Goal: Share content: Share content

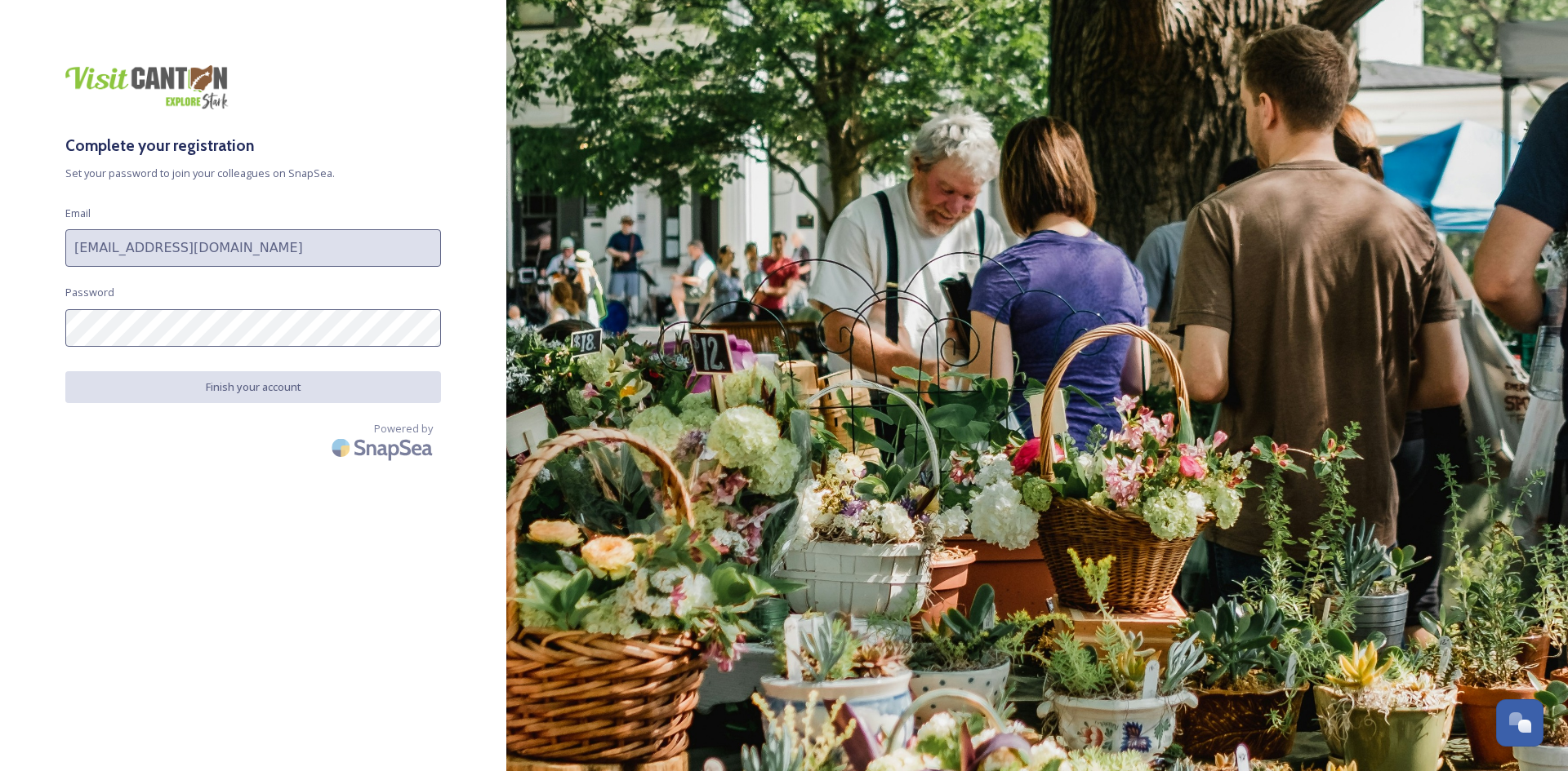
click at [389, 273] on div "Complete your registration Set your password to join your colleagues on SnapSea…" at bounding box center [253, 386] width 506 height 641
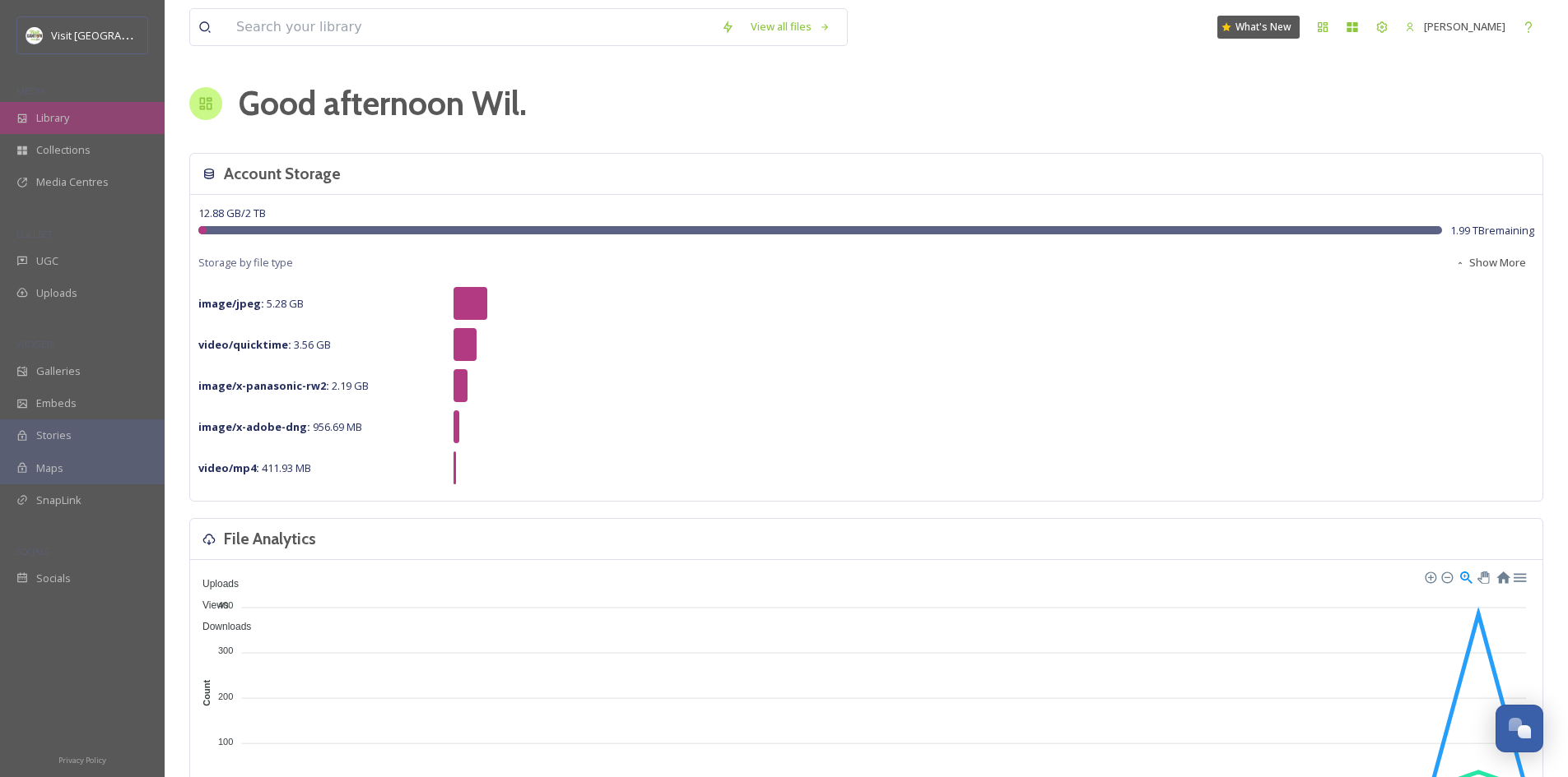
click at [48, 116] on span "Library" at bounding box center [53, 118] width 33 height 15
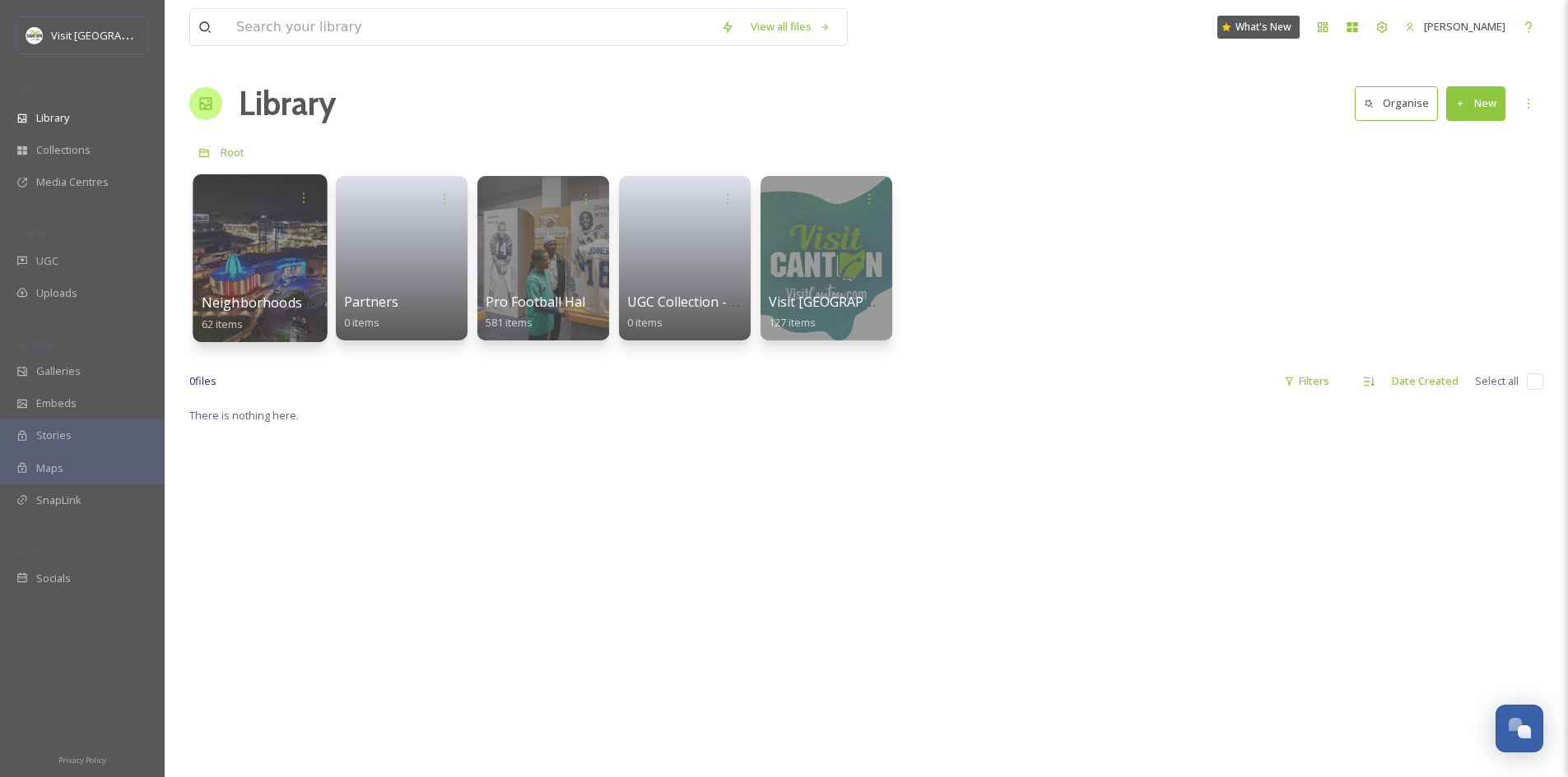
click at [260, 270] on div at bounding box center [259, 258] width 134 height 168
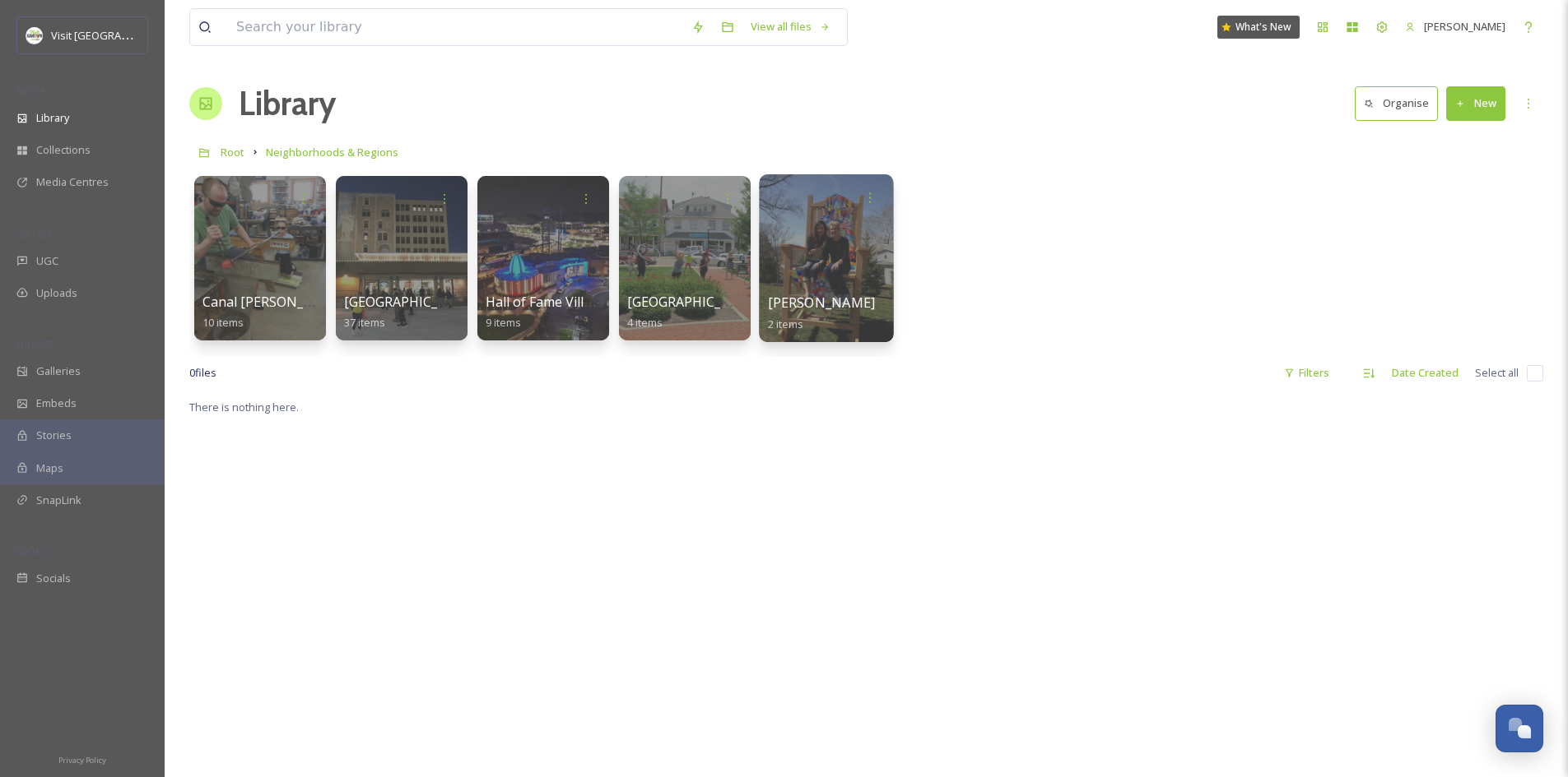
click at [829, 279] on div at bounding box center [825, 258] width 134 height 168
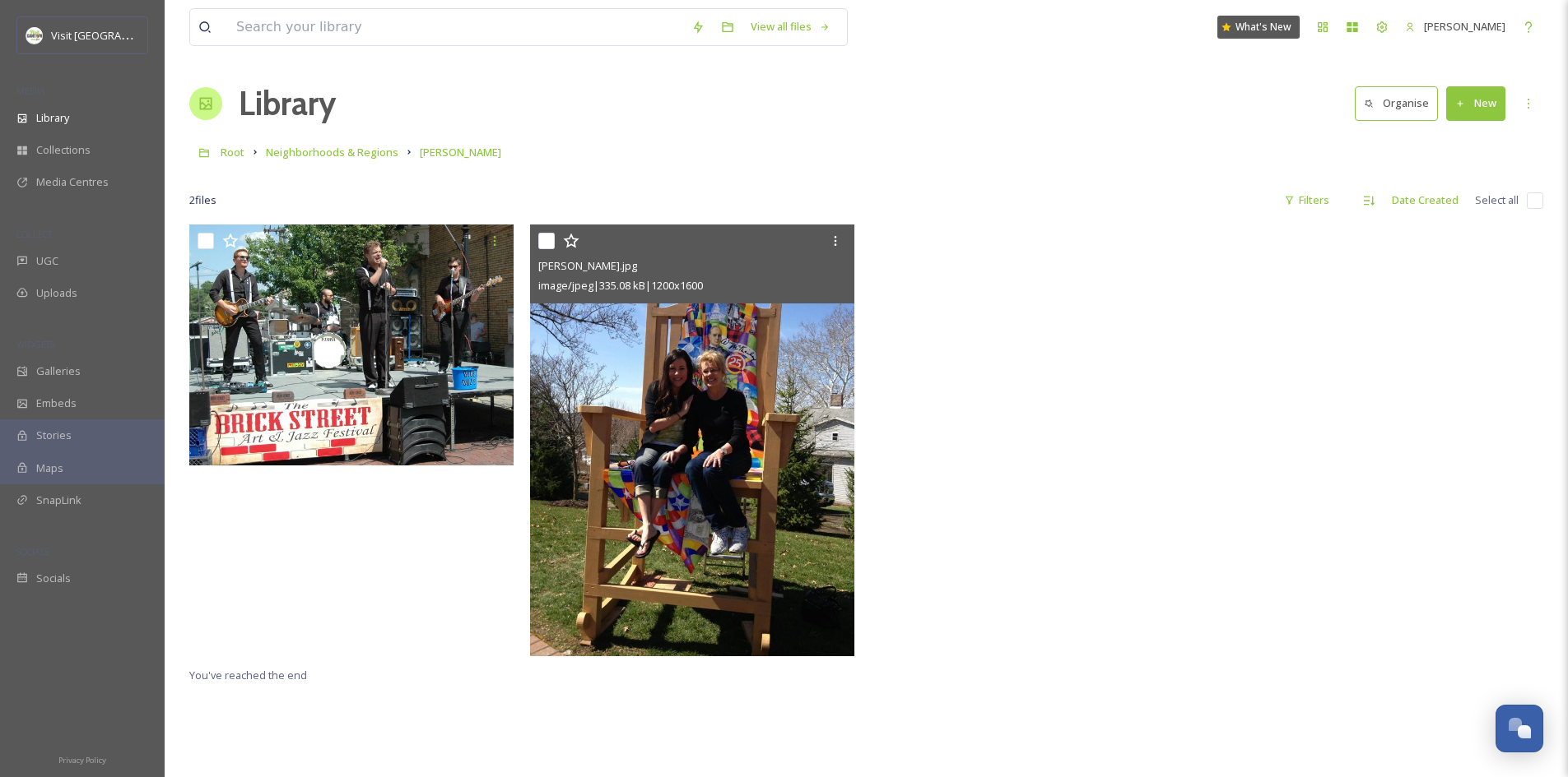
click at [623, 356] on img at bounding box center [692, 440] width 324 height 432
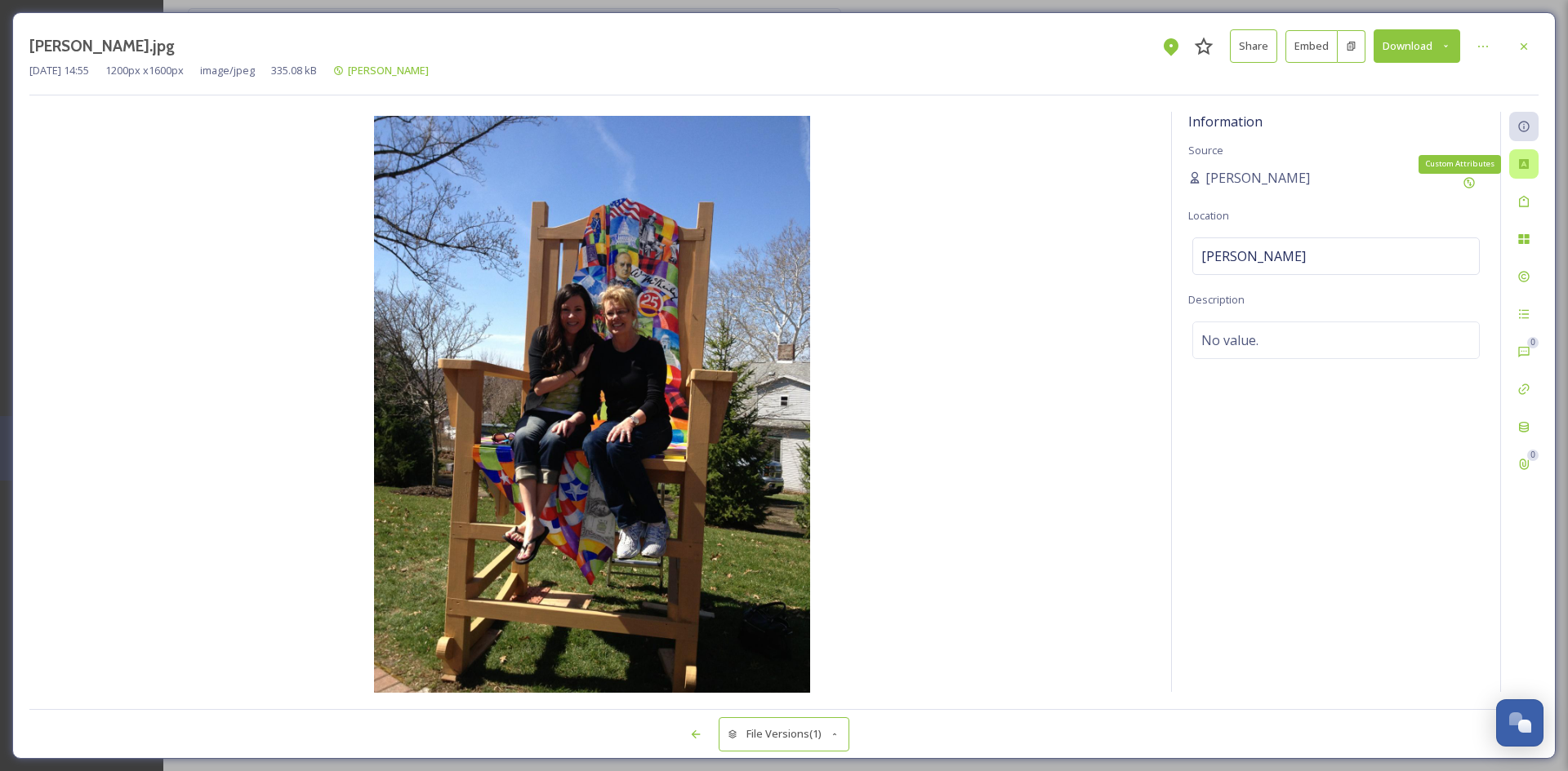
click at [1524, 173] on div "Custom Attributes" at bounding box center [1523, 164] width 30 height 30
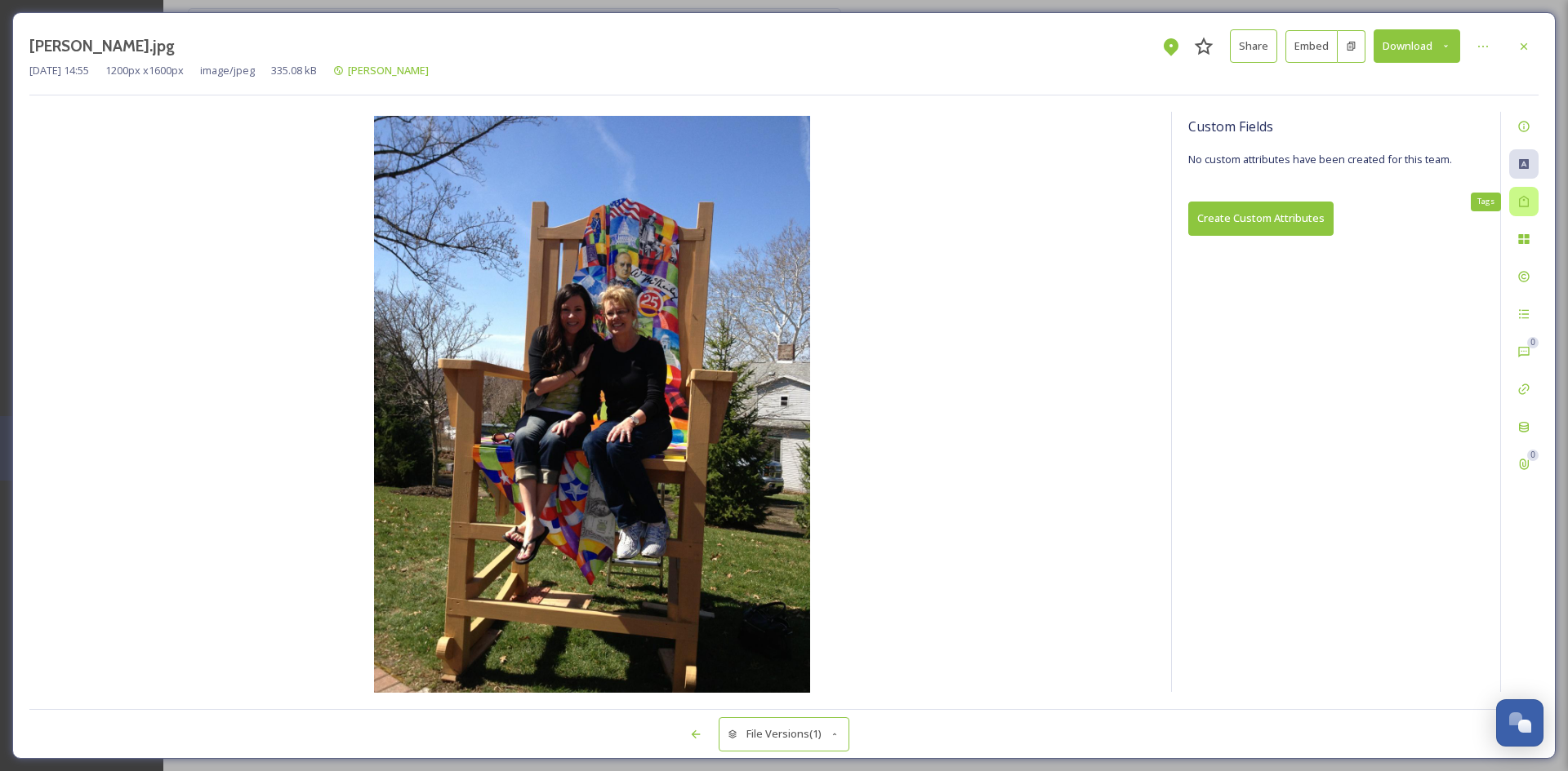
click at [1529, 206] on icon at bounding box center [1523, 201] width 10 height 11
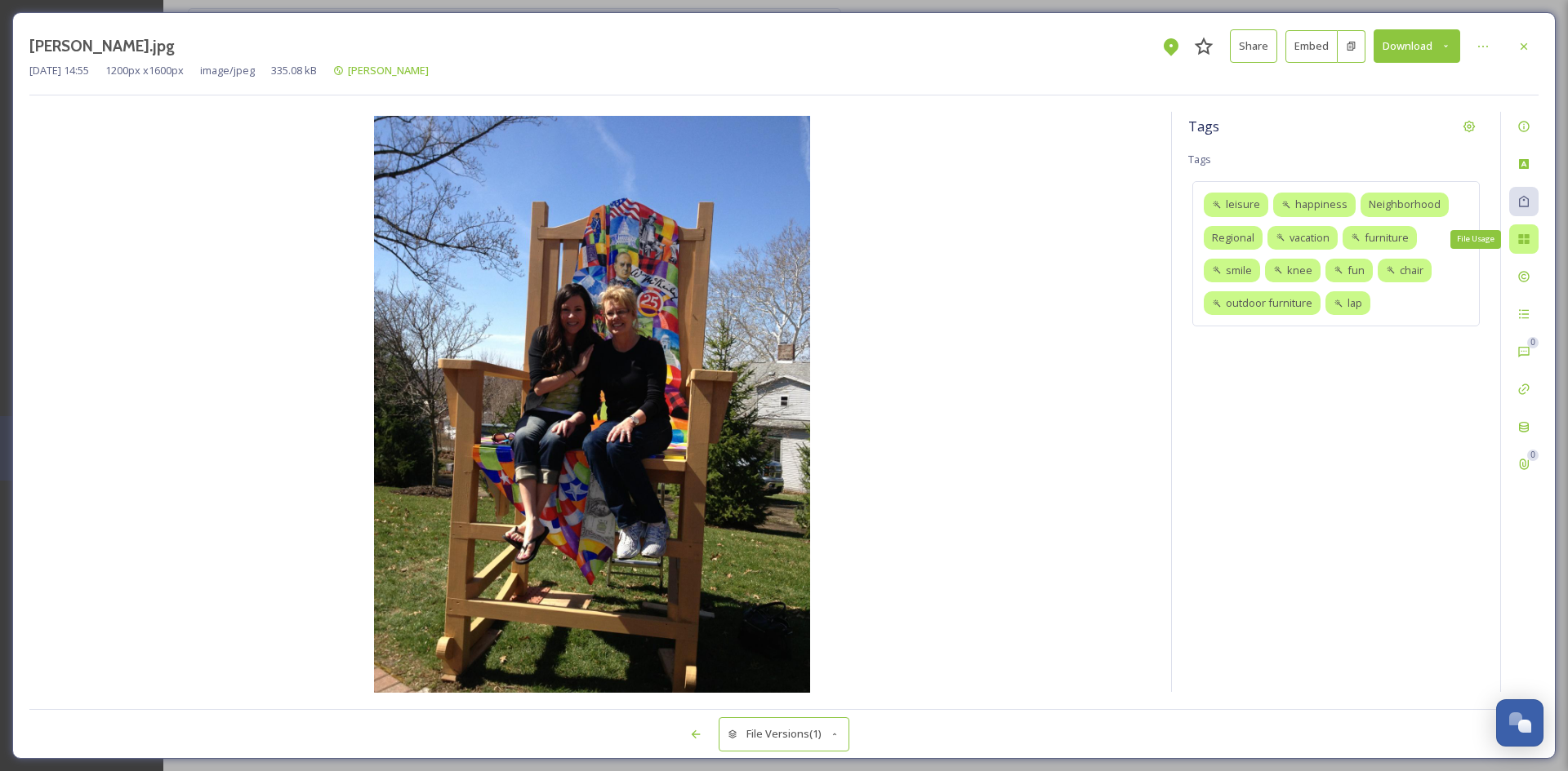
click at [1529, 244] on icon at bounding box center [1522, 240] width 10 height 10
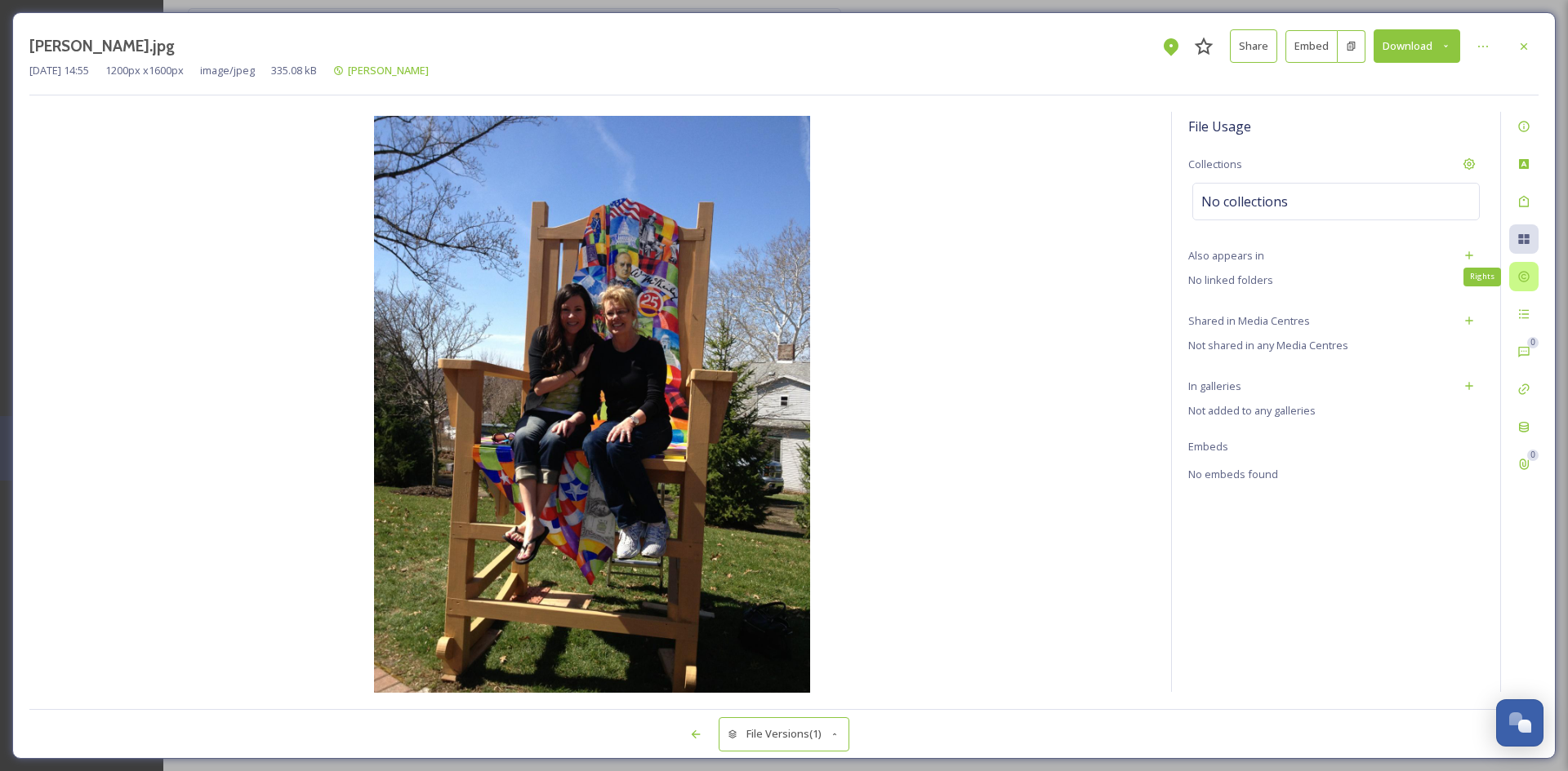
click at [1522, 281] on icon at bounding box center [1522, 277] width 10 height 10
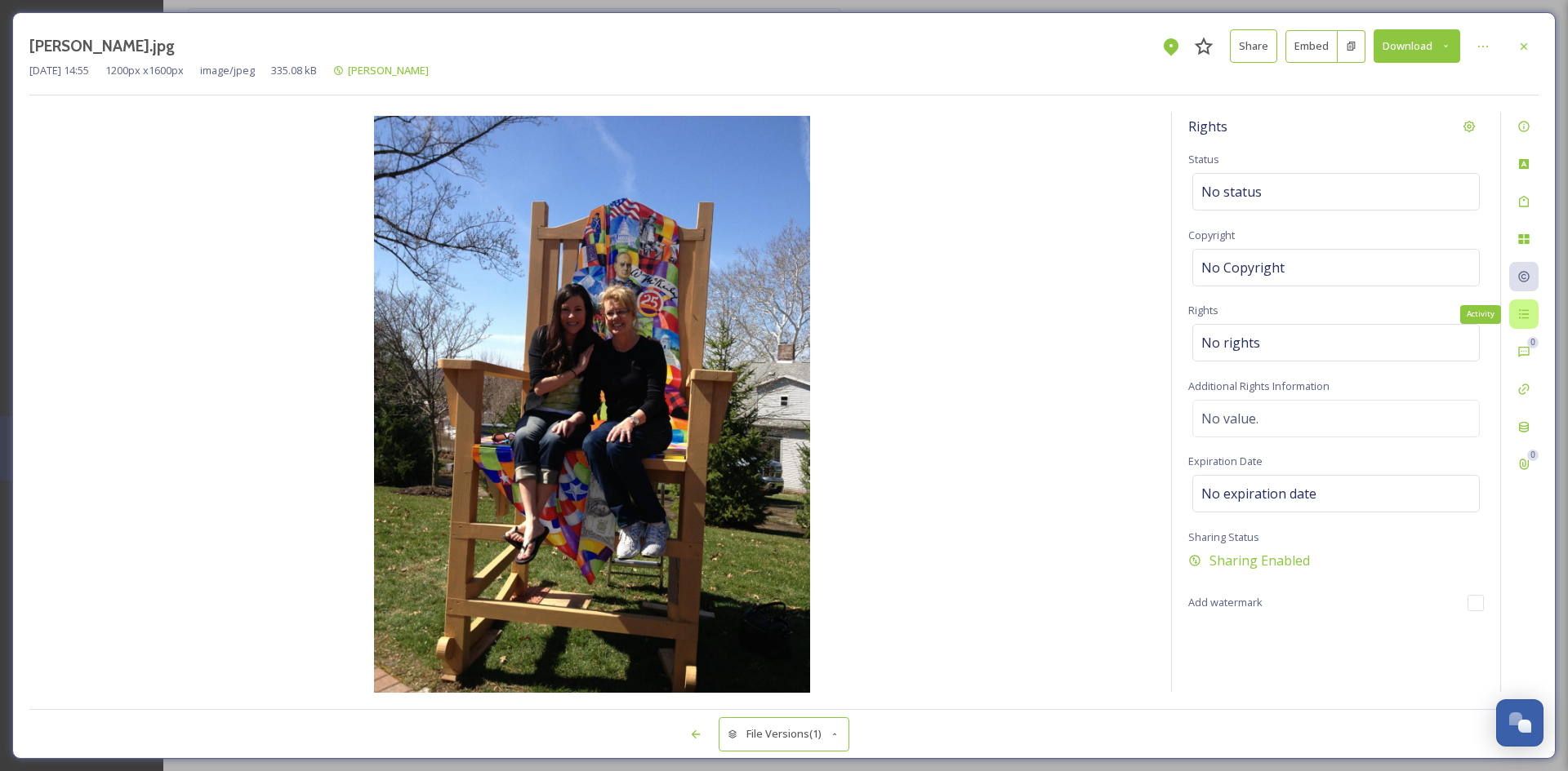
click at [1523, 307] on div "Activity" at bounding box center [1523, 314] width 30 height 30
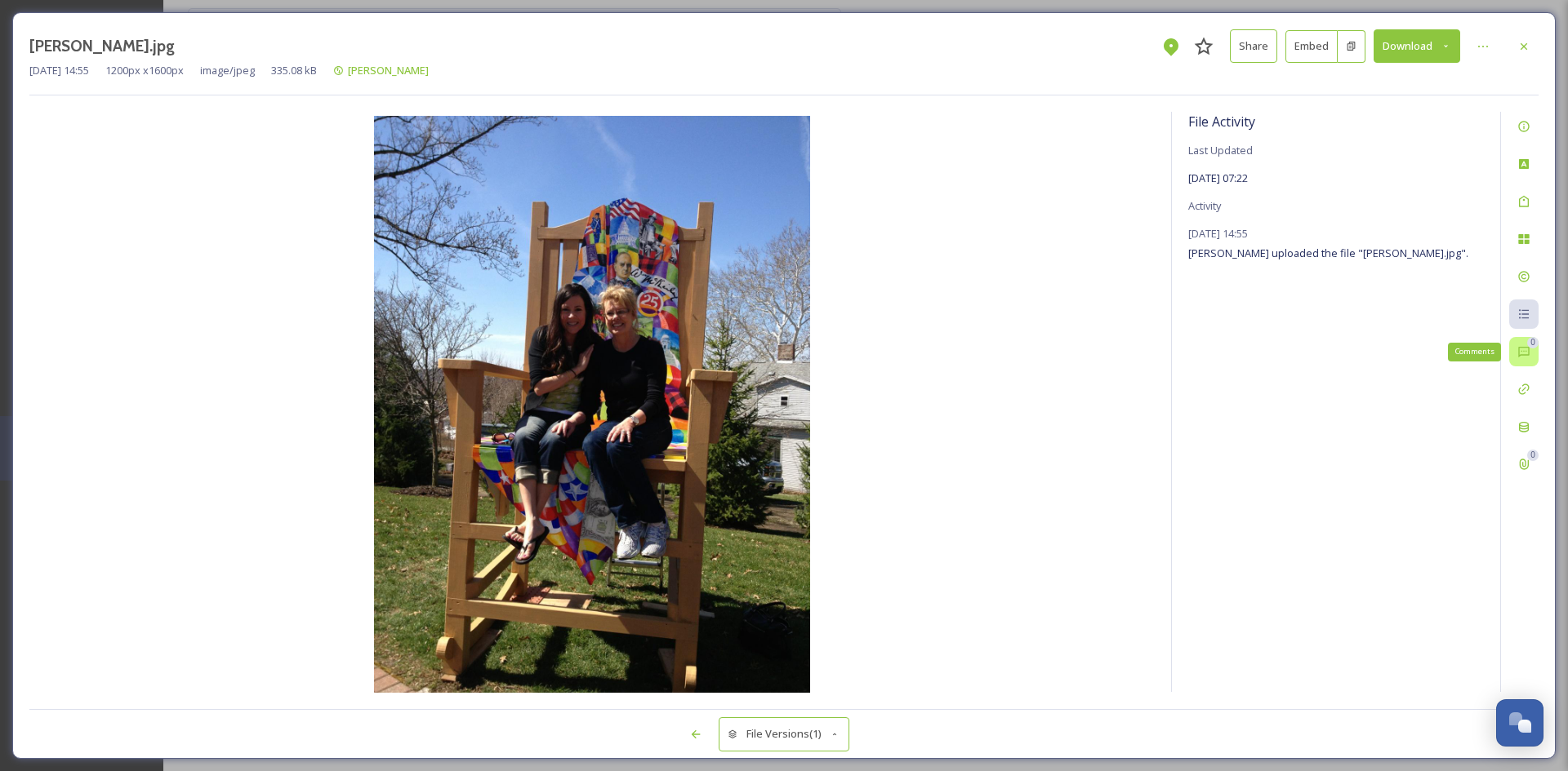
click at [1529, 345] on div "0" at bounding box center [1533, 343] width 11 height 11
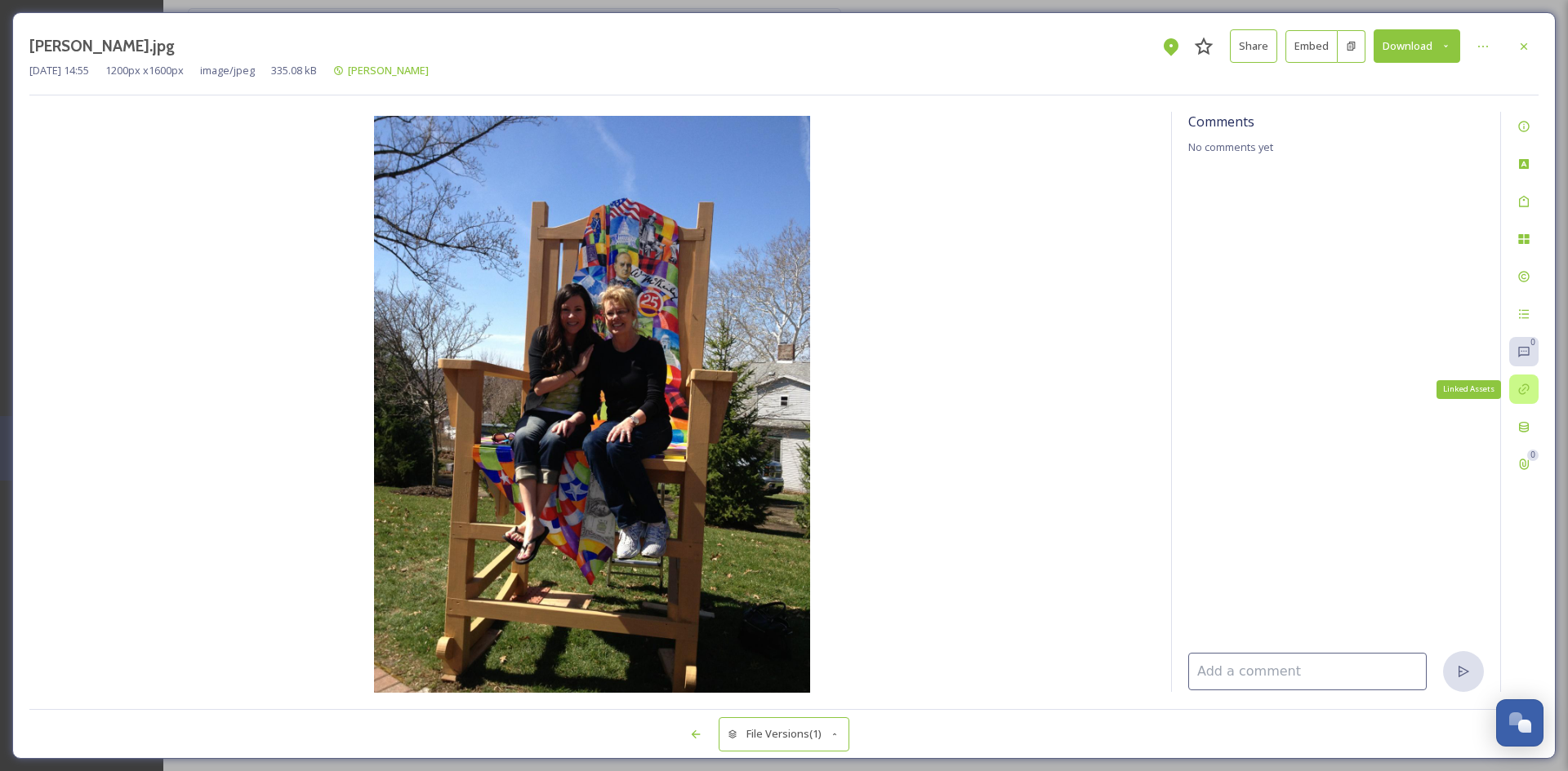
click at [1525, 388] on icon at bounding box center [1522, 389] width 10 height 10
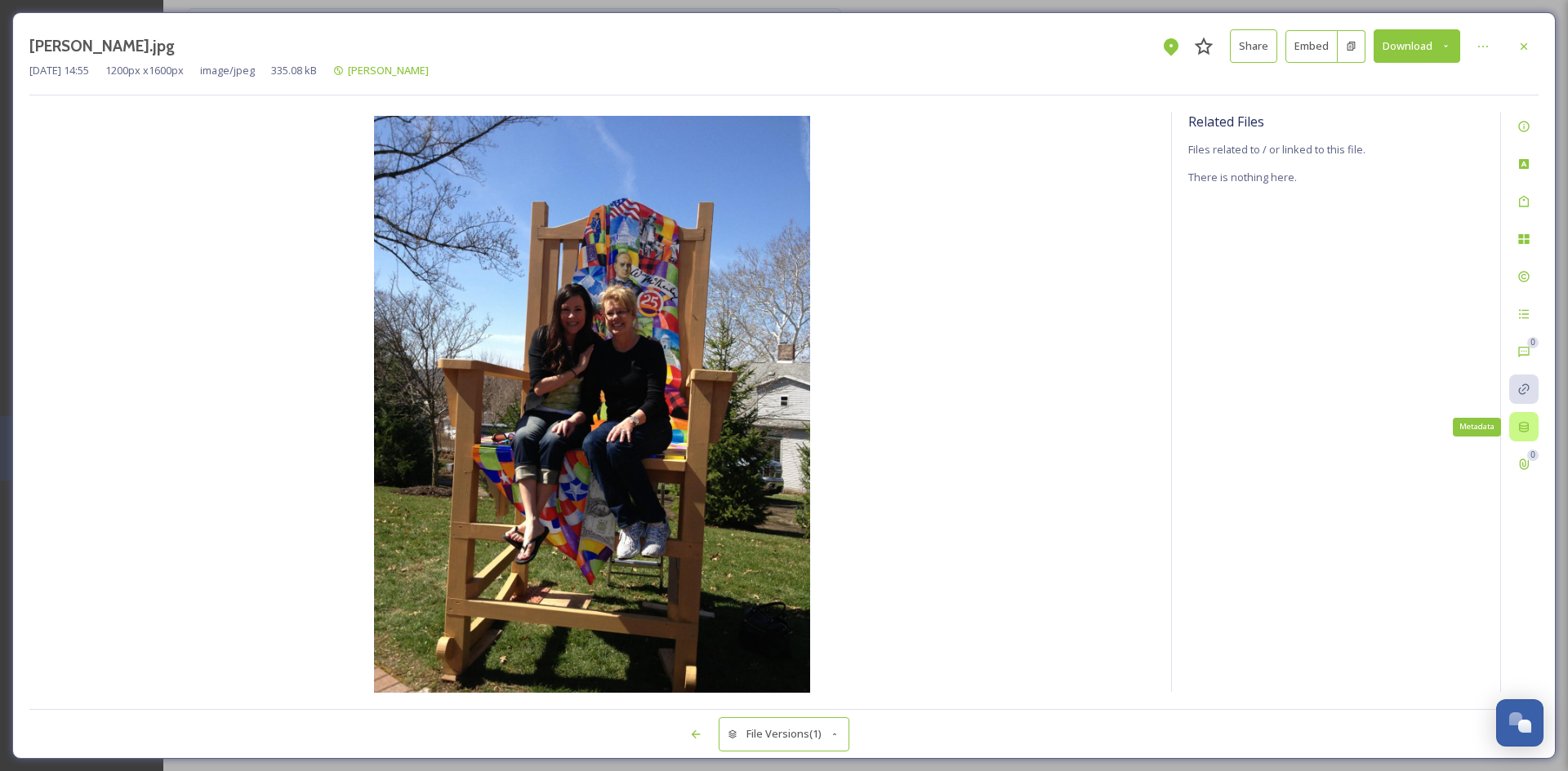
click at [1523, 427] on icon at bounding box center [1523, 427] width 10 height 10
click at [1523, 458] on icon at bounding box center [1524, 465] width 13 height 13
click at [1530, 134] on div "Information" at bounding box center [1523, 126] width 30 height 30
click at [1531, 48] on div at bounding box center [1523, 46] width 30 height 30
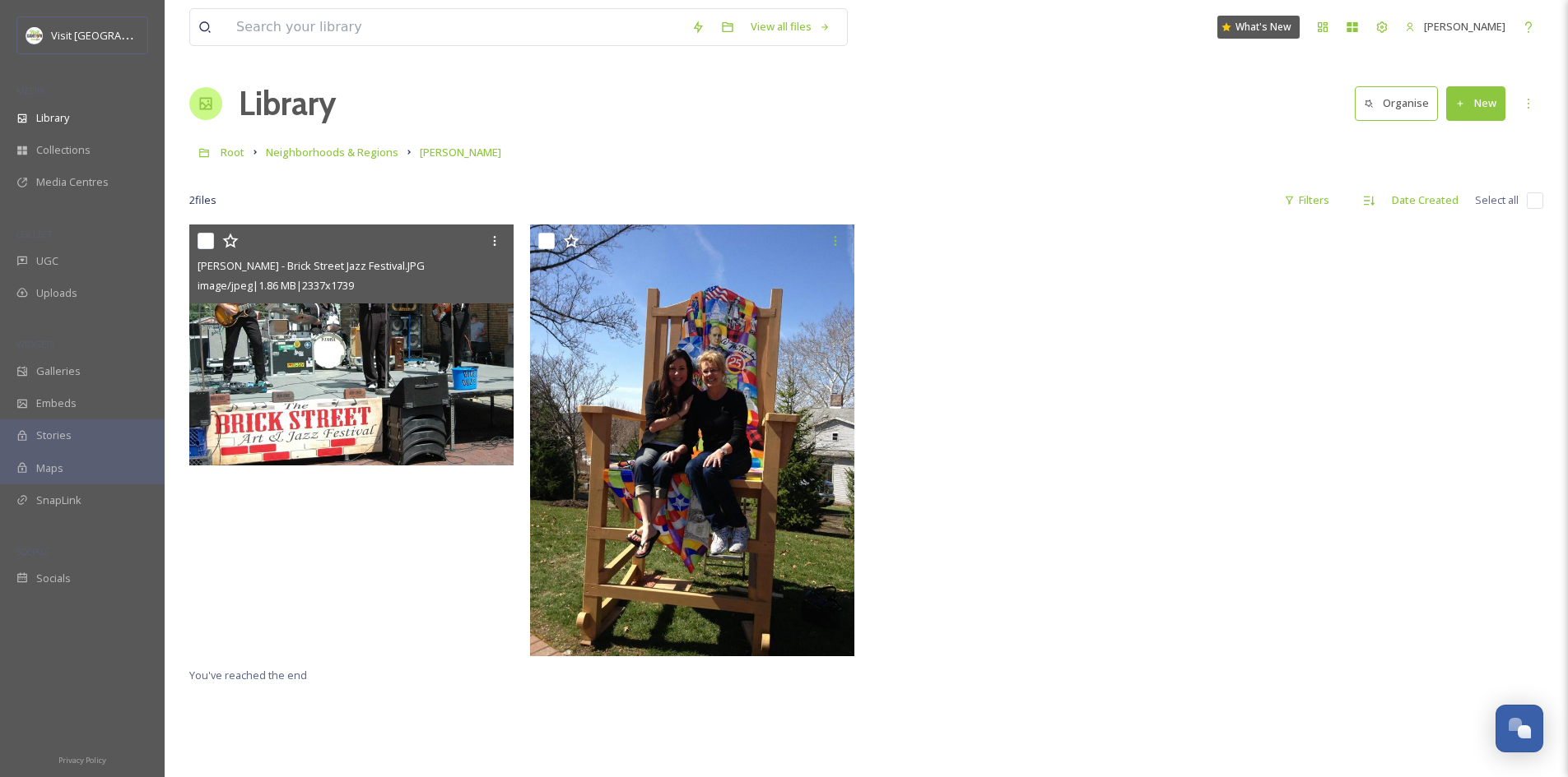
click at [294, 363] on img at bounding box center [351, 345] width 324 height 241
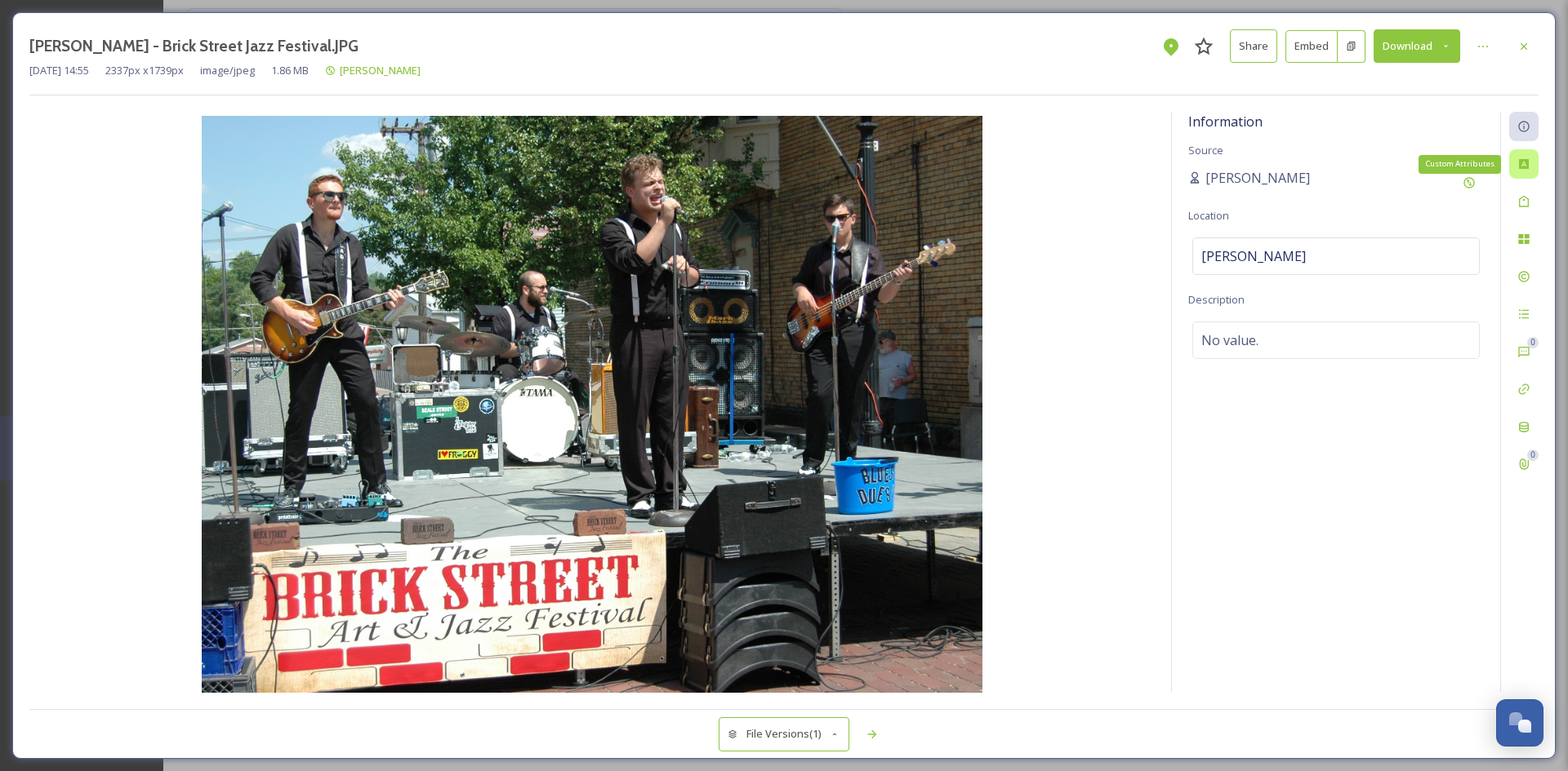
click at [1533, 161] on div "Custom Attributes" at bounding box center [1523, 164] width 30 height 30
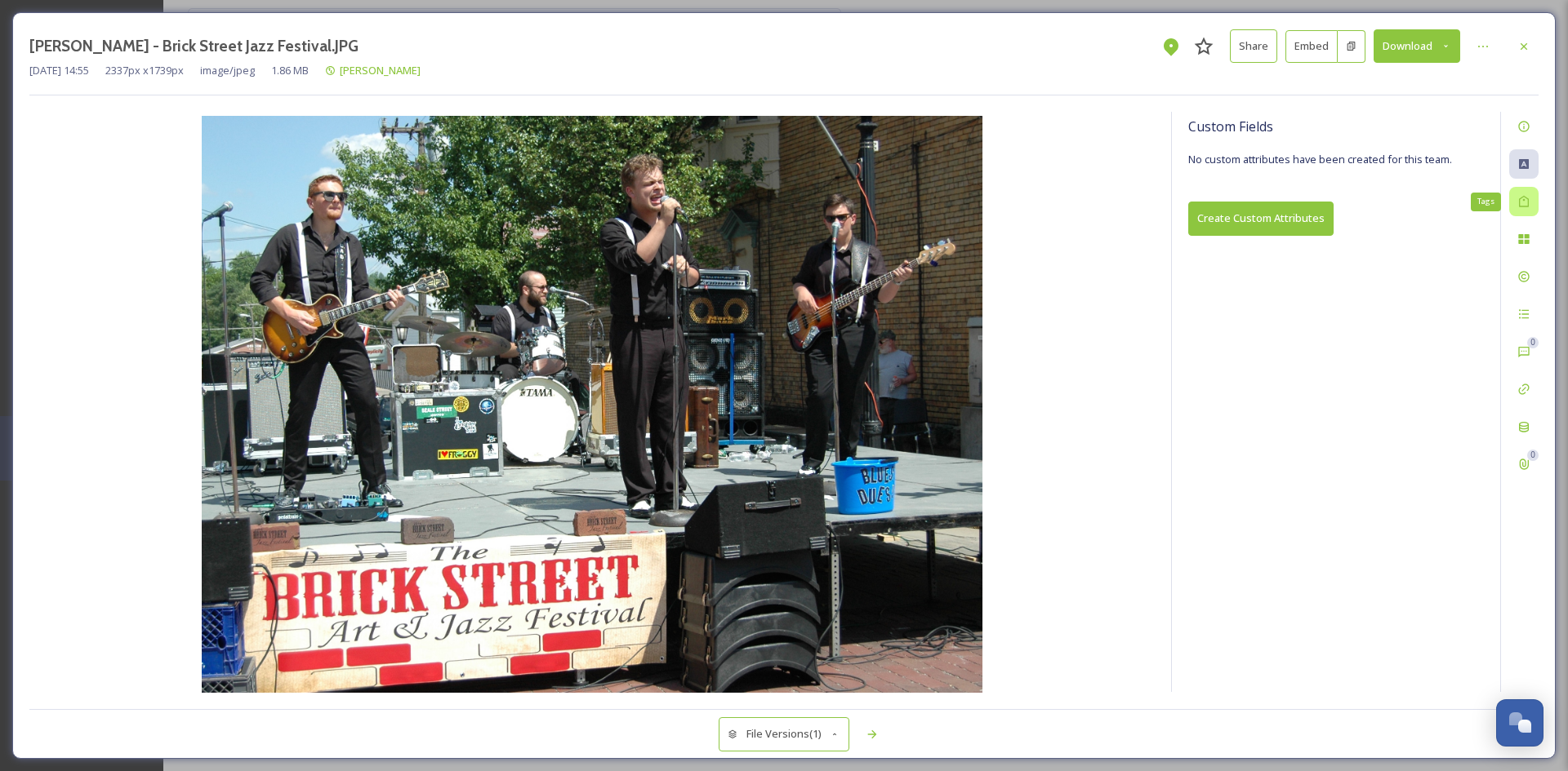
click at [1526, 211] on div "Tags" at bounding box center [1523, 201] width 30 height 30
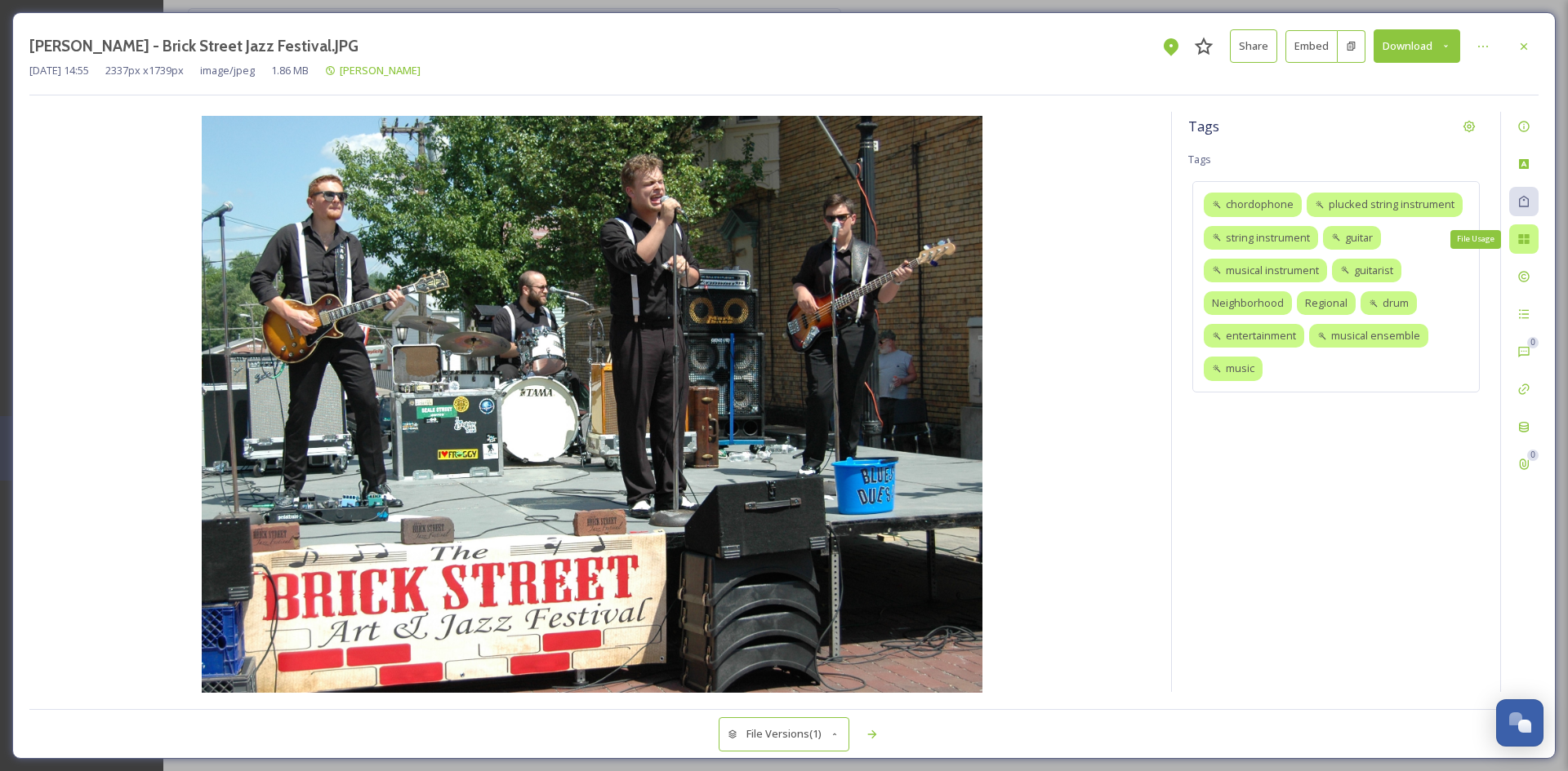
click at [1530, 246] on div "File Usage" at bounding box center [1523, 239] width 30 height 30
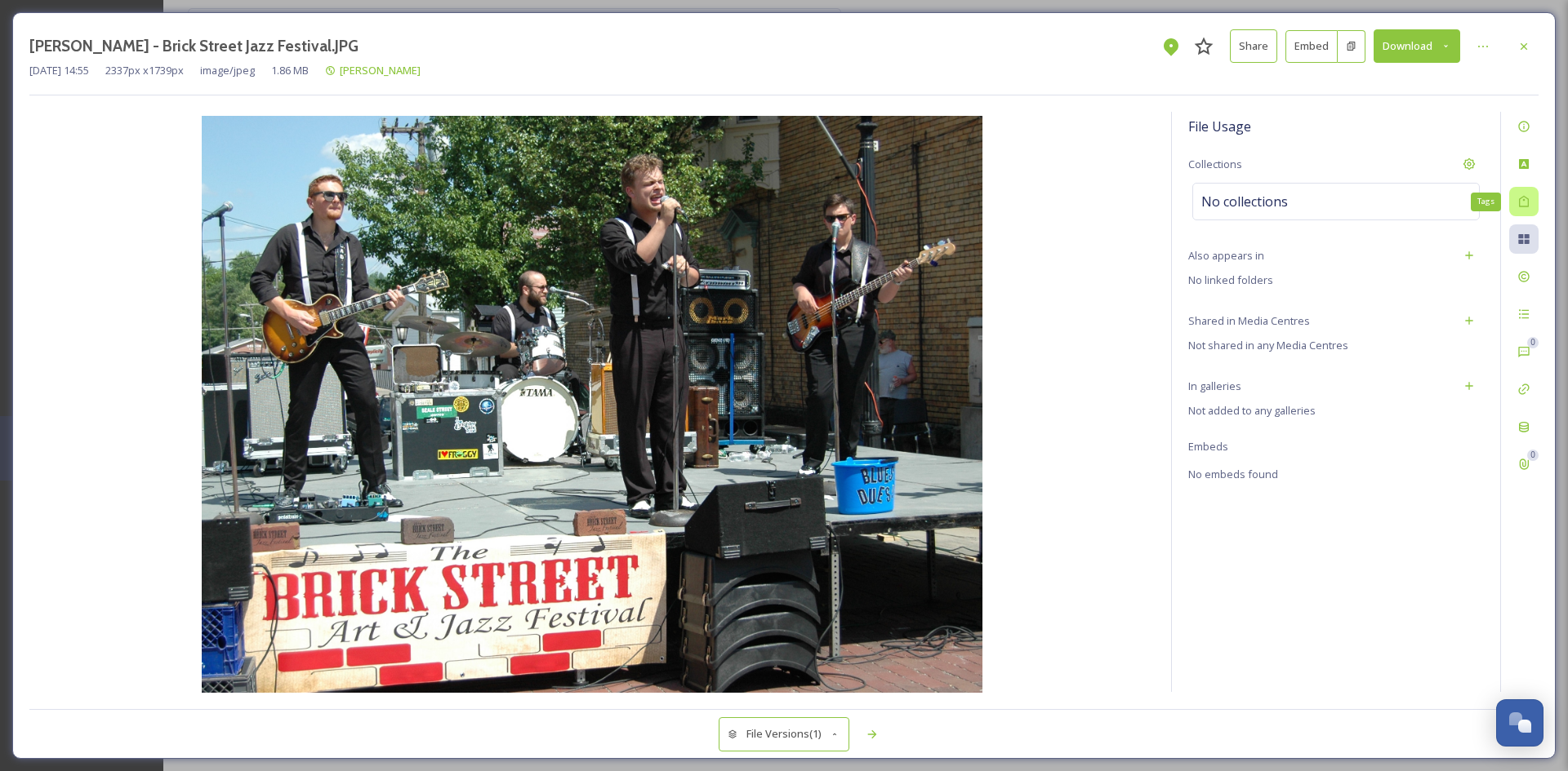
click at [1527, 206] on icon at bounding box center [1523, 201] width 10 height 11
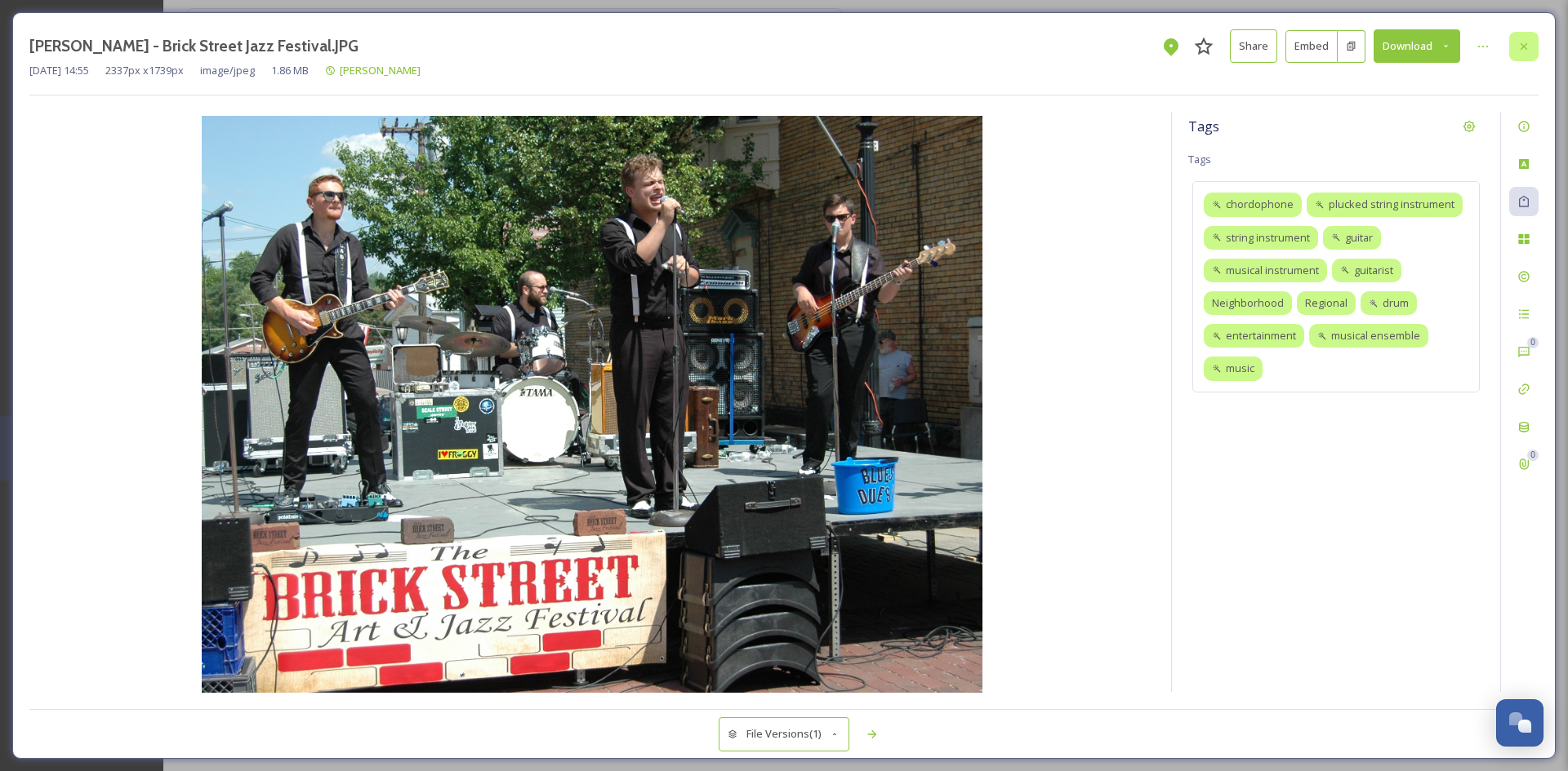
click at [1525, 52] on icon at bounding box center [1524, 47] width 13 height 13
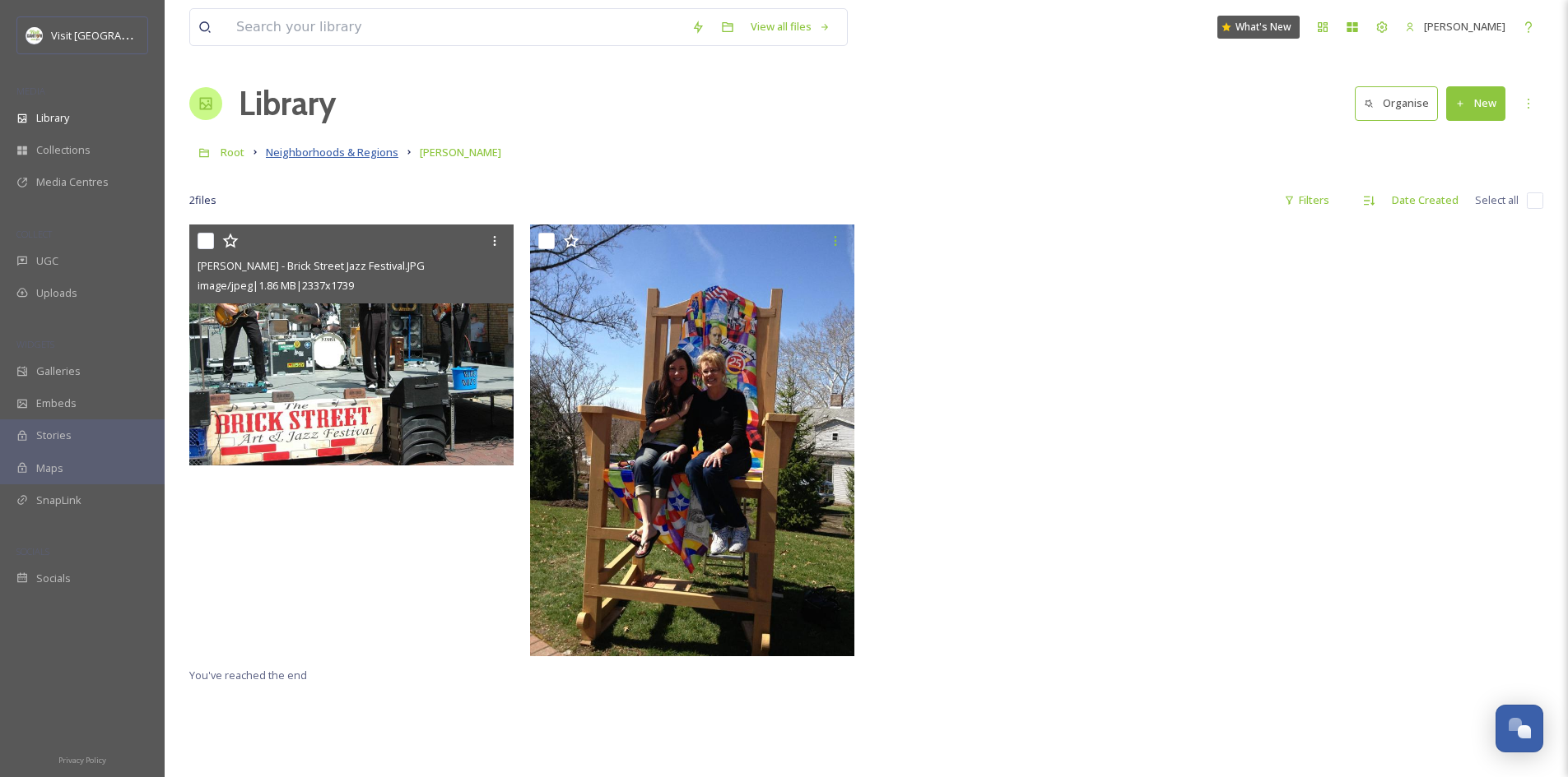
click at [292, 151] on span "Neighborhoods & Regions" at bounding box center [332, 152] width 133 height 14
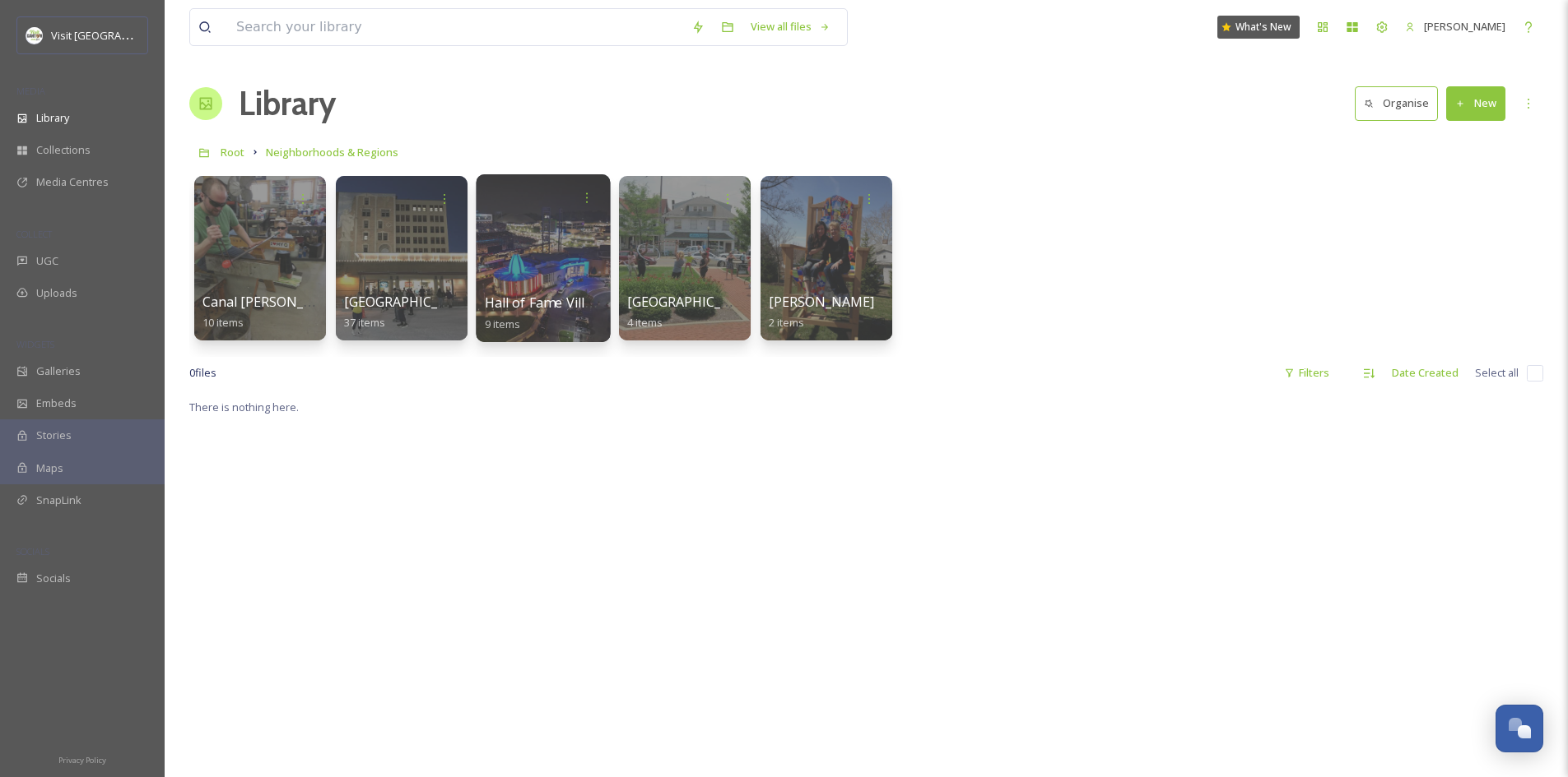
click at [551, 263] on div at bounding box center [542, 258] width 134 height 168
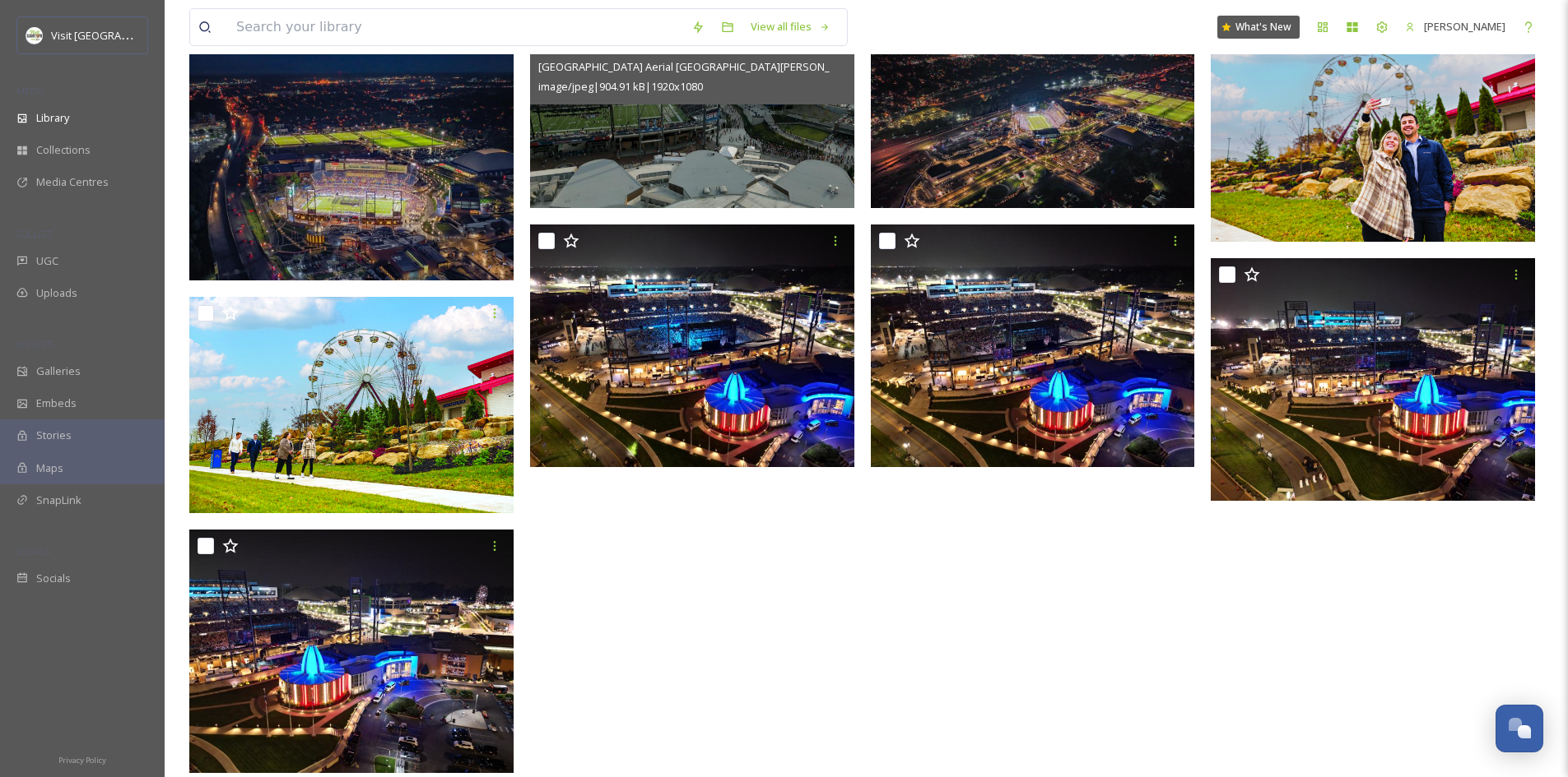
scroll to position [200, 0]
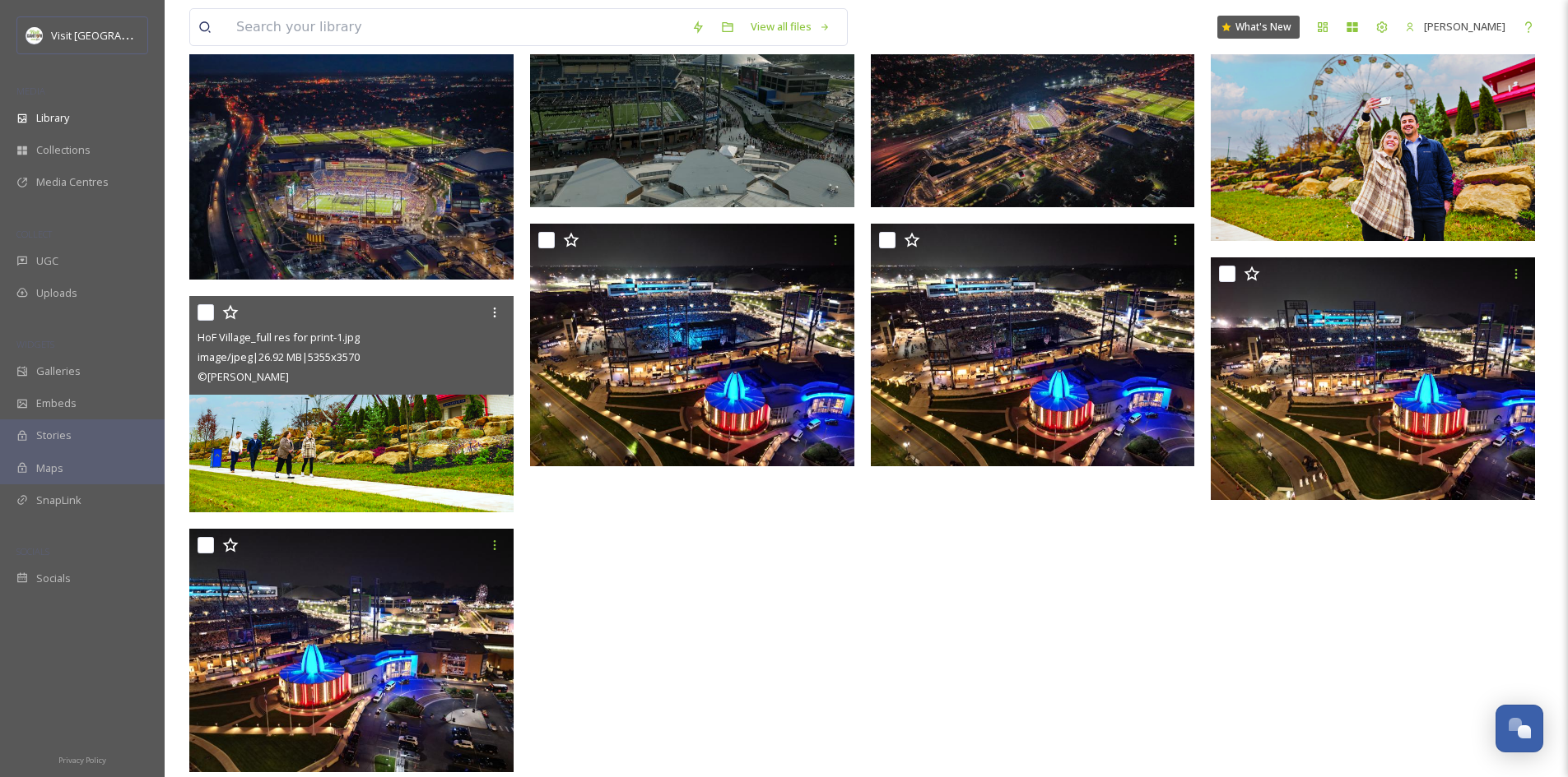
click at [390, 393] on div "HoF Village_full res for print-1.jpg image/jpeg | 26.92 MB | 5355 x 3570 © [PER…" at bounding box center [351, 345] width 324 height 99
click at [328, 432] on img at bounding box center [351, 404] width 324 height 216
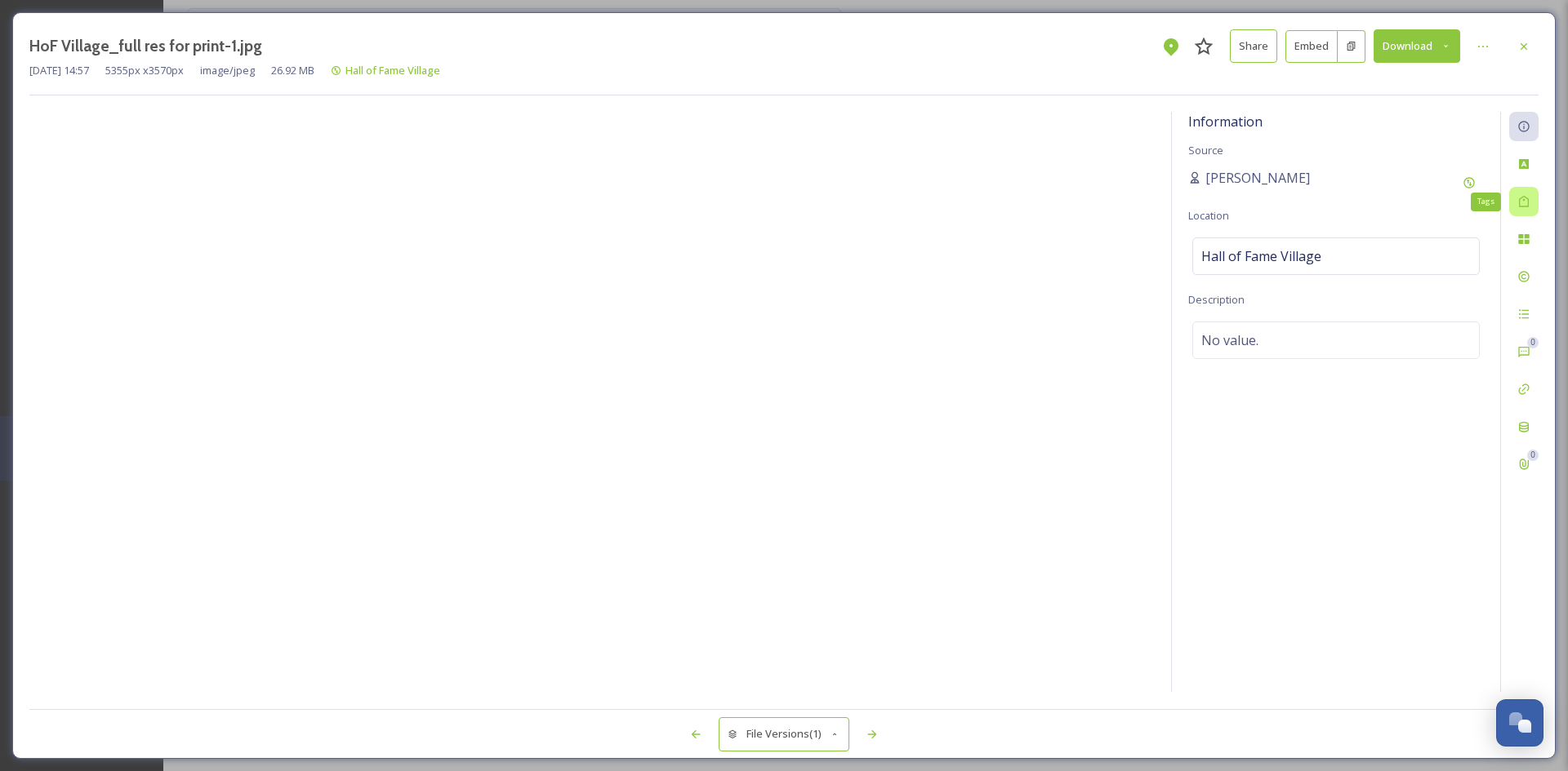
click at [1533, 194] on div "Tags" at bounding box center [1523, 201] width 30 height 30
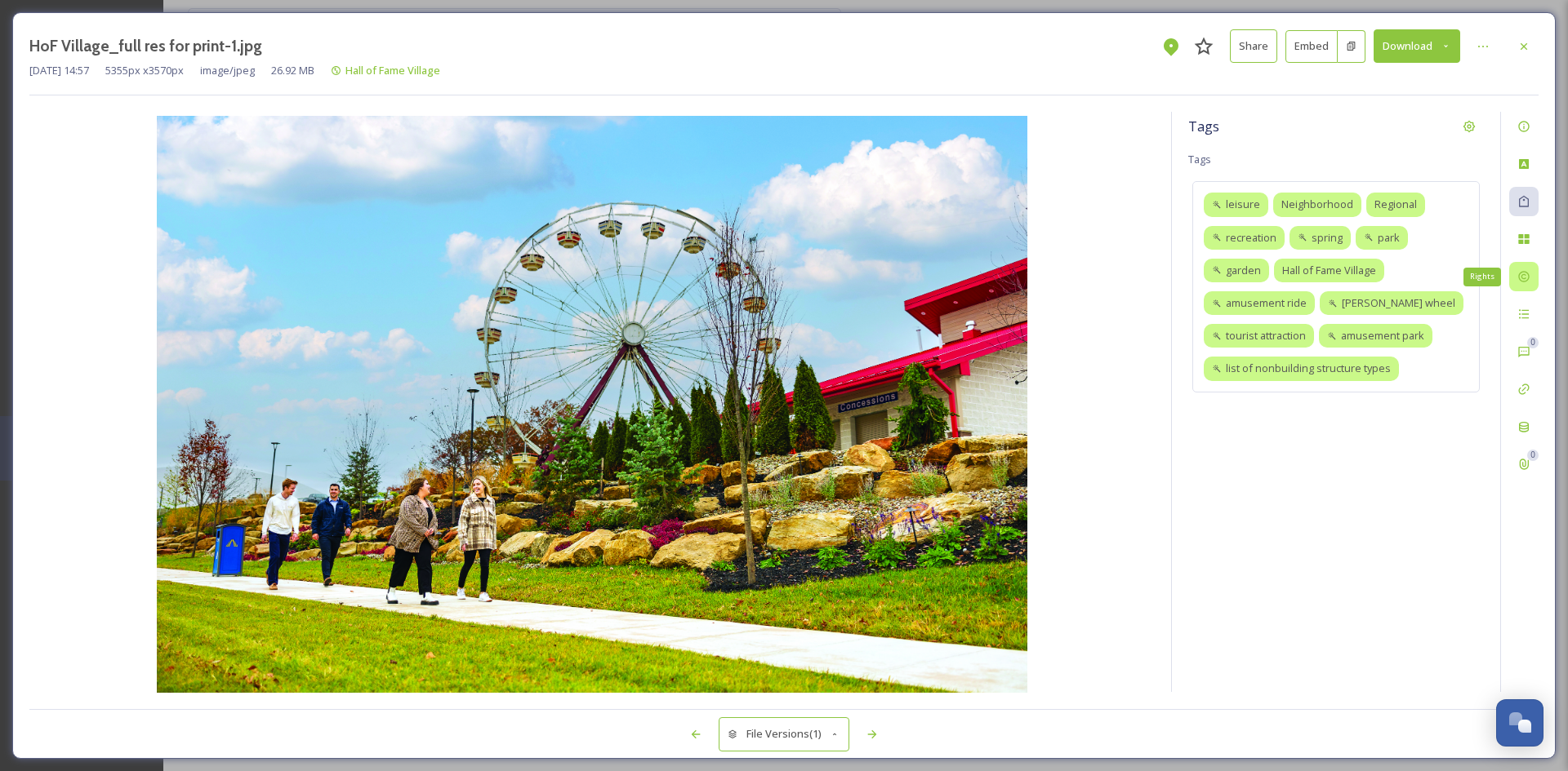
click at [1524, 278] on icon at bounding box center [1524, 277] width 13 height 13
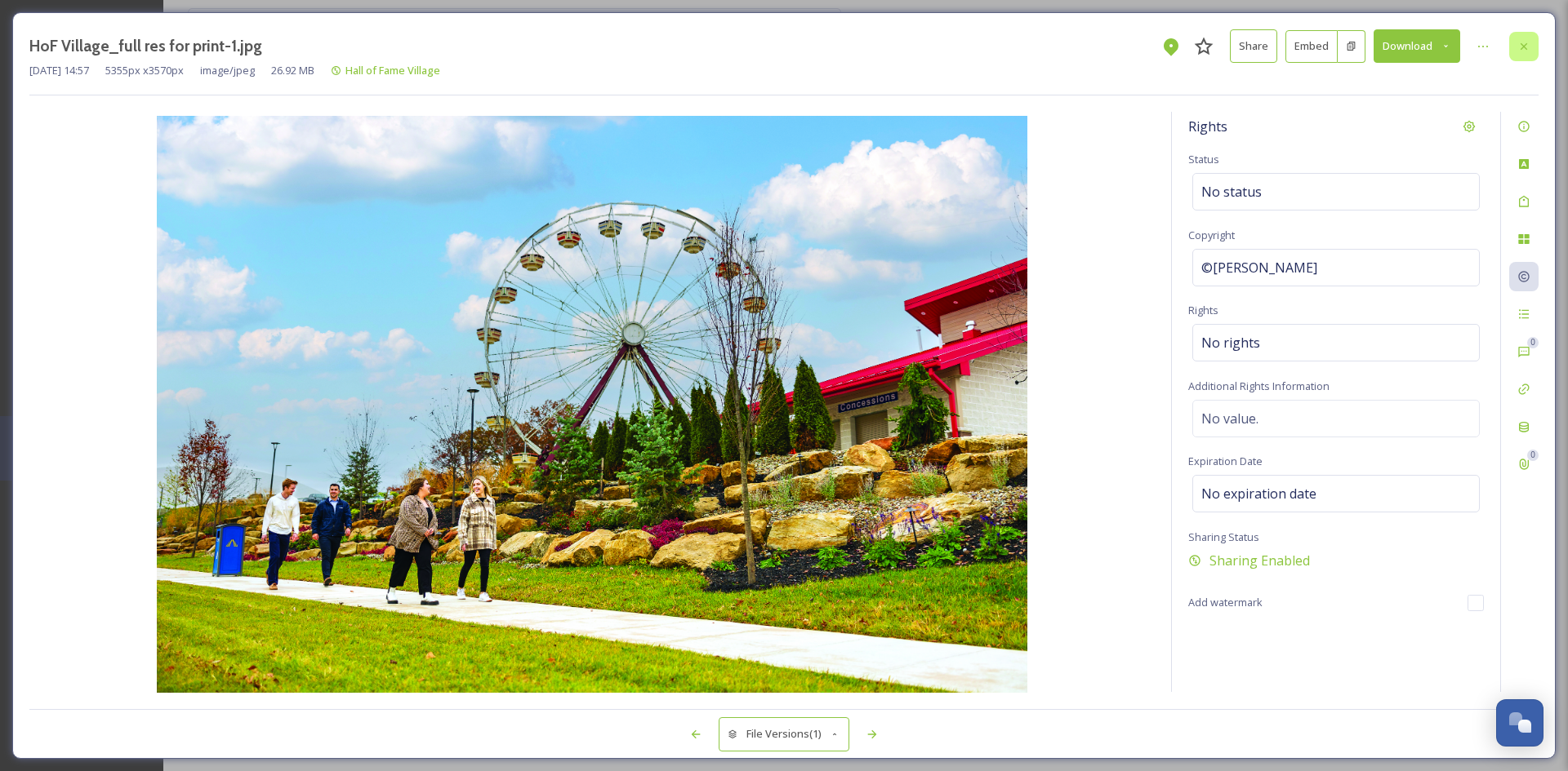
click at [1517, 40] on icon at bounding box center [1524, 47] width 13 height 13
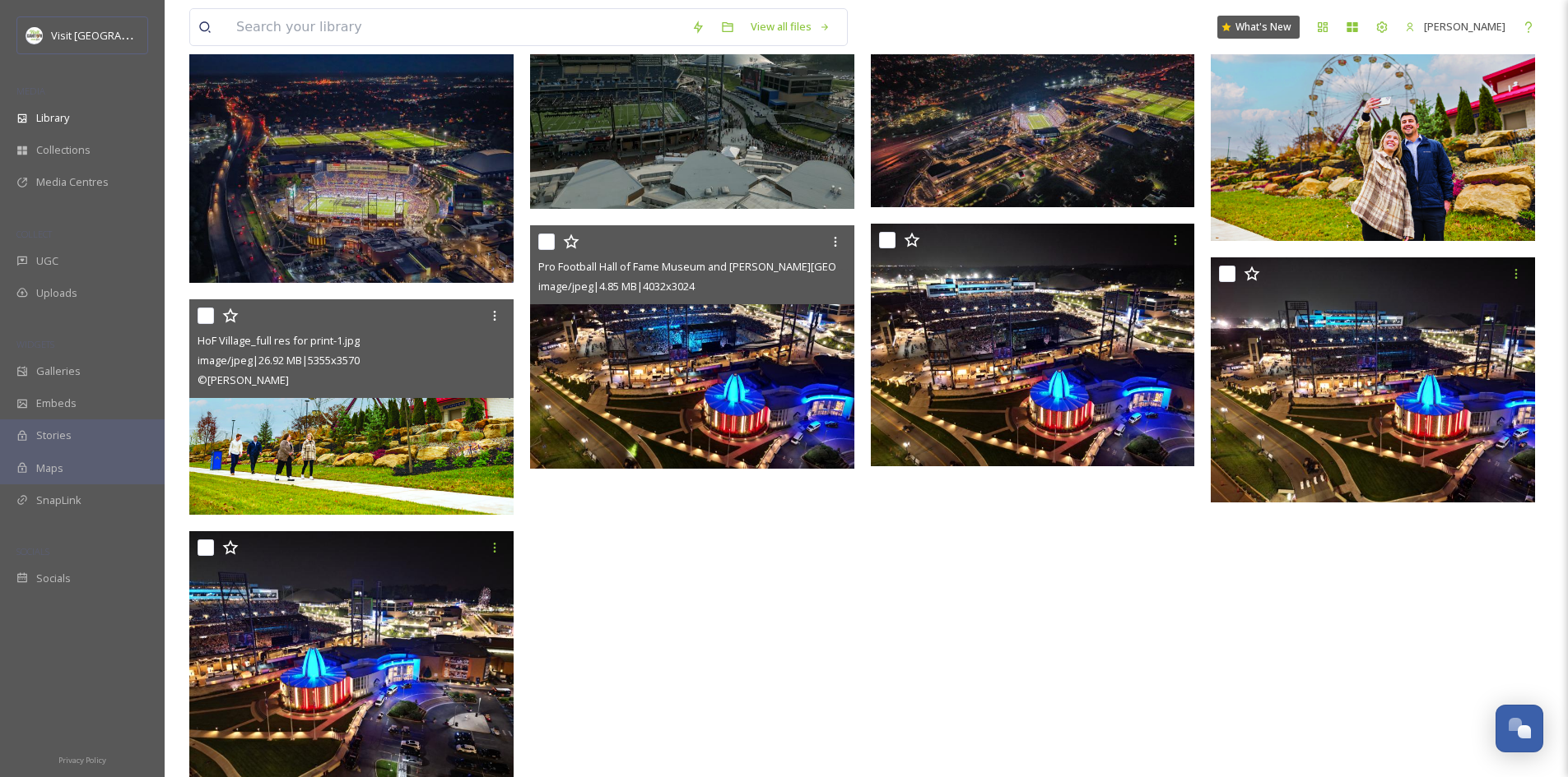
click at [684, 396] on img at bounding box center [692, 346] width 324 height 243
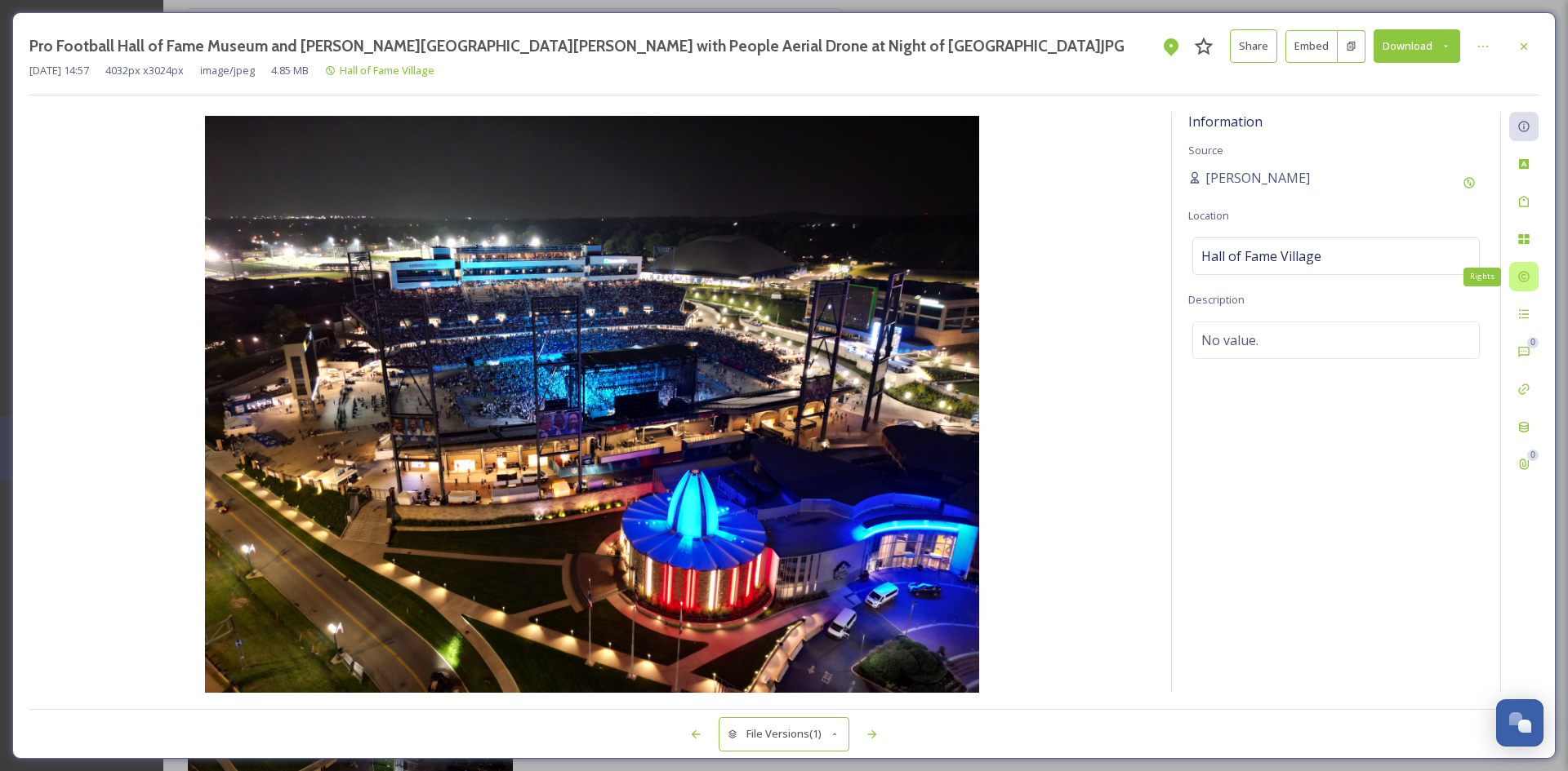
click at [1526, 279] on icon at bounding box center [1524, 277] width 13 height 13
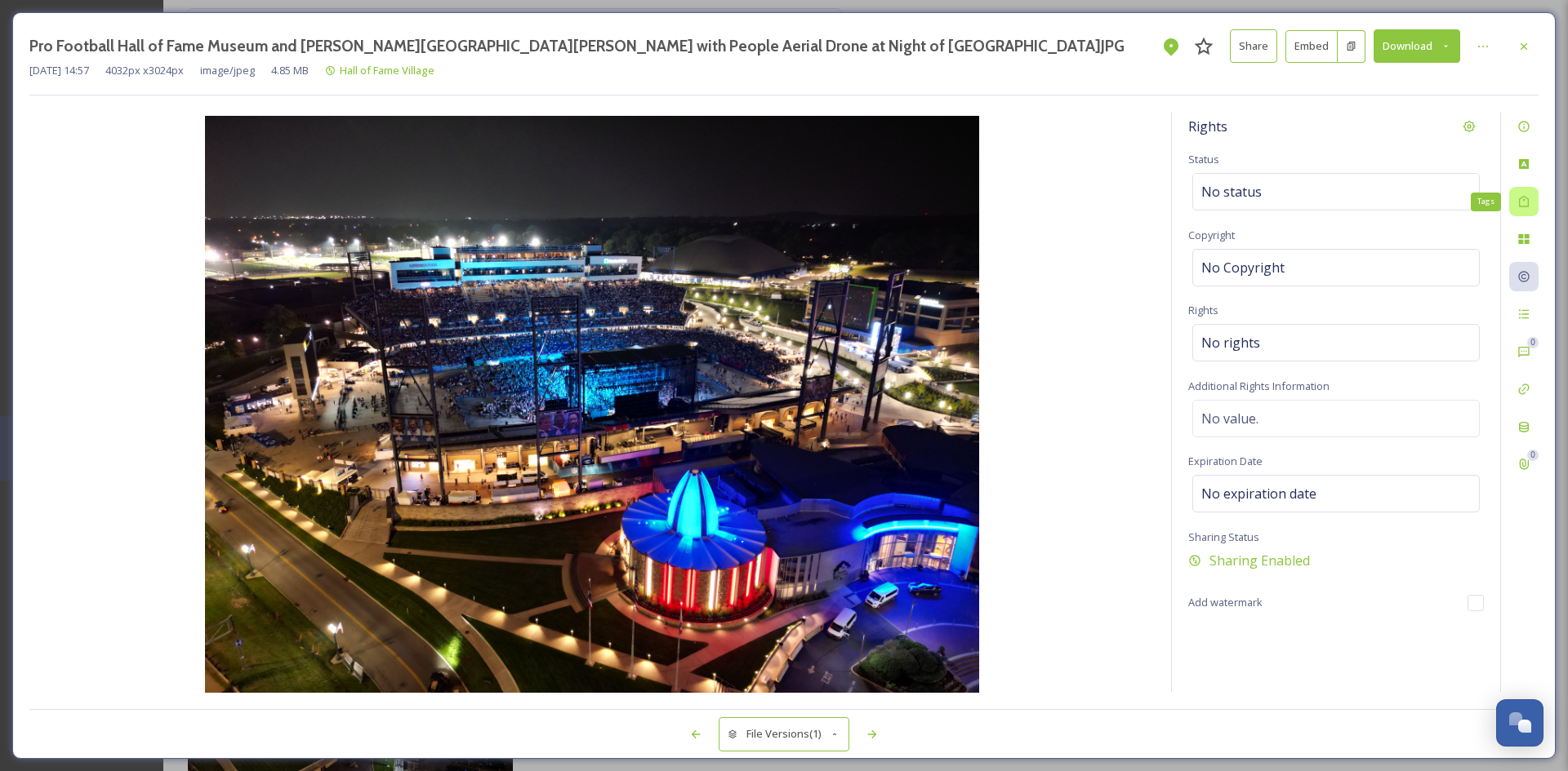
click at [1521, 216] on div "Tags" at bounding box center [1523, 201] width 30 height 30
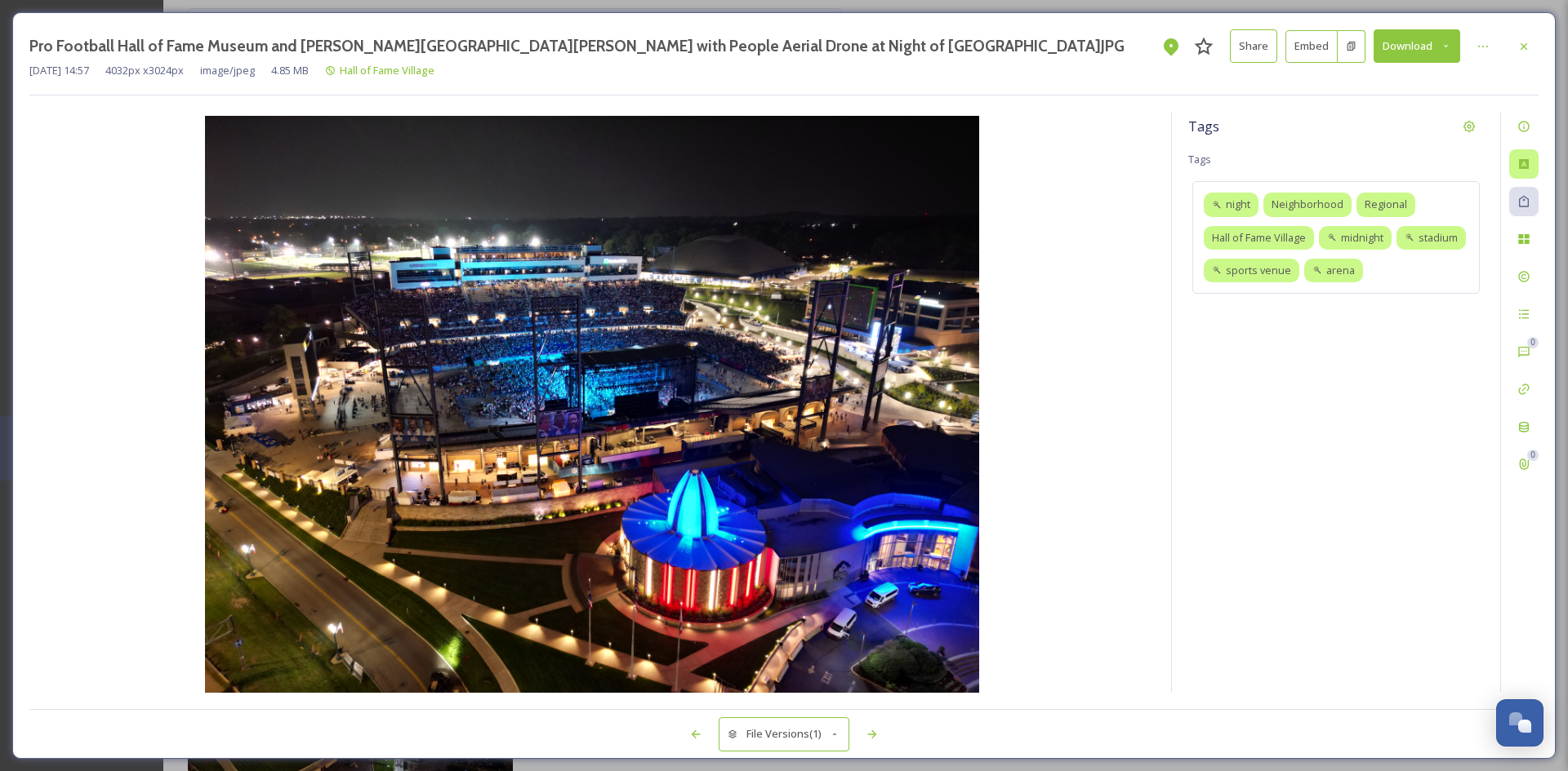
click at [1521, 150] on div at bounding box center [1523, 164] width 30 height 30
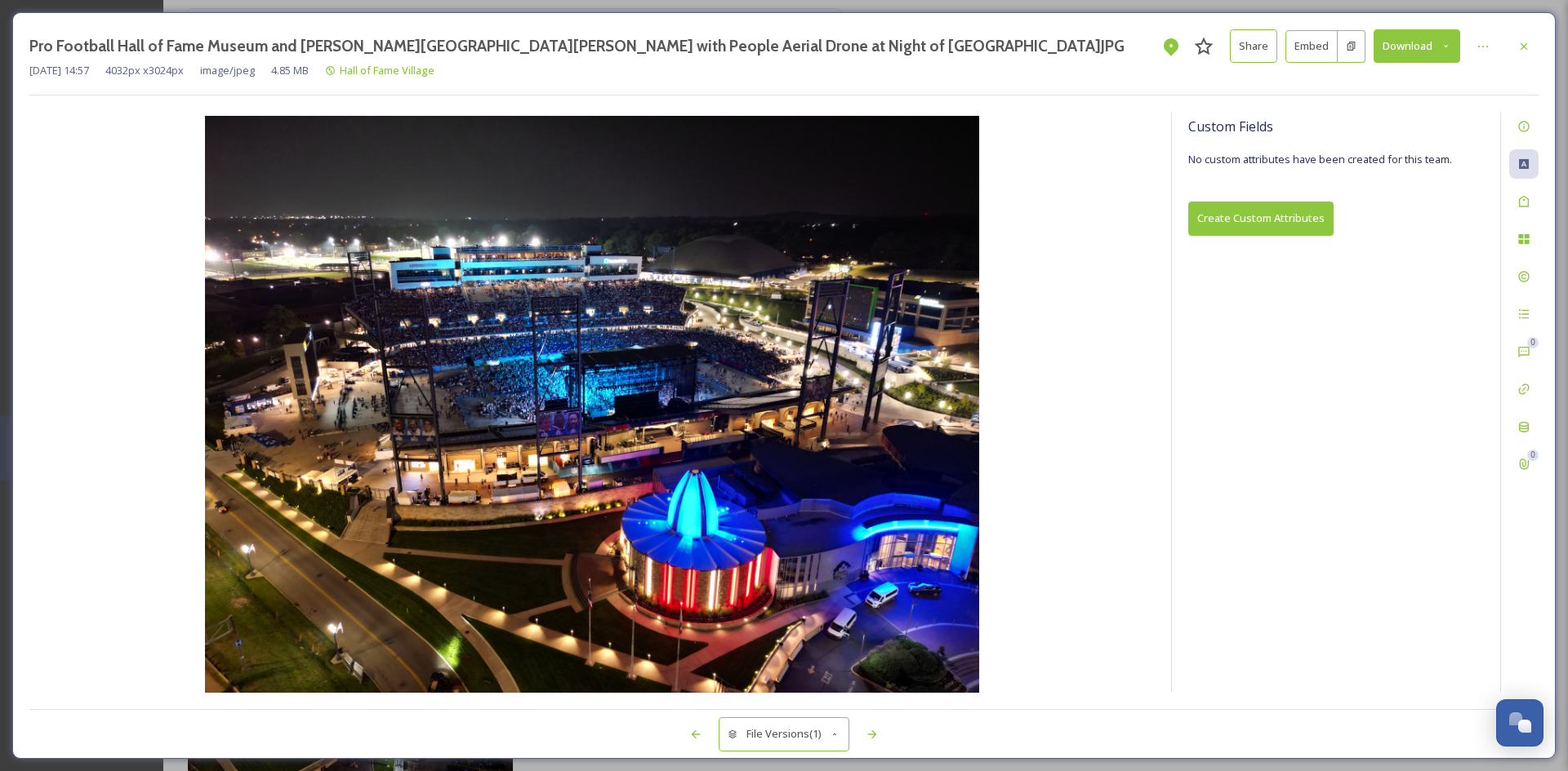
click at [1519, 63] on div "[DATE] 14:57 4032 px x 3024 px image/jpeg 4.85 MB Hall of Fame Village" at bounding box center [784, 71] width 1509 height 15
click at [1520, 48] on icon at bounding box center [1524, 47] width 13 height 13
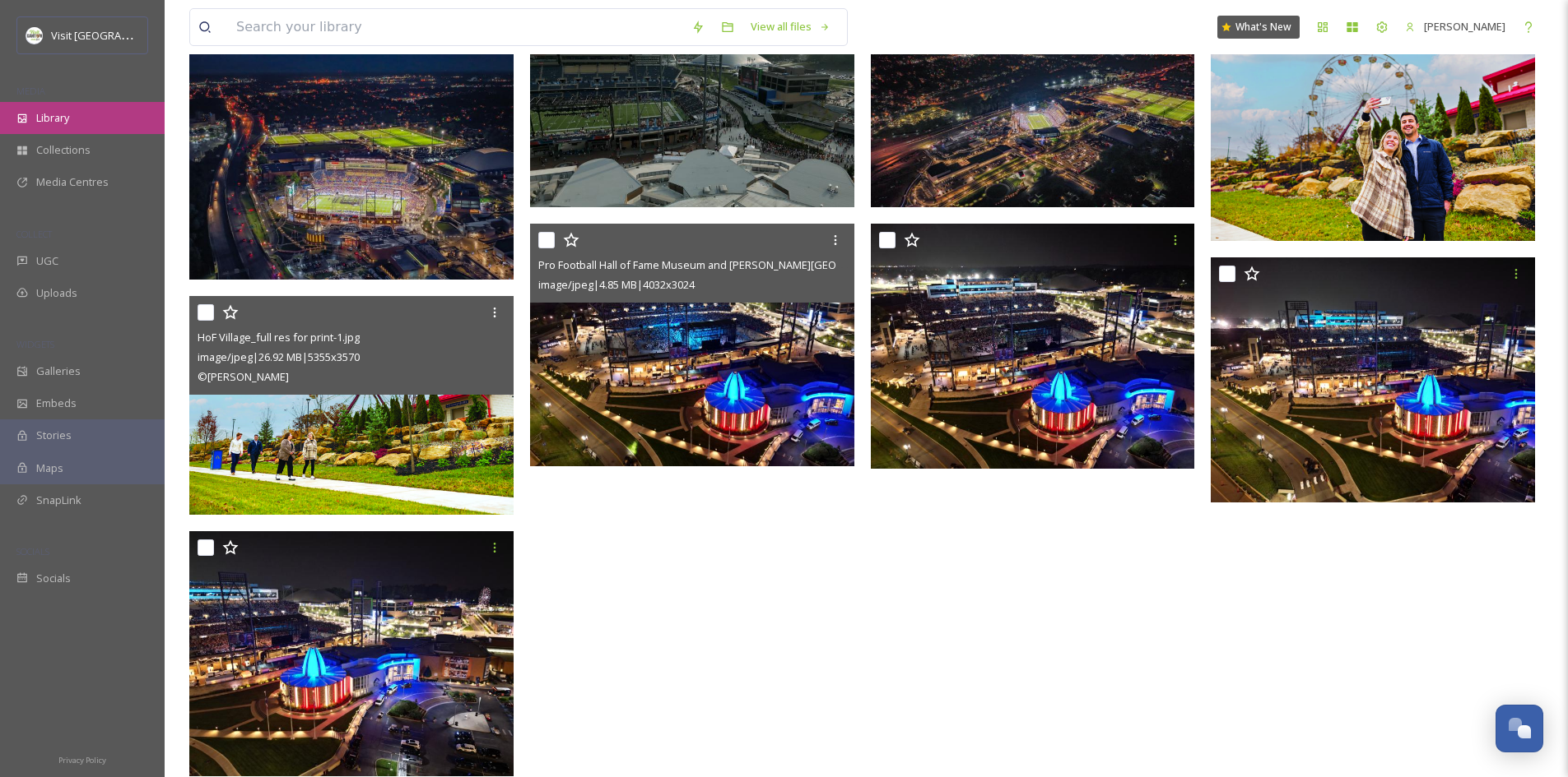
click at [63, 112] on span "Library" at bounding box center [53, 118] width 33 height 15
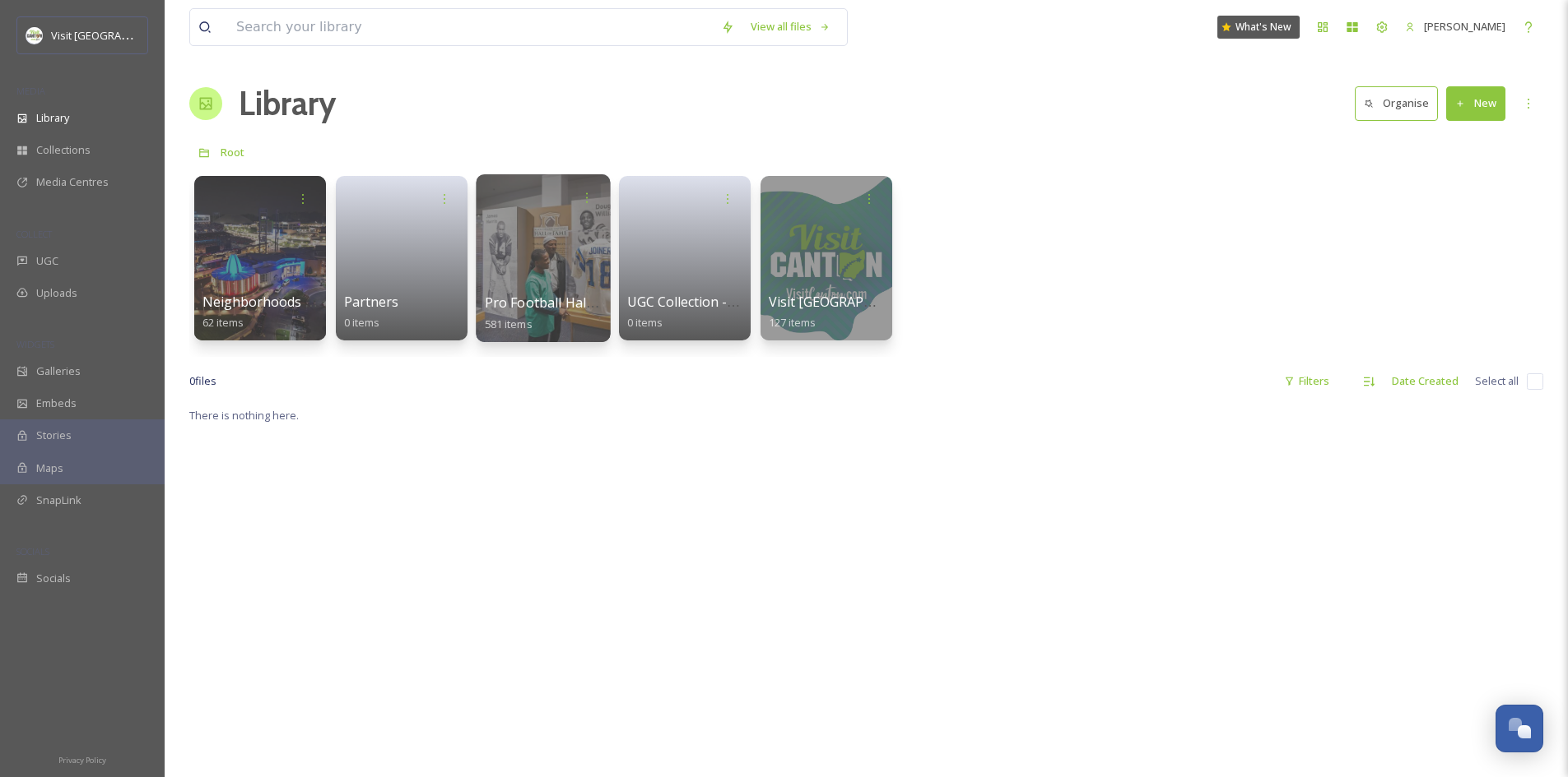
click at [539, 271] on div at bounding box center [542, 258] width 134 height 168
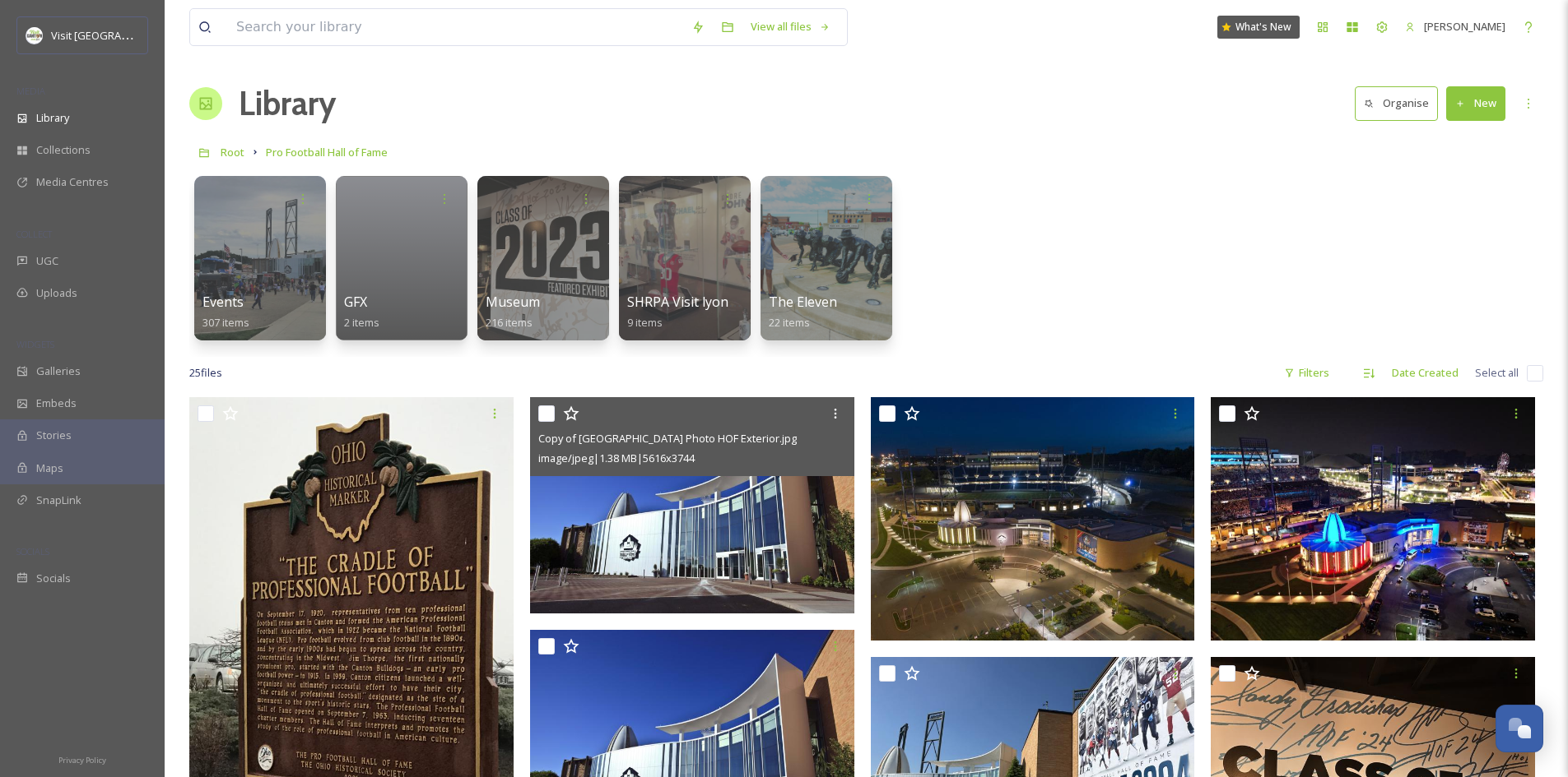
click at [677, 510] on img at bounding box center [692, 505] width 324 height 216
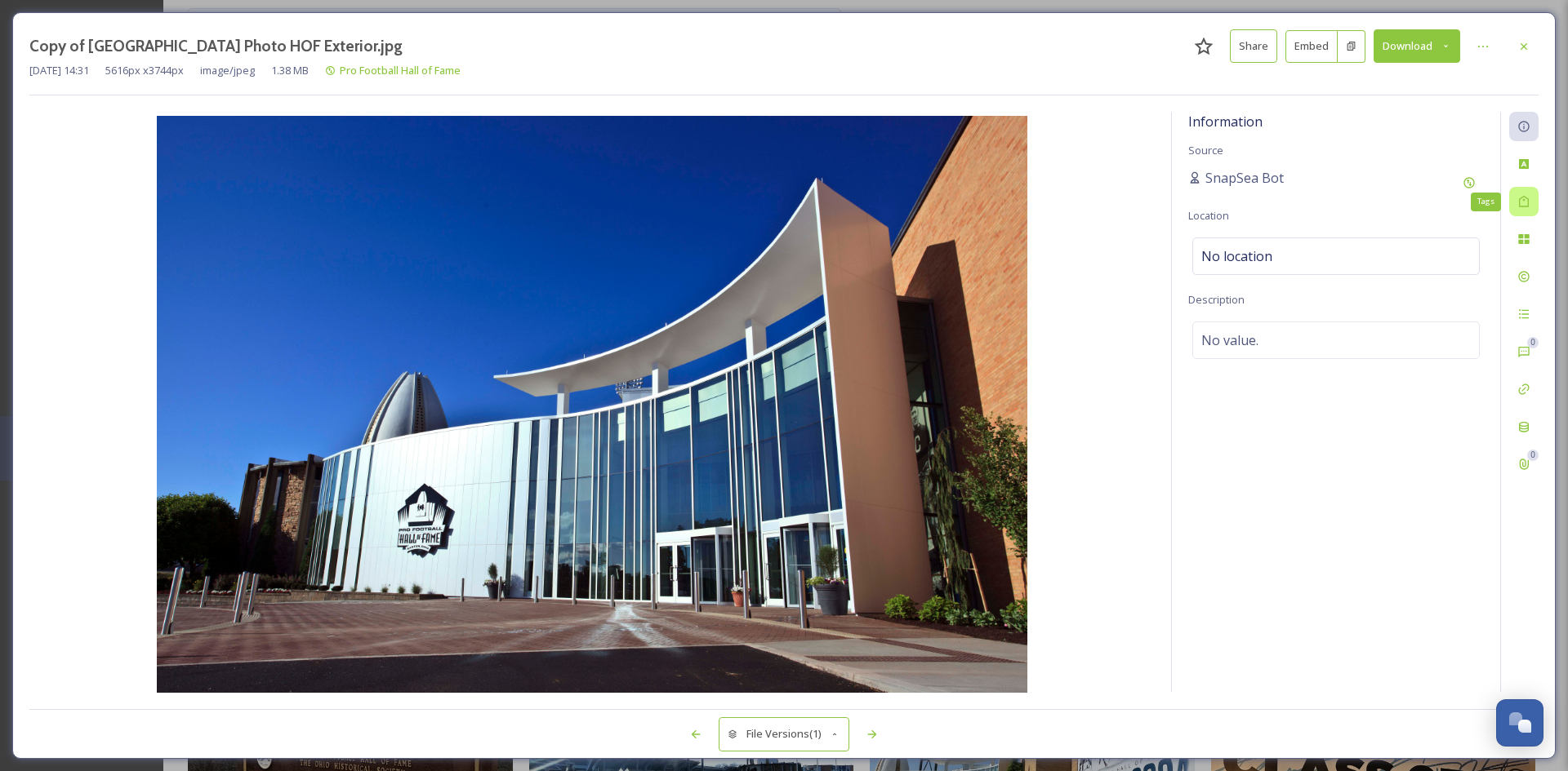
click at [1524, 204] on icon at bounding box center [1524, 201] width 13 height 13
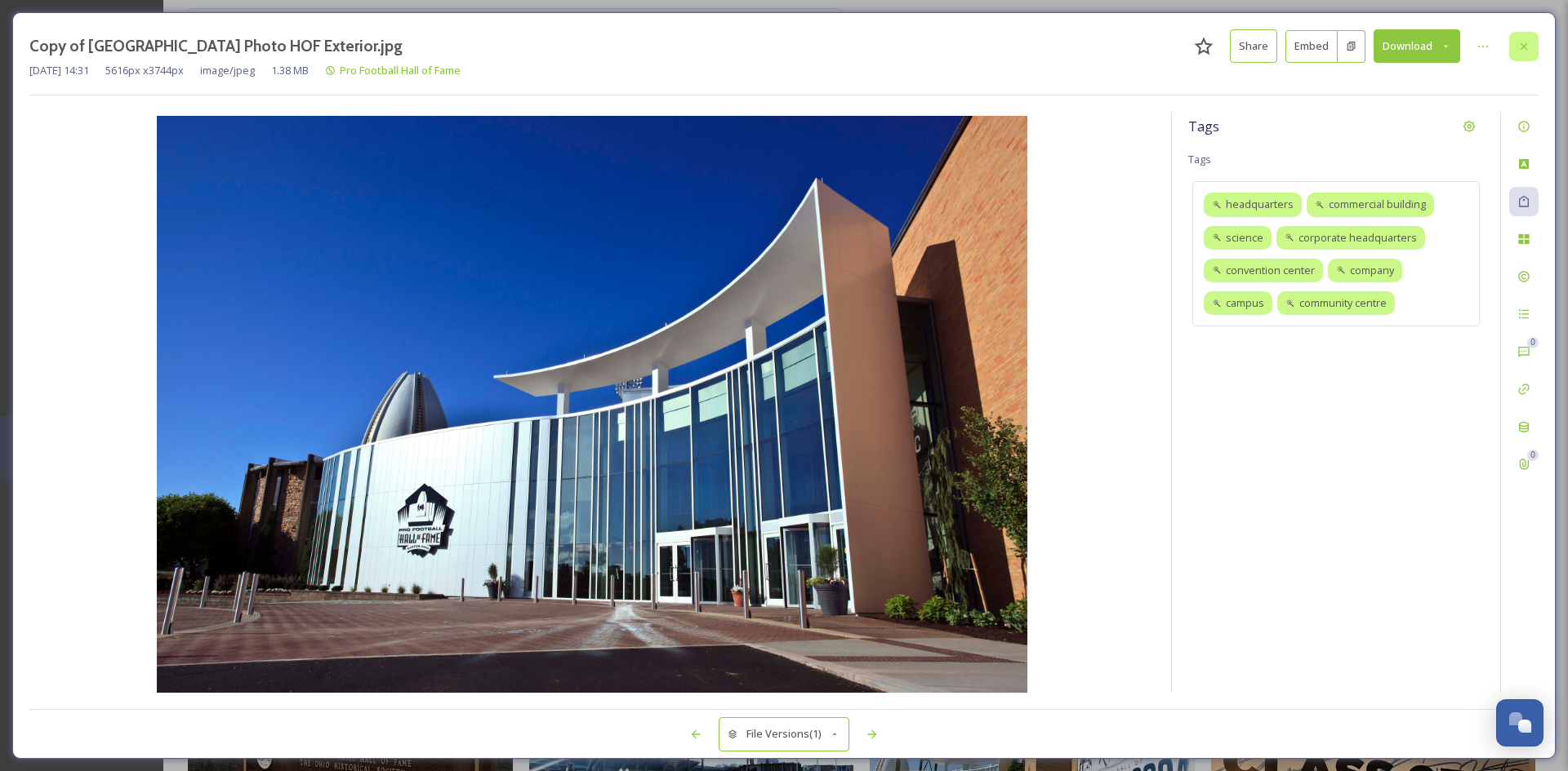
click at [1529, 48] on icon at bounding box center [1524, 47] width 13 height 13
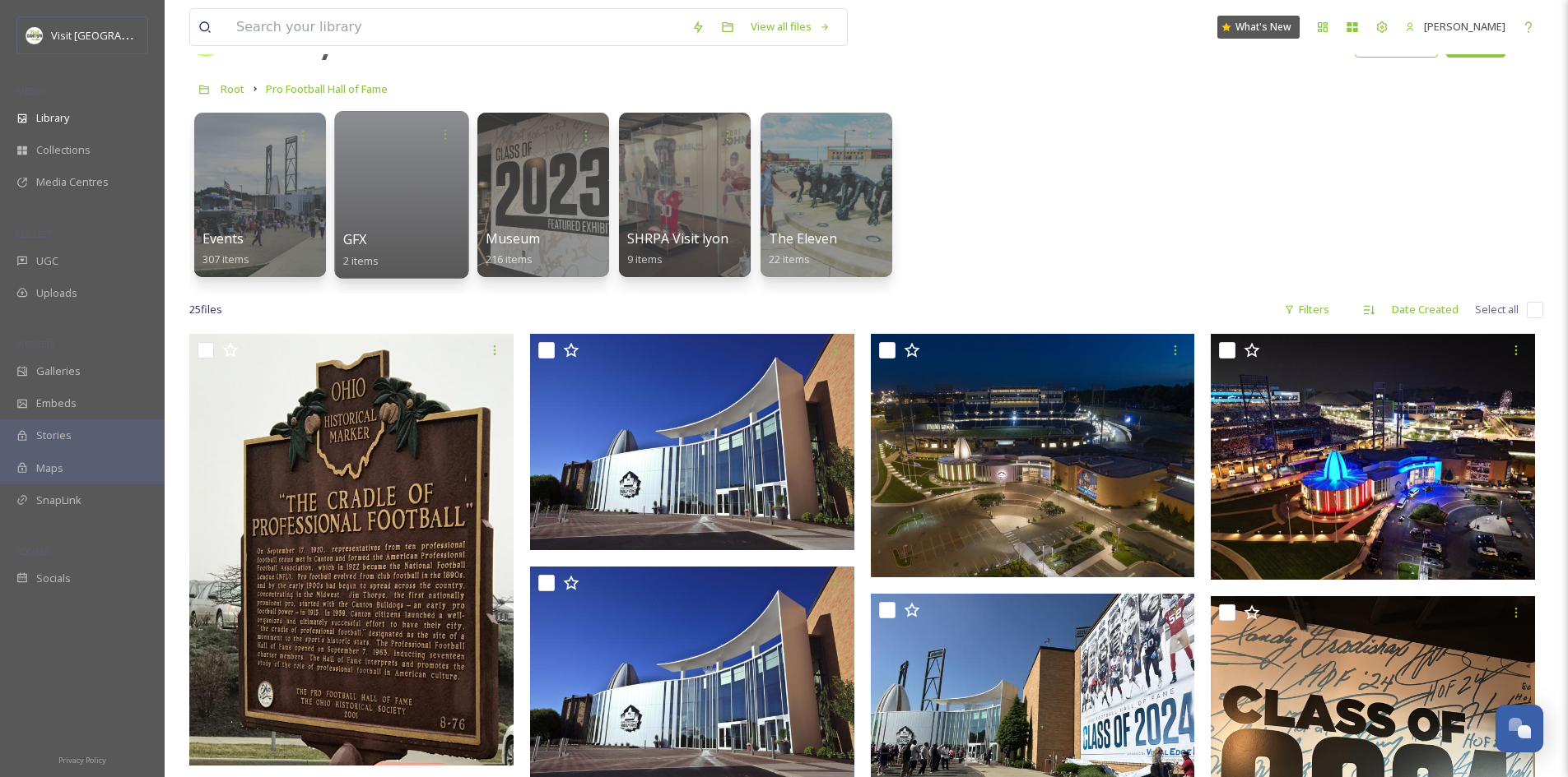
scroll to position [61, 0]
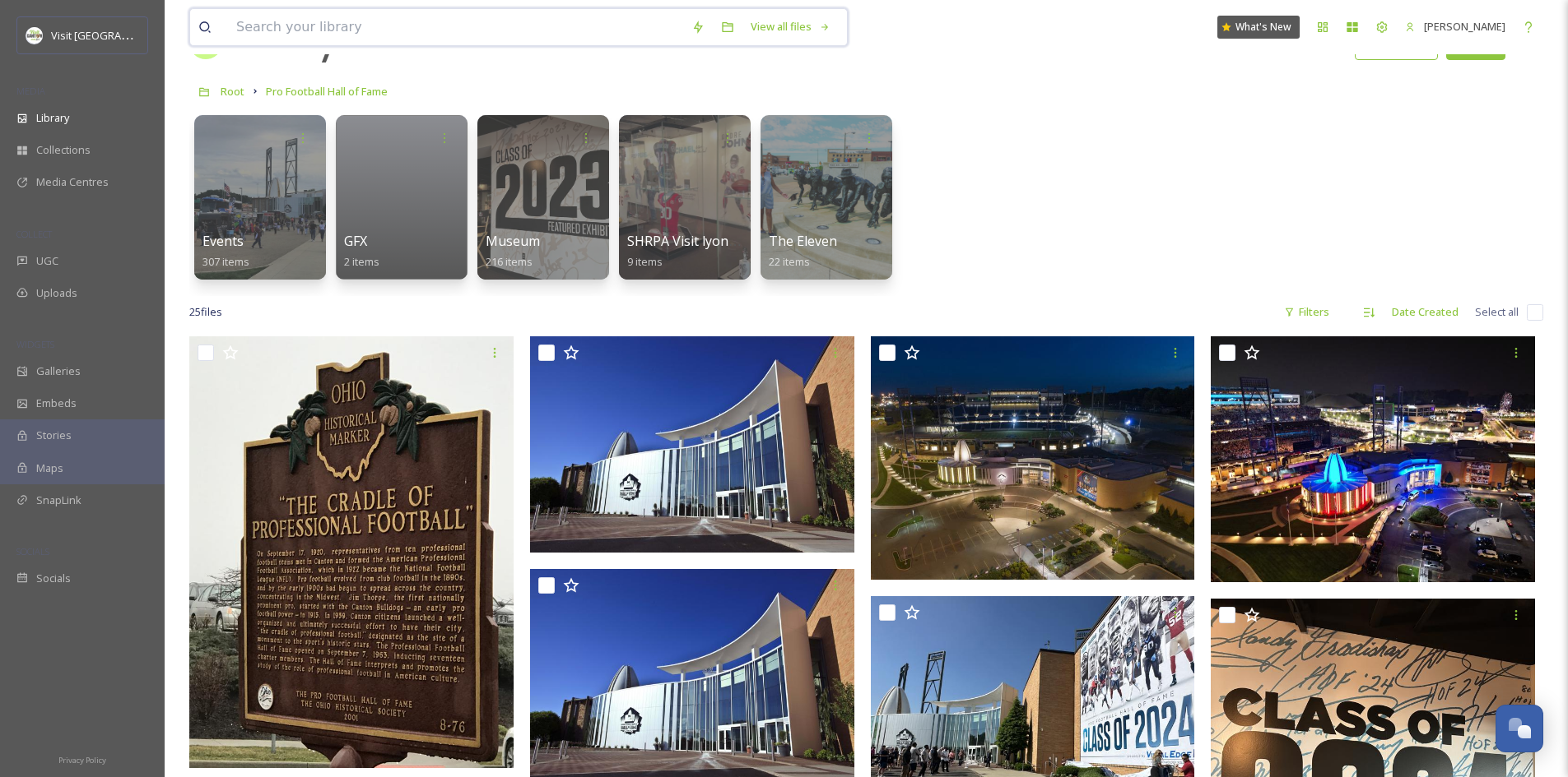
click at [399, 25] on input at bounding box center [455, 27] width 455 height 37
type input "football"
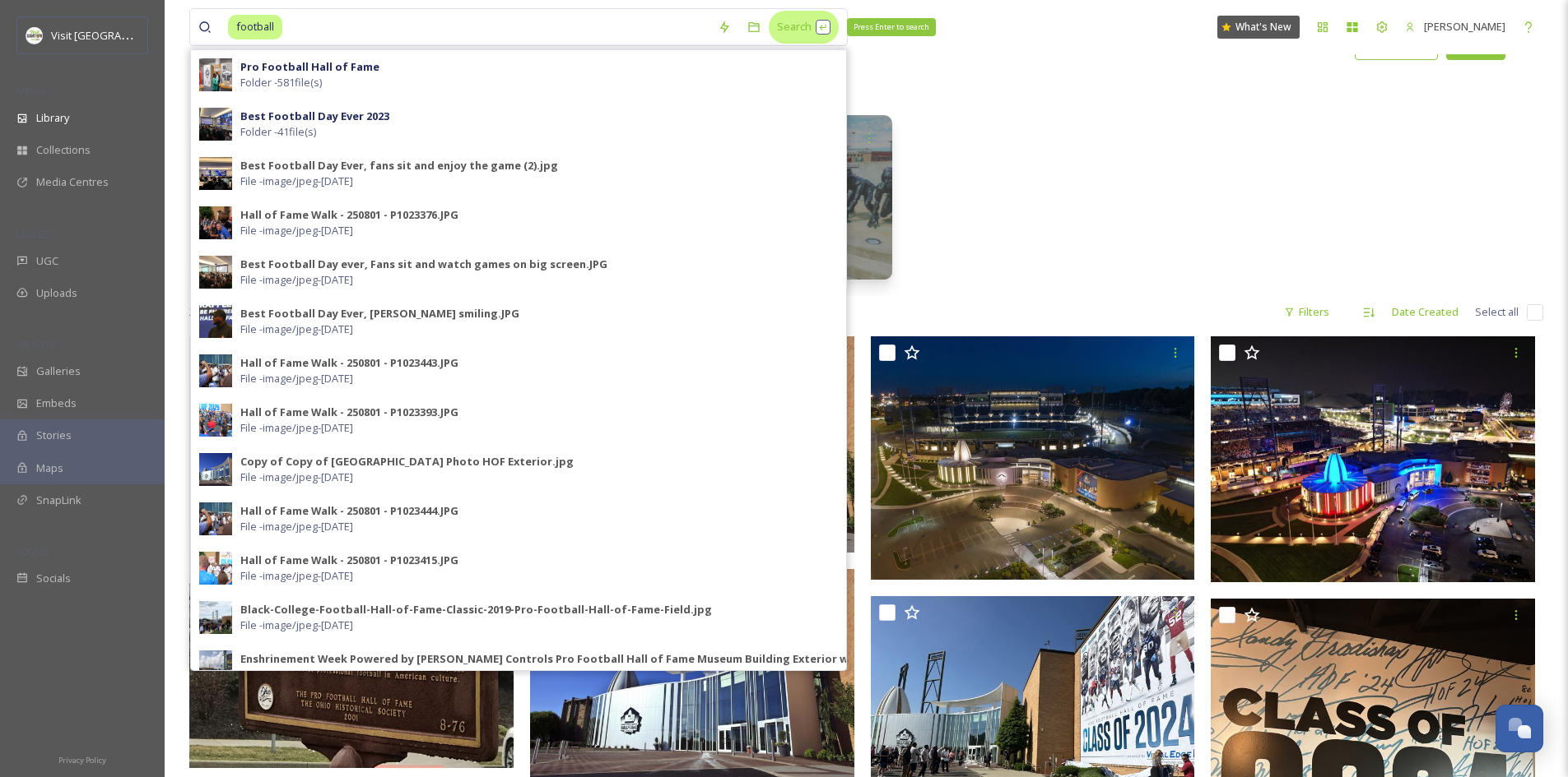
click at [801, 20] on div "Search Press Enter to search" at bounding box center [803, 26] width 70 height 32
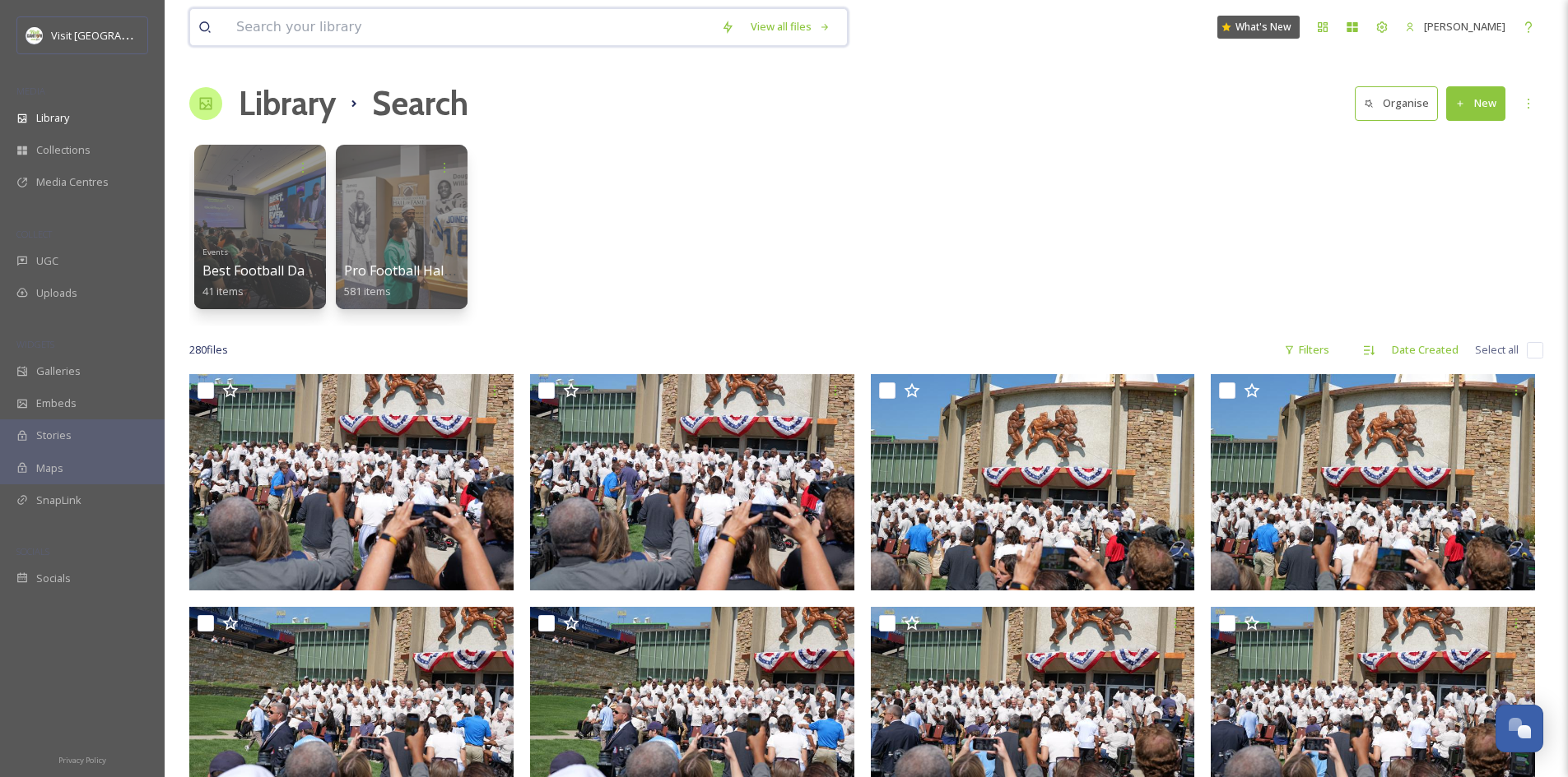
click at [377, 28] on input at bounding box center [470, 27] width 485 height 37
type input "guitar"
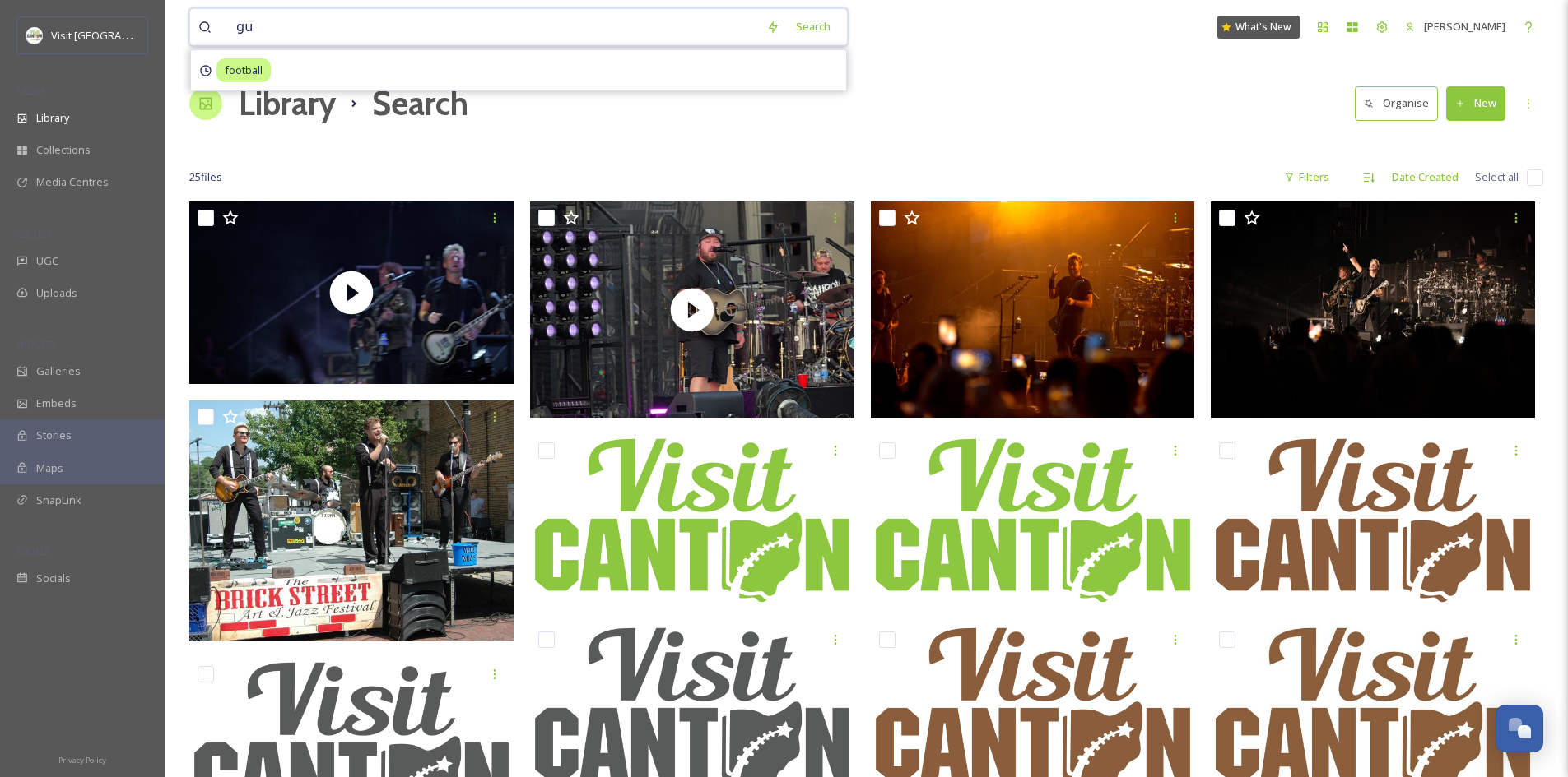
type input "g"
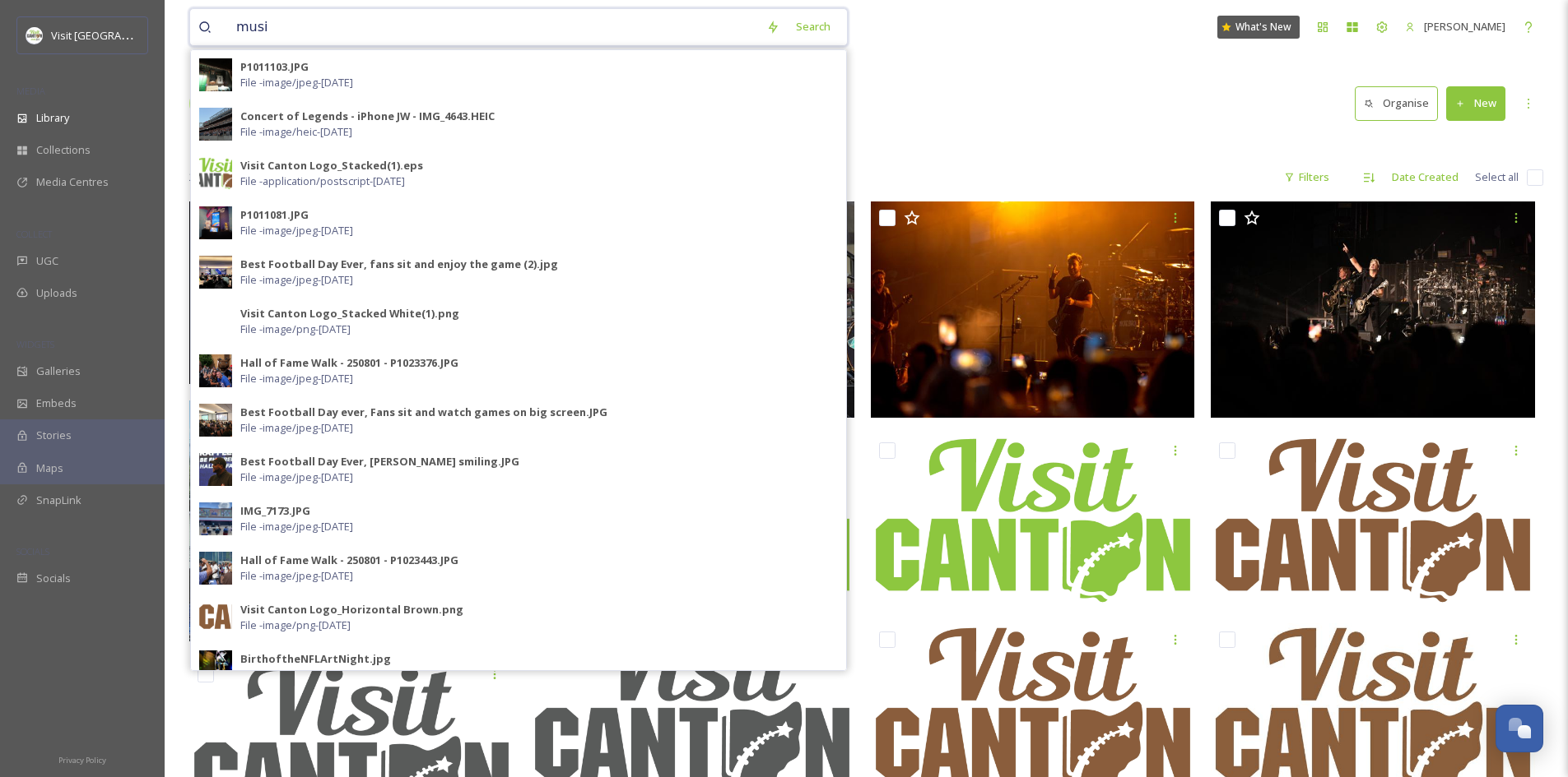
type input "music"
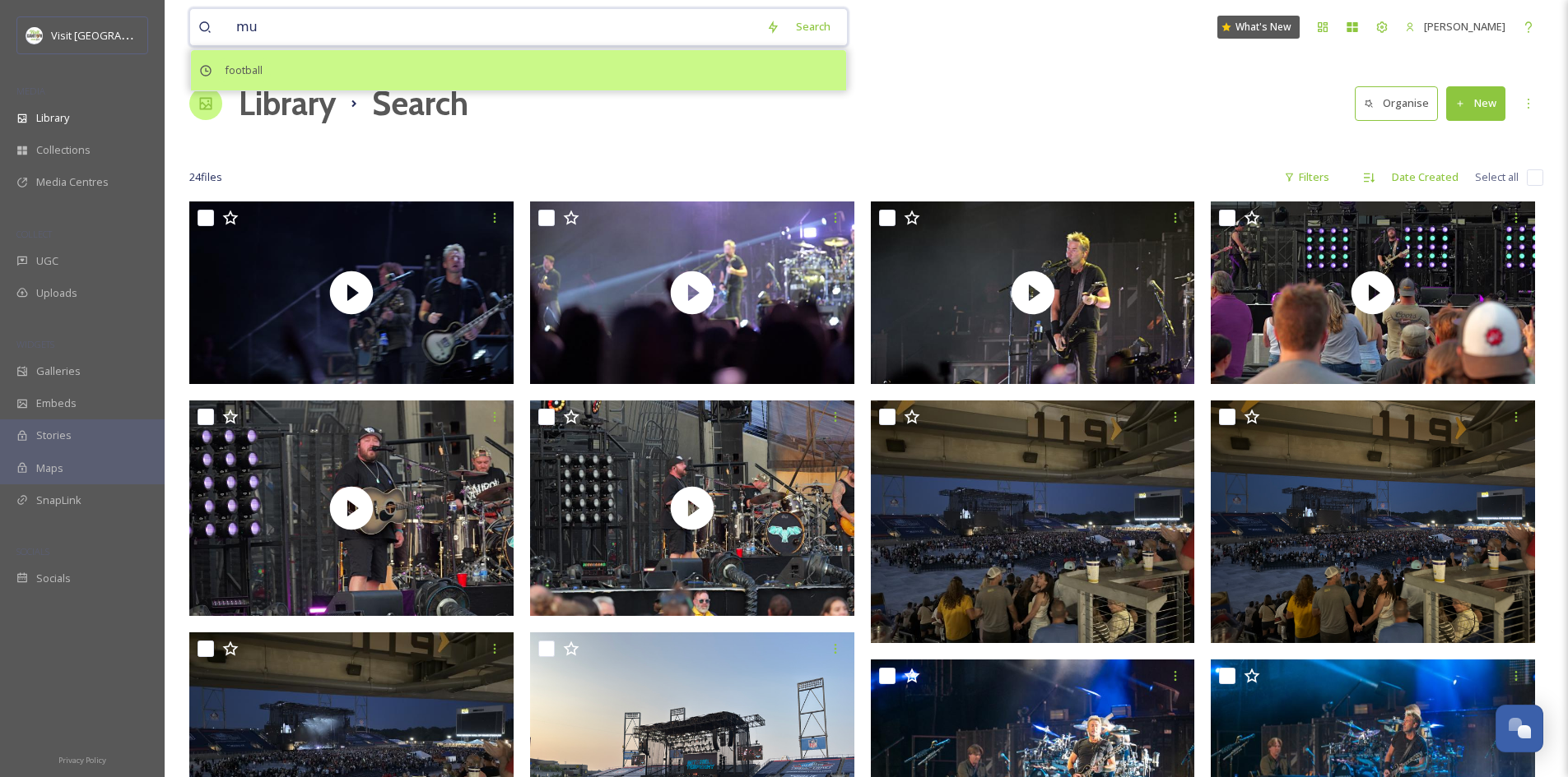
type input "m"
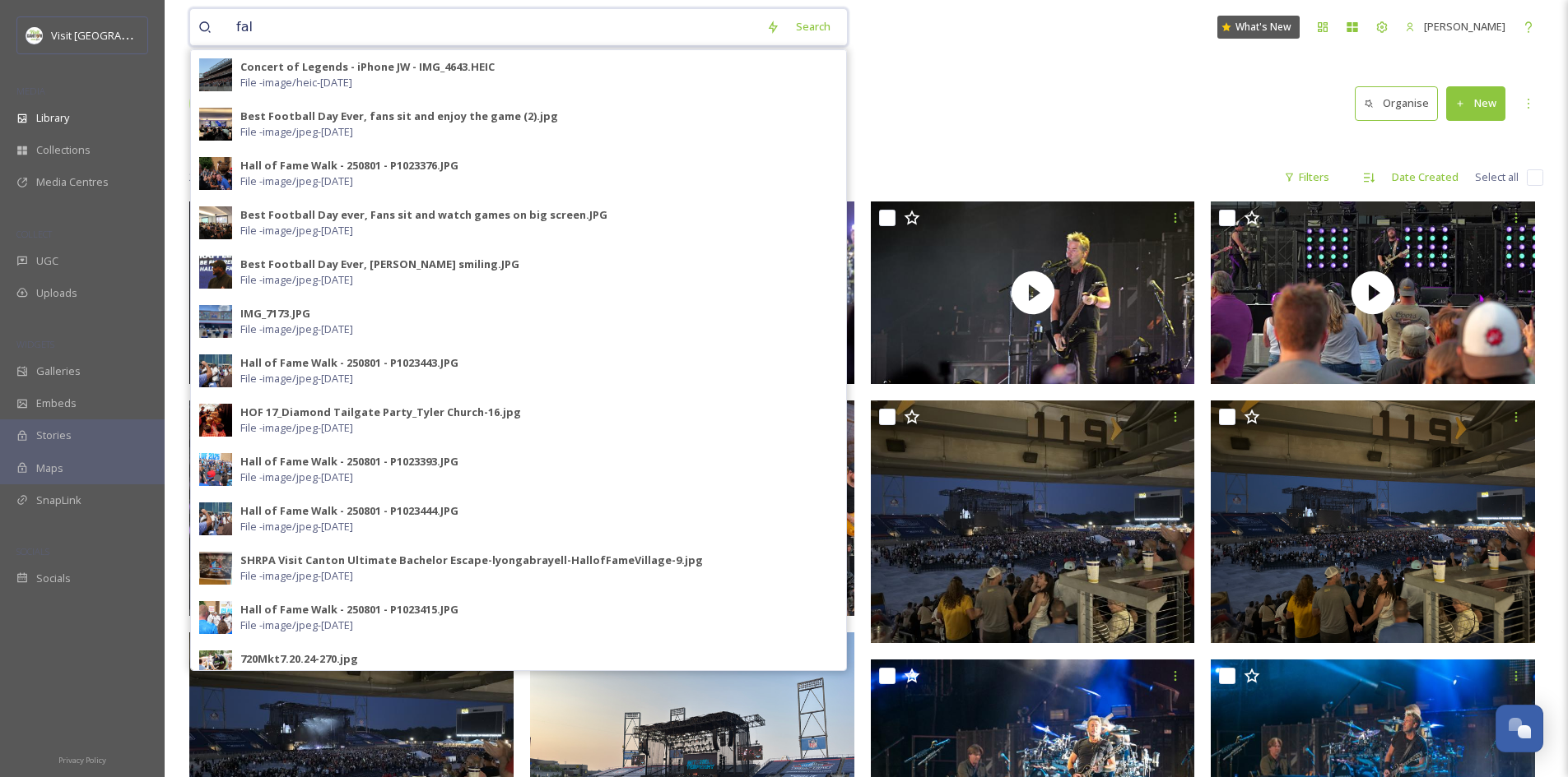
type input "fall"
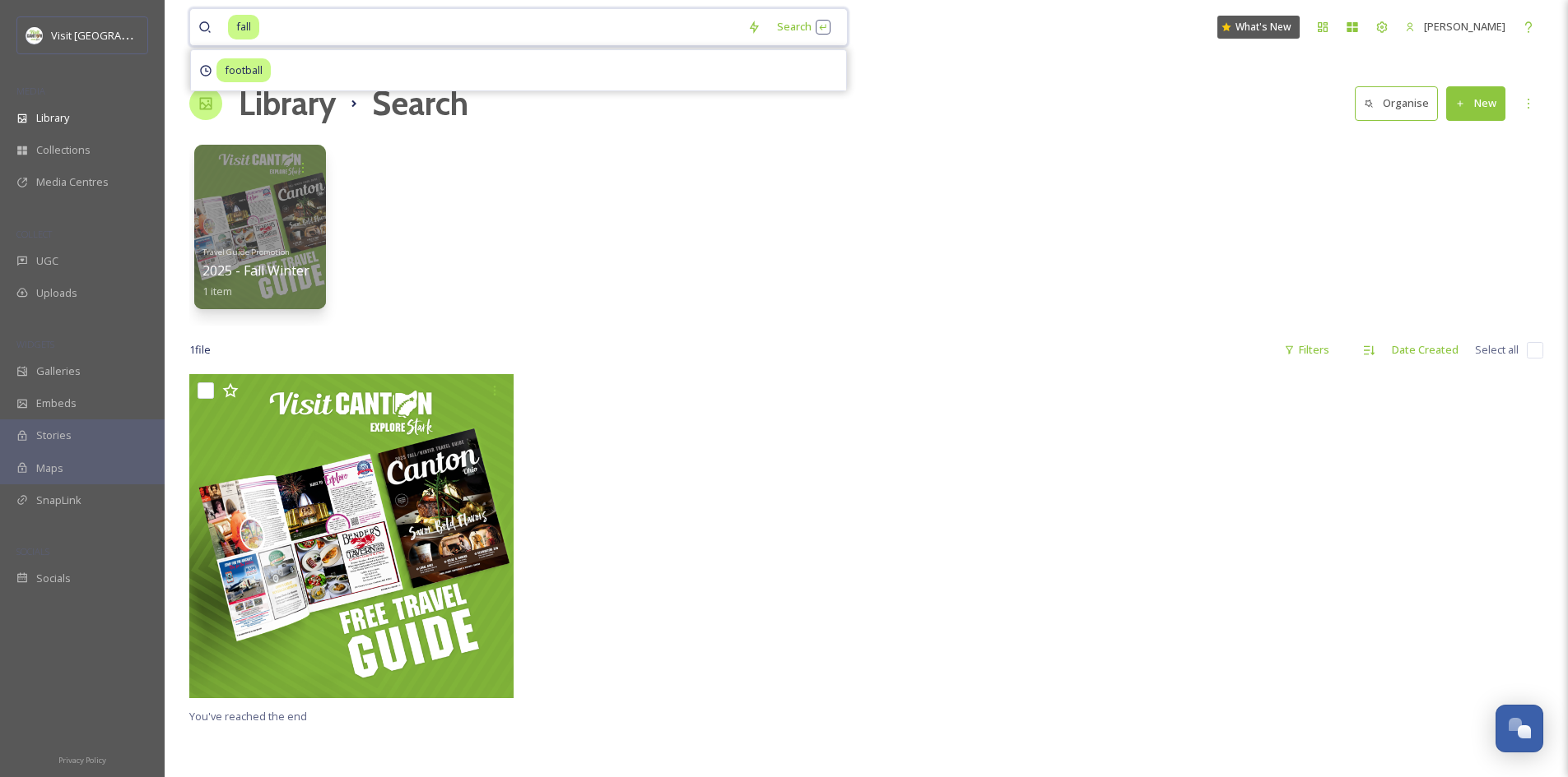
click at [325, 26] on input at bounding box center [499, 27] width 478 height 37
type input "f"
click at [691, 261] on div "Travel Guide Promotion 2025 - Fall Winter 1 item" at bounding box center [866, 231] width 1353 height 189
click at [52, 115] on span "Library" at bounding box center [53, 118] width 33 height 15
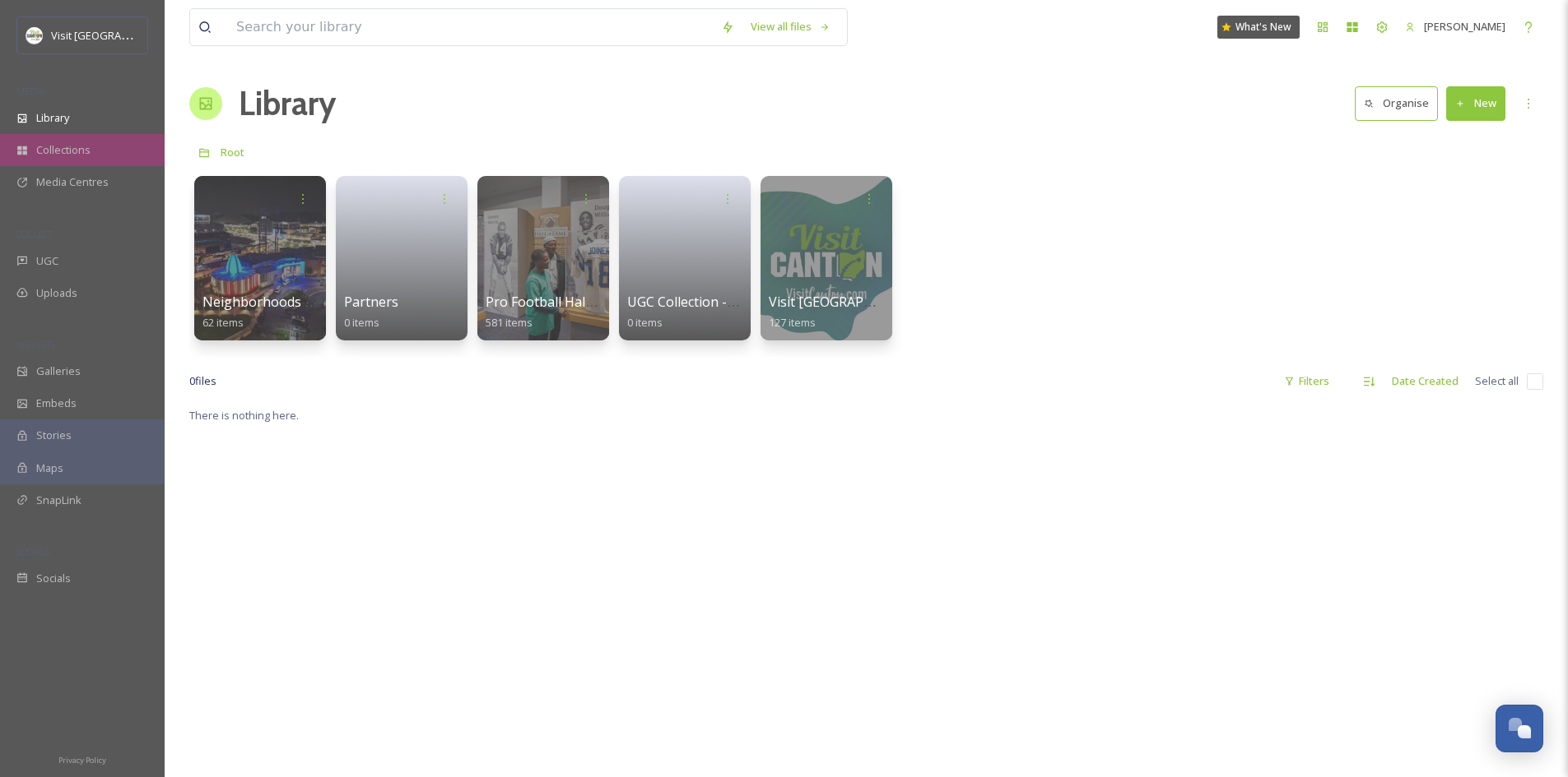
click at [65, 157] on span "Collections" at bounding box center [63, 150] width 54 height 15
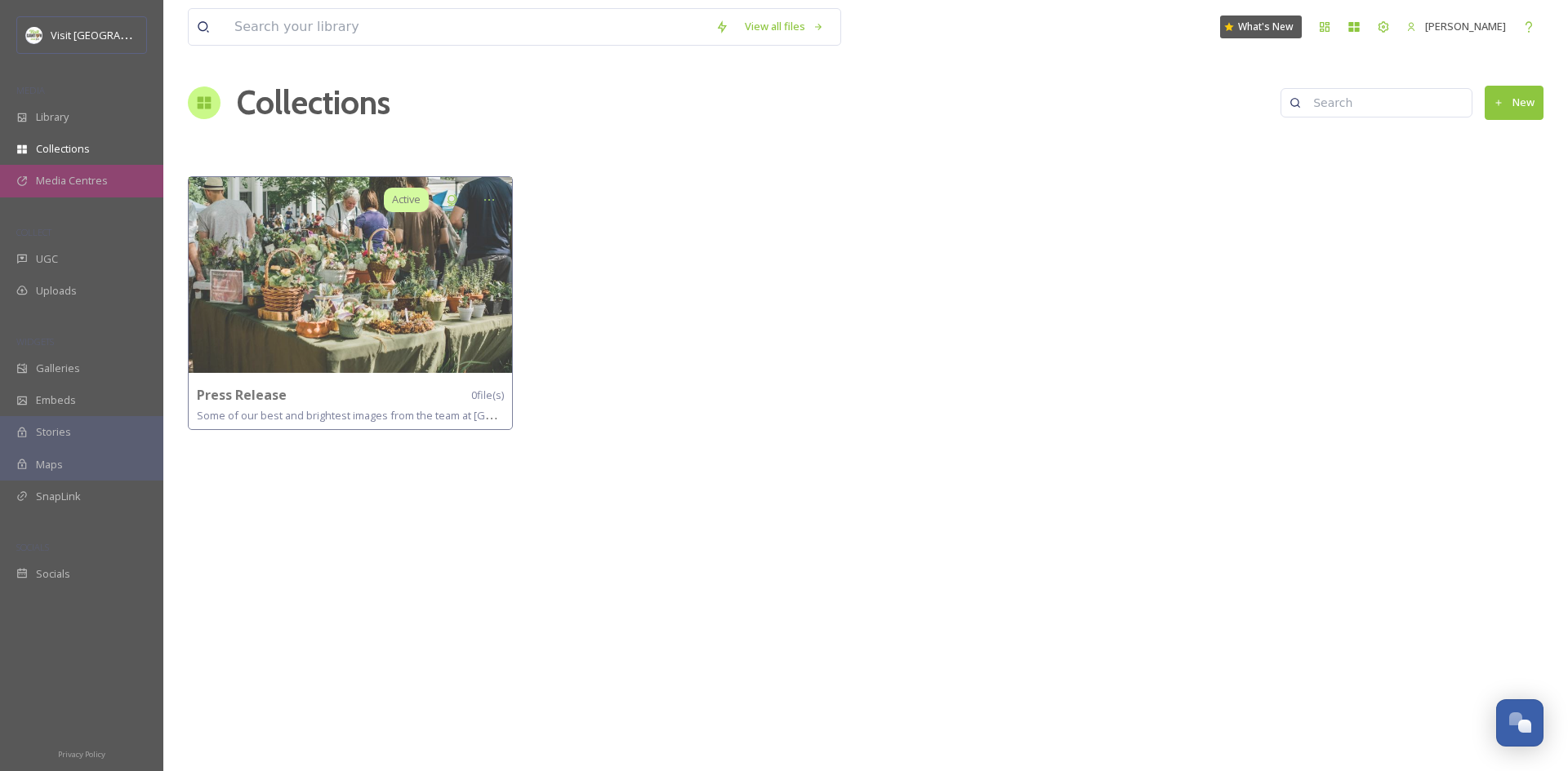
click at [76, 167] on div "Media Centres" at bounding box center [81, 180] width 163 height 31
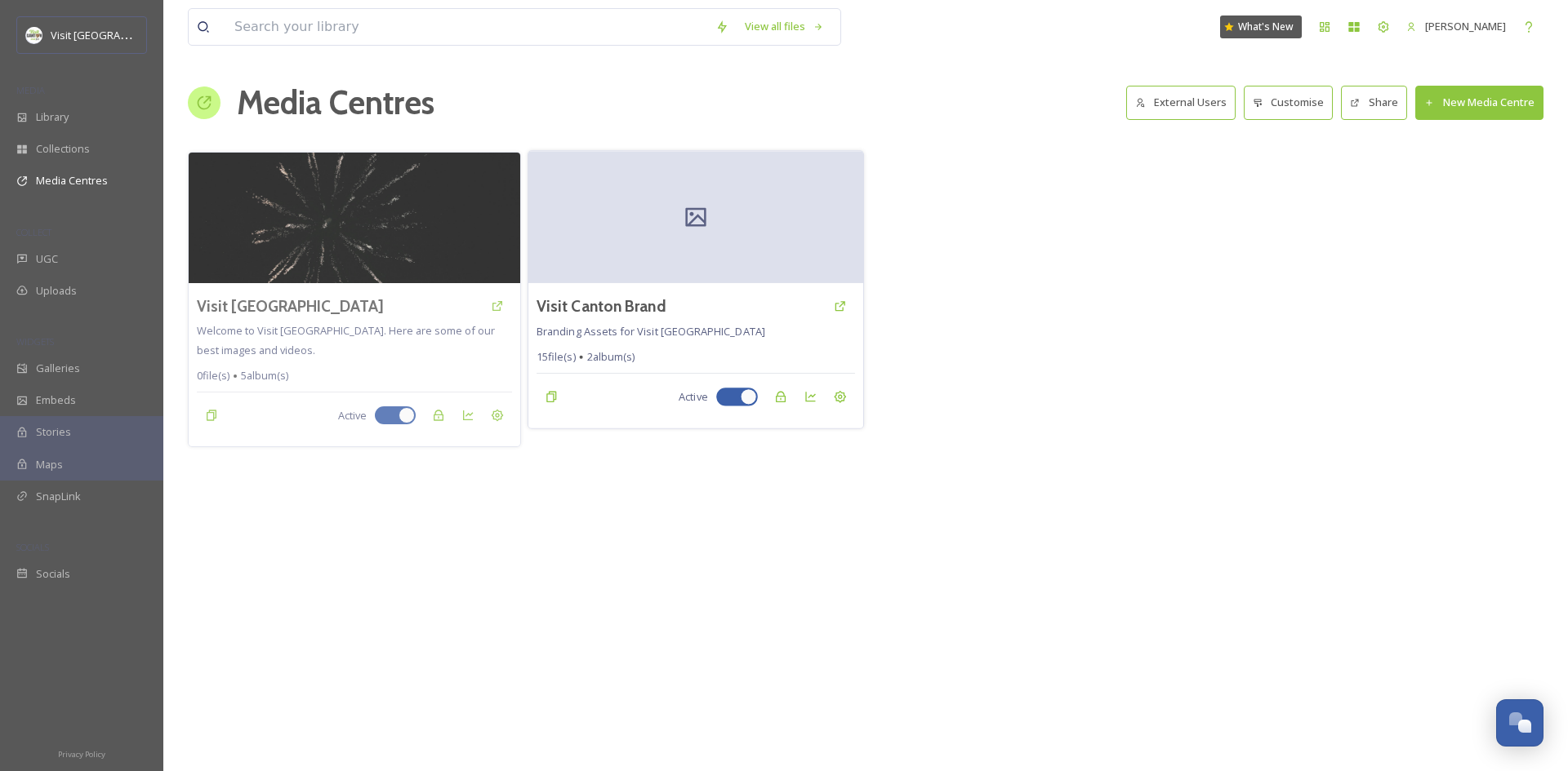
click at [598, 226] on div at bounding box center [695, 217] width 335 height 133
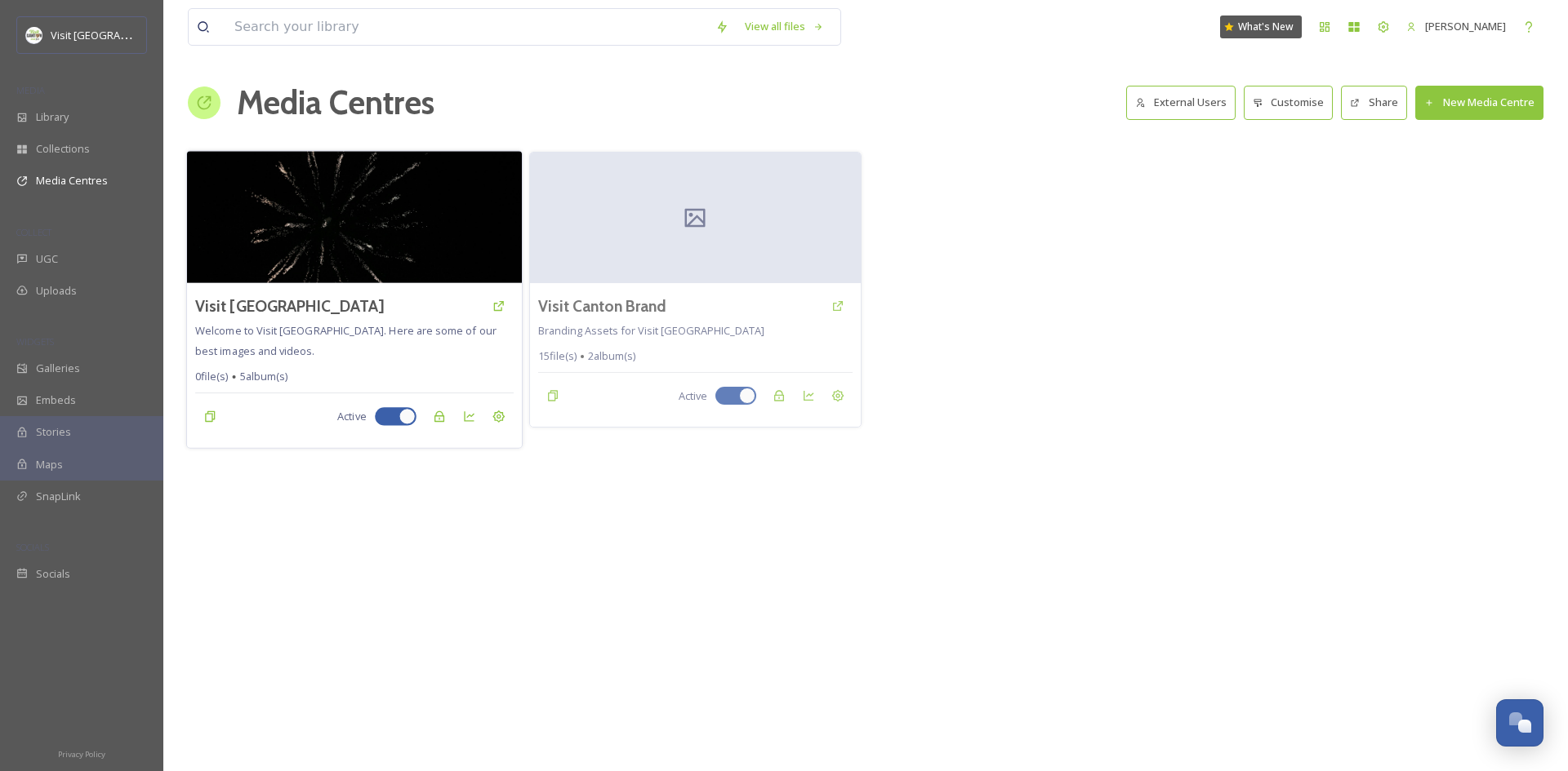
click at [368, 290] on div "Visit [GEOGRAPHIC_DATA] Welcome to Visit [GEOGRAPHIC_DATA]. Here are some of ou…" at bounding box center [354, 365] width 335 height 165
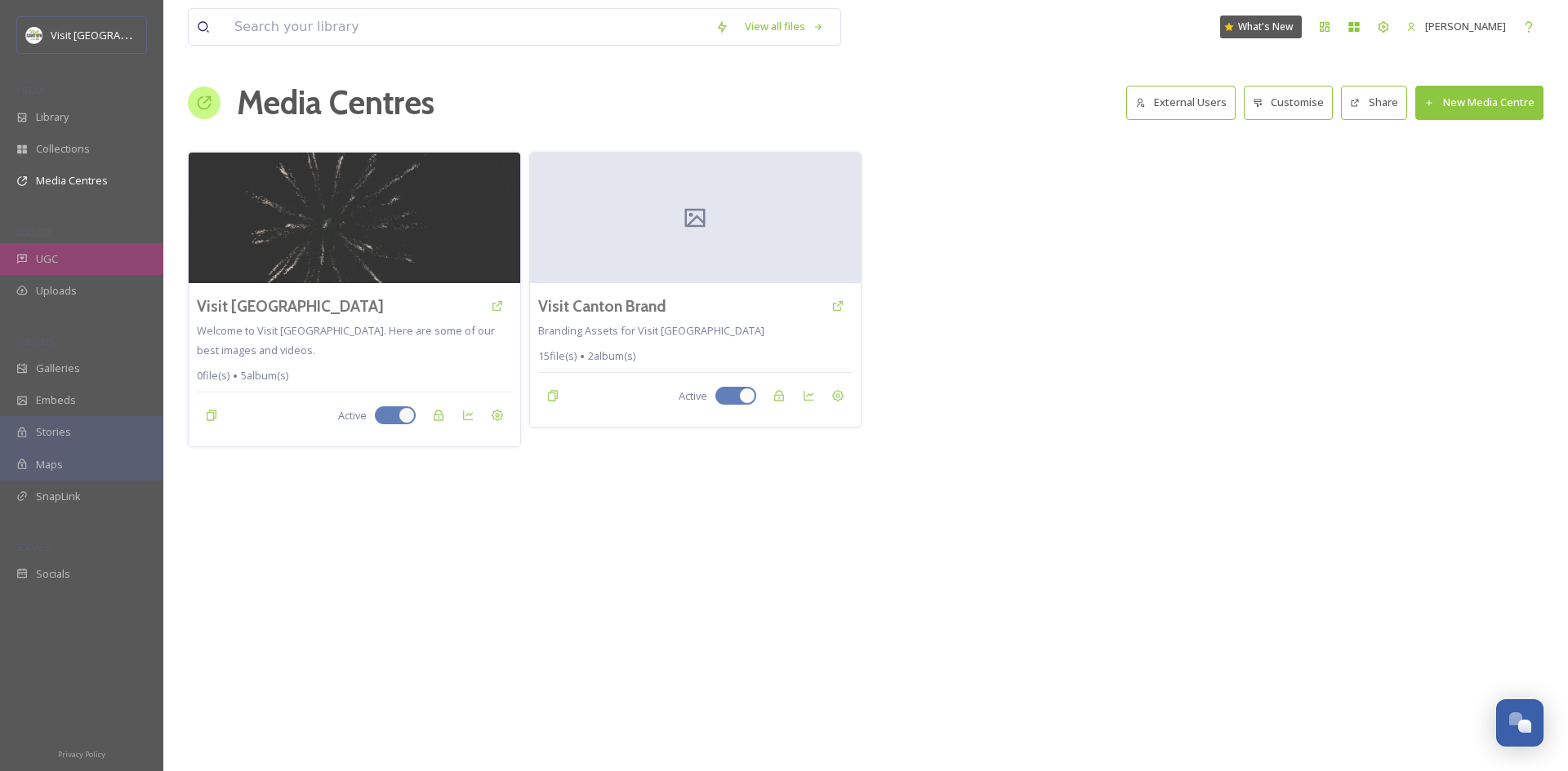
click at [57, 273] on div "UGC" at bounding box center [81, 259] width 163 height 31
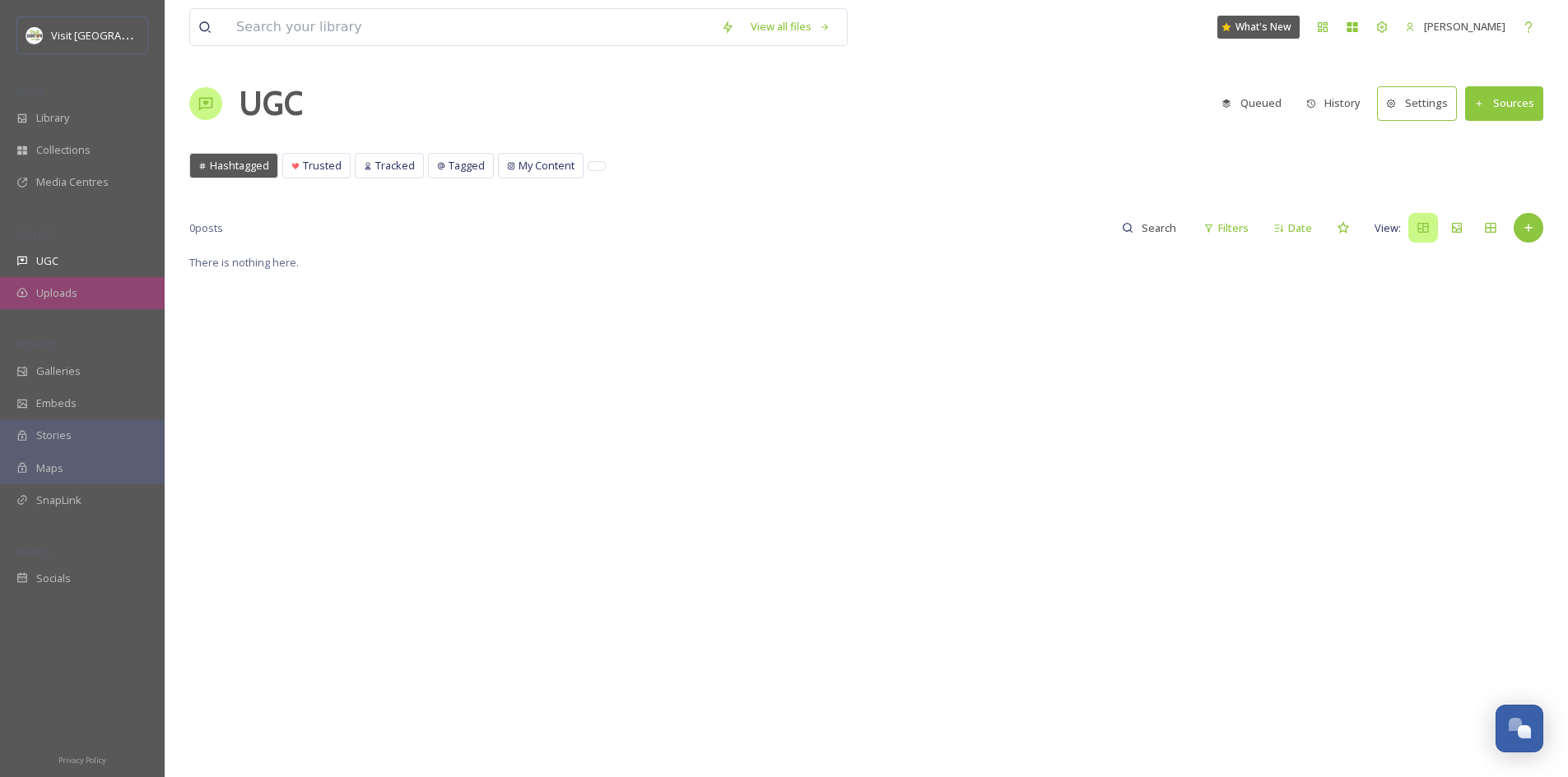
click at [44, 296] on span "Uploads" at bounding box center [57, 293] width 41 height 15
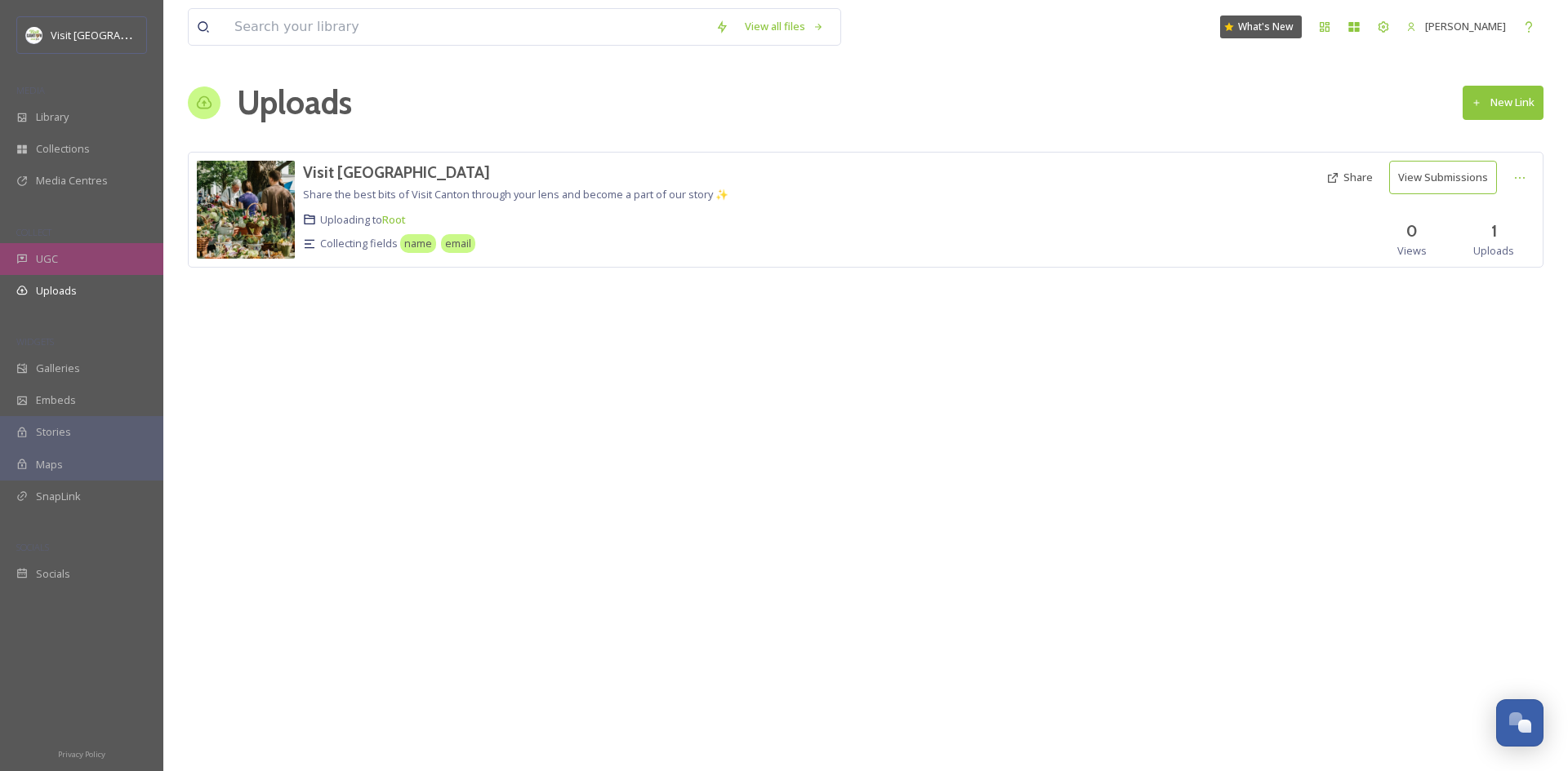
click at [89, 248] on div "UGC" at bounding box center [81, 259] width 163 height 31
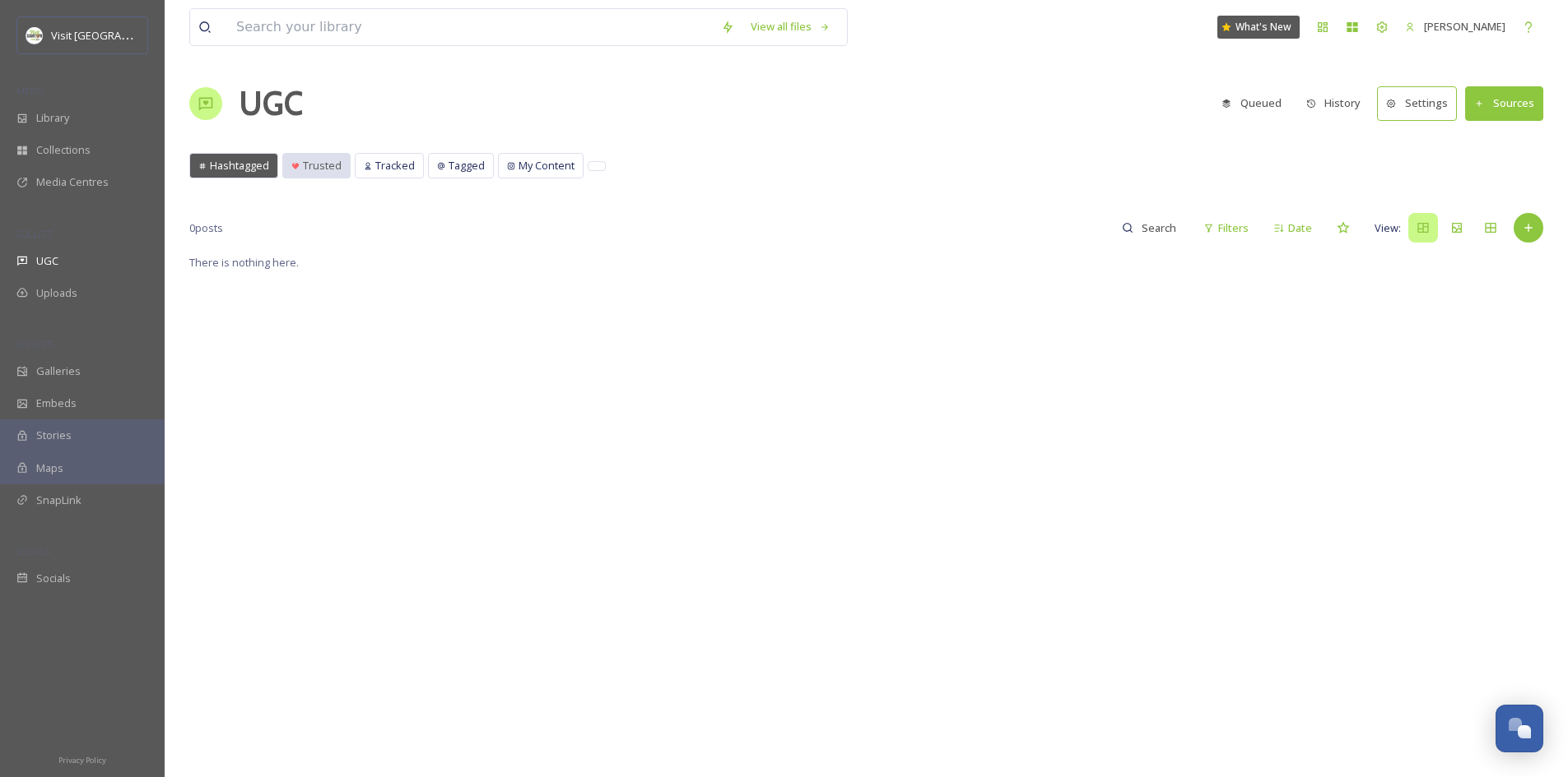
click at [305, 161] on span "Trusted" at bounding box center [322, 165] width 38 height 15
click at [324, 163] on span "Trusted" at bounding box center [322, 165] width 38 height 15
click at [516, 178] on div "My Content" at bounding box center [540, 165] width 84 height 24
click at [437, 166] on icon at bounding box center [441, 166] width 9 height 9
click at [371, 165] on div "Tracked" at bounding box center [390, 165] width 67 height 24
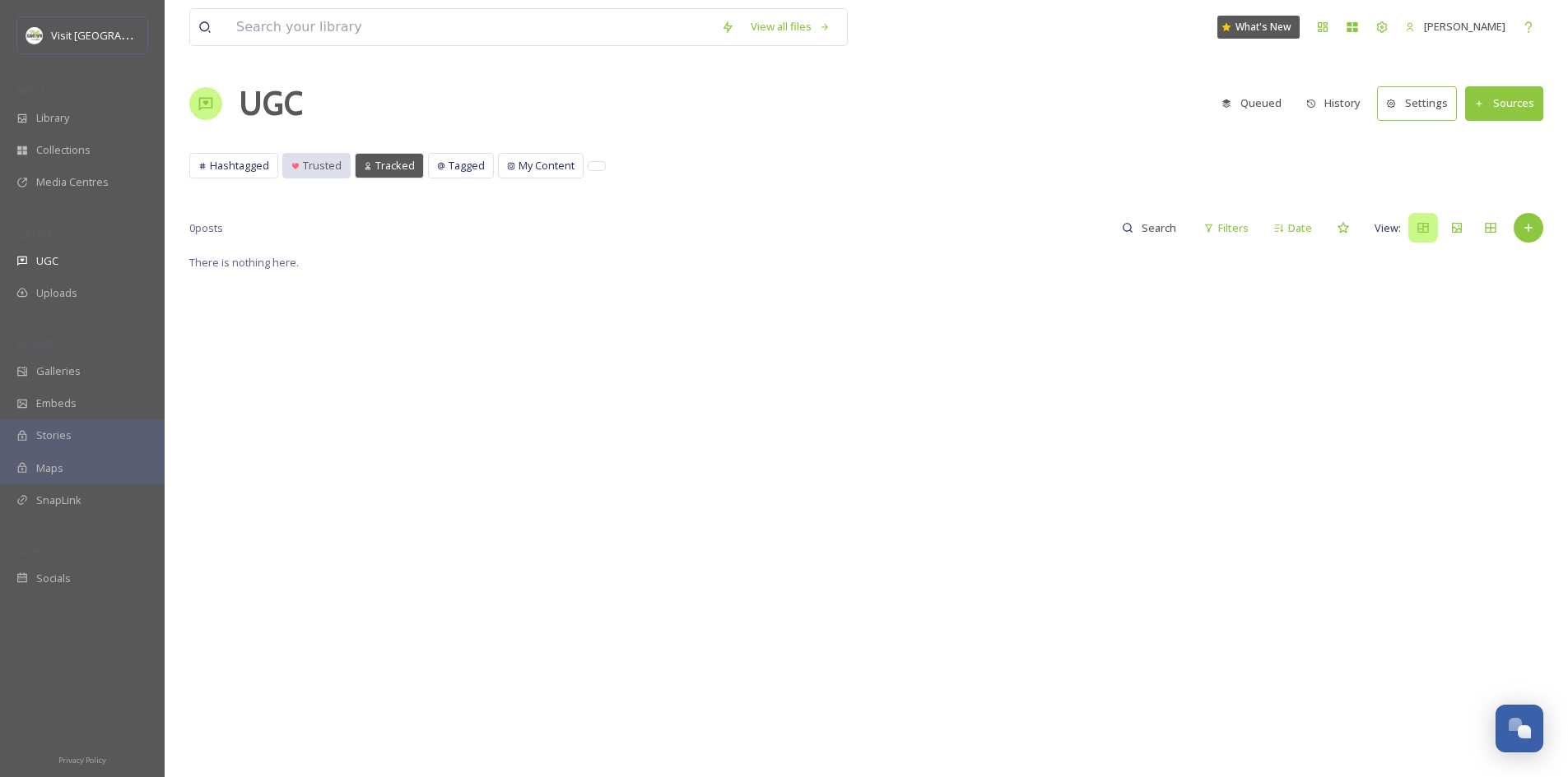
click at [306, 159] on span "Trusted" at bounding box center [322, 165] width 38 height 15
click at [236, 161] on span "Hashtagged" at bounding box center [240, 165] width 60 height 15
click at [304, 163] on span "Trusted" at bounding box center [322, 165] width 38 height 15
click at [40, 251] on div "UGC" at bounding box center [82, 261] width 164 height 32
click at [87, 122] on div "Library" at bounding box center [82, 117] width 164 height 32
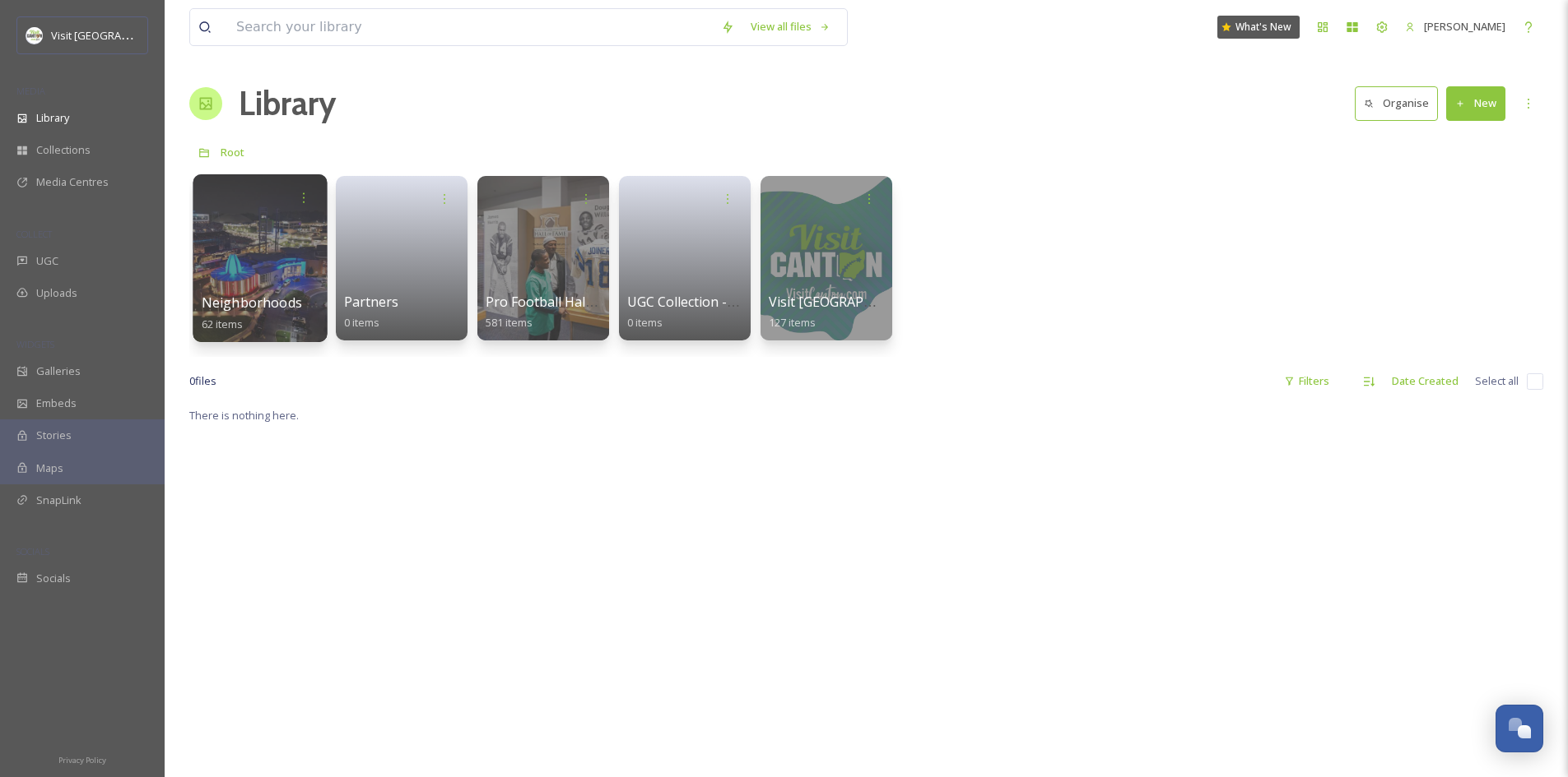
click at [256, 219] on div at bounding box center [259, 258] width 134 height 168
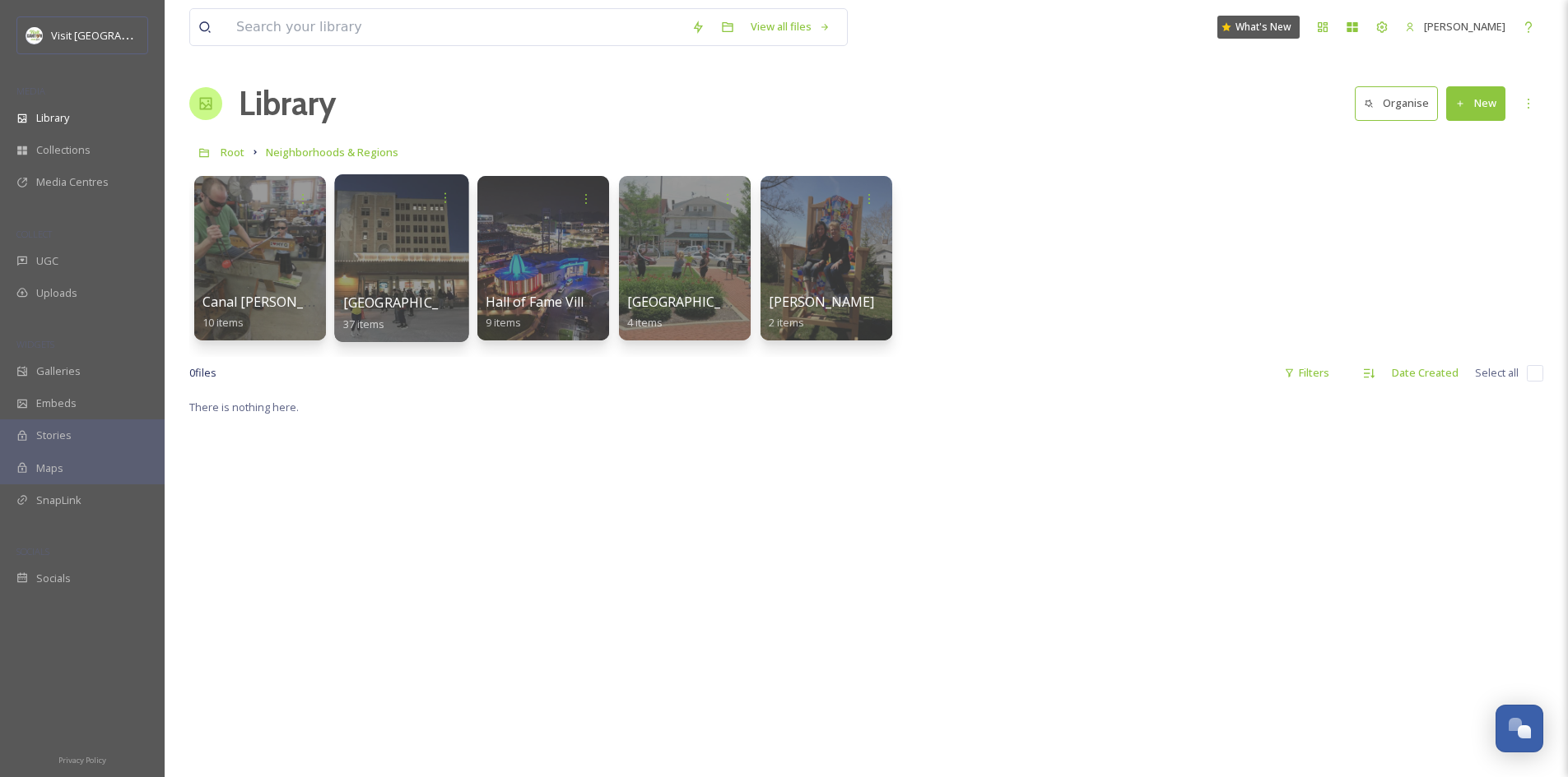
click at [420, 271] on div at bounding box center [400, 258] width 134 height 168
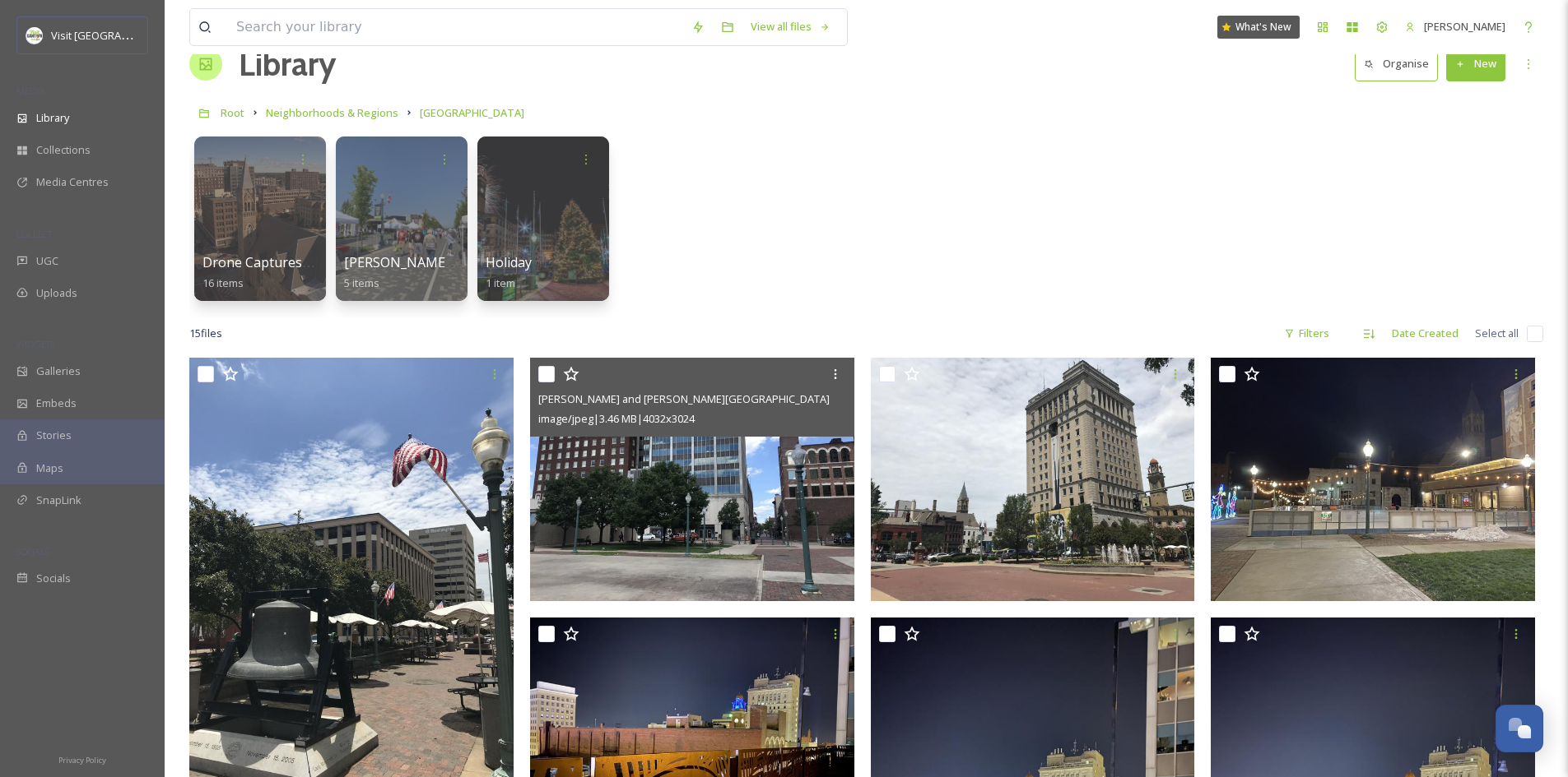
scroll to position [43, 0]
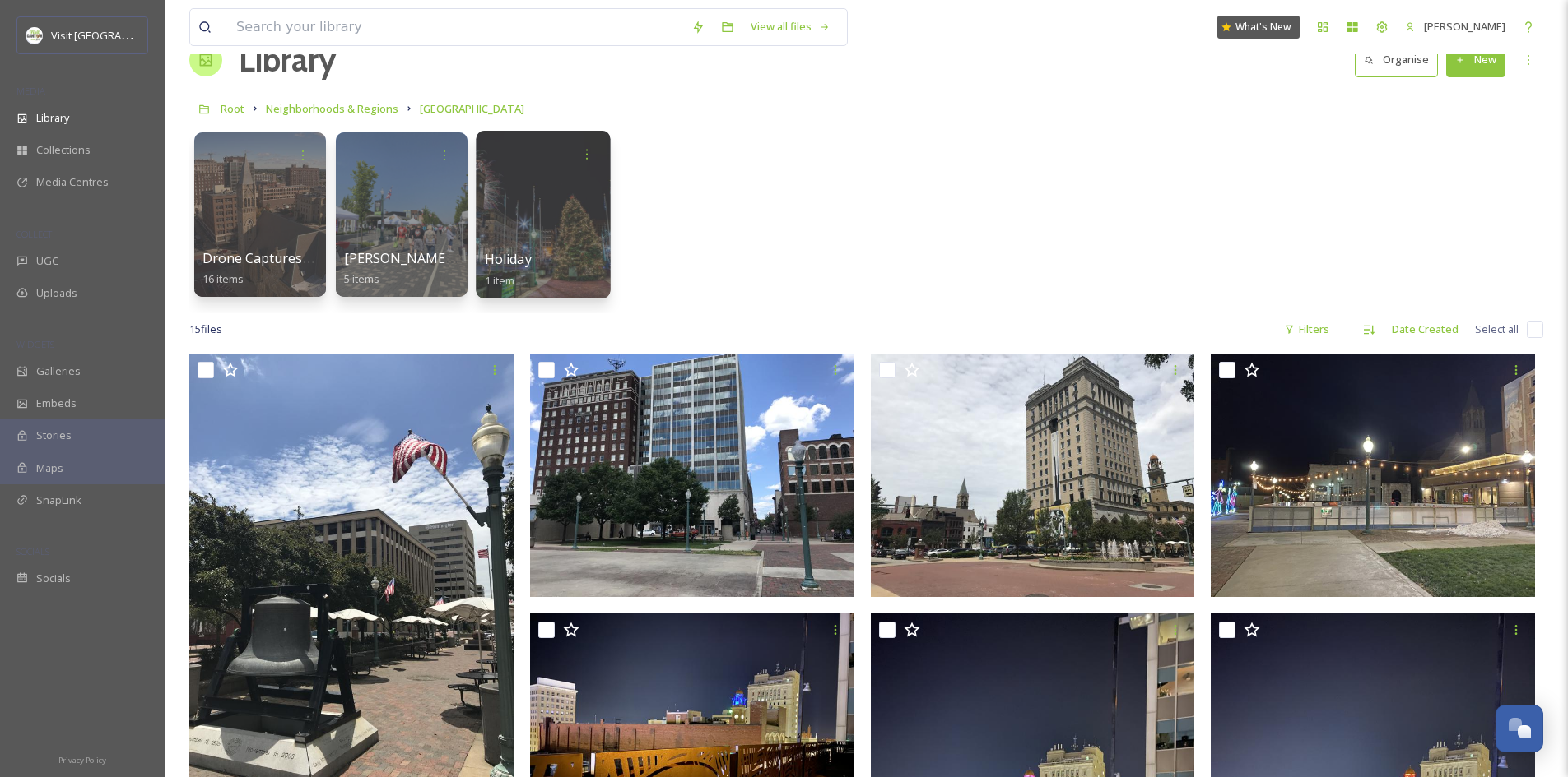
click at [544, 216] on div at bounding box center [542, 214] width 134 height 168
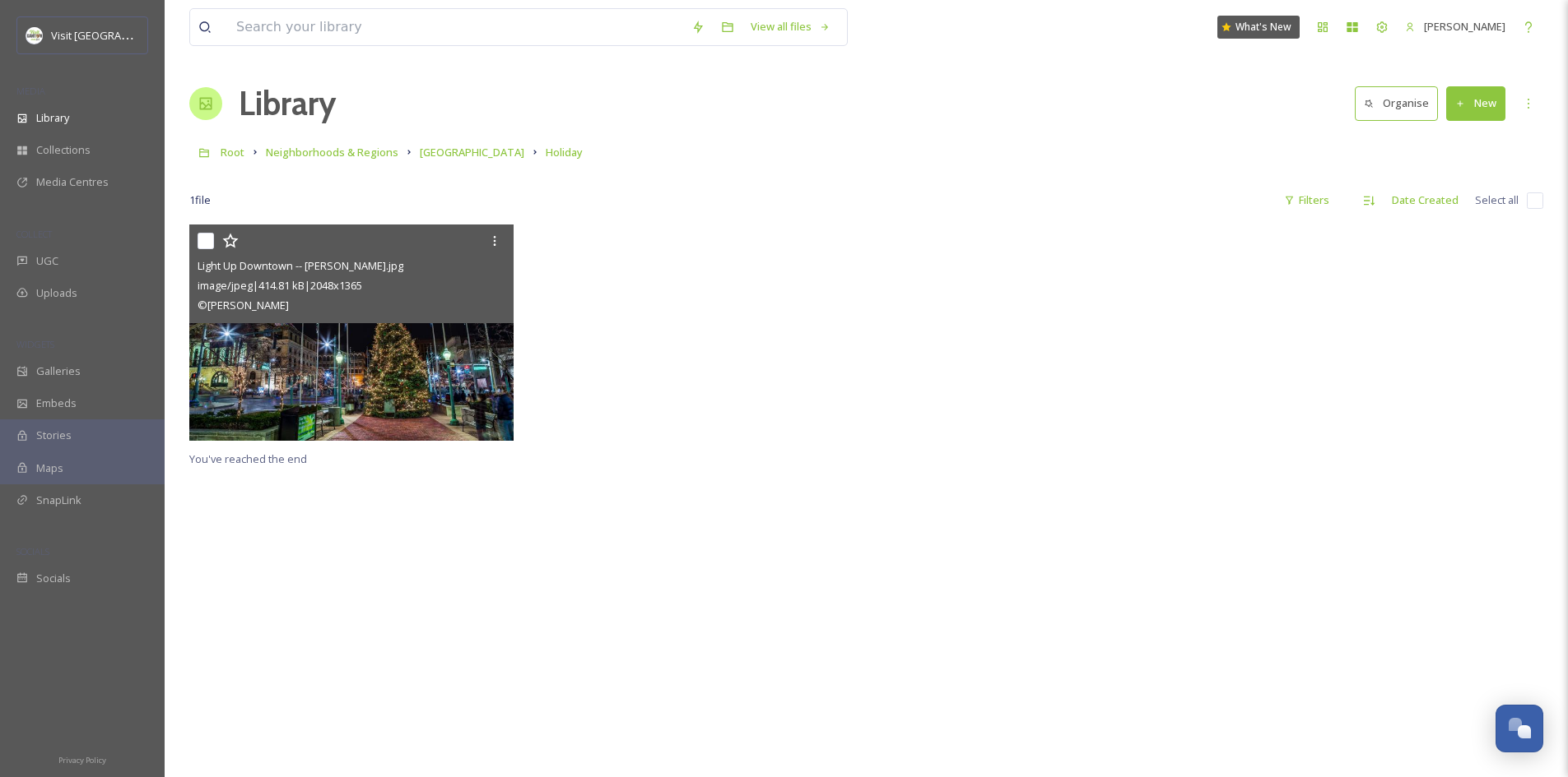
click at [350, 348] on img at bounding box center [351, 333] width 324 height 216
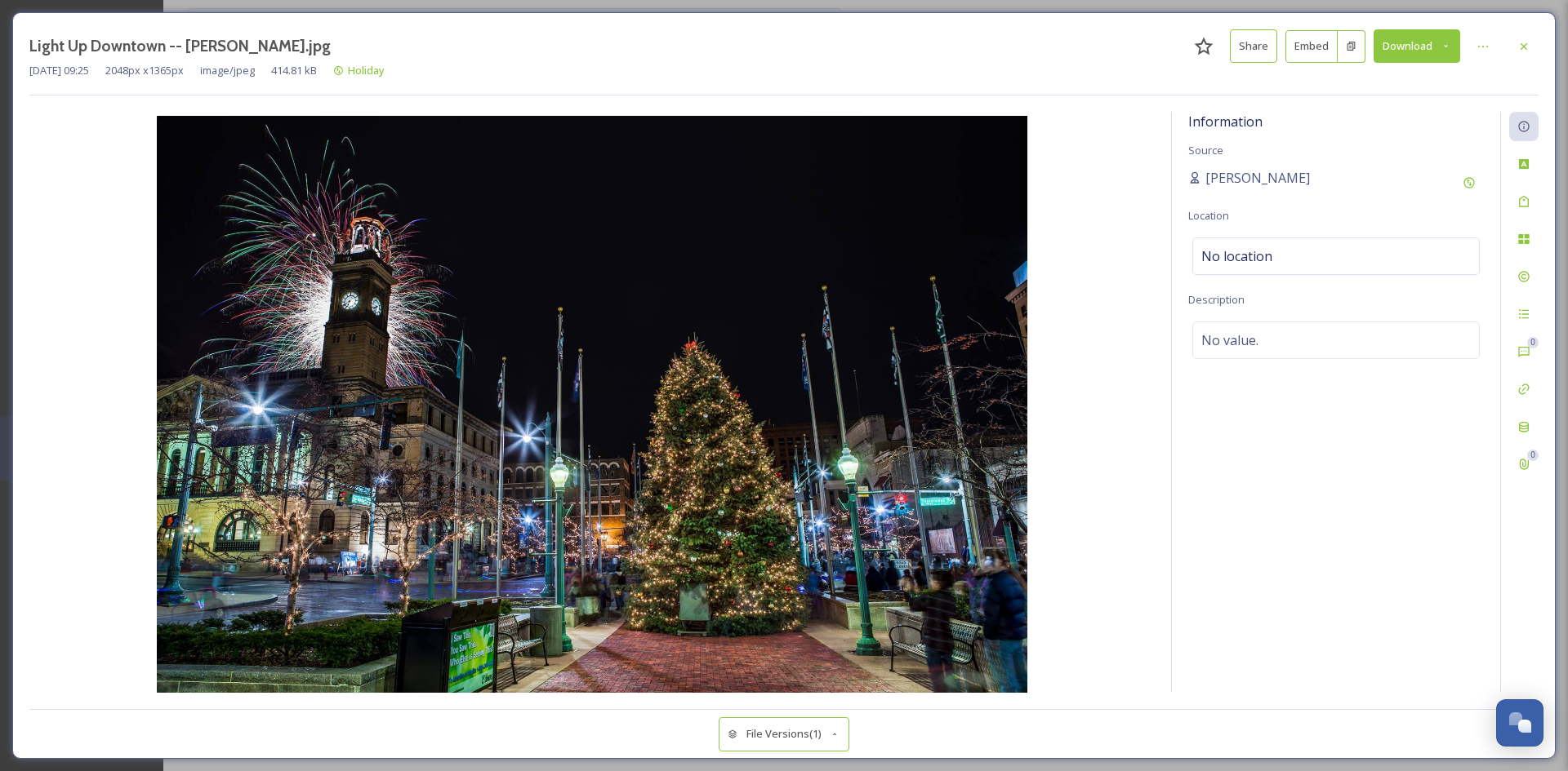
click at [1256, 49] on button "Share" at bounding box center [1253, 46] width 48 height 33
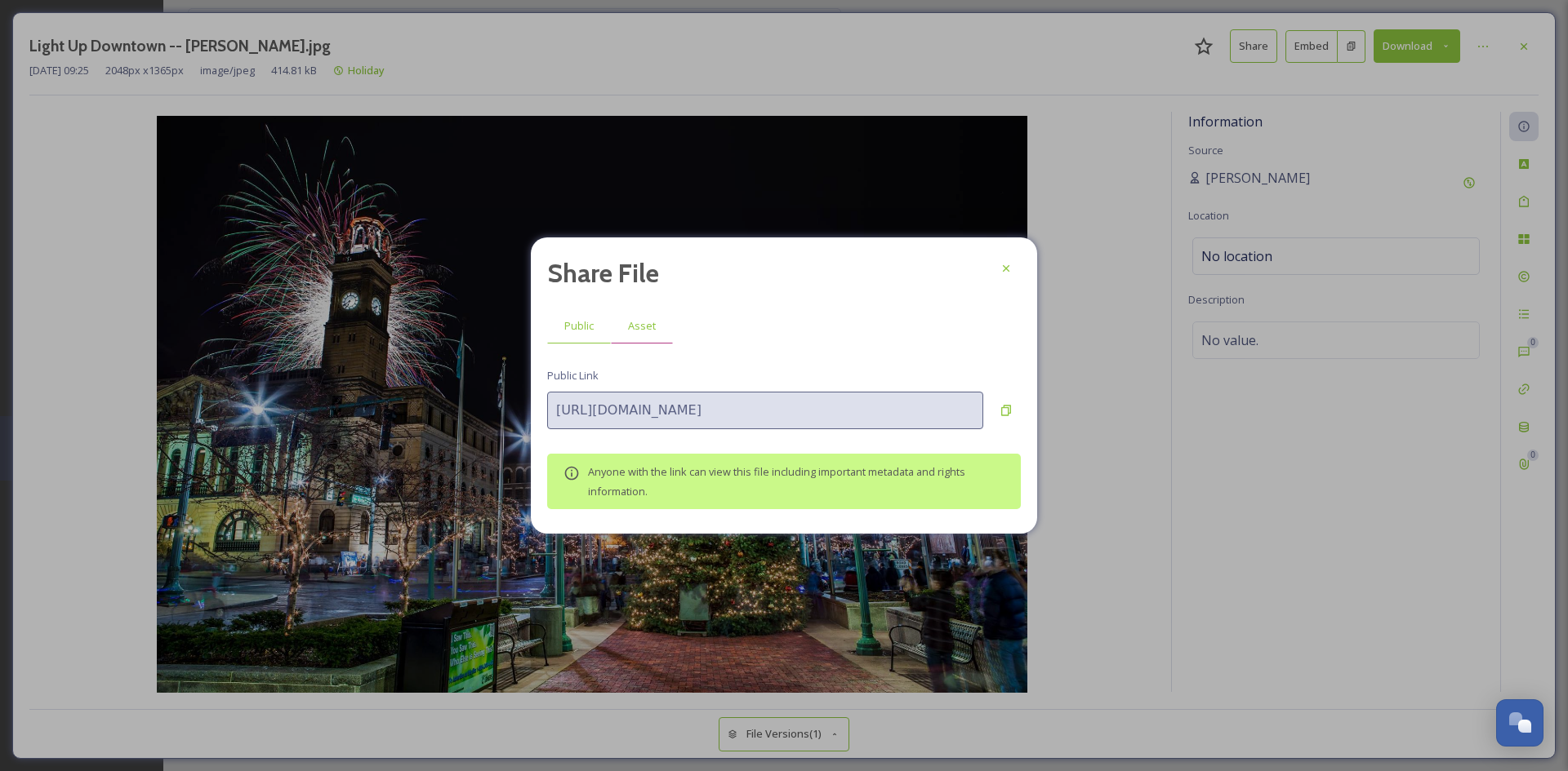
click at [639, 328] on span "Asset" at bounding box center [641, 326] width 28 height 15
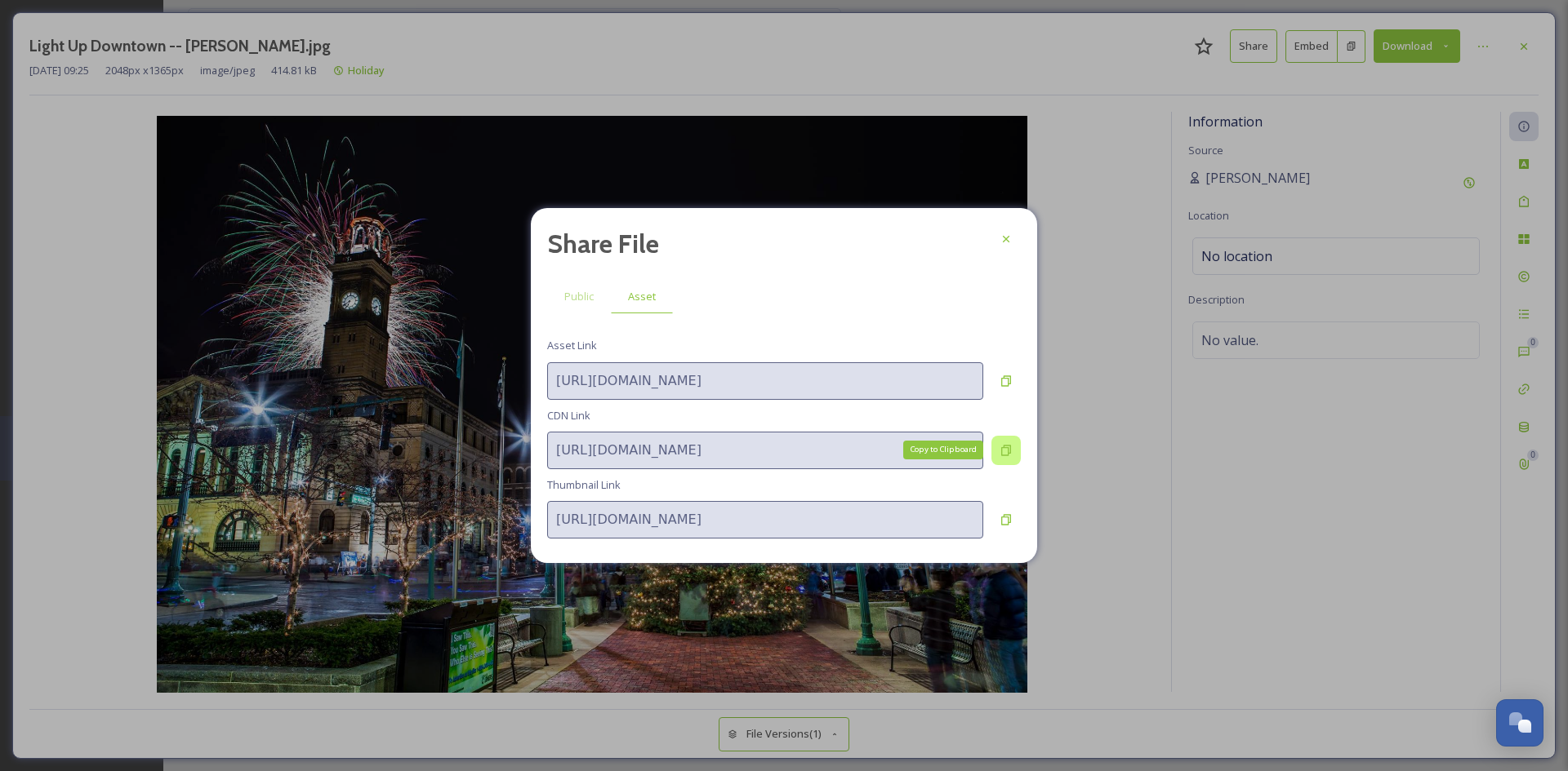
click at [994, 448] on div "Copy to Clipboard" at bounding box center [1006, 450] width 30 height 30
click at [1003, 237] on icon at bounding box center [1006, 239] width 7 height 7
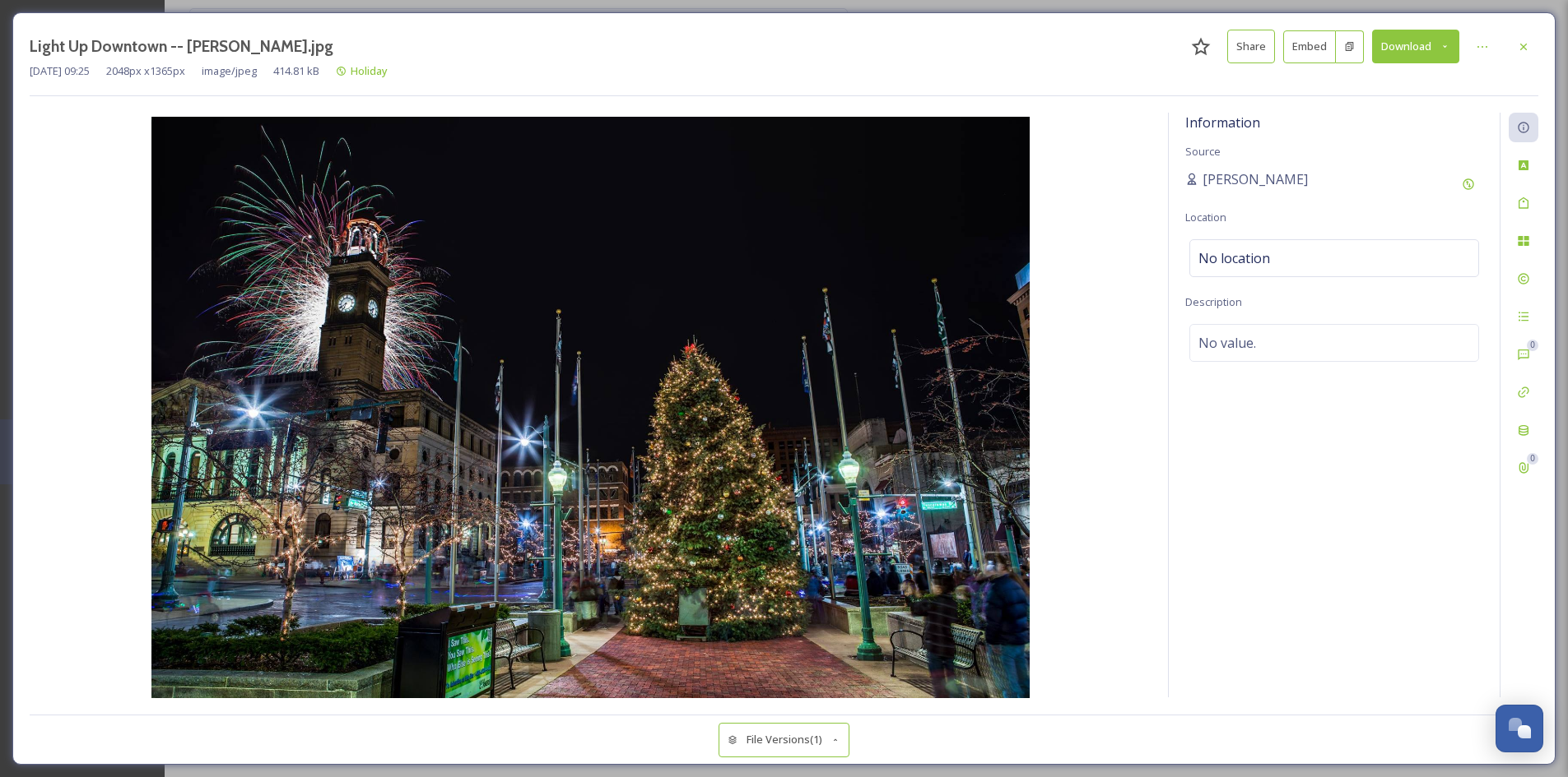
click at [1322, 50] on button "Embed" at bounding box center [1309, 47] width 53 height 33
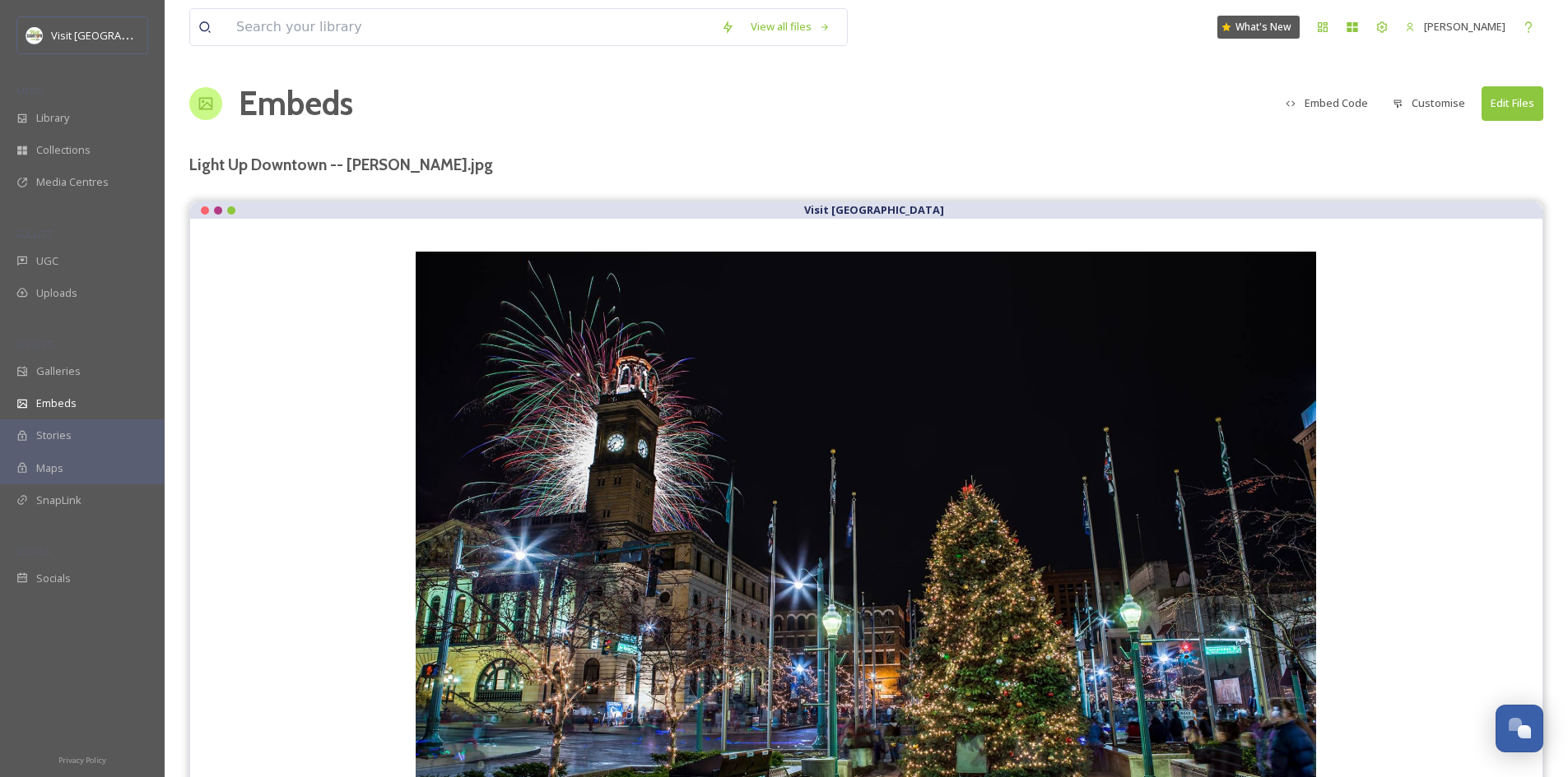
click at [1338, 102] on button "Embed Code" at bounding box center [1327, 103] width 99 height 32
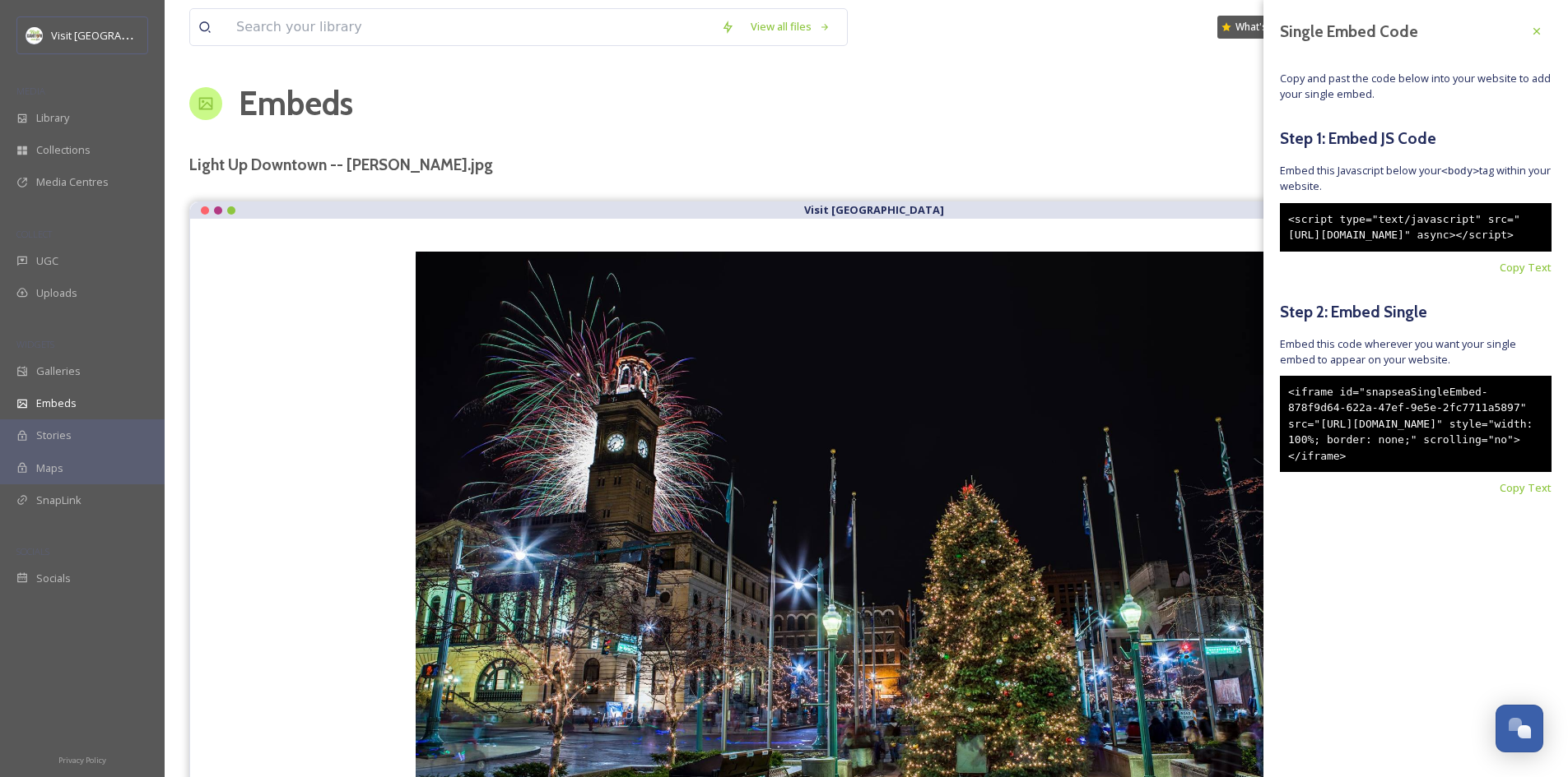
click at [1539, 547] on div "Single Embed Code Copy and past the code below into your website to add your si…" at bounding box center [1415, 281] width 305 height 563
click at [1524, 496] on span "Copy Text" at bounding box center [1526, 489] width 52 height 15
click at [1510, 496] on span "Copy Text" at bounding box center [1526, 489] width 52 height 15
click at [1444, 496] on div "Copy Text" at bounding box center [1415, 489] width 271 height 15
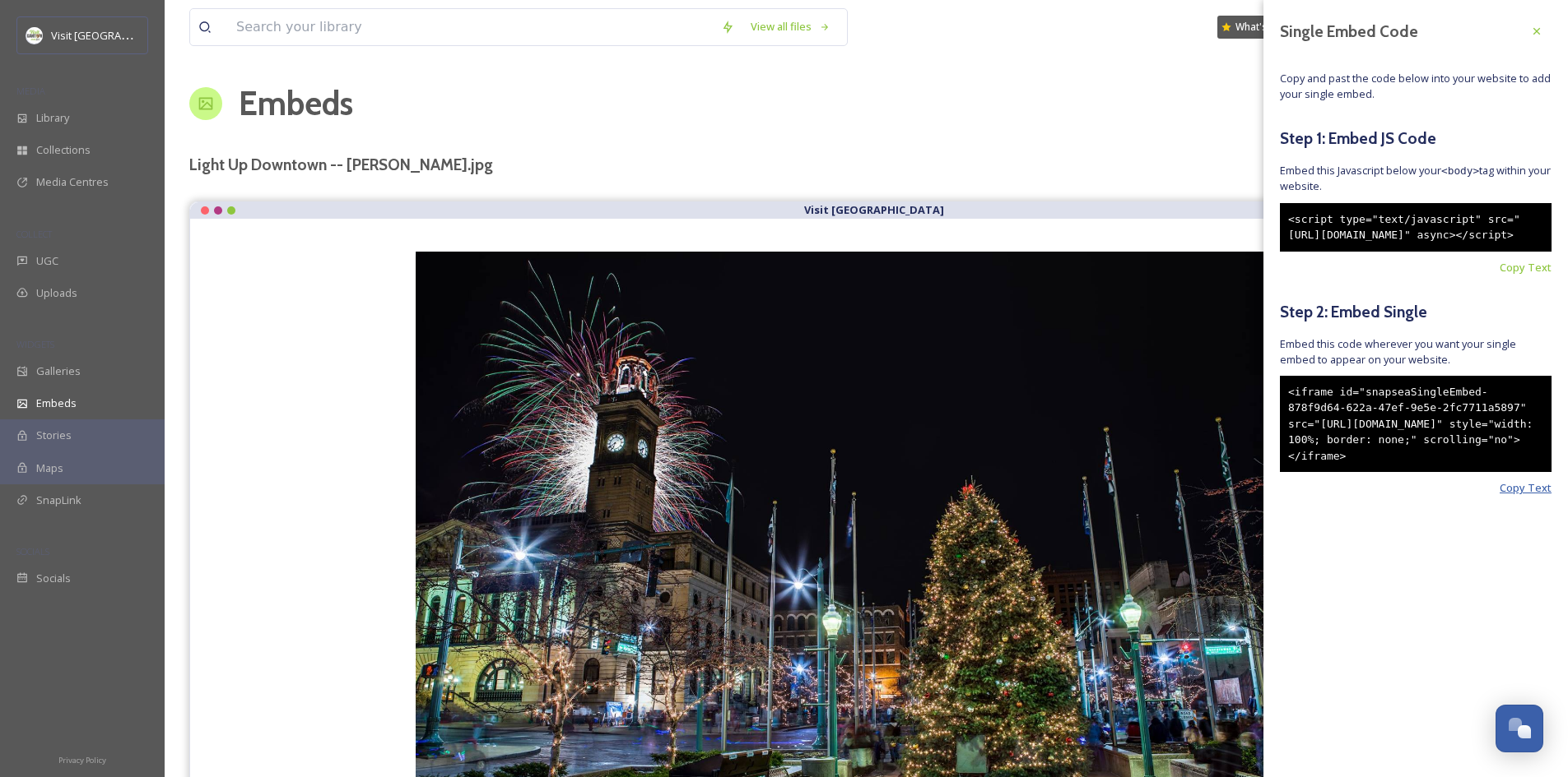
click at [1513, 496] on span "Copy Text" at bounding box center [1526, 489] width 52 height 15
click at [1542, 23] on div at bounding box center [1536, 31] width 30 height 30
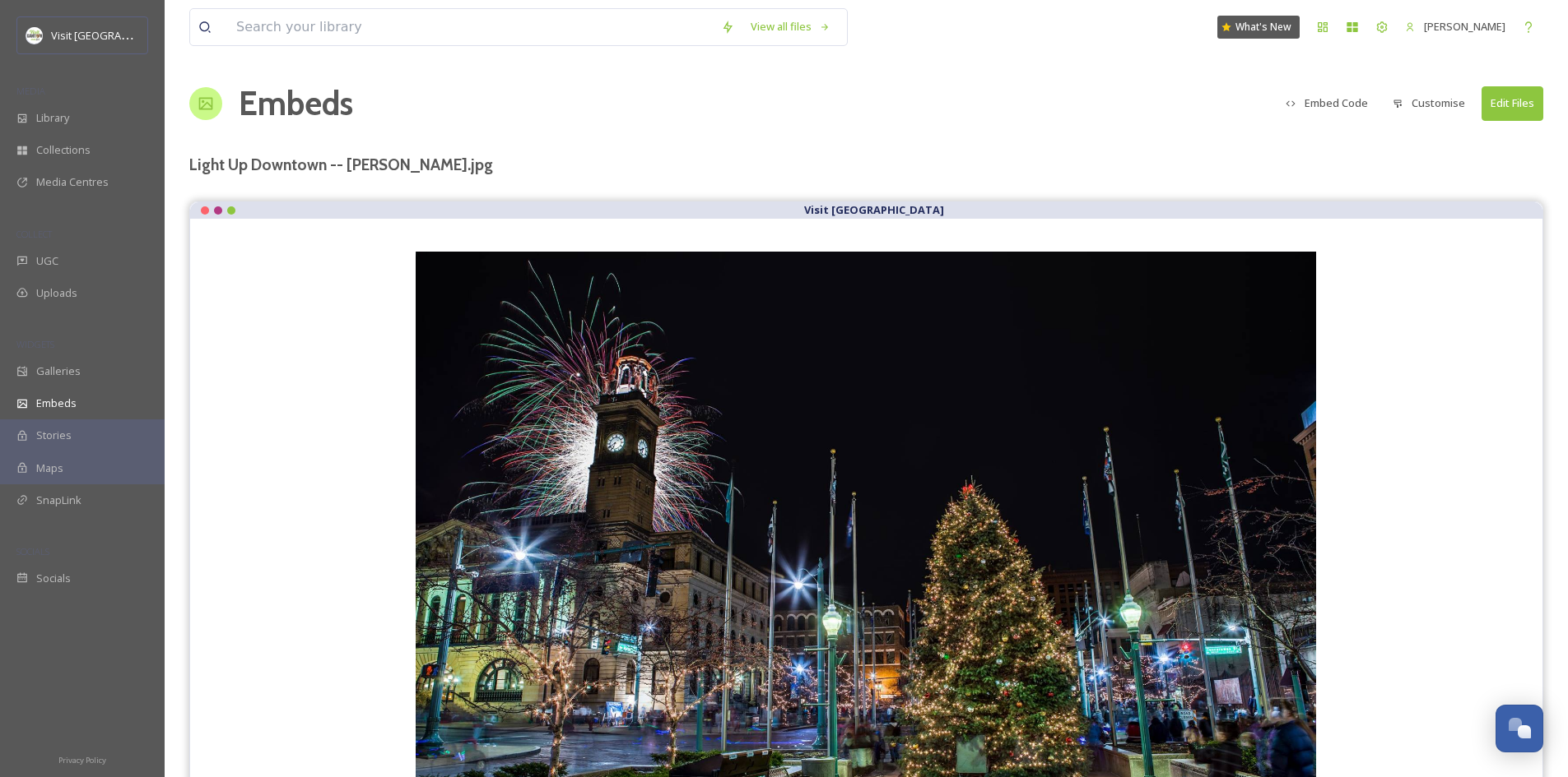
click at [1444, 106] on button "Customise" at bounding box center [1429, 103] width 89 height 32
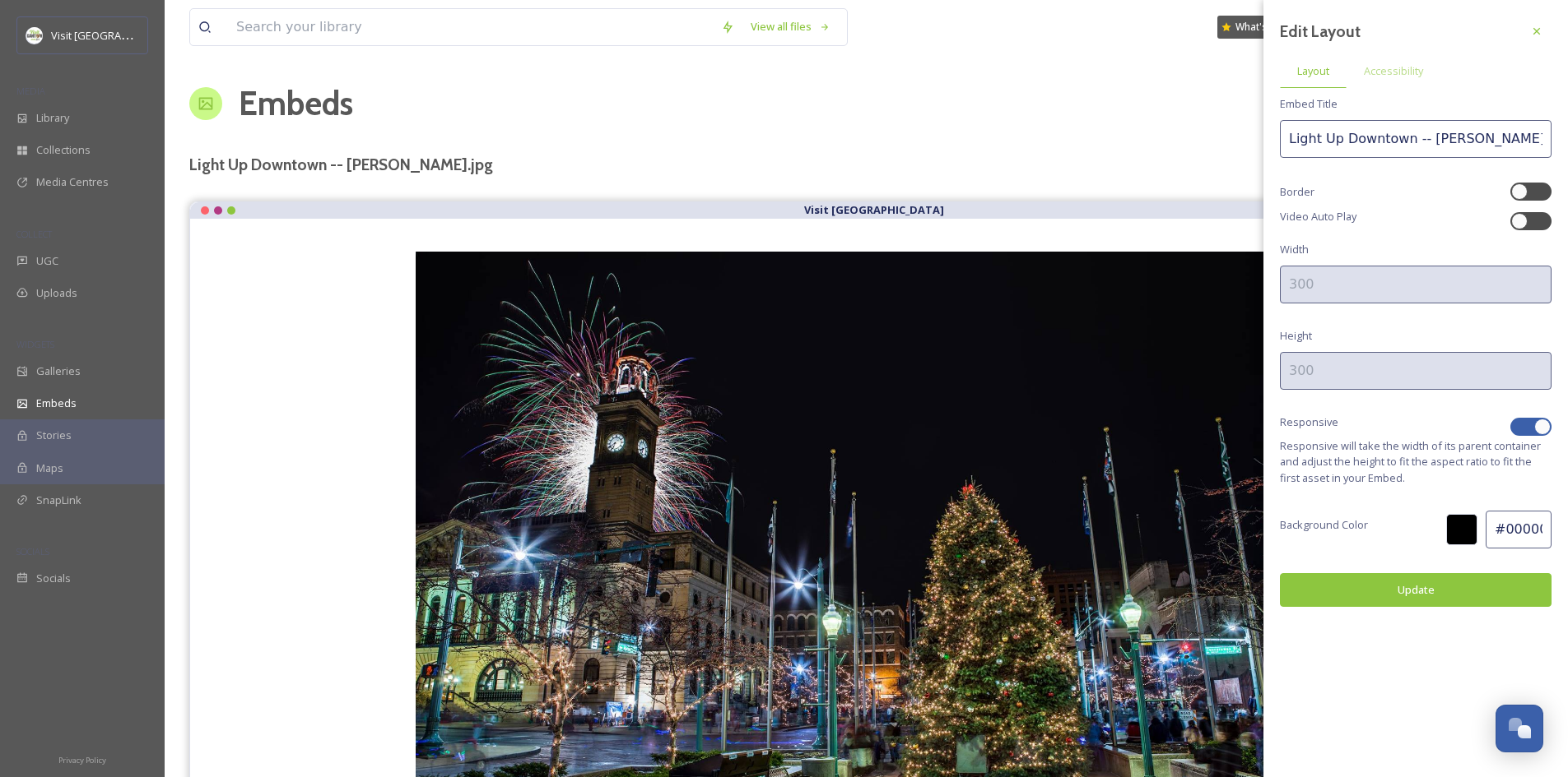
click at [1539, 426] on div at bounding box center [1542, 426] width 16 height 16
checkbox input "false"
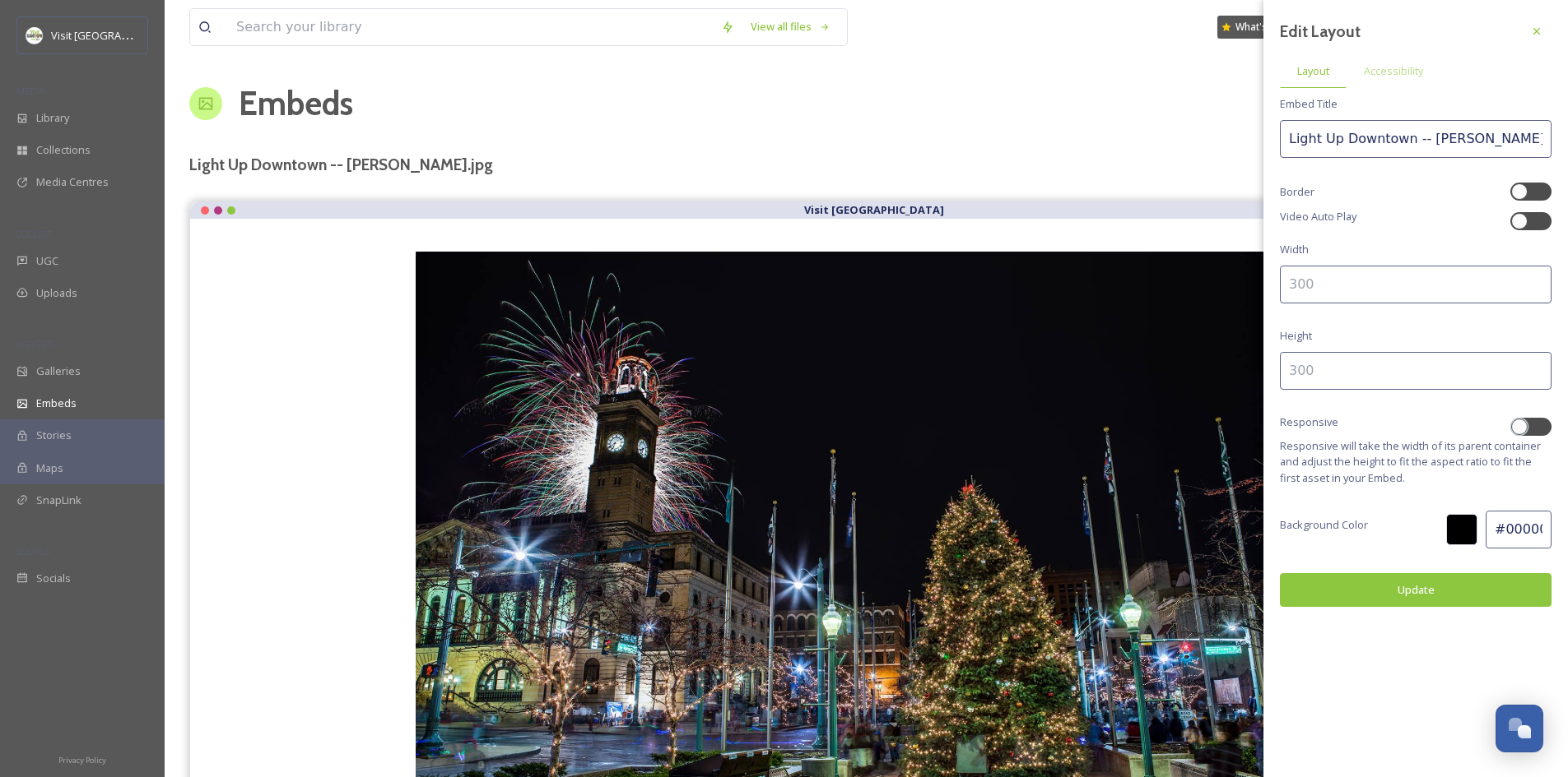
click at [1352, 281] on input at bounding box center [1415, 284] width 271 height 38
click at [1354, 358] on input at bounding box center [1415, 370] width 271 height 38
click at [1334, 296] on input at bounding box center [1415, 284] width 271 height 38
type input "1280"
type input "720"
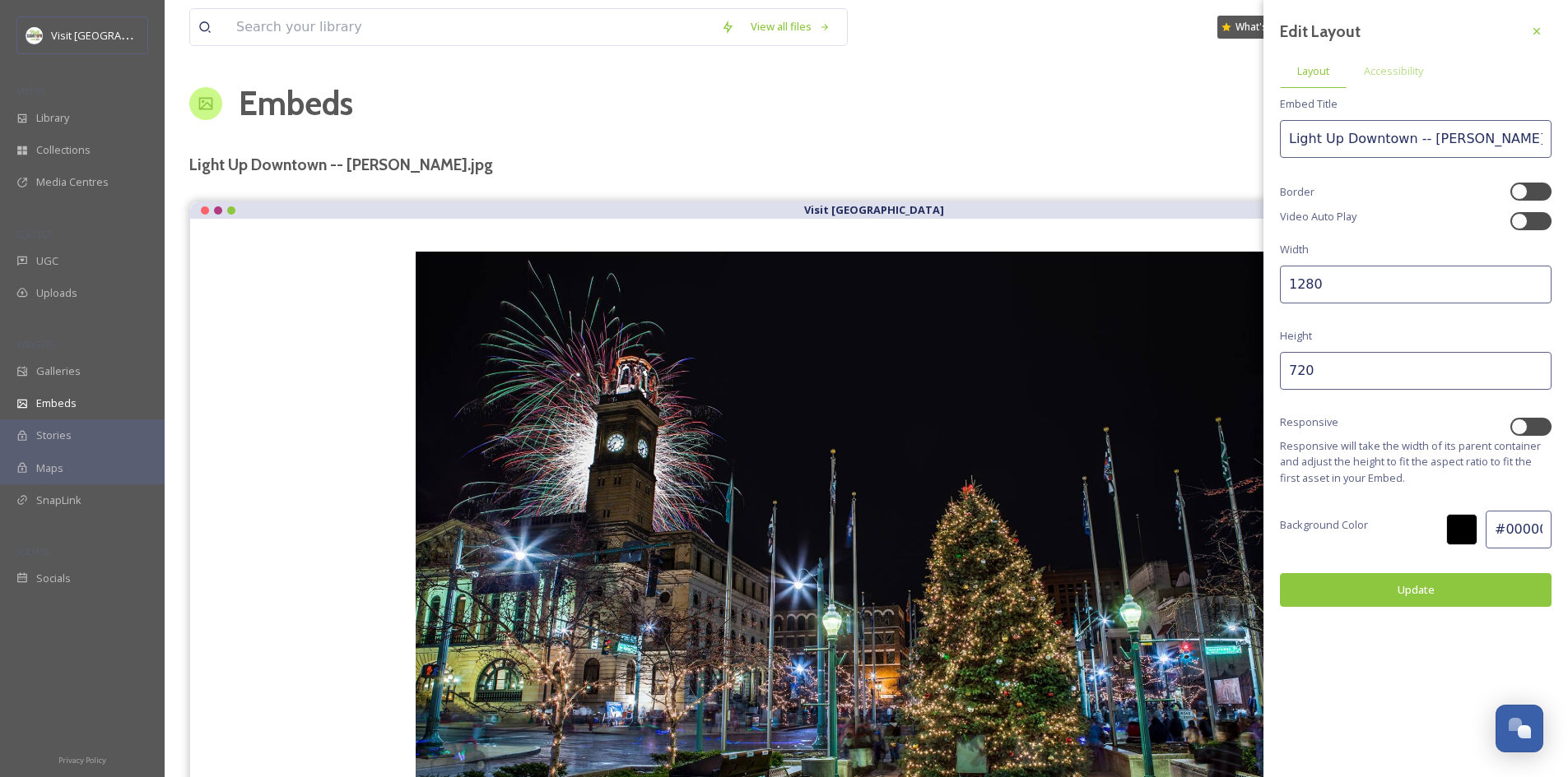
click at [1432, 598] on button "Update" at bounding box center [1415, 589] width 271 height 34
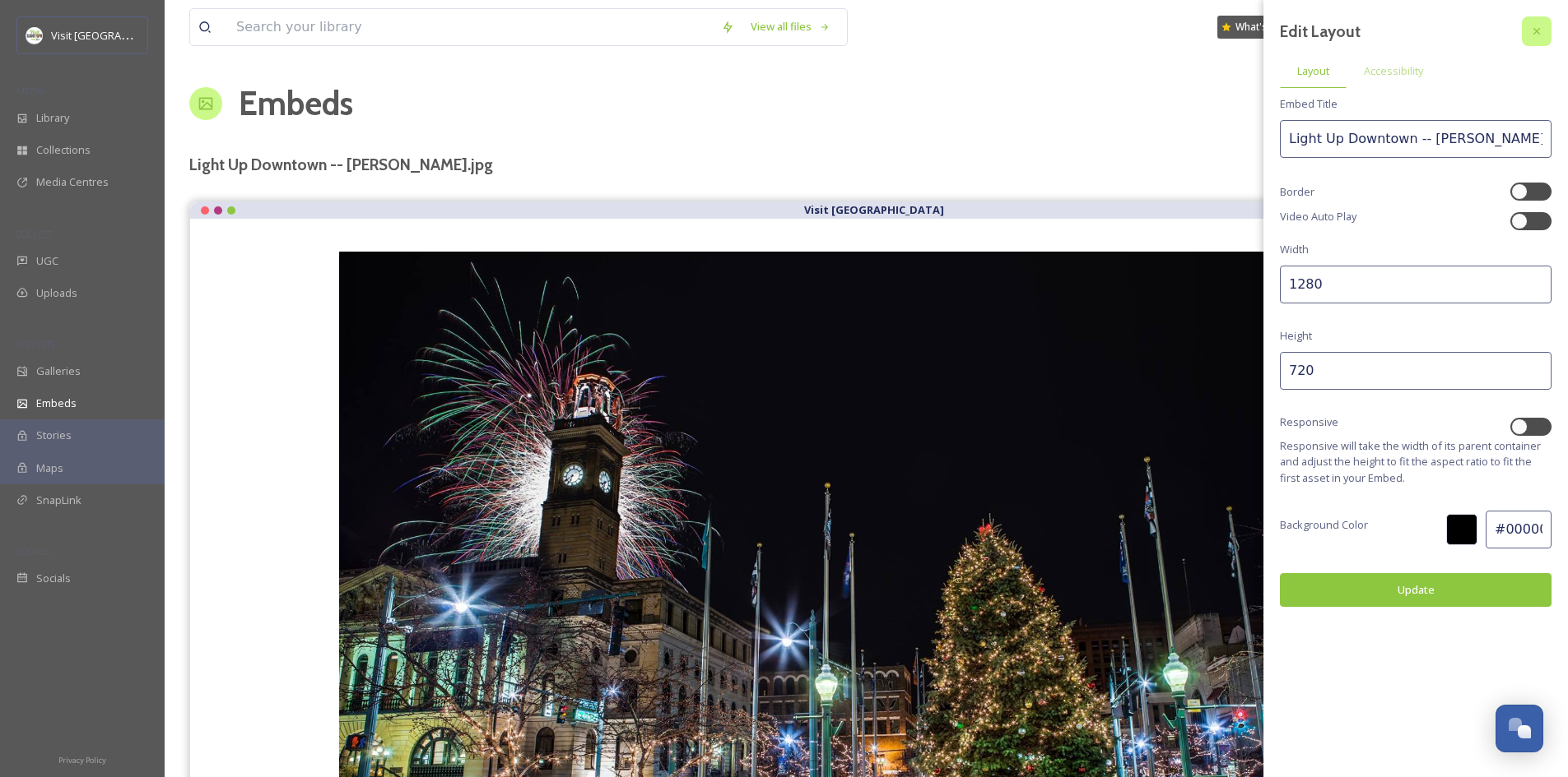
click at [1545, 32] on div at bounding box center [1536, 31] width 30 height 30
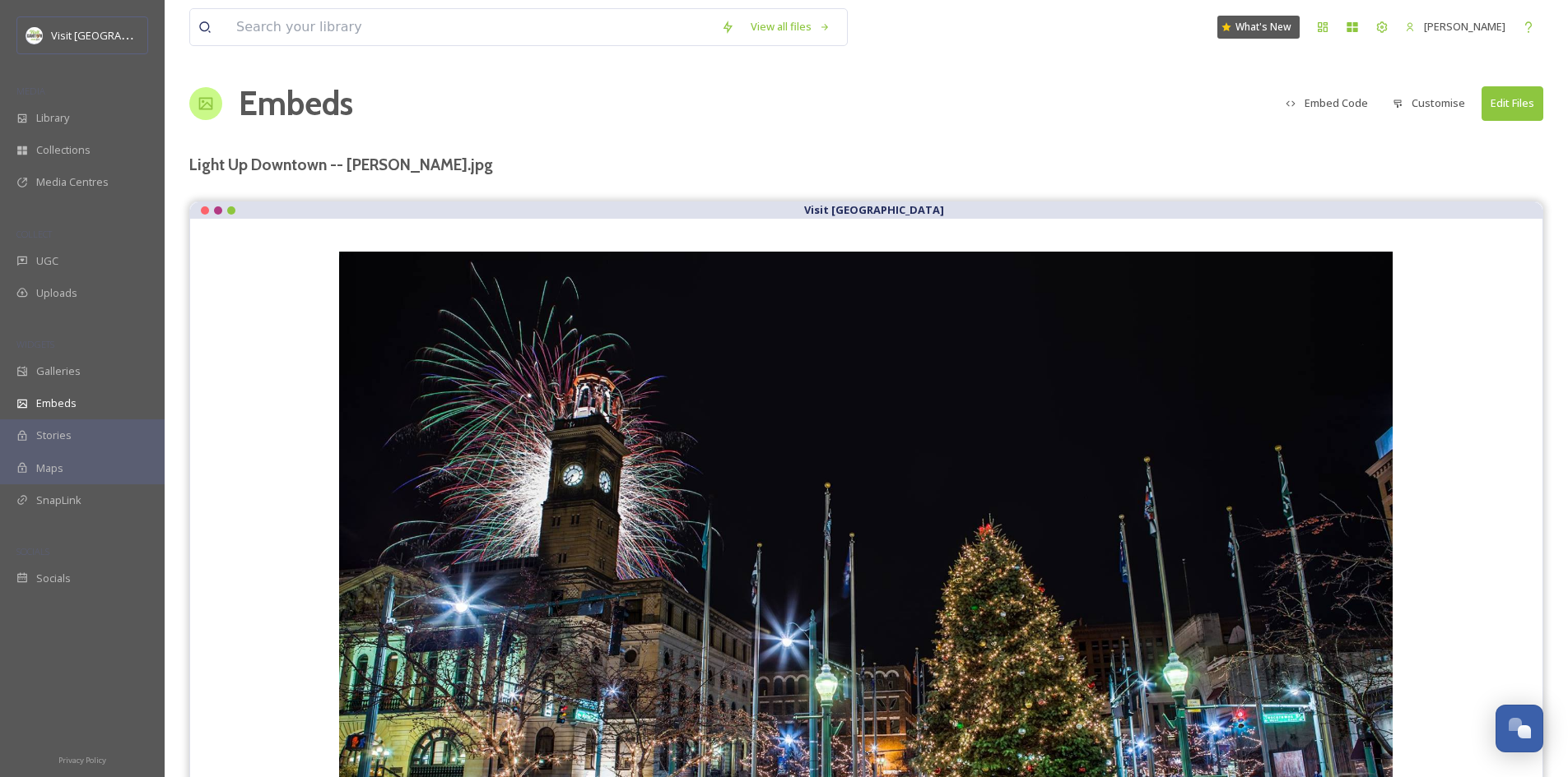
click at [1359, 107] on button "Embed Code" at bounding box center [1327, 103] width 99 height 32
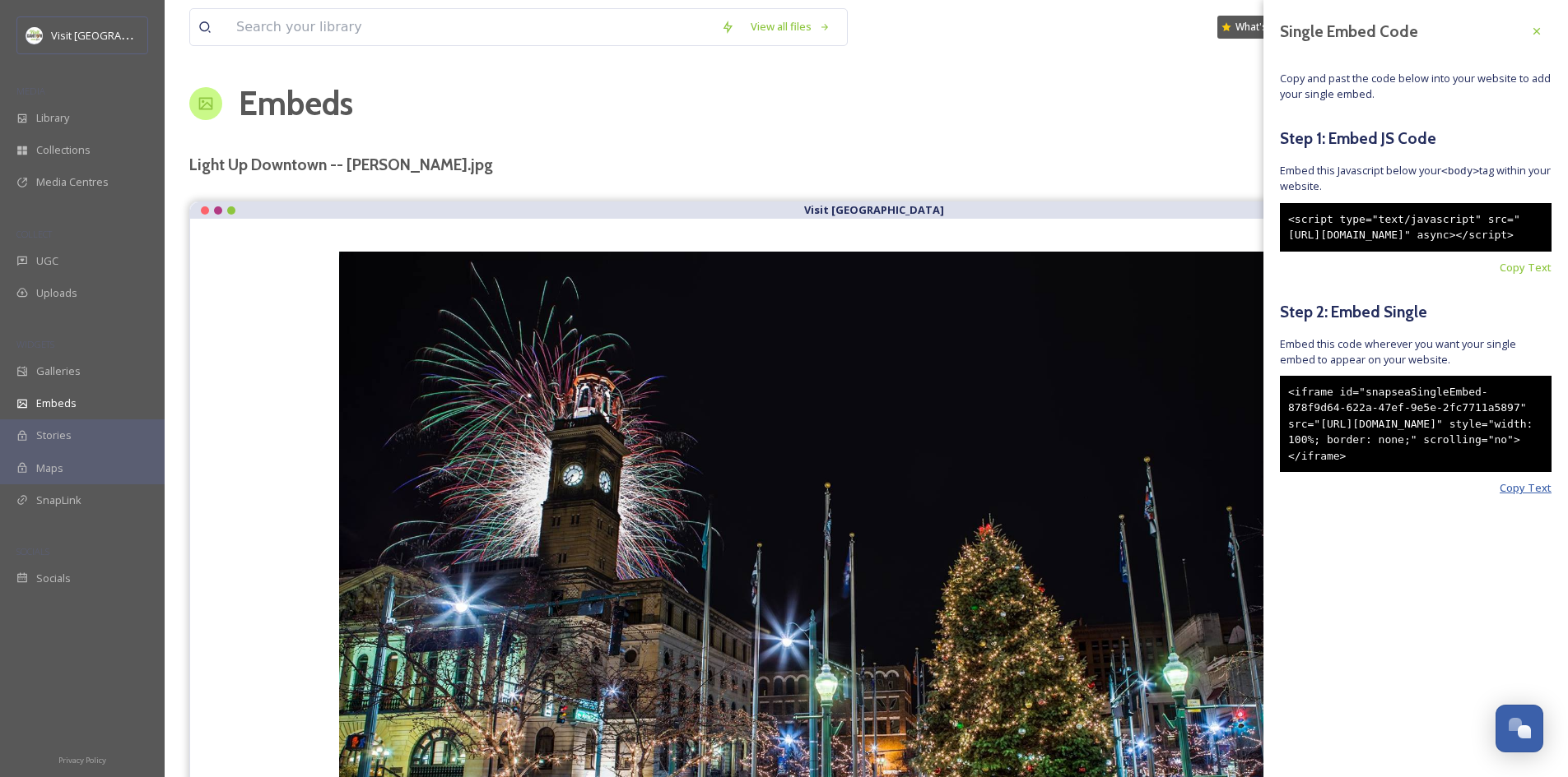
click at [1530, 496] on span "Copy Text" at bounding box center [1526, 489] width 52 height 15
click at [1532, 28] on icon at bounding box center [1536, 32] width 13 height 13
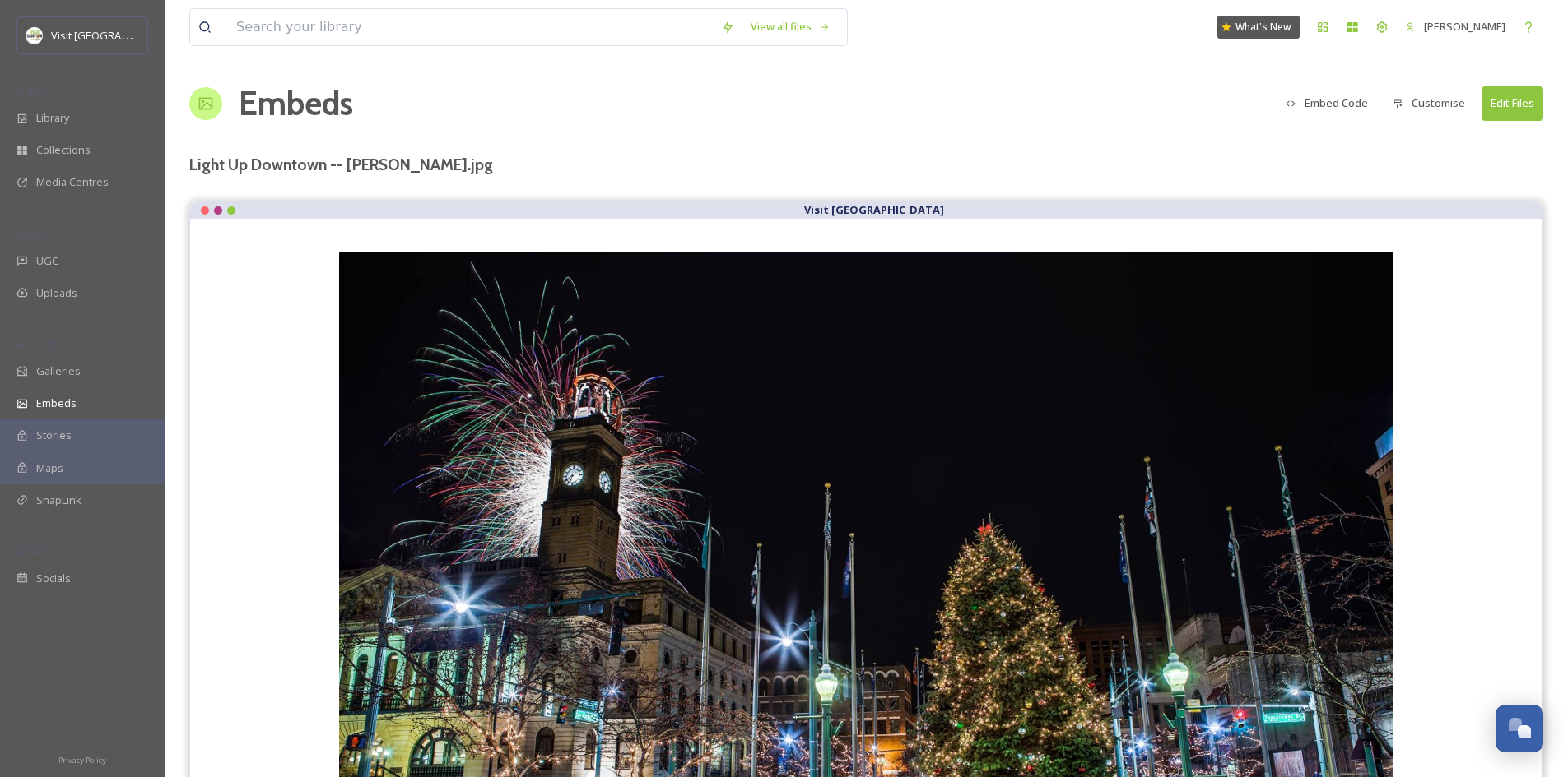
click at [1426, 106] on button "Customise" at bounding box center [1429, 103] width 89 height 32
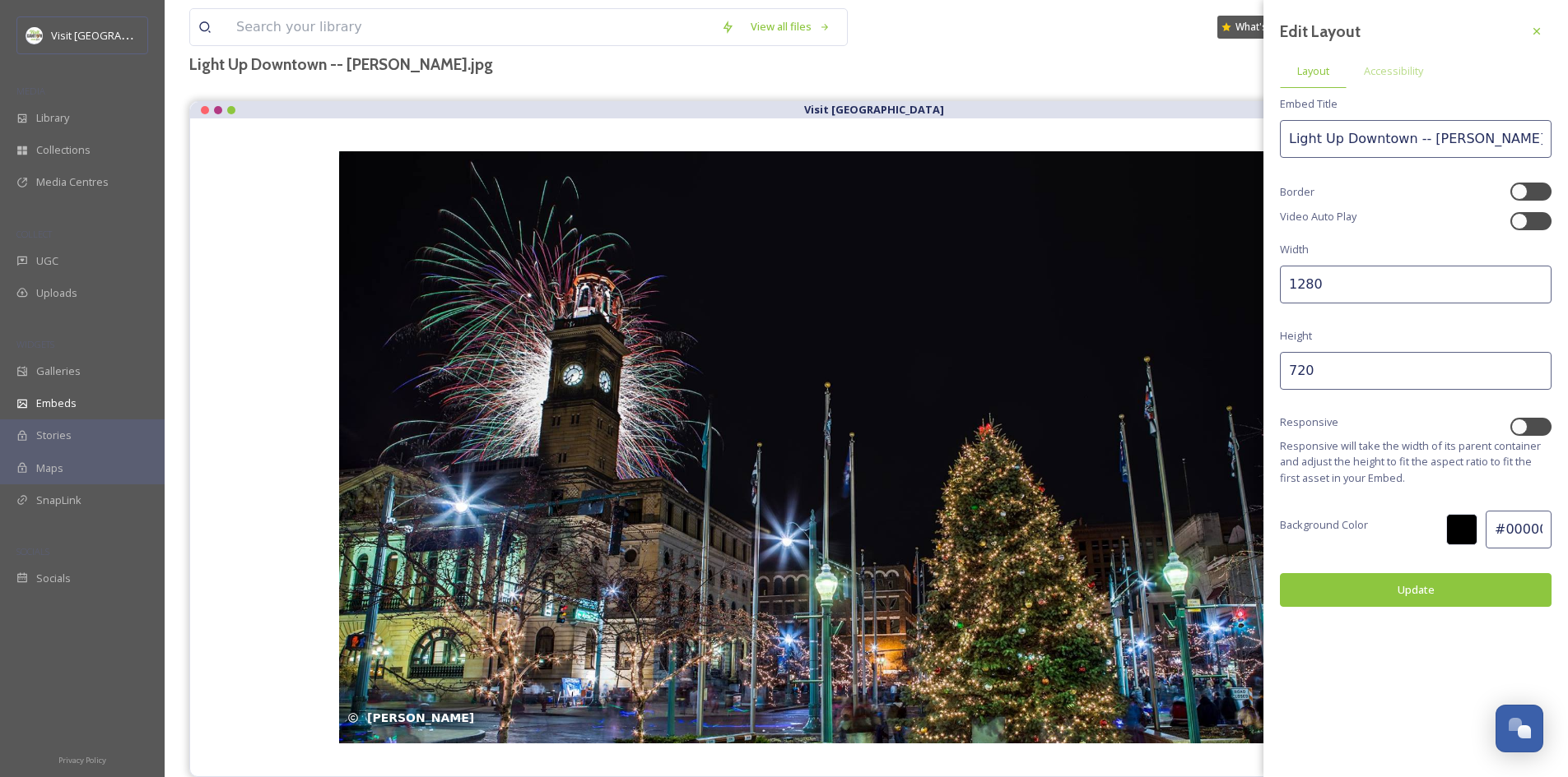
scroll to position [100, 0]
click at [1437, 591] on button "Update" at bounding box center [1415, 589] width 271 height 34
click at [1426, 594] on button "Update" at bounding box center [1415, 589] width 271 height 34
click at [1535, 33] on icon at bounding box center [1536, 31] width 7 height 7
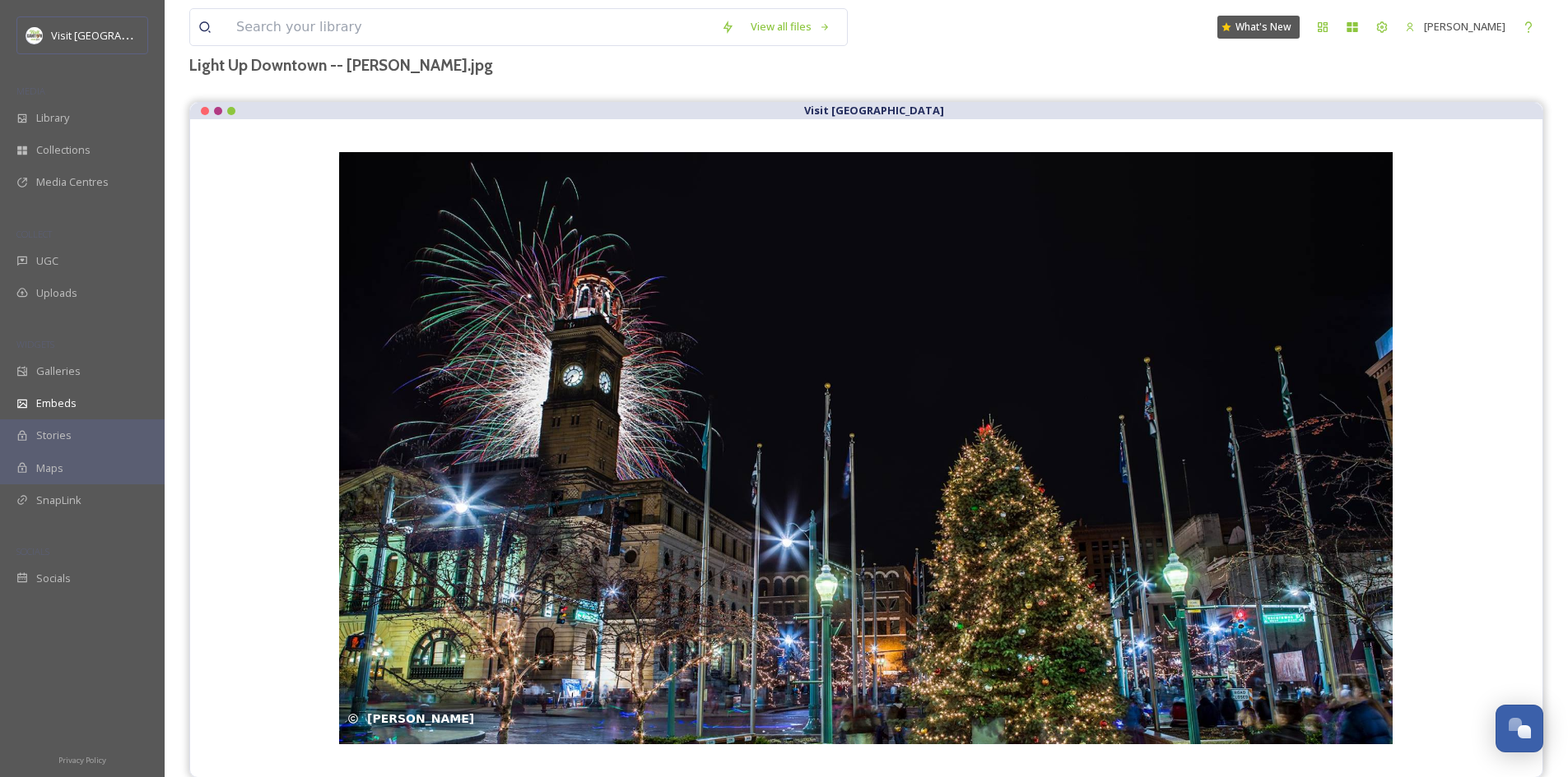
scroll to position [0, 0]
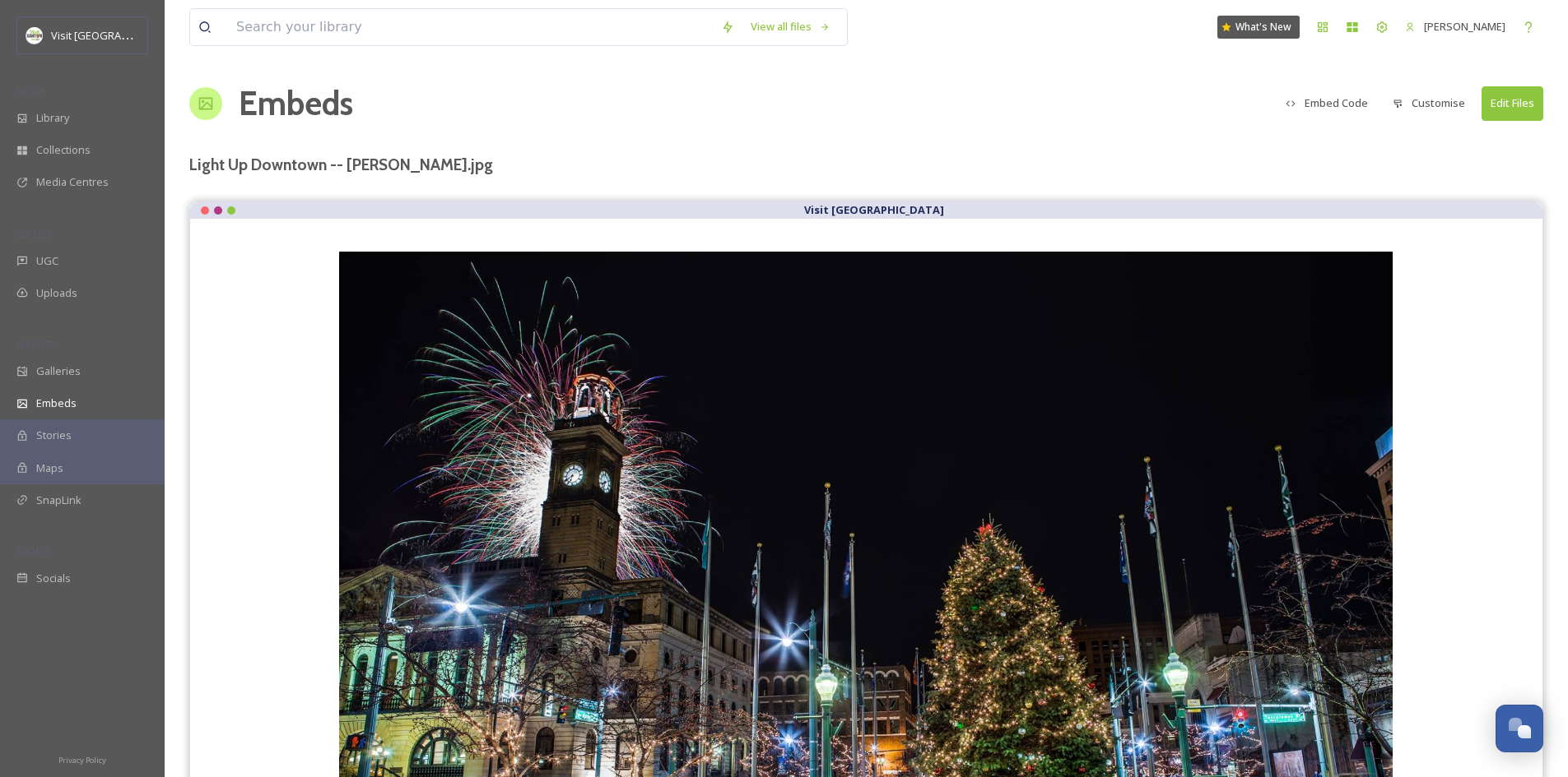
click at [1347, 104] on button "Embed Code" at bounding box center [1327, 103] width 99 height 32
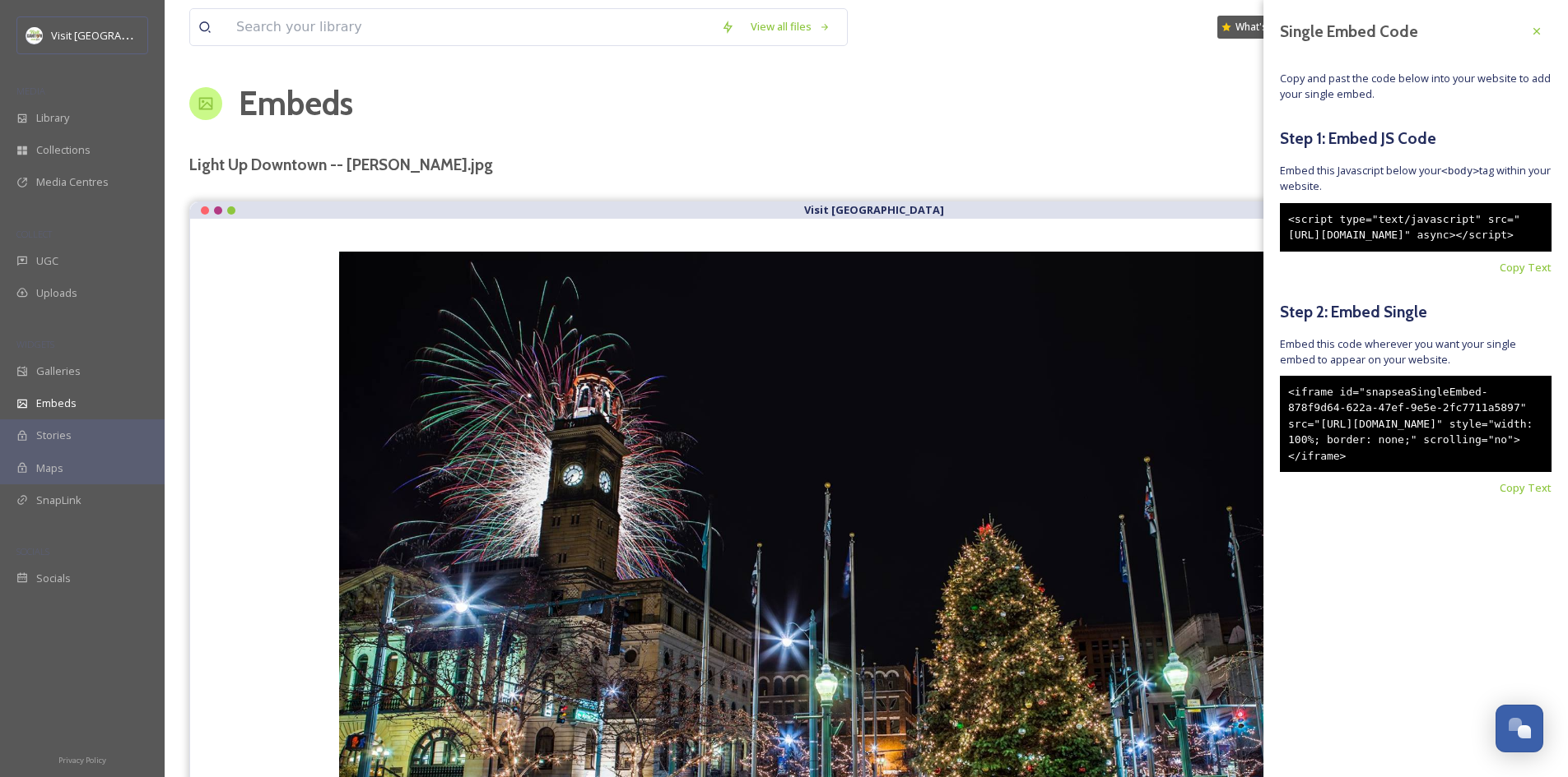
click at [1410, 447] on div "<iframe id="snapseaSingleEmbed-878f9d64-622a-47ef-9e5e-2fc7711a5897" src="[URL]…" at bounding box center [1415, 424] width 271 height 97
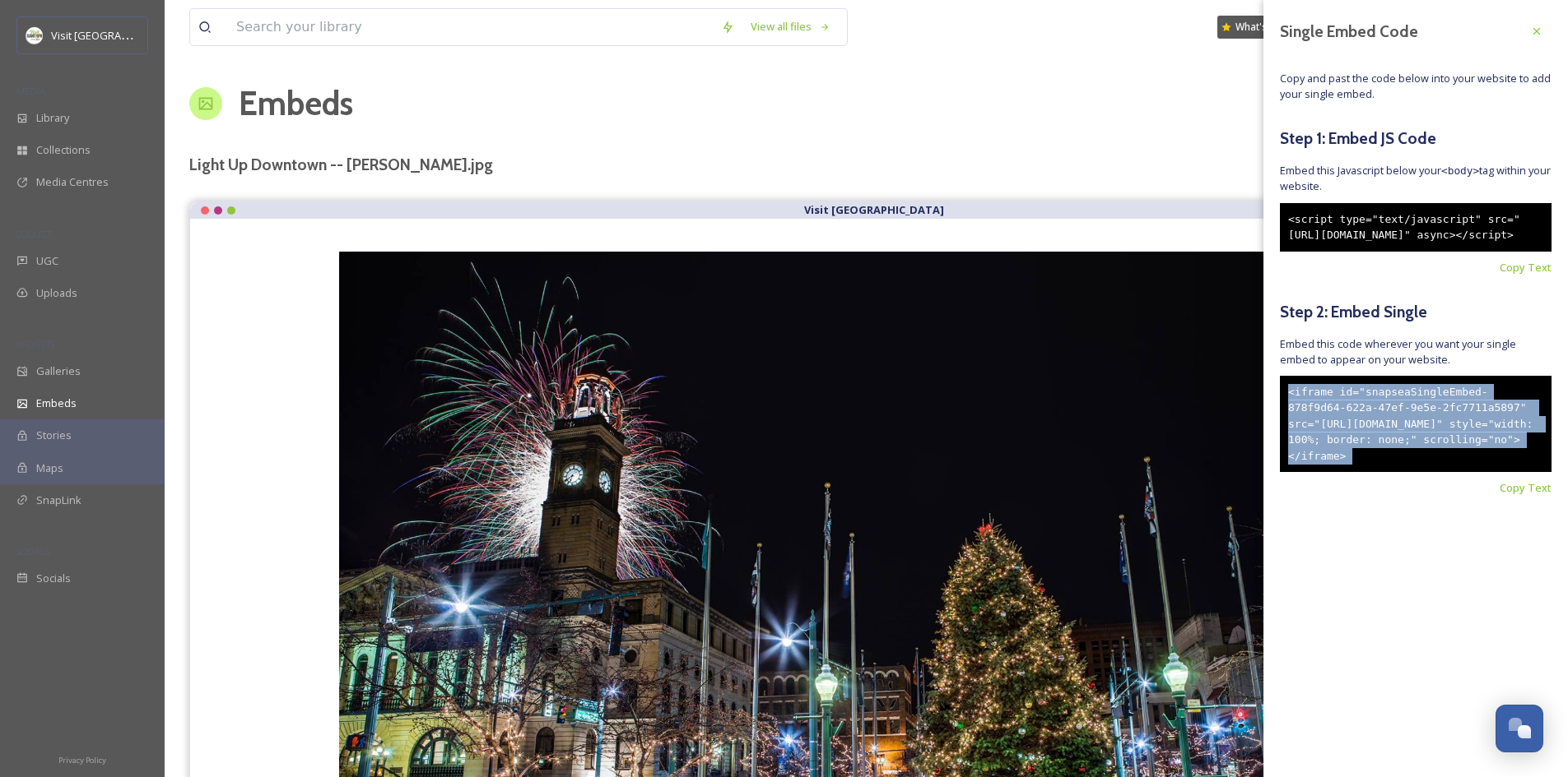
click at [1410, 447] on div "<iframe id="snapseaSingleEmbed-878f9d64-622a-47ef-9e5e-2fc7711a5897" src="[URL]…" at bounding box center [1415, 424] width 271 height 97
copy div "<iframe id="snapseaSingleEmbed-878f9d64-622a-47ef-9e5e-2fc7711a5897" src="[URL]…"
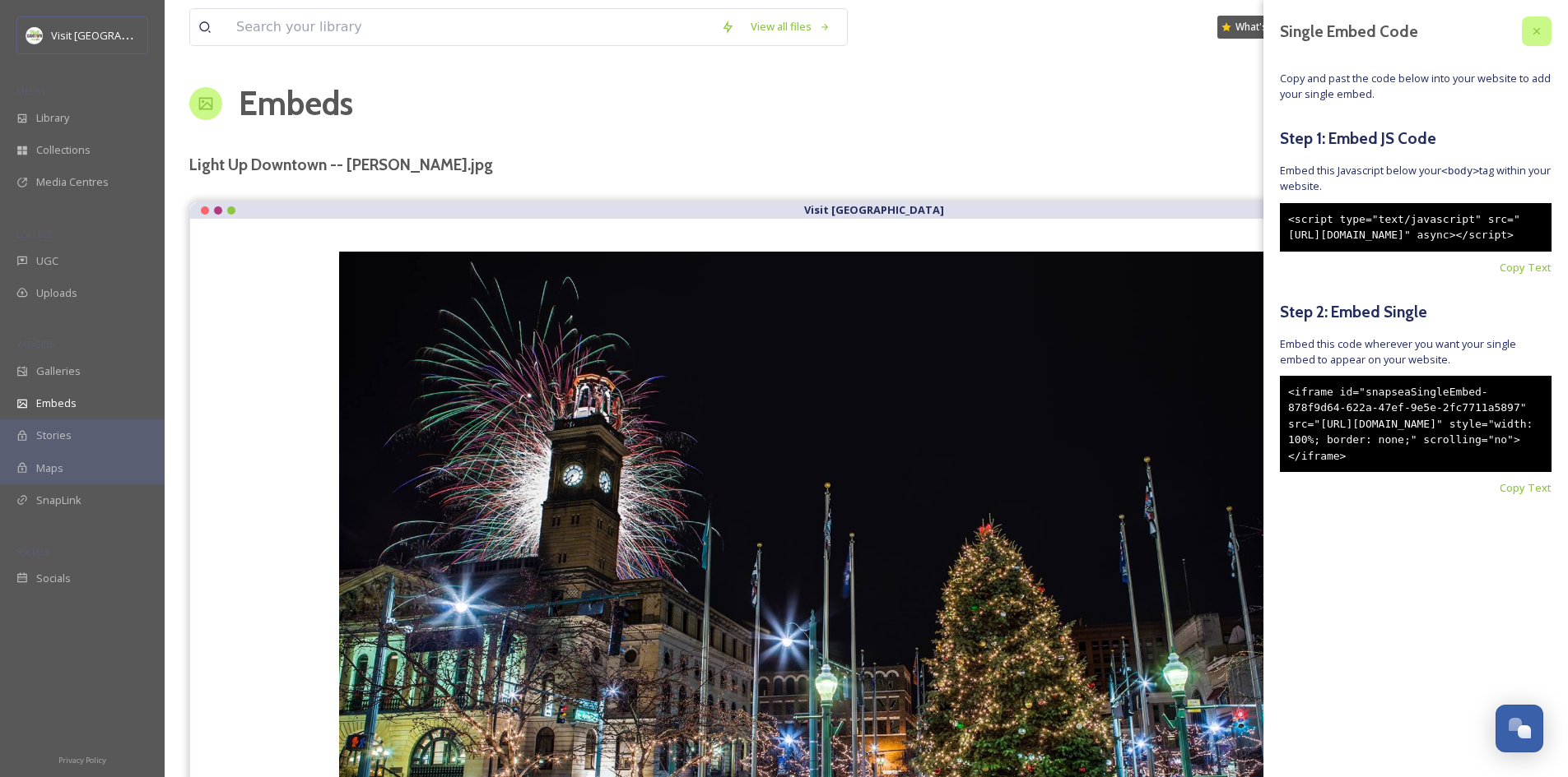
click at [1536, 41] on div at bounding box center [1536, 31] width 30 height 30
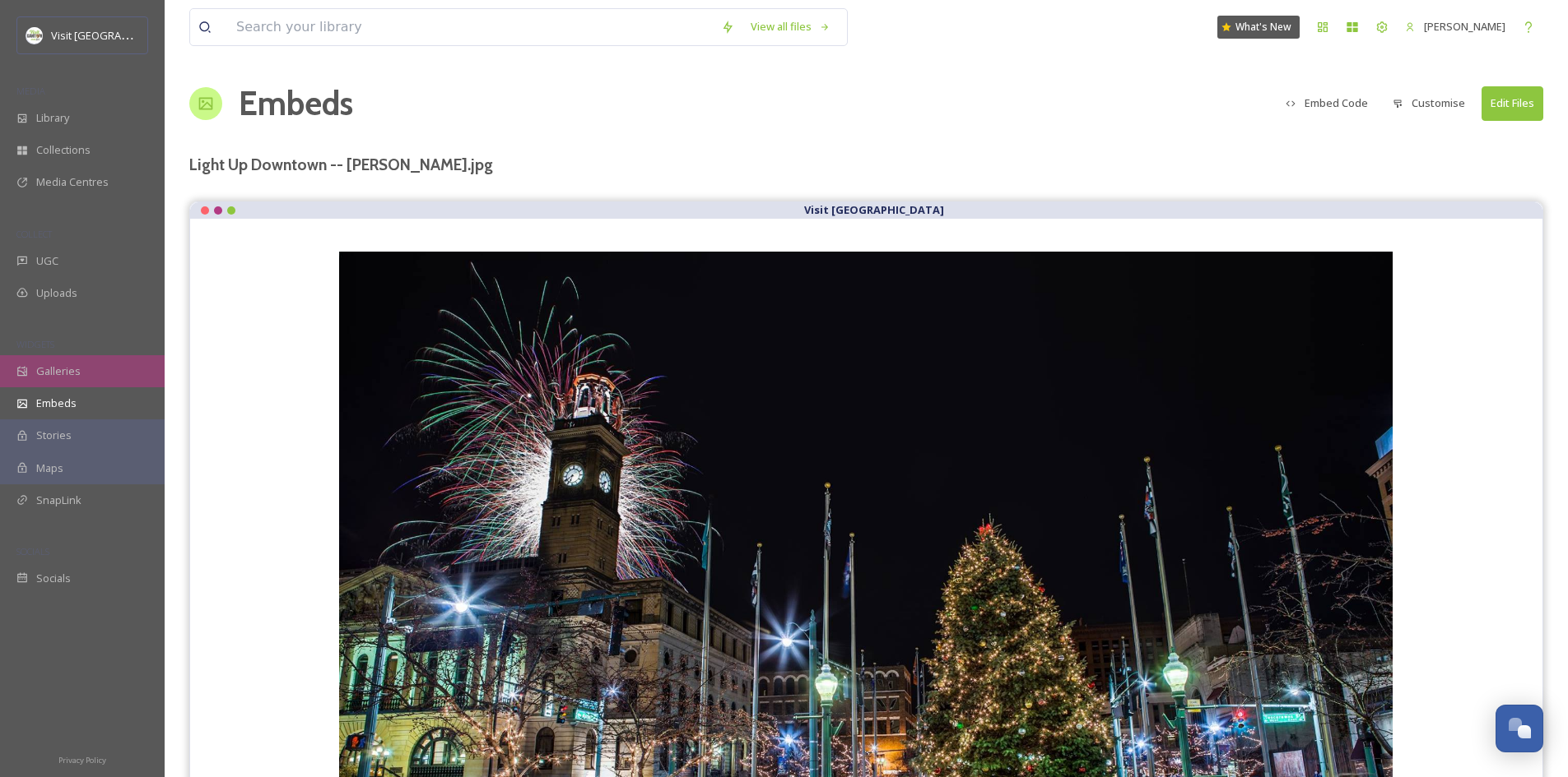
click at [74, 385] on div "Galleries" at bounding box center [82, 371] width 164 height 32
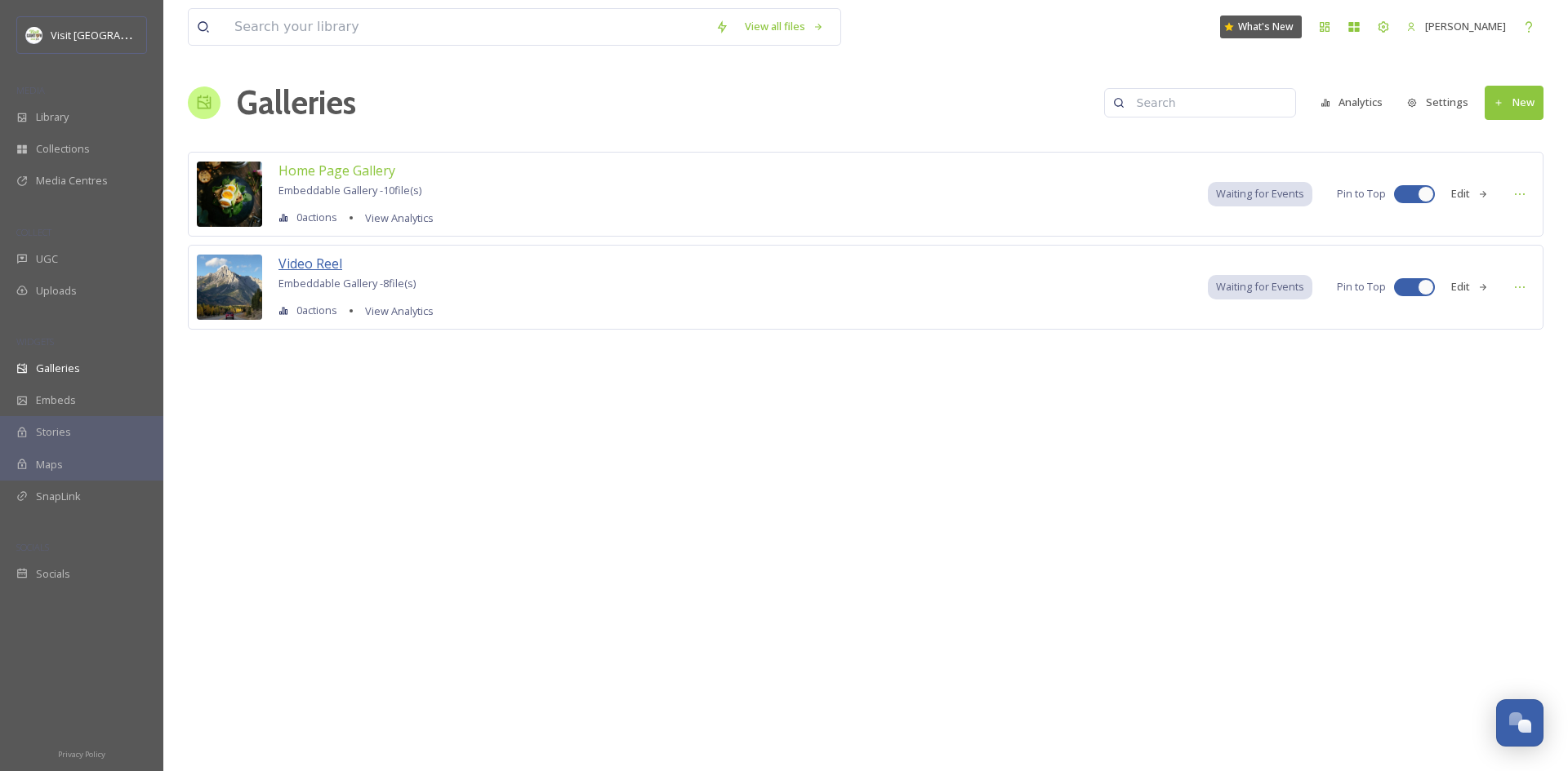
click at [328, 264] on span "Video Reel" at bounding box center [310, 263] width 64 height 18
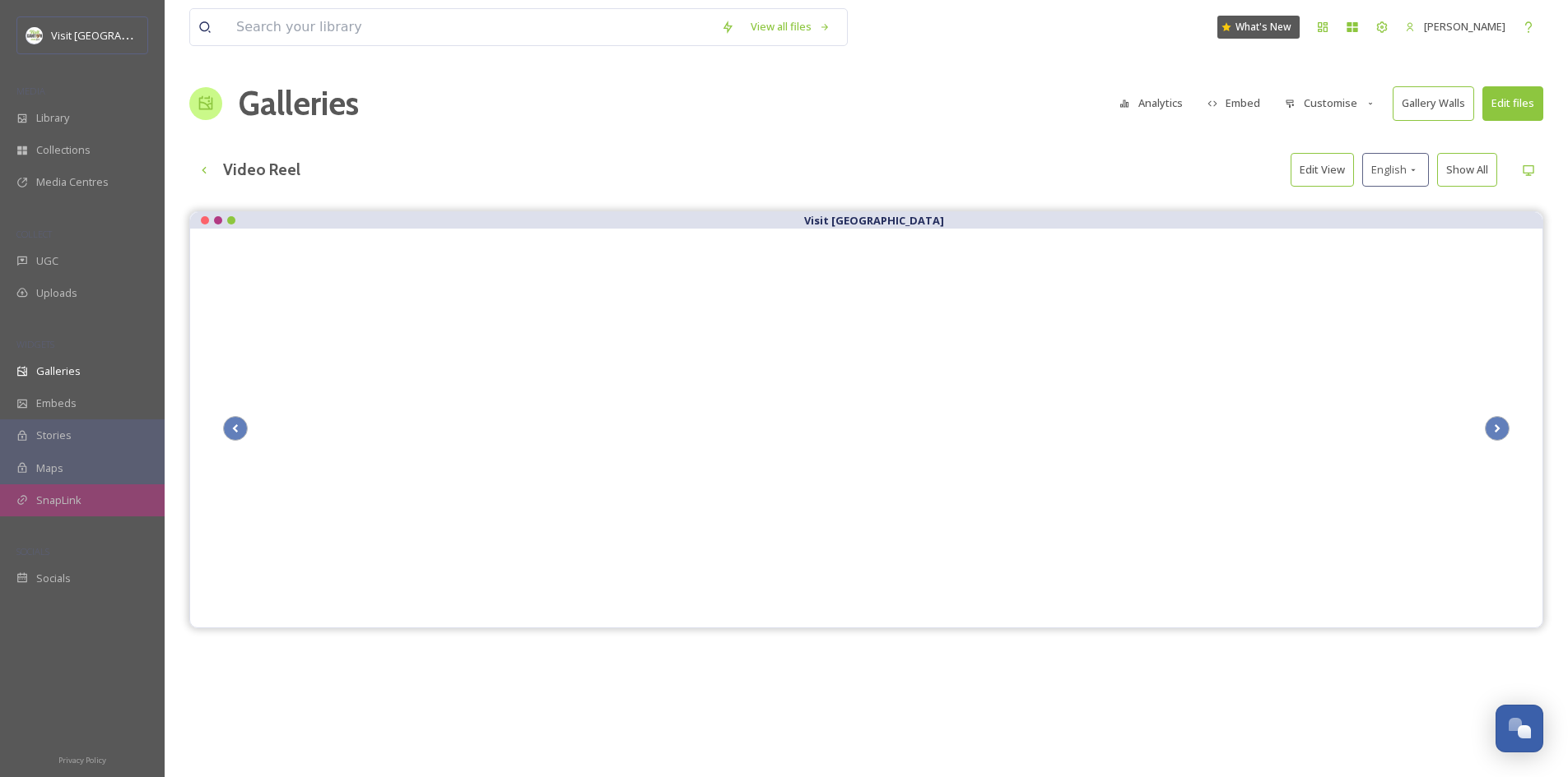
click at [76, 513] on div "SnapLink" at bounding box center [82, 500] width 164 height 32
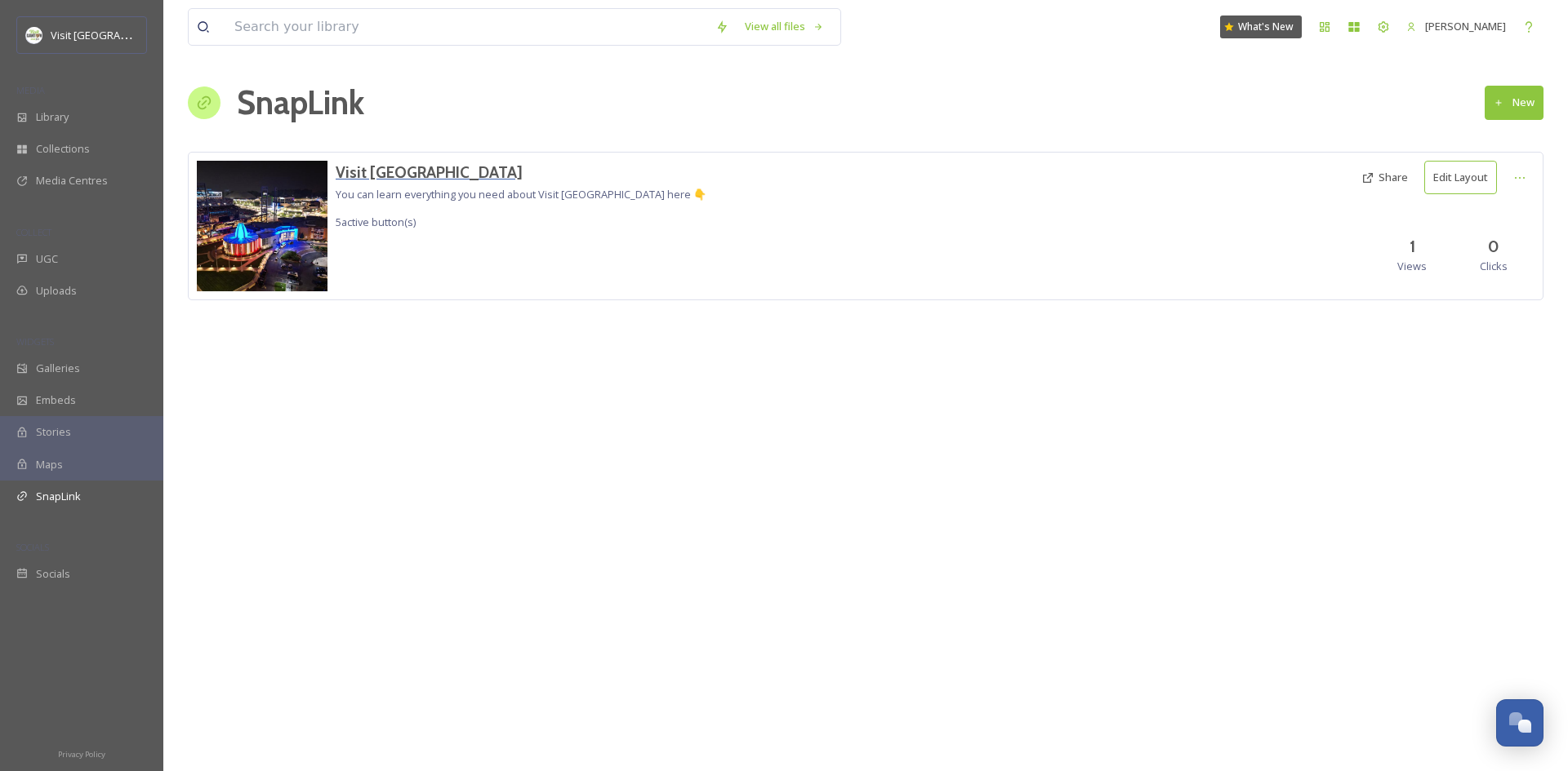
click at [408, 167] on h3 "Visit [GEOGRAPHIC_DATA]" at bounding box center [521, 173] width 370 height 24
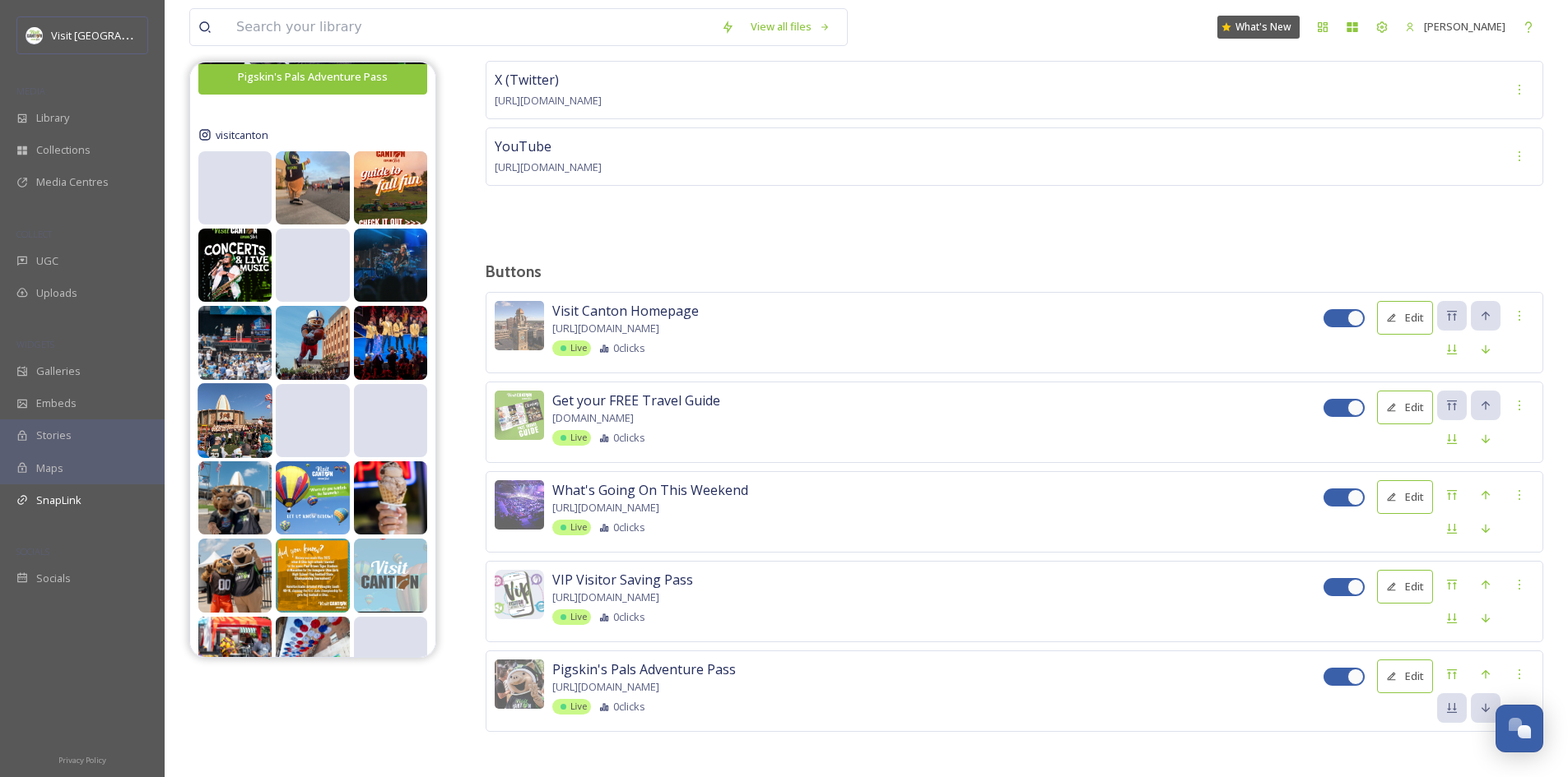
scroll to position [1553, 0]
click at [234, 187] on video at bounding box center [235, 188] width 75 height 38
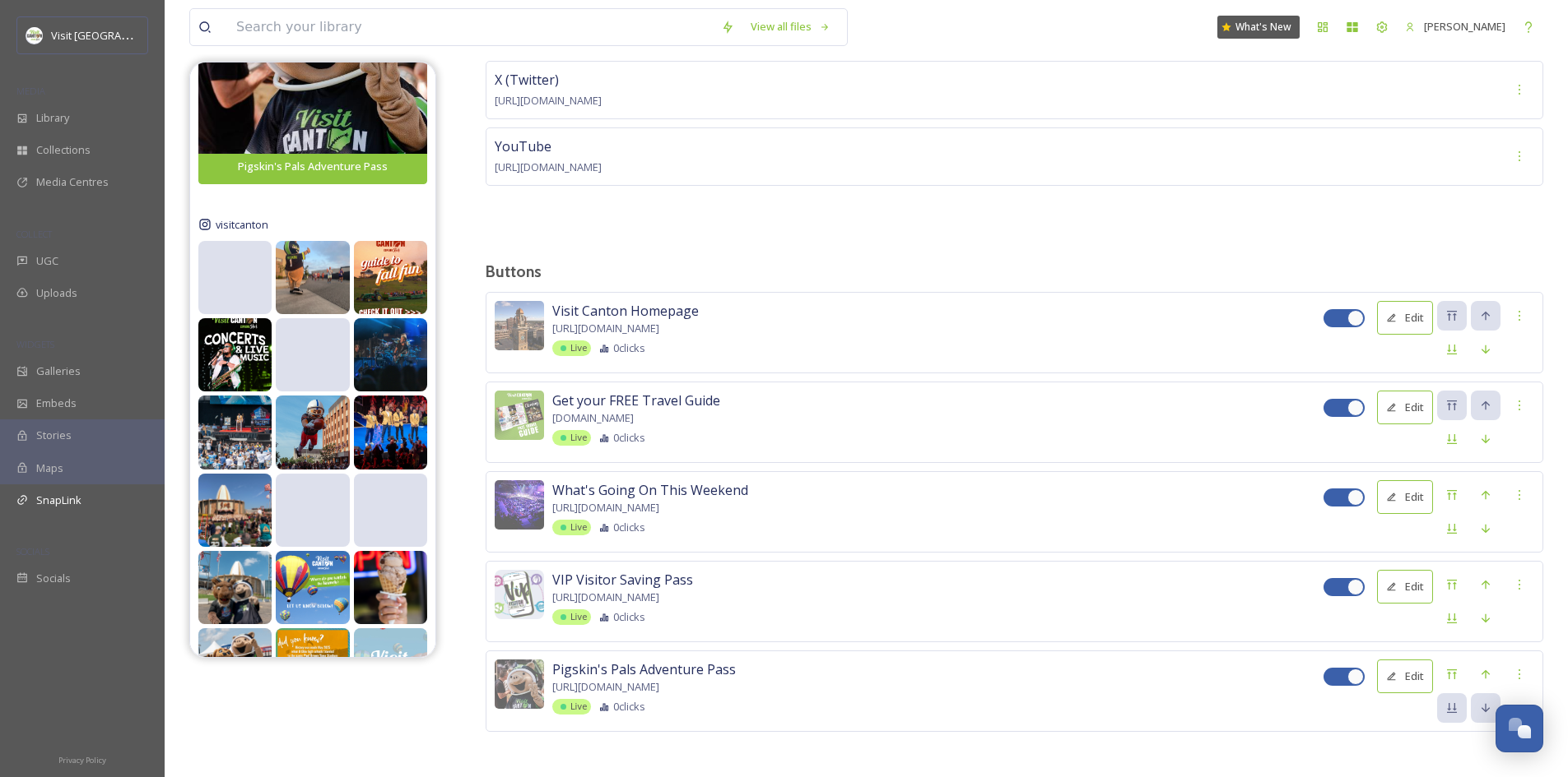
scroll to position [1461, 0]
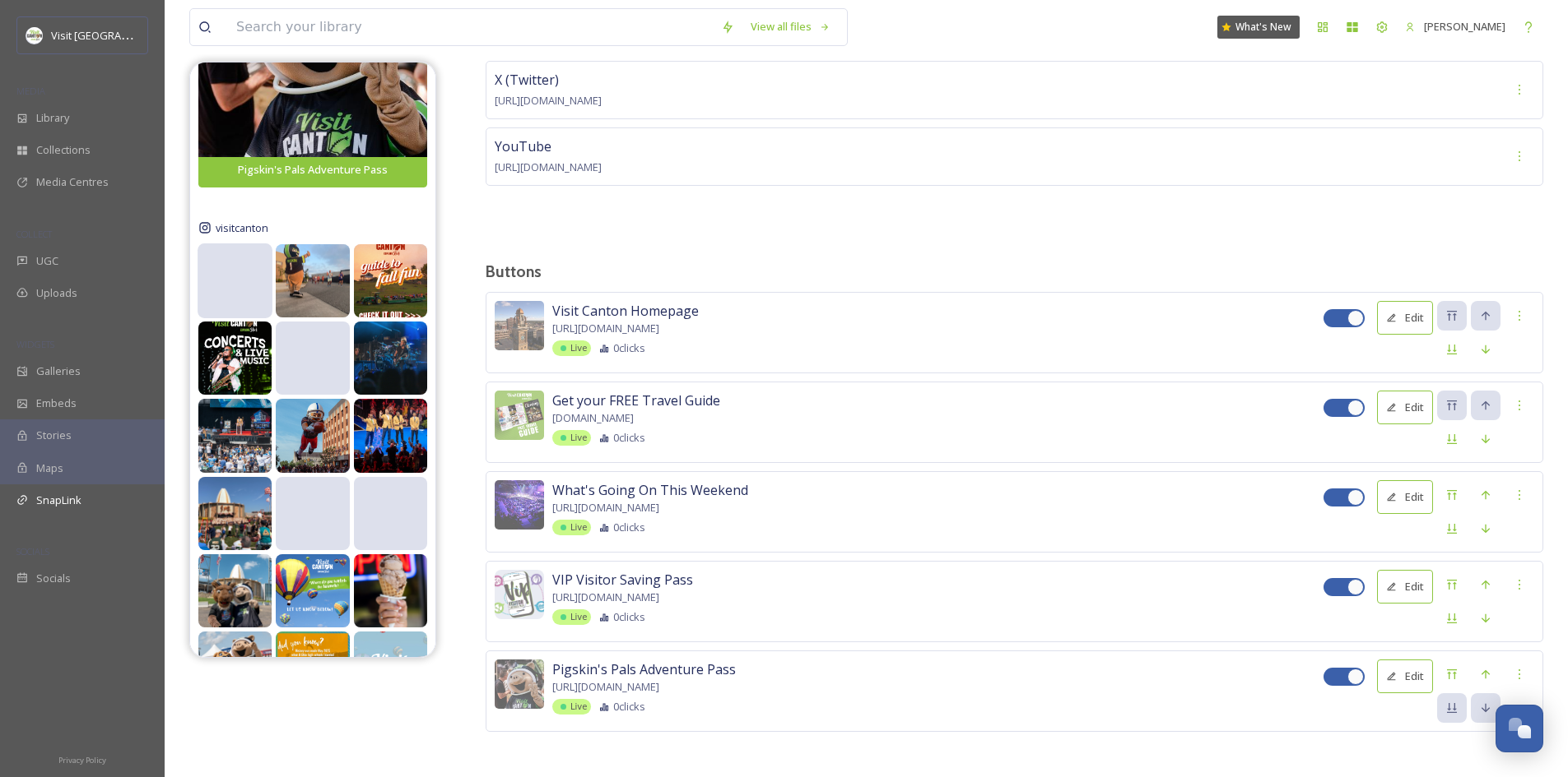
click at [245, 269] on video at bounding box center [235, 281] width 75 height 38
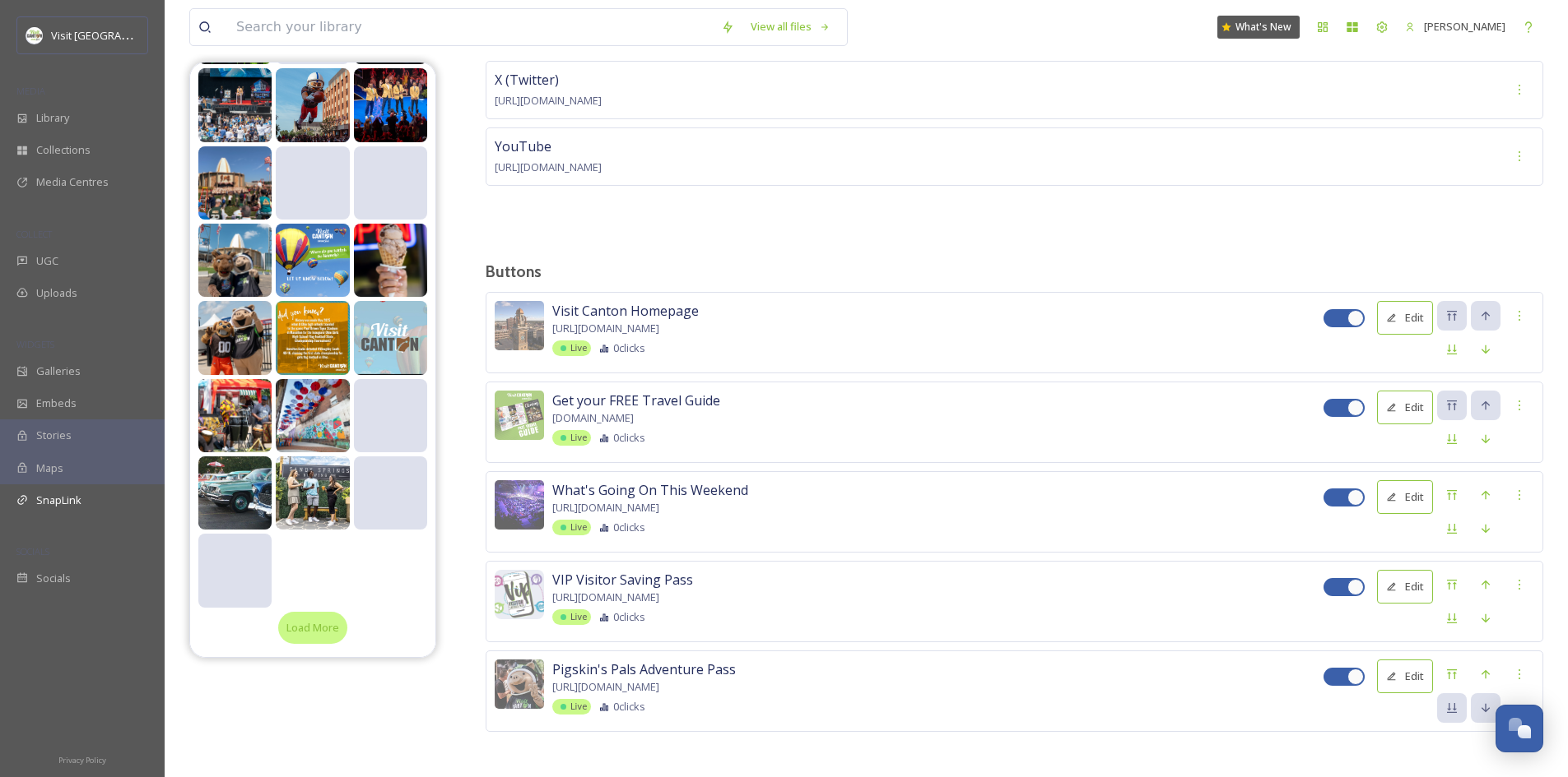
click at [311, 625] on div "Load More" at bounding box center [313, 628] width 69 height 32
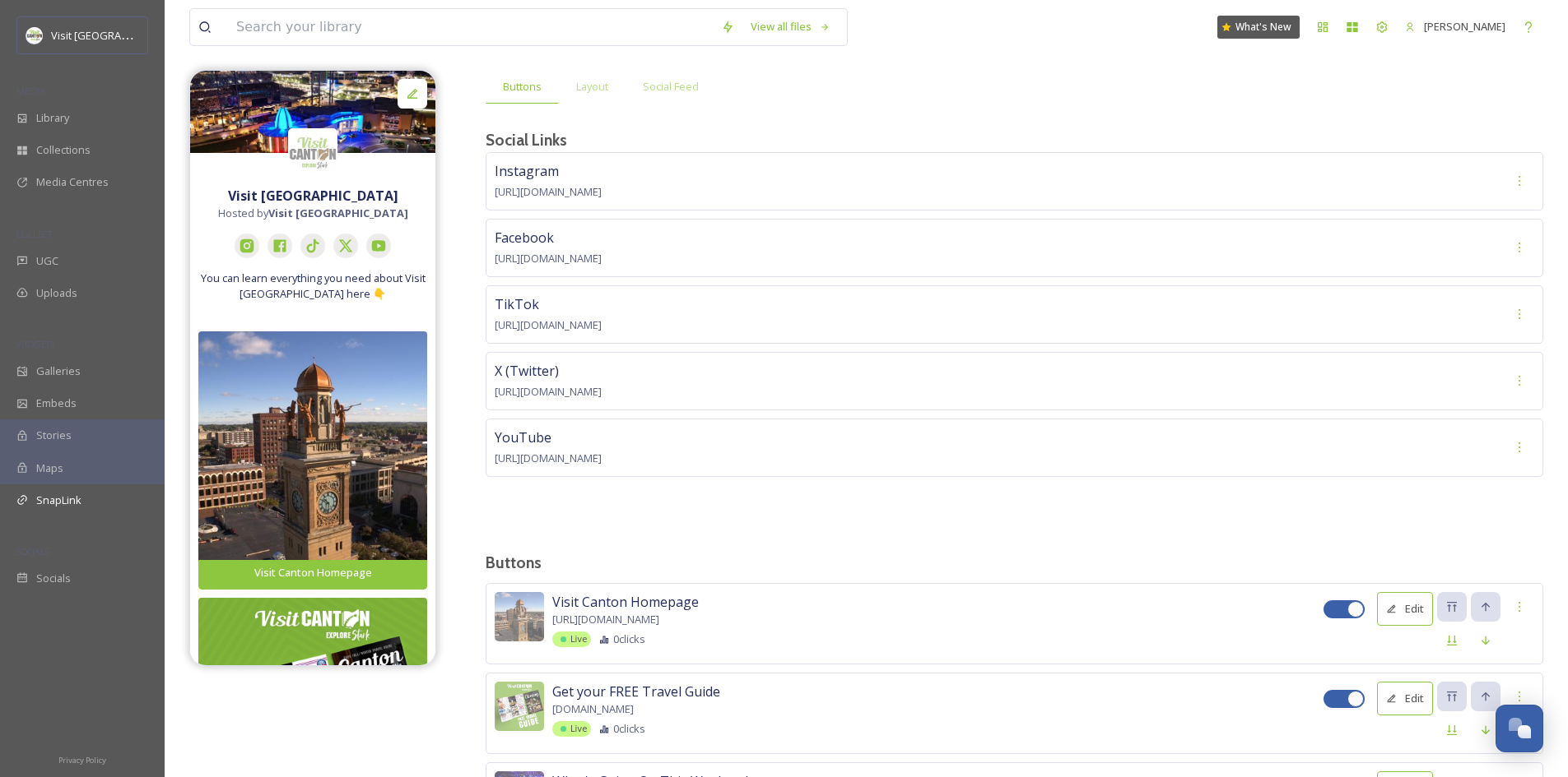
scroll to position [374, 0]
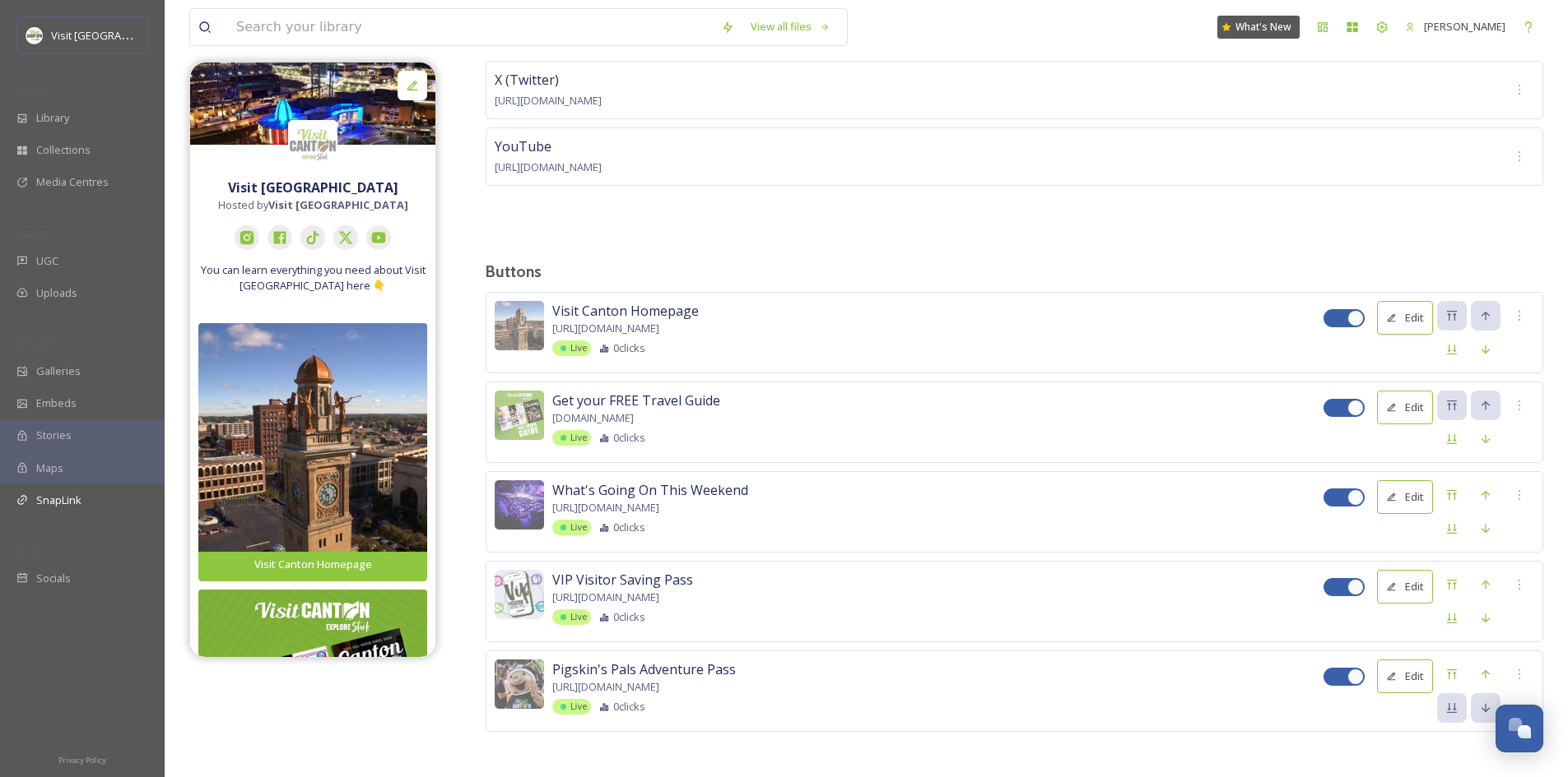
click at [1399, 668] on button "Edit" at bounding box center [1404, 676] width 56 height 34
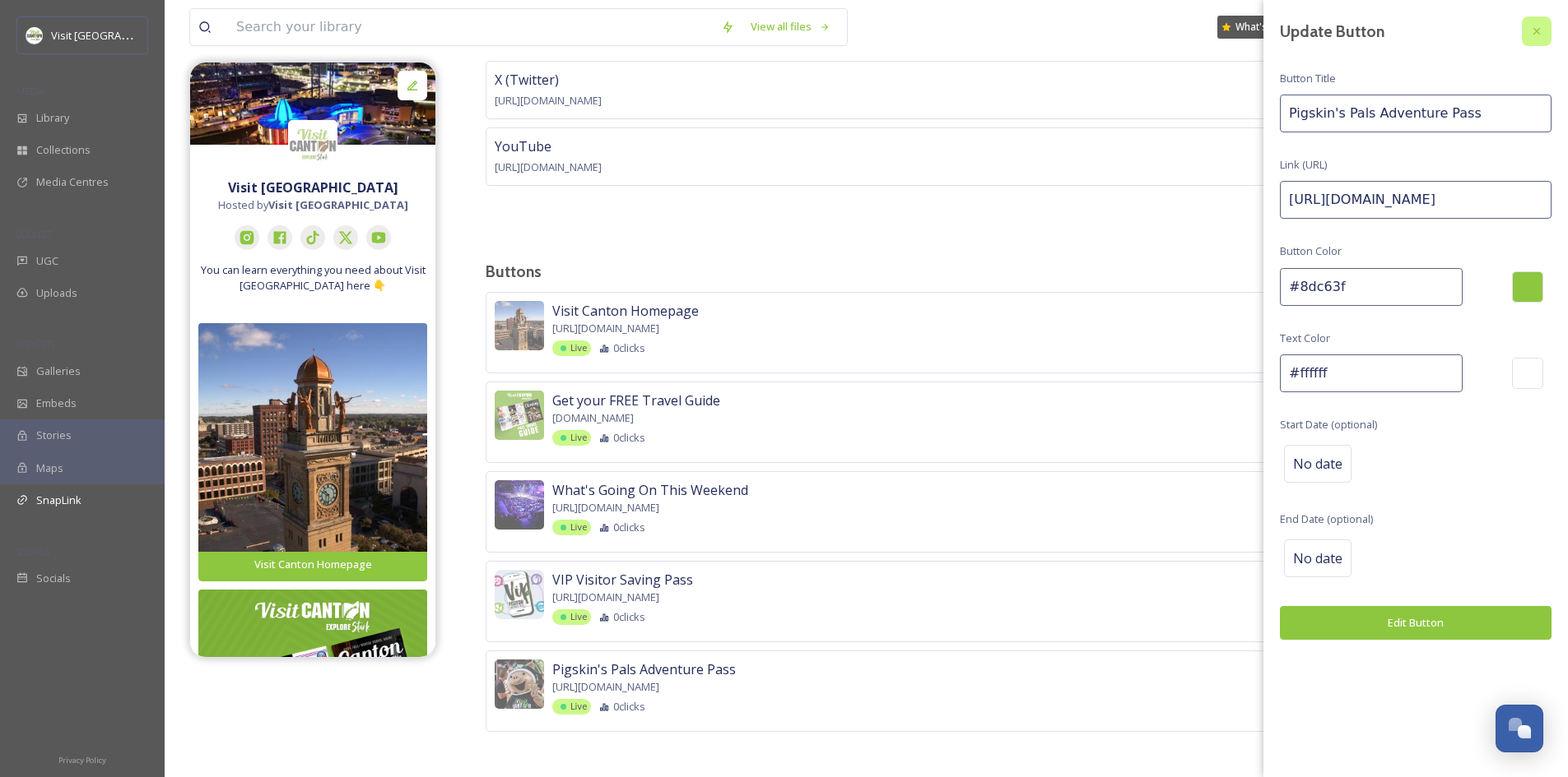
click at [1535, 30] on icon at bounding box center [1536, 31] width 7 height 7
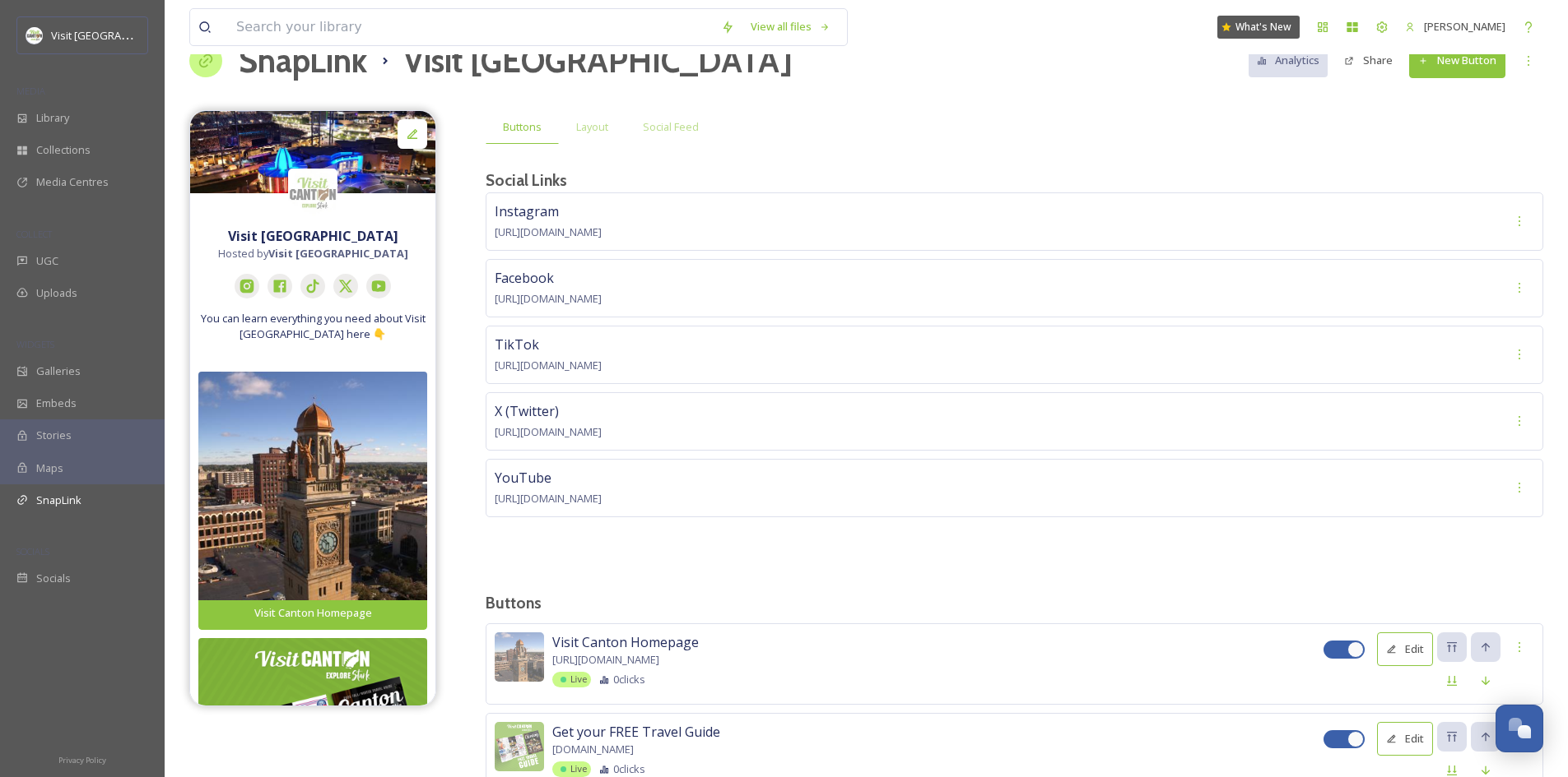
scroll to position [0, 0]
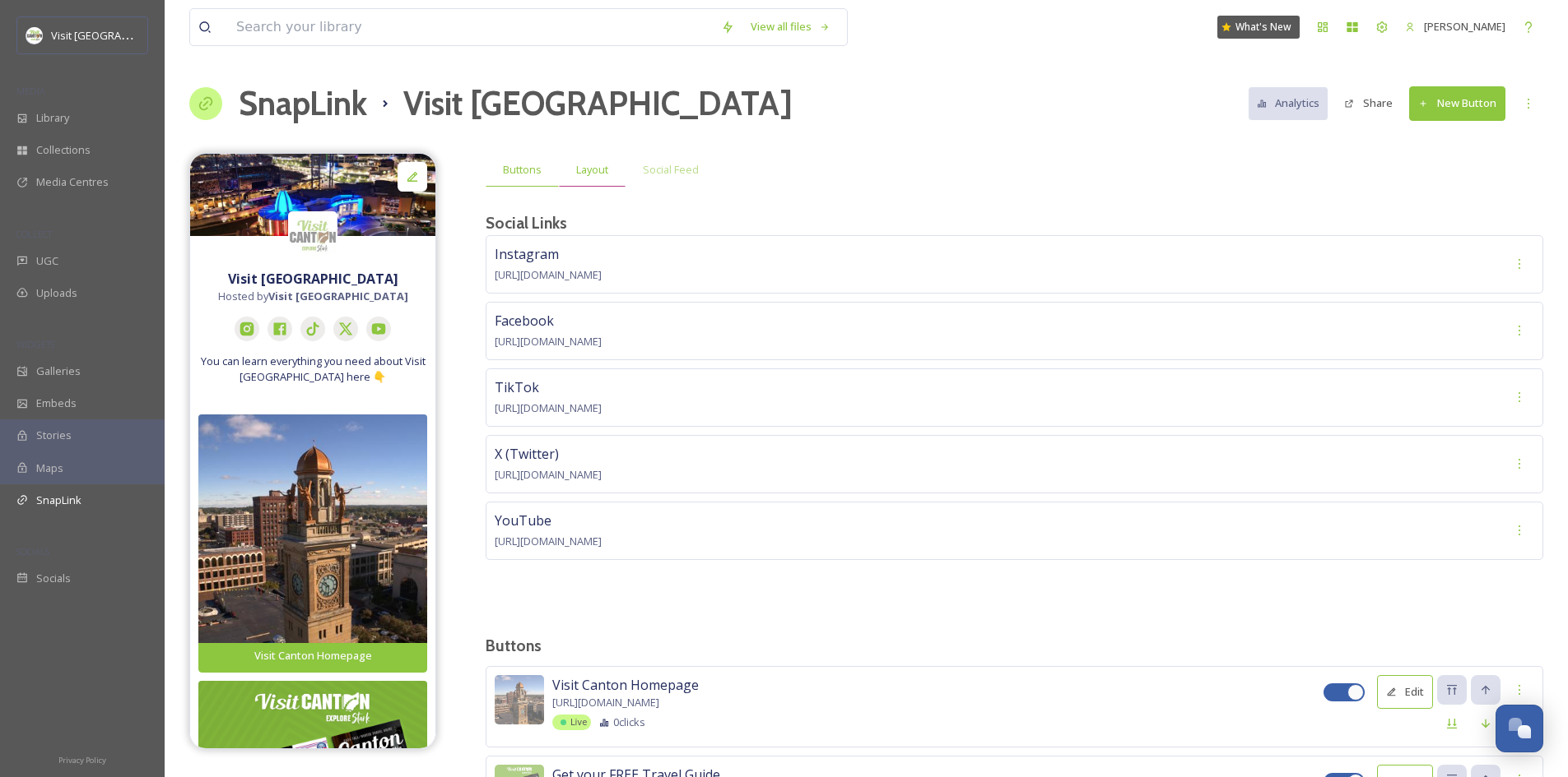
click at [590, 171] on span "Layout" at bounding box center [592, 170] width 32 height 15
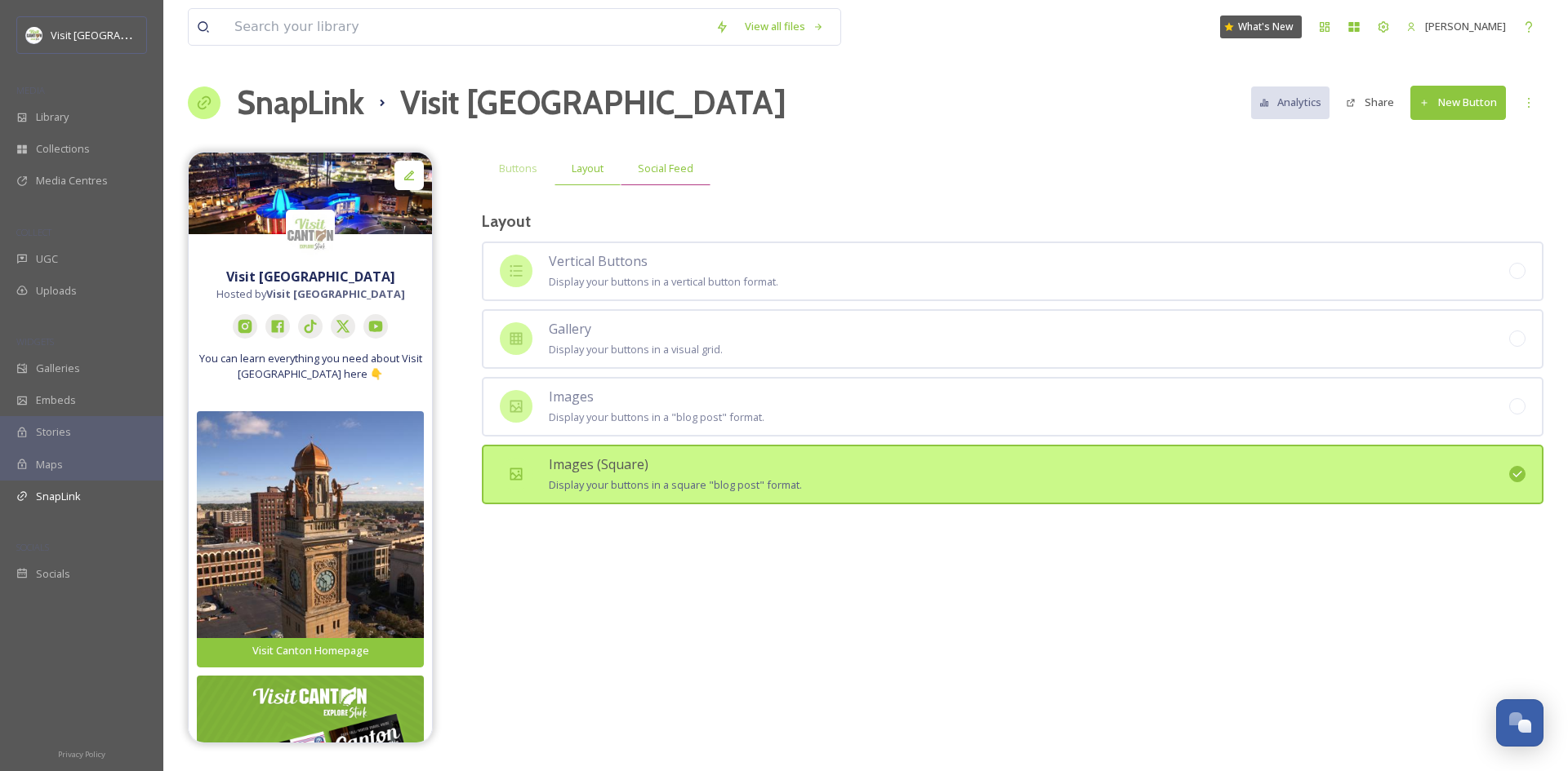
click at [652, 169] on span "Social Feed" at bounding box center [665, 169] width 55 height 15
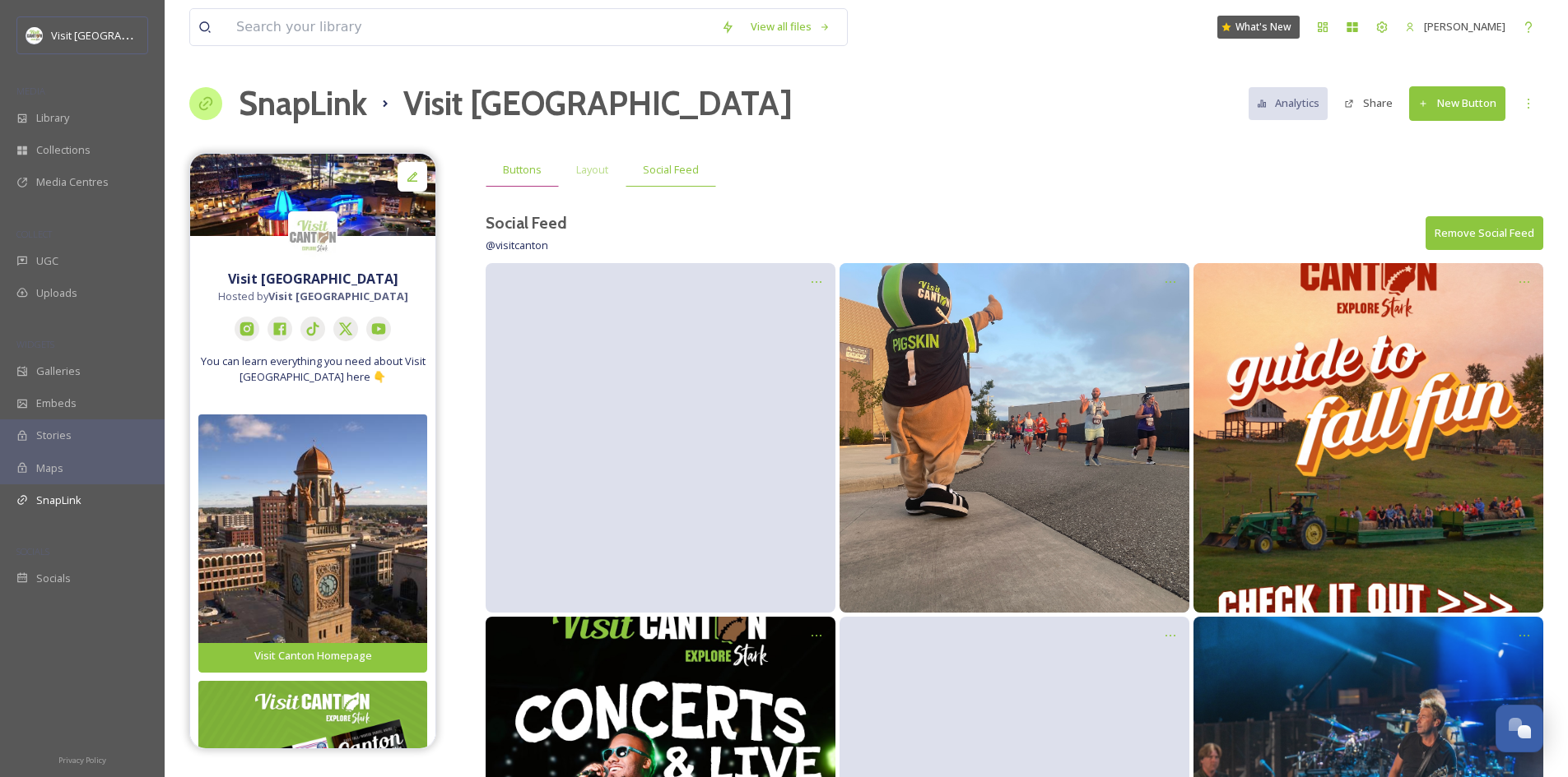
click at [542, 174] on div "Buttons" at bounding box center [522, 169] width 73 height 34
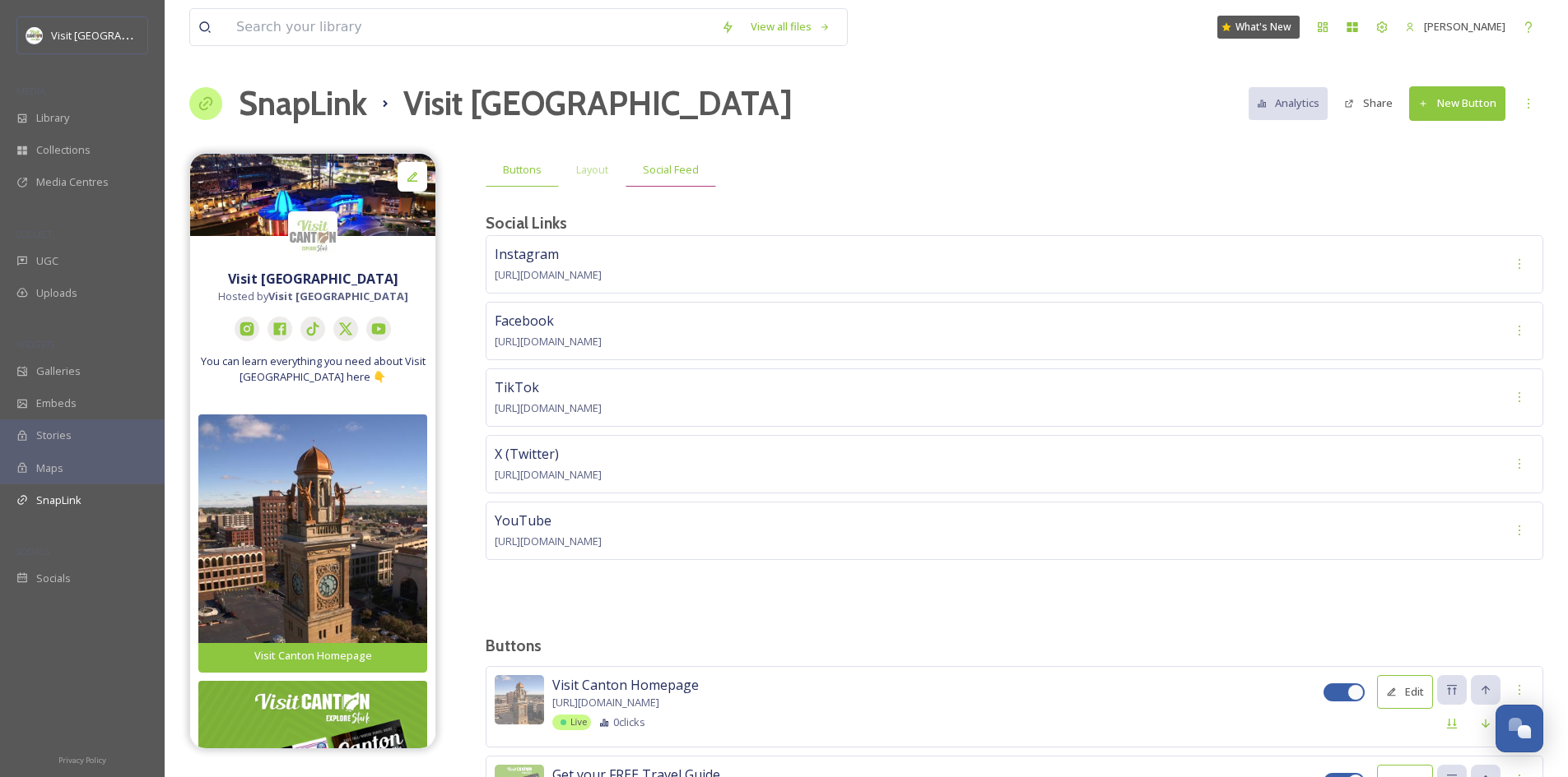
click at [652, 173] on span "Social Feed" at bounding box center [670, 170] width 56 height 15
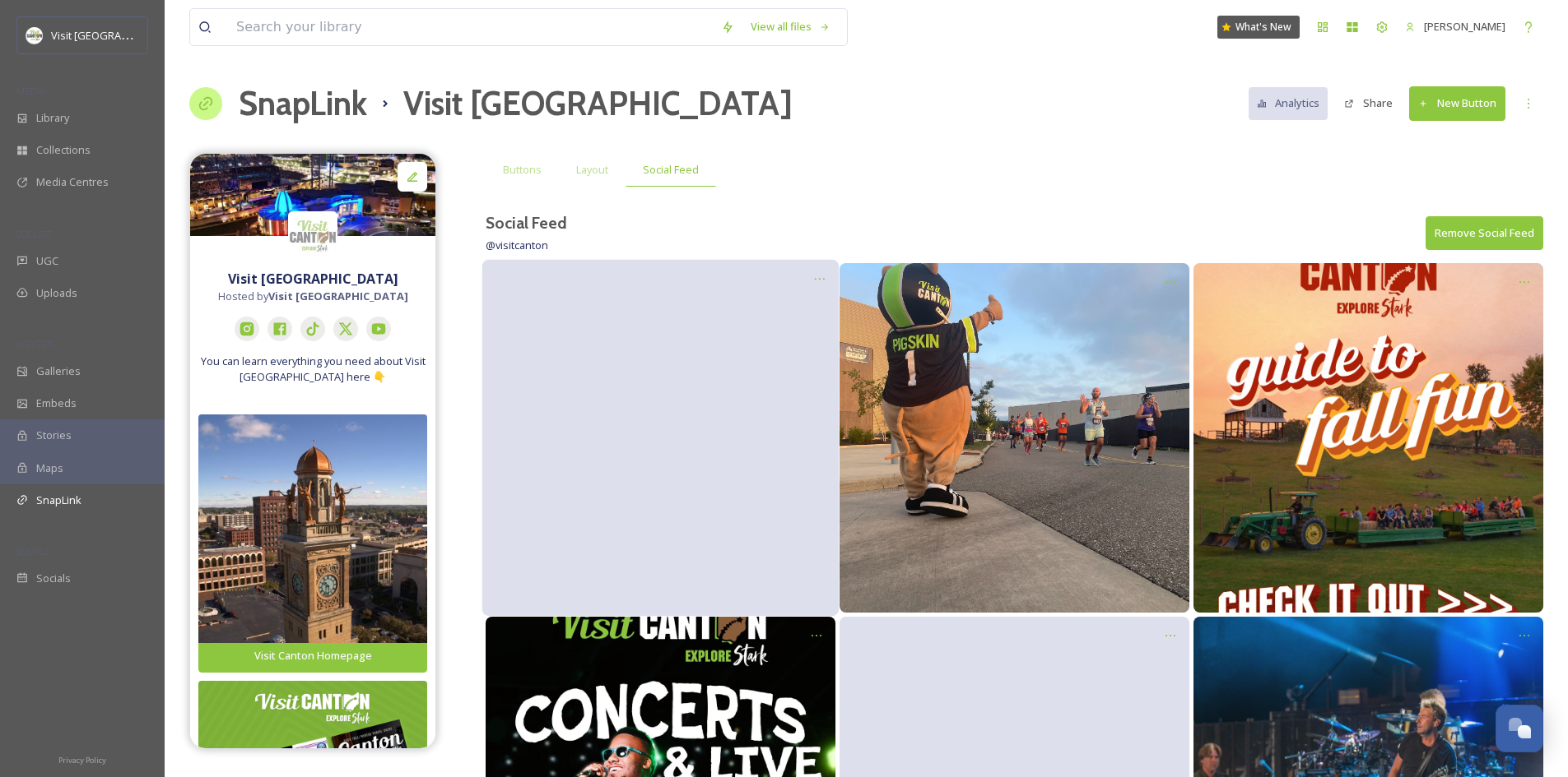
scroll to position [26, 0]
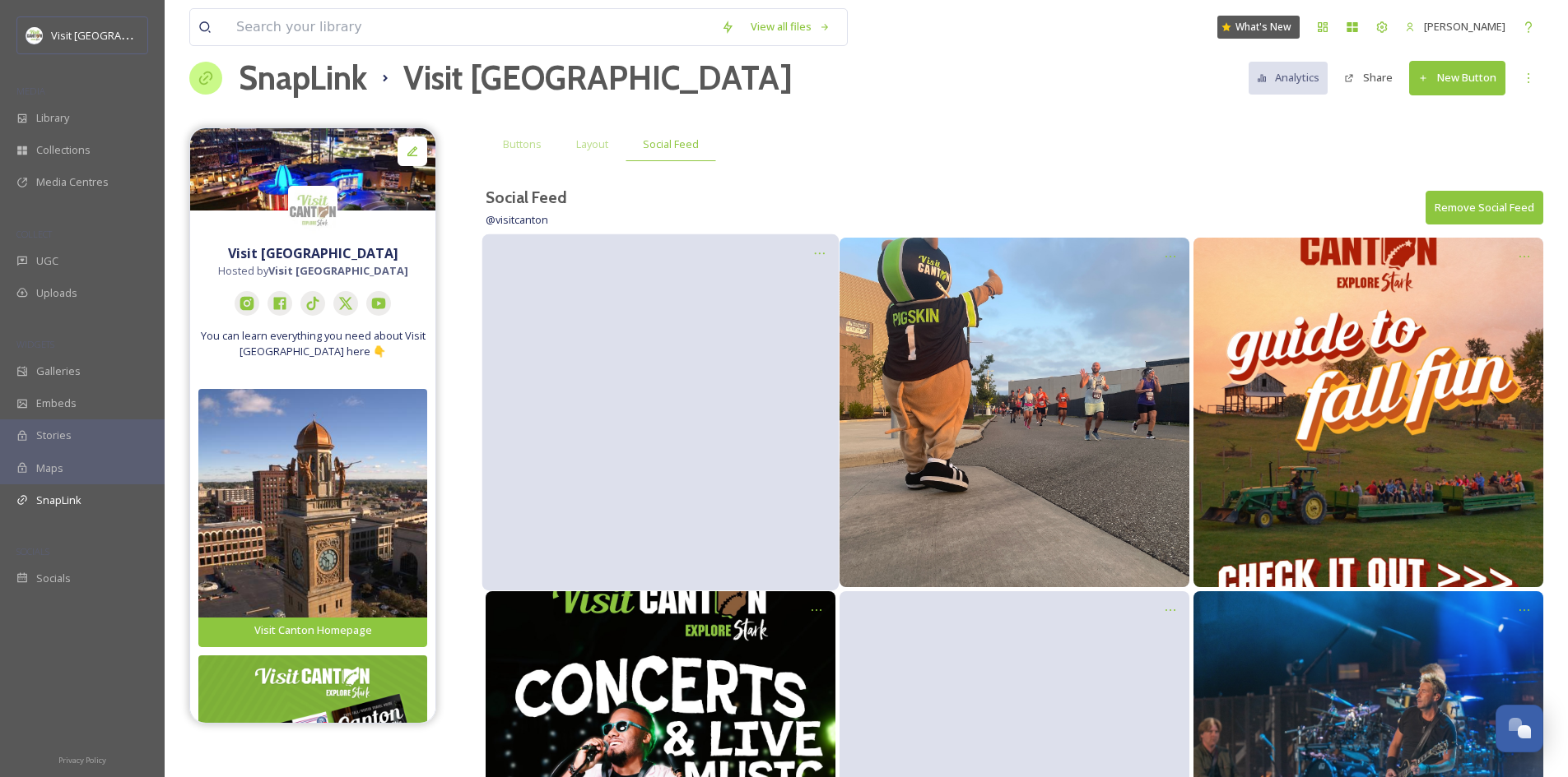
click at [685, 429] on video at bounding box center [661, 413] width 252 height 126
click at [595, 158] on div "Layout" at bounding box center [592, 144] width 66 height 34
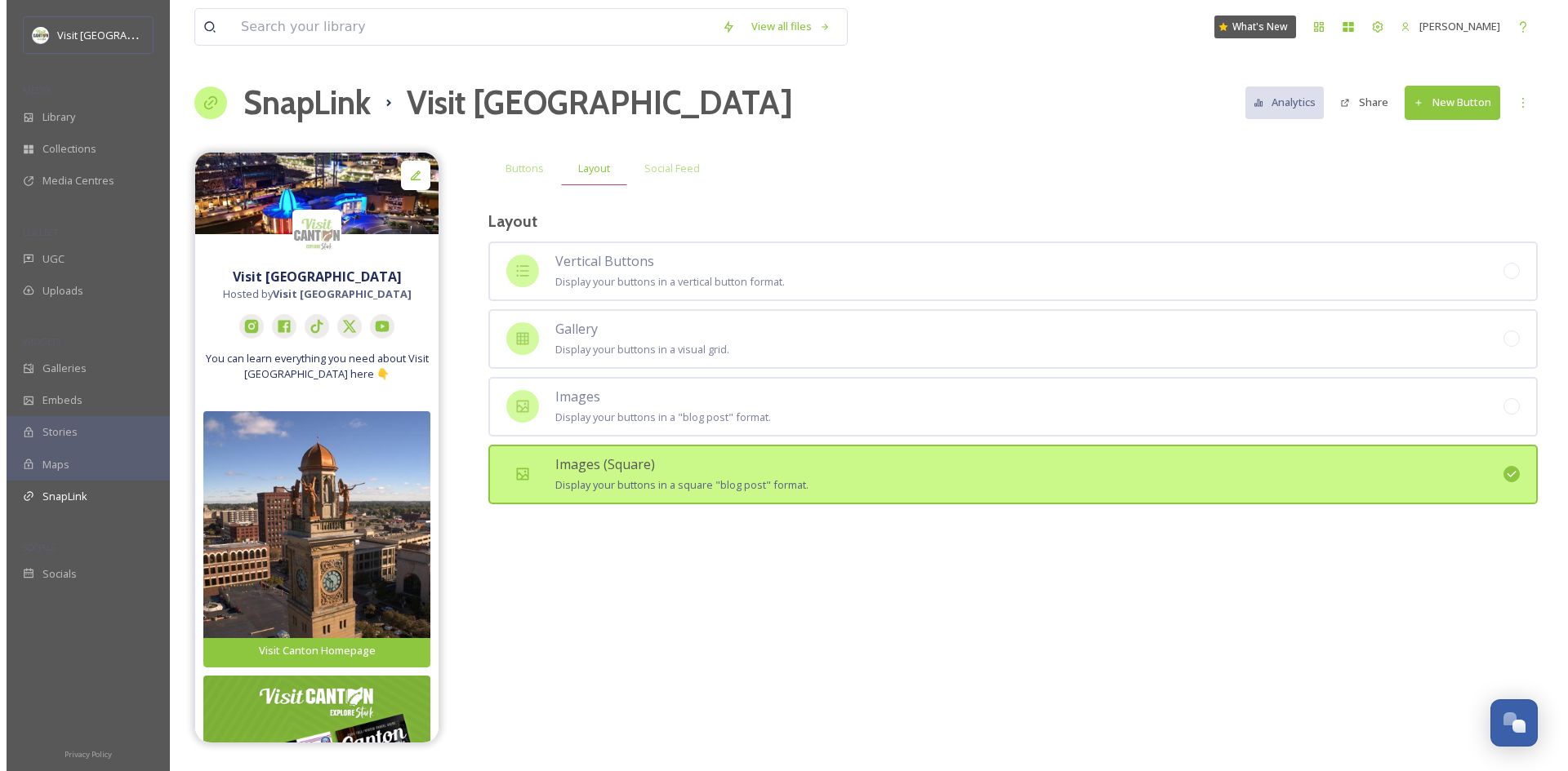
scroll to position [0, 0]
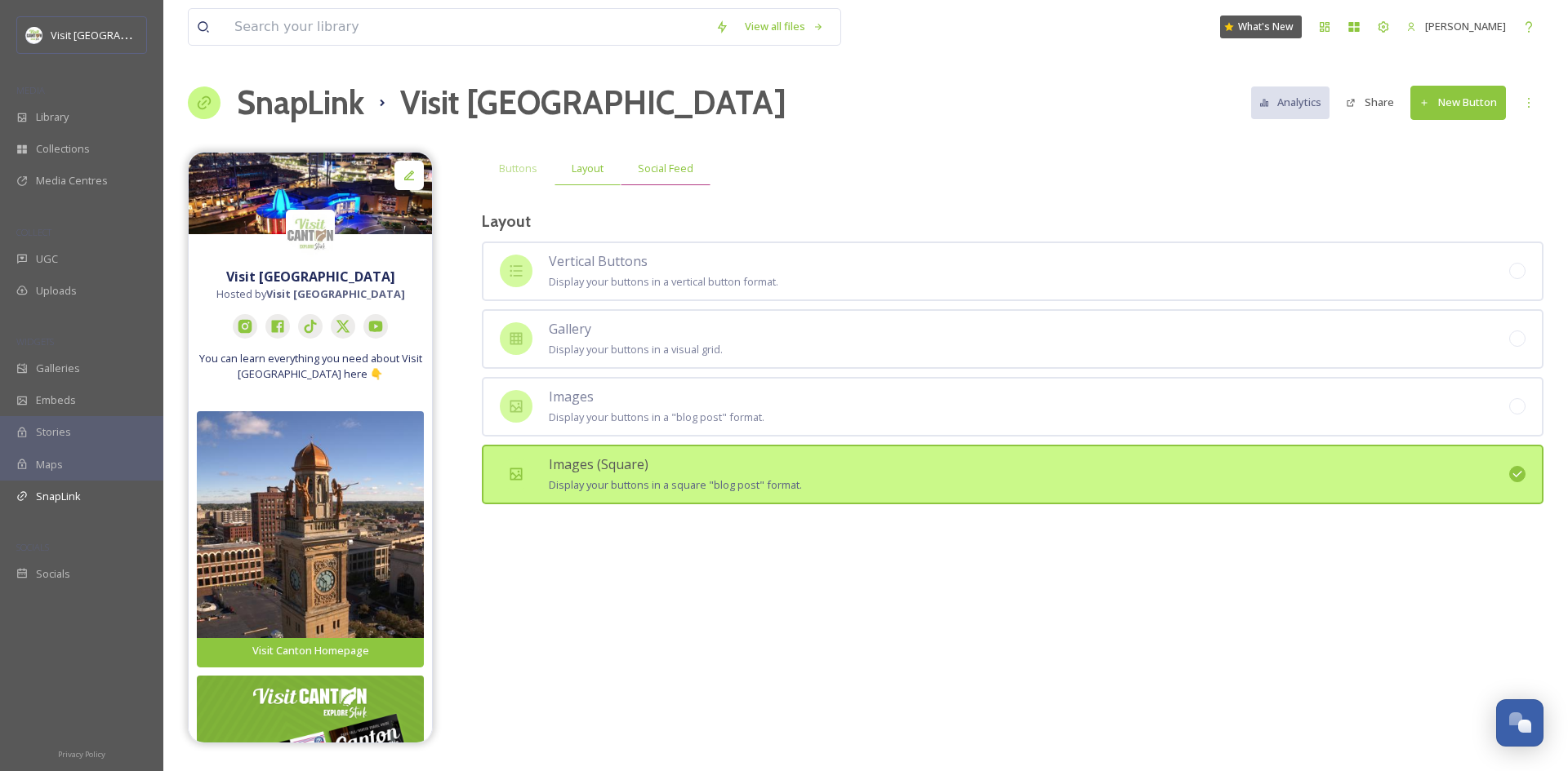
click at [644, 169] on span "Social Feed" at bounding box center [665, 169] width 55 height 15
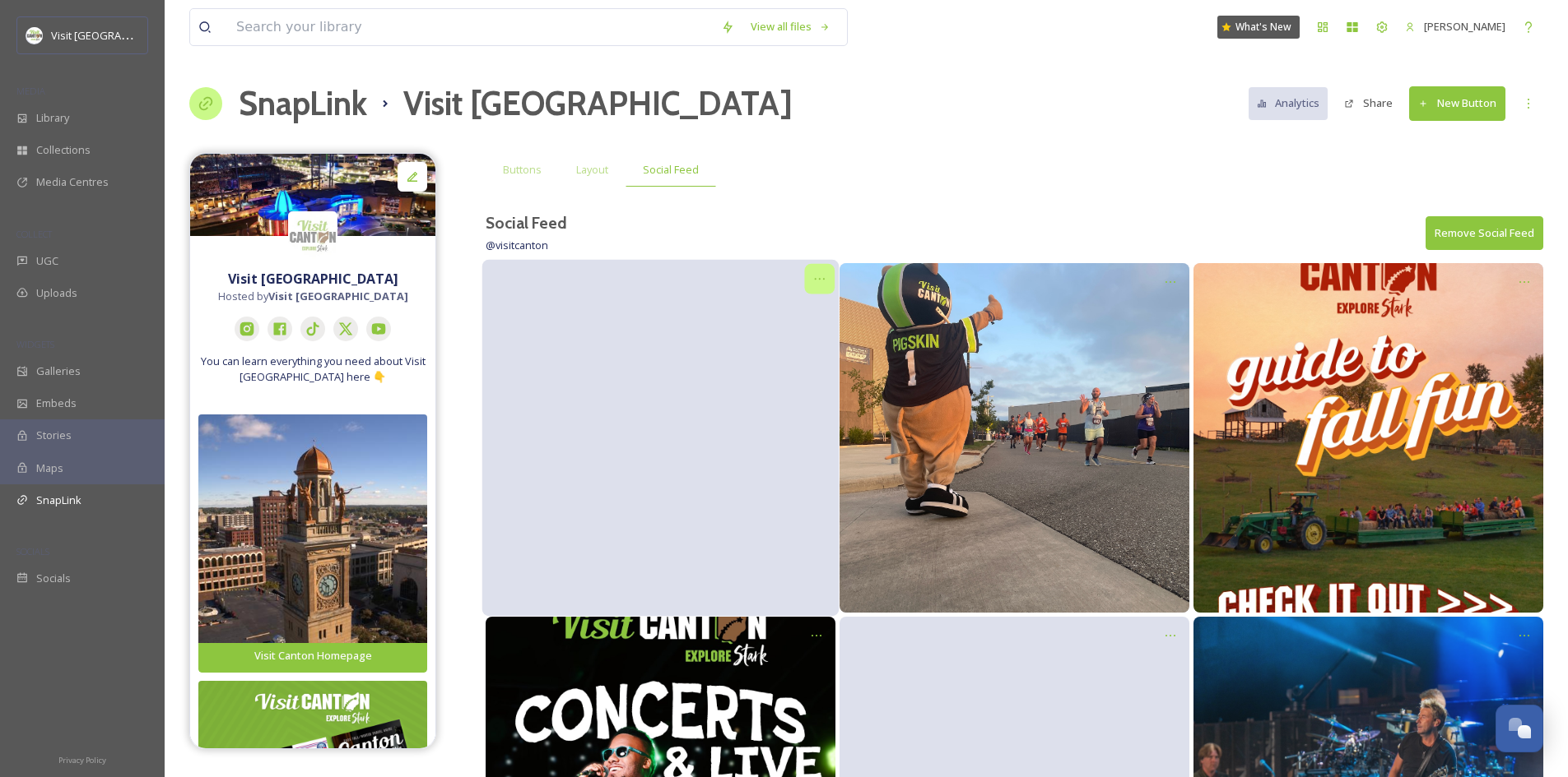
click at [818, 275] on icon at bounding box center [820, 279] width 13 height 13
click at [587, 167] on span "Layout" at bounding box center [592, 170] width 32 height 15
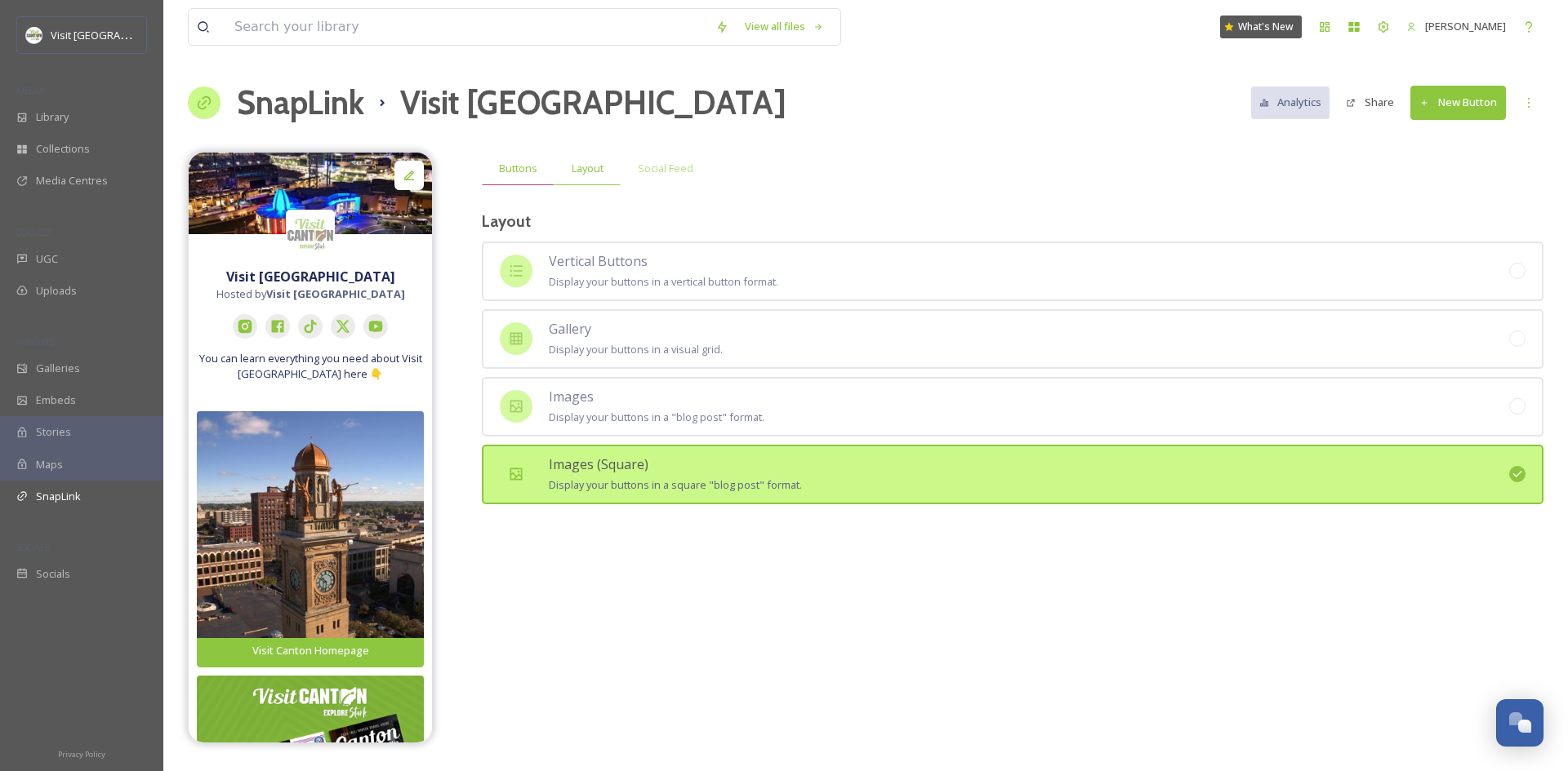
click at [514, 169] on span "Buttons" at bounding box center [518, 169] width 38 height 15
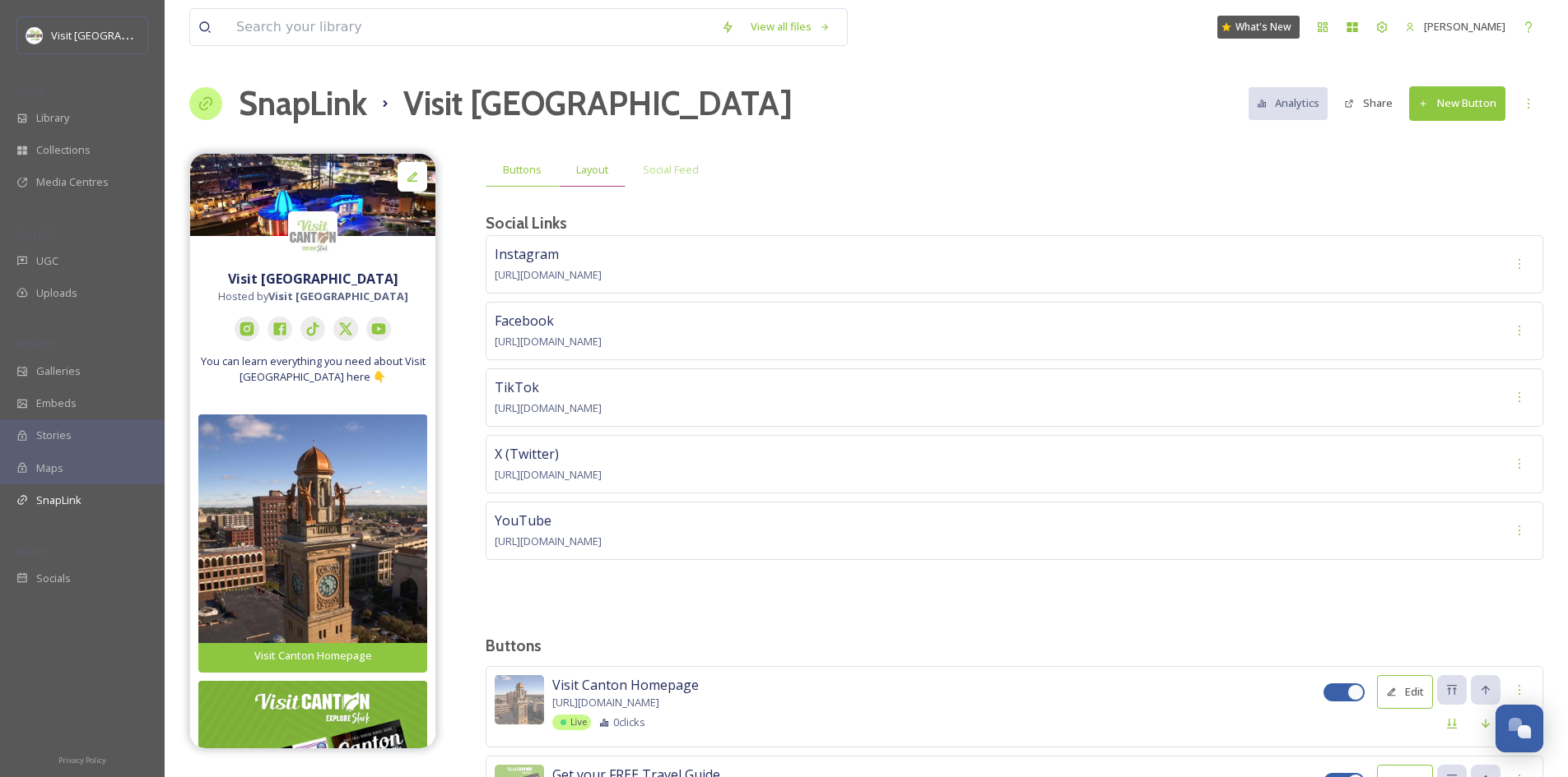
click at [595, 166] on span "Layout" at bounding box center [592, 170] width 32 height 15
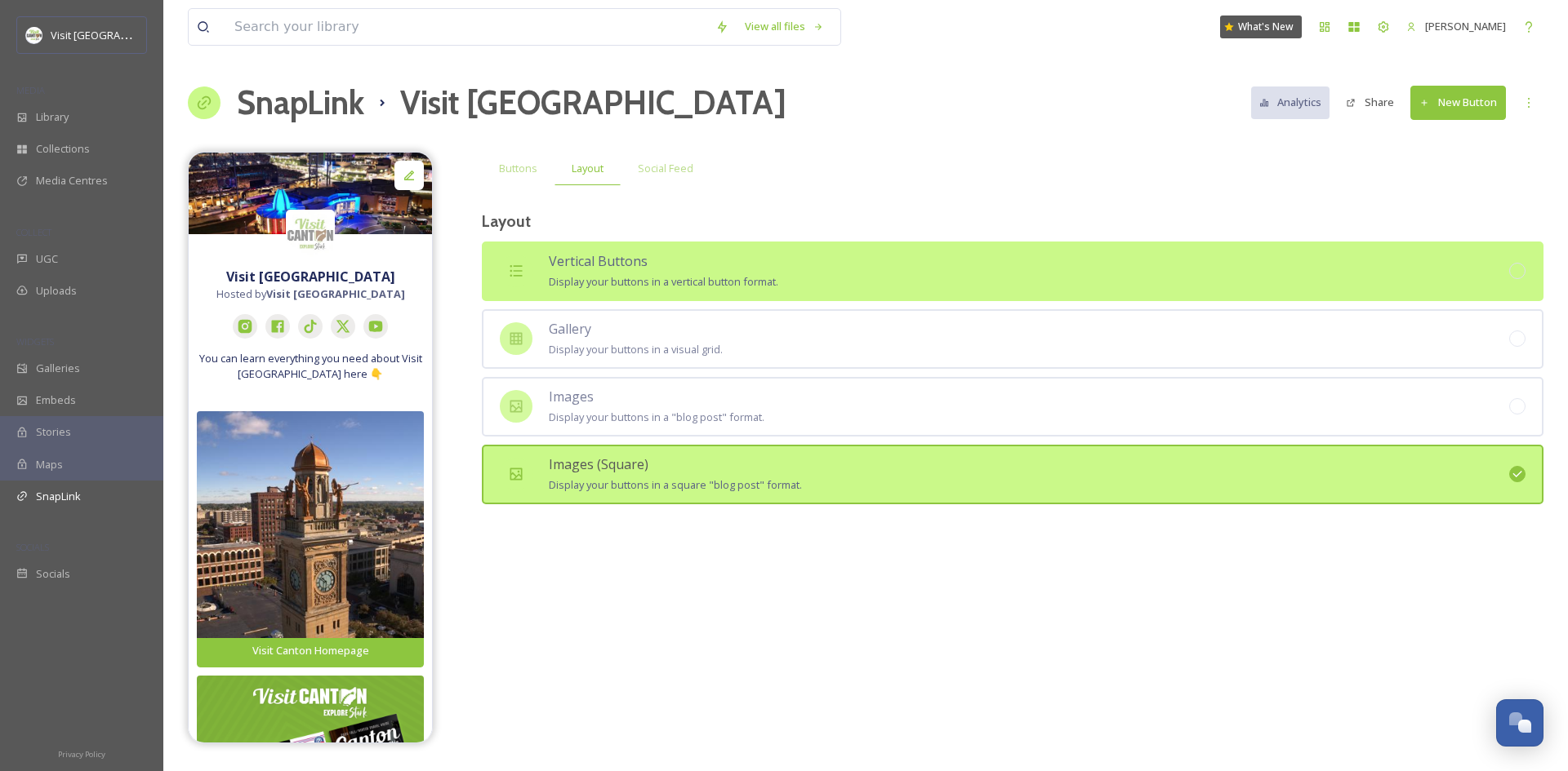
click at [677, 260] on div "Vertical Buttons Display your buttons in a vertical button format." at bounding box center [663, 272] width 229 height 40
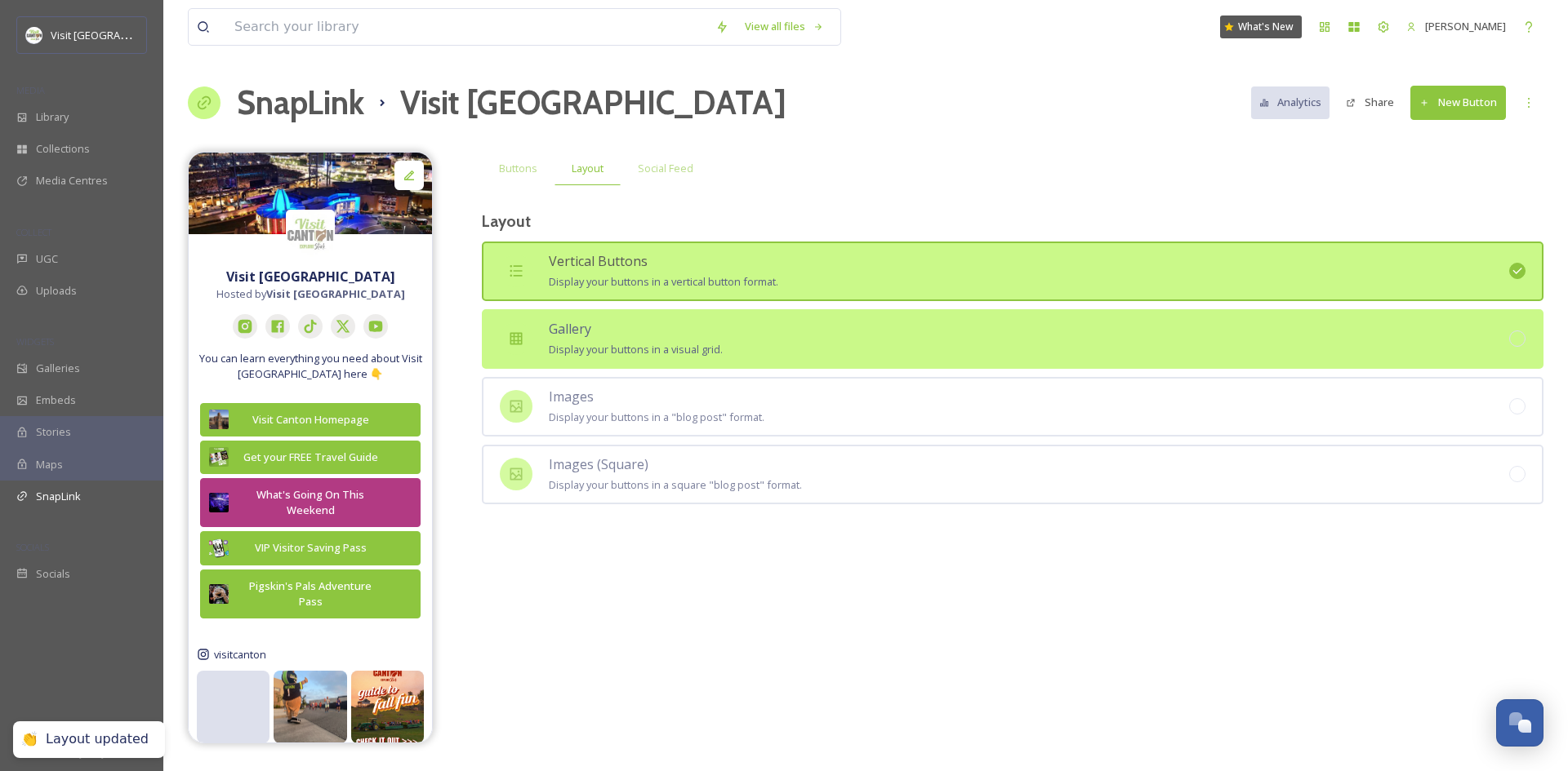
click at [598, 354] on span "Display your buttons in a visual grid." at bounding box center [636, 348] width 174 height 14
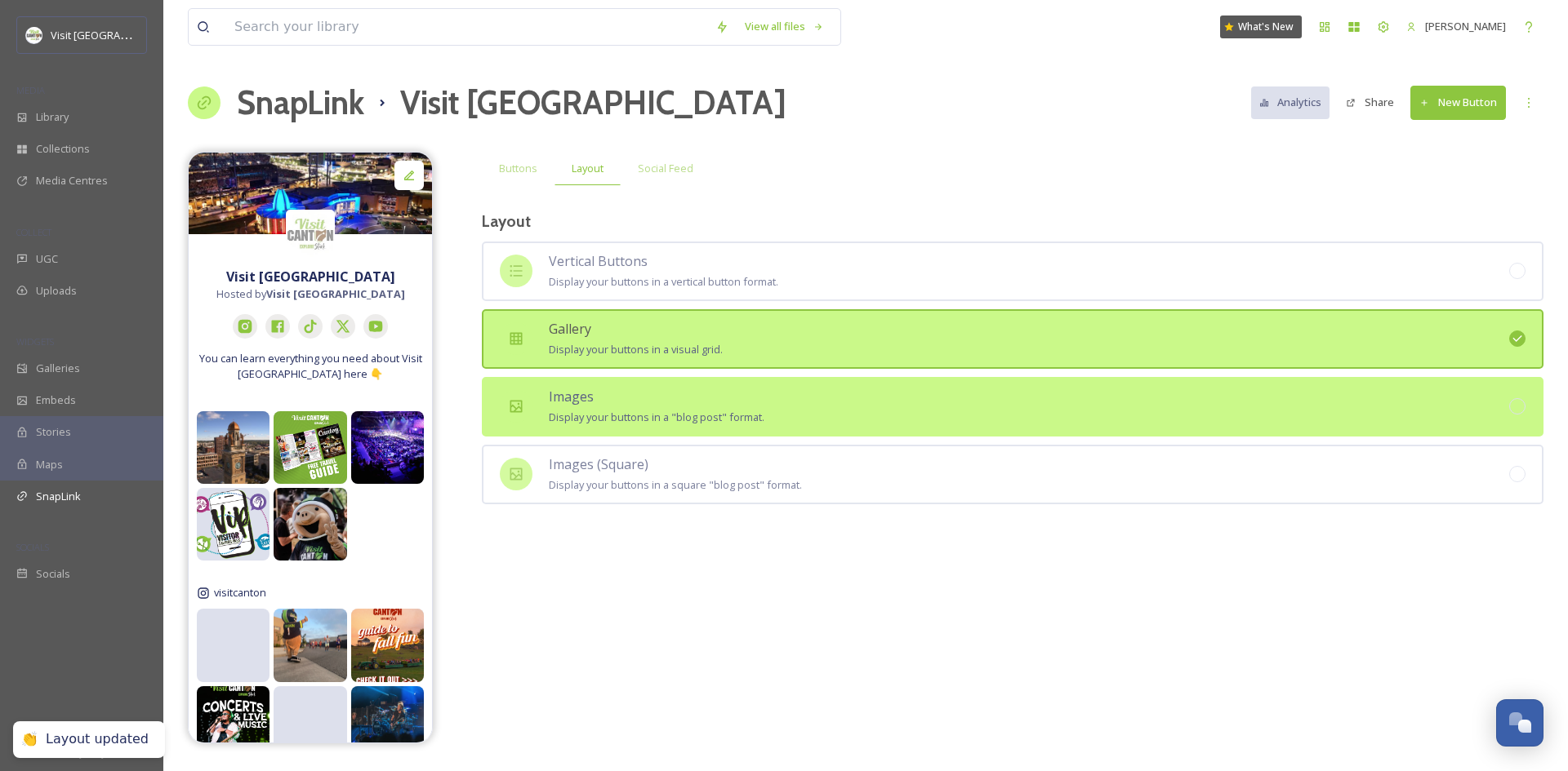
click at [639, 396] on div "Images Display your buttons in a "blog post" format." at bounding box center [657, 407] width 216 height 40
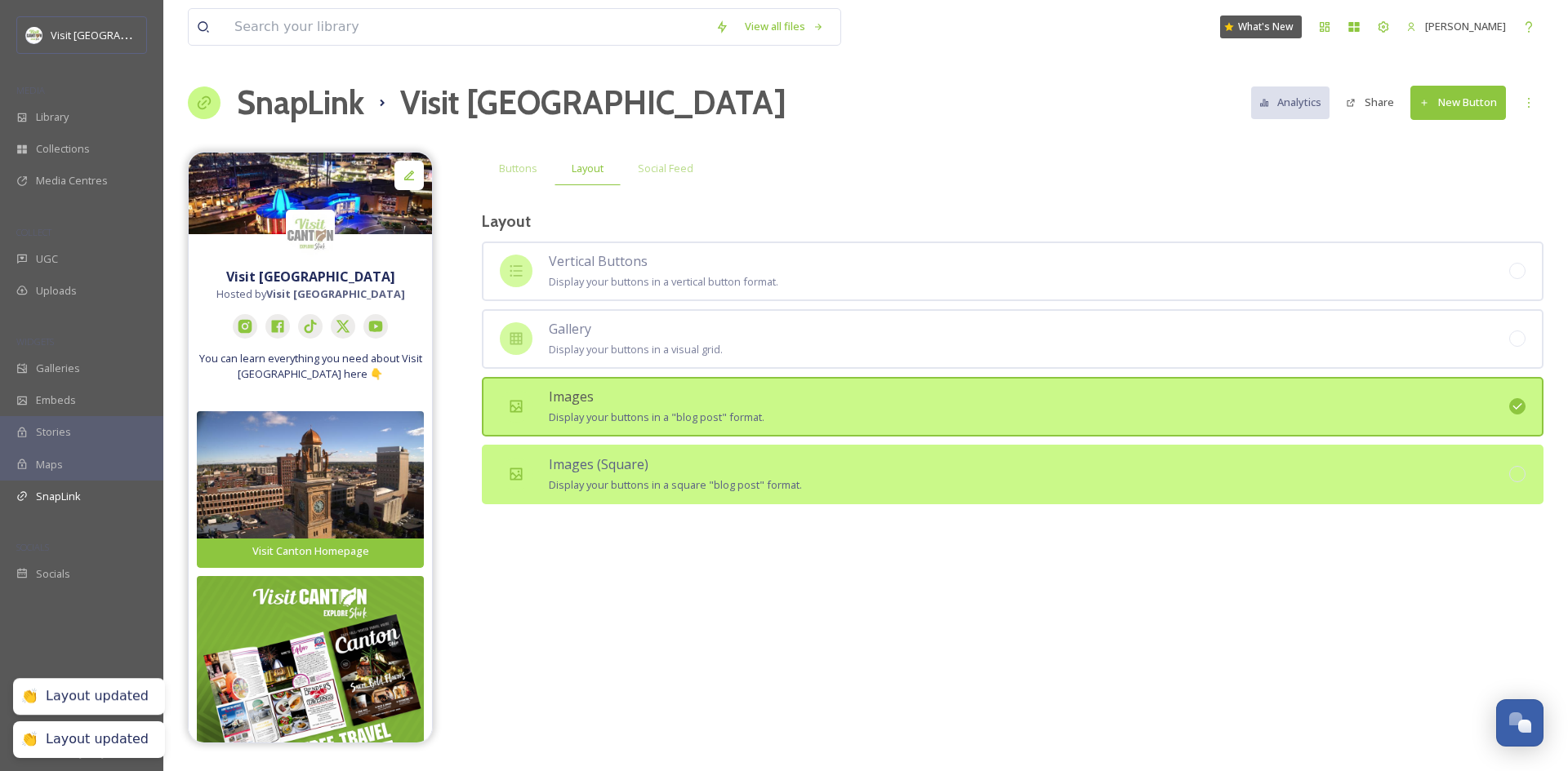
click at [642, 482] on span "Display your buttons in a square "blog post" format." at bounding box center [675, 484] width 253 height 14
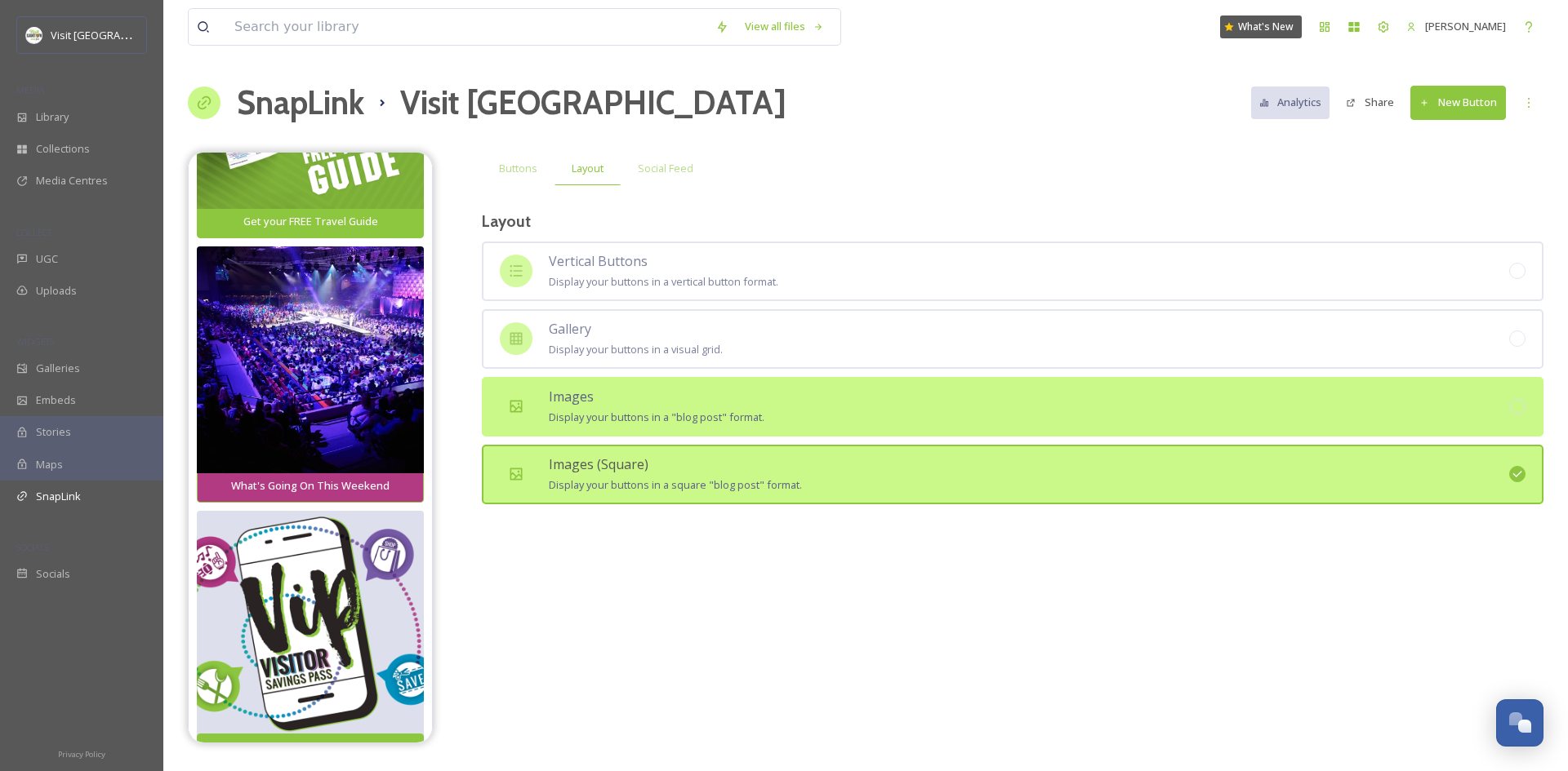
click at [503, 426] on div "Images Display your buttons in a "blog post" format." at bounding box center [1013, 406] width 1061 height 59
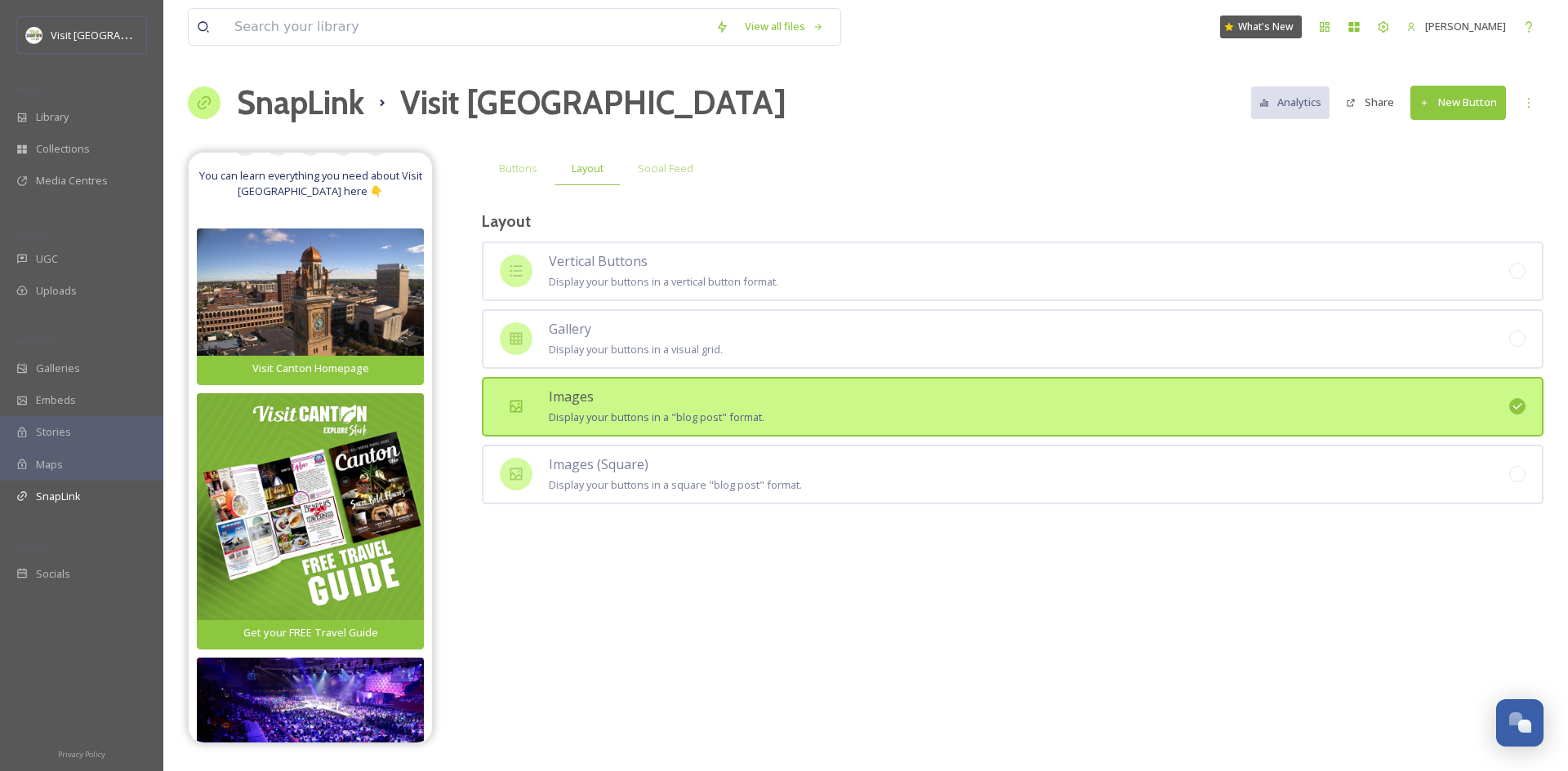
scroll to position [181, 0]
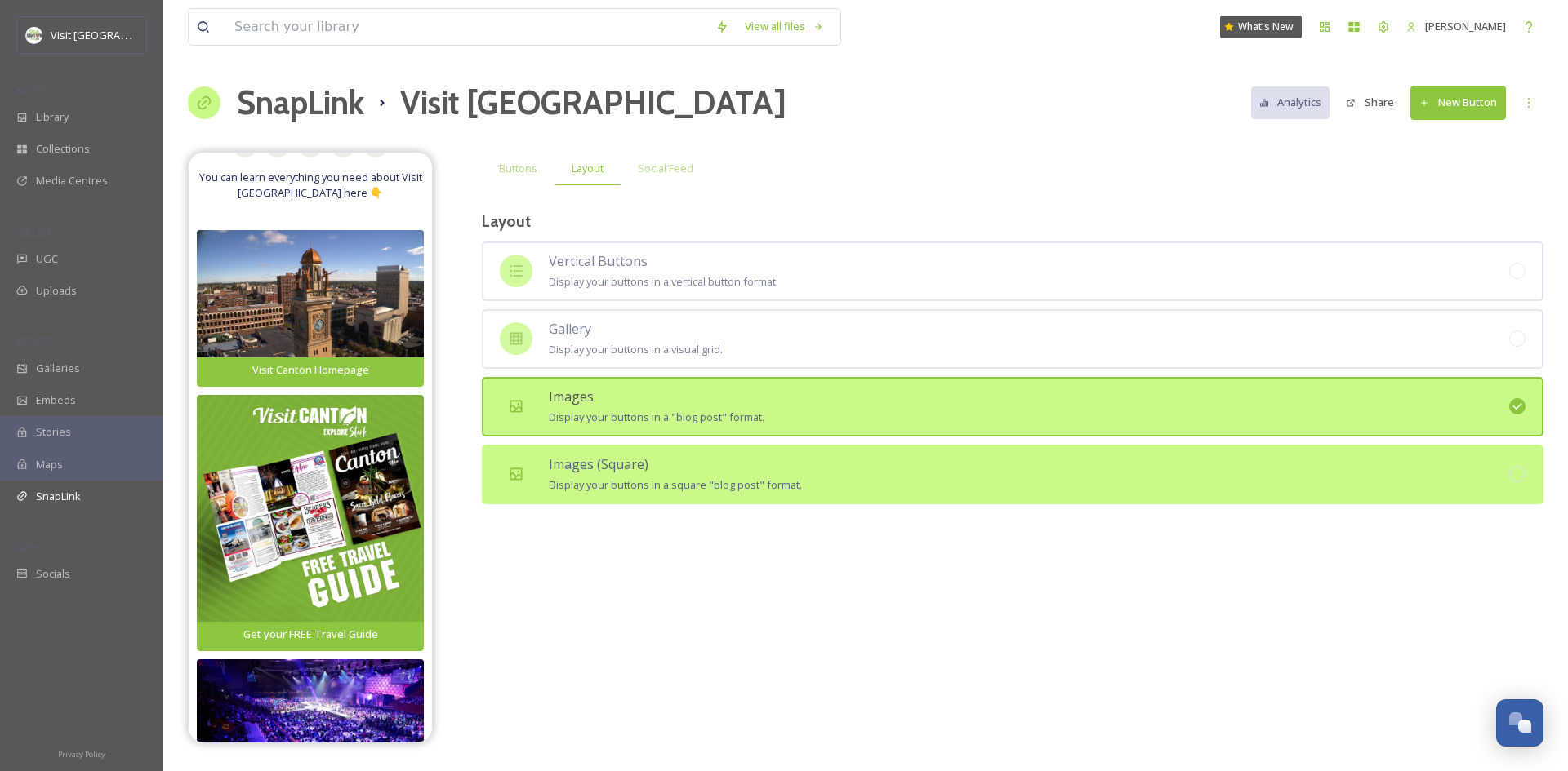
click at [588, 460] on span "Images (Square)" at bounding box center [598, 464] width 99 height 18
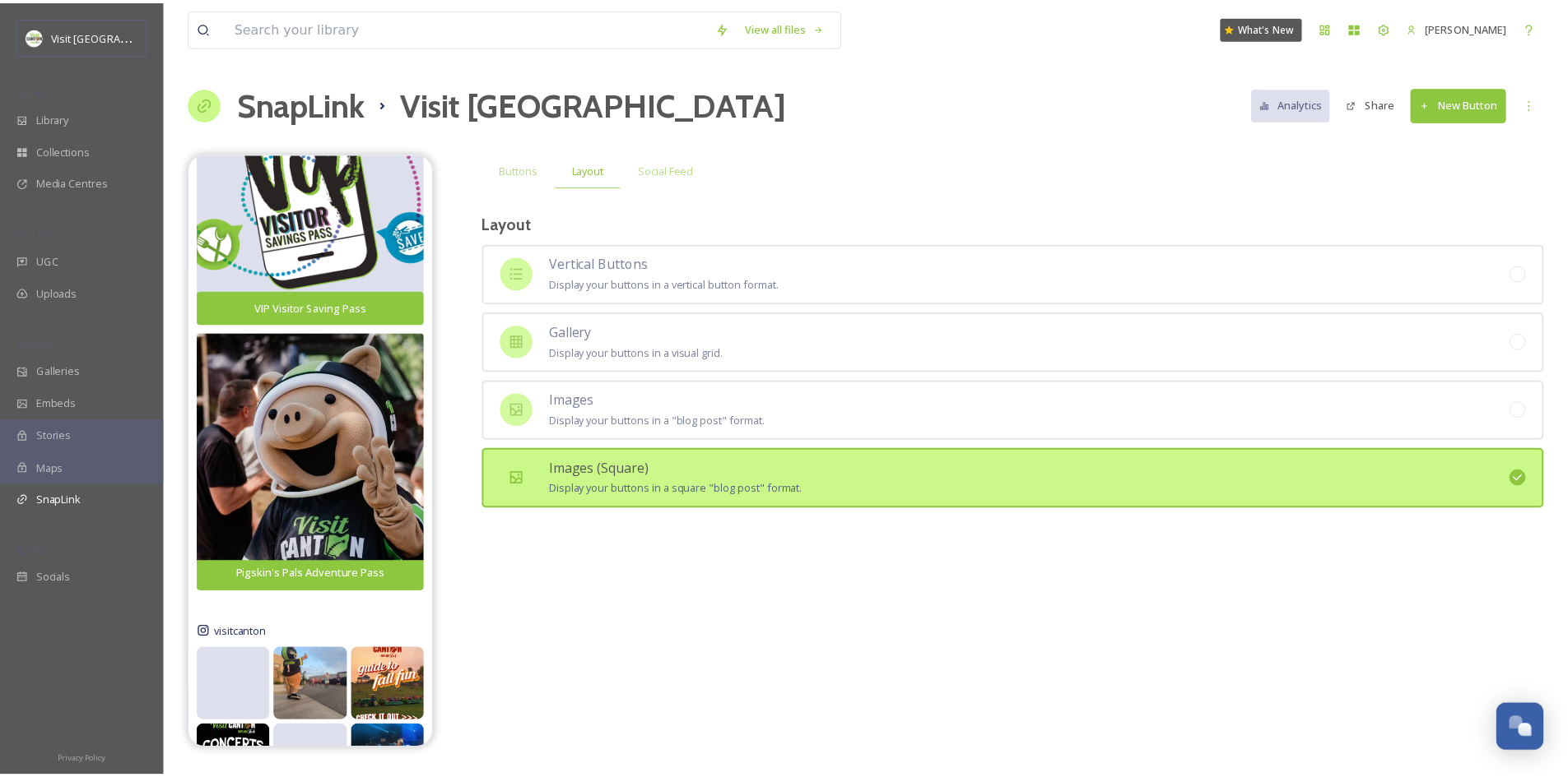
scroll to position [1156, 0]
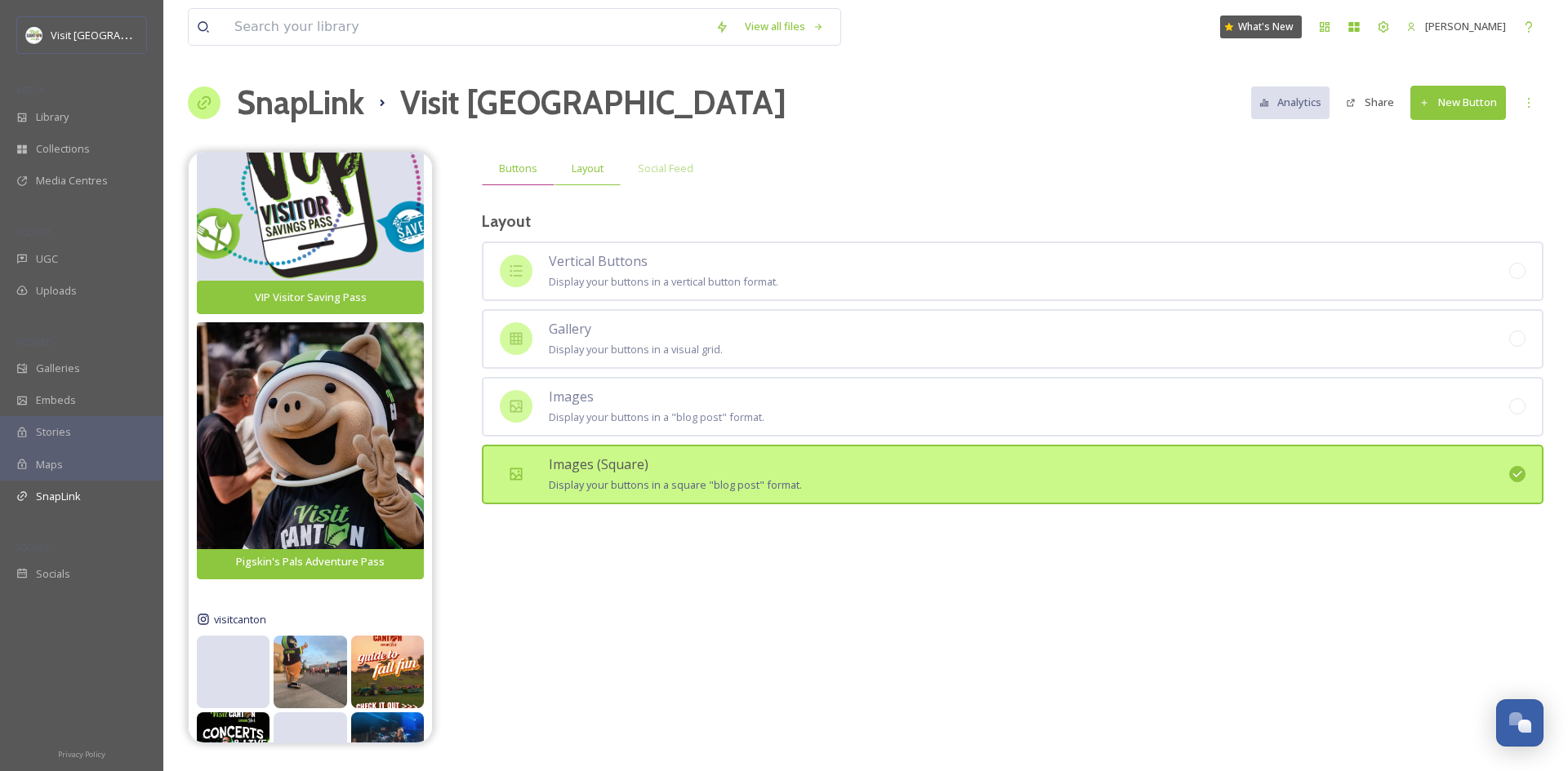
click at [530, 173] on span "Buttons" at bounding box center [518, 169] width 38 height 15
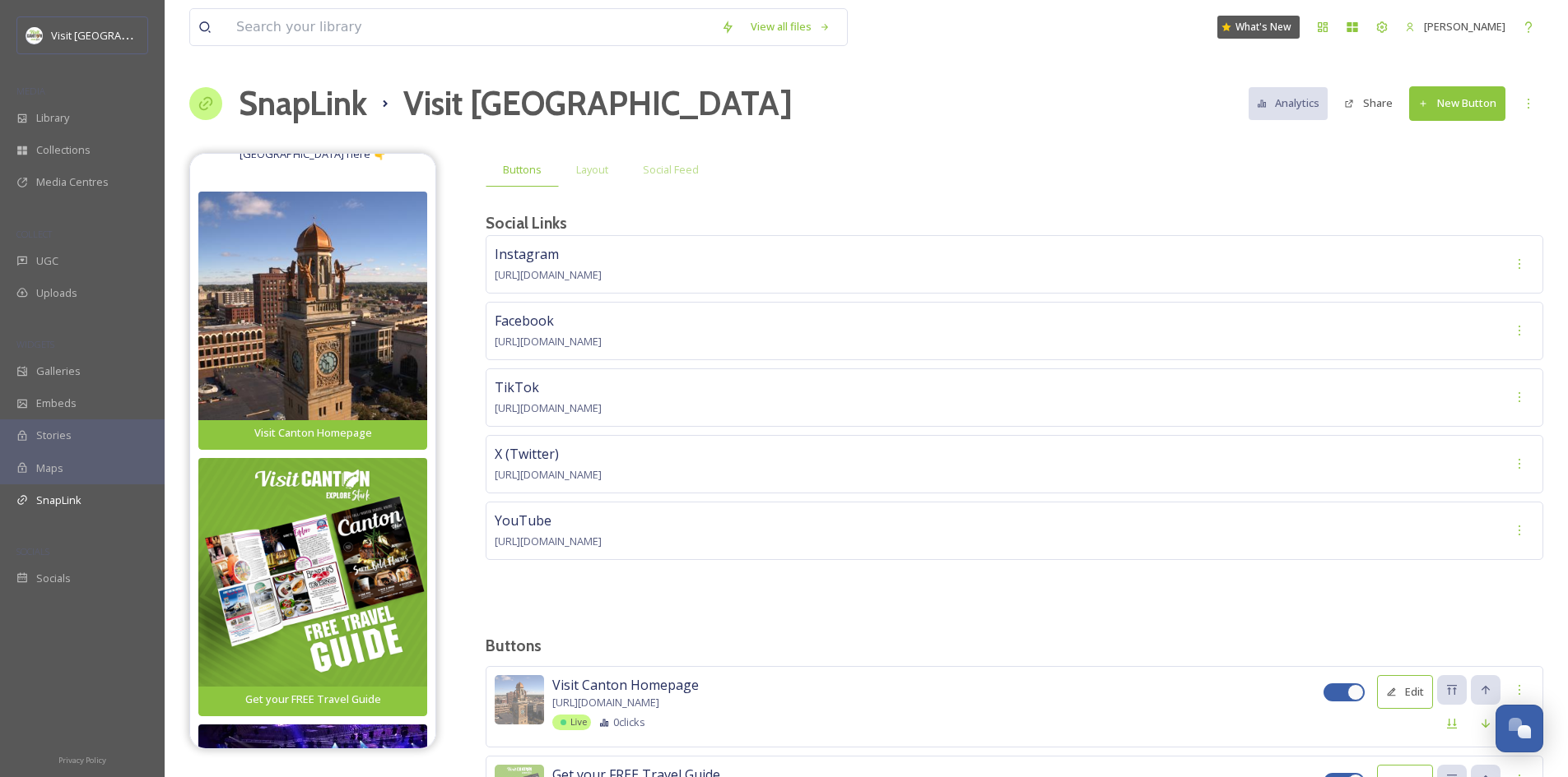
scroll to position [0, 0]
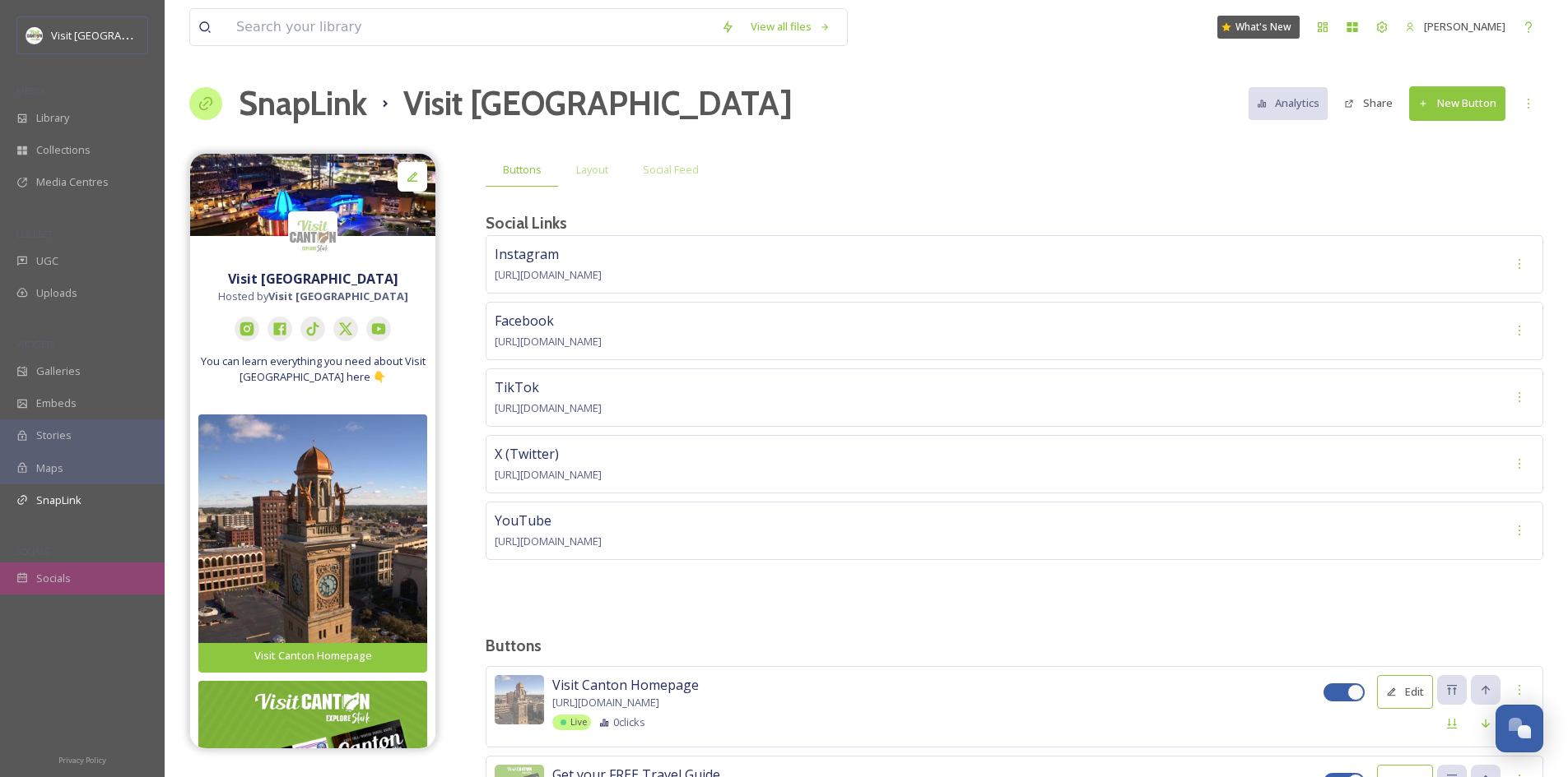
click at [80, 578] on div "Socials" at bounding box center [82, 578] width 164 height 32
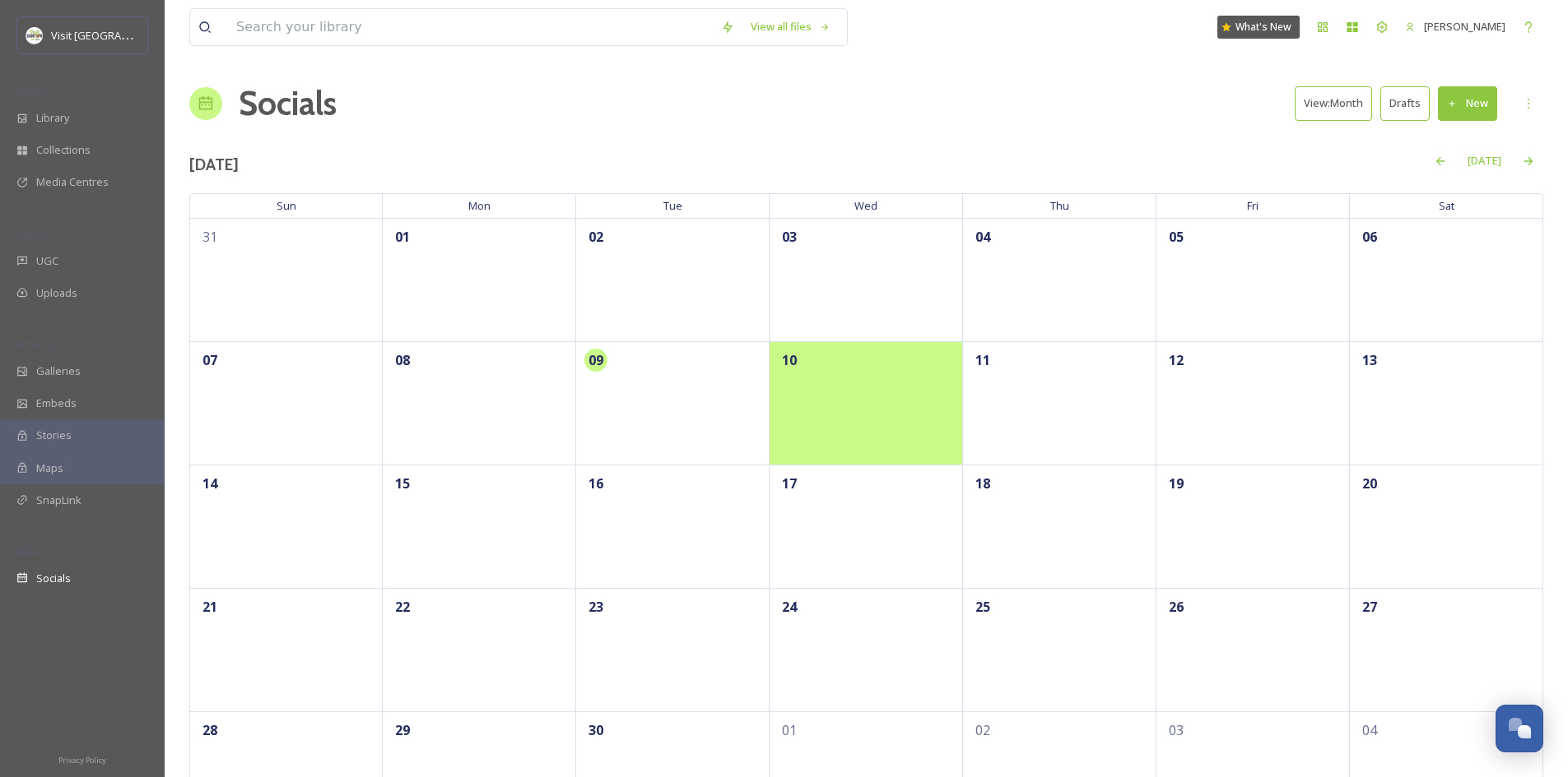
click at [840, 382] on div "10" at bounding box center [866, 403] width 193 height 123
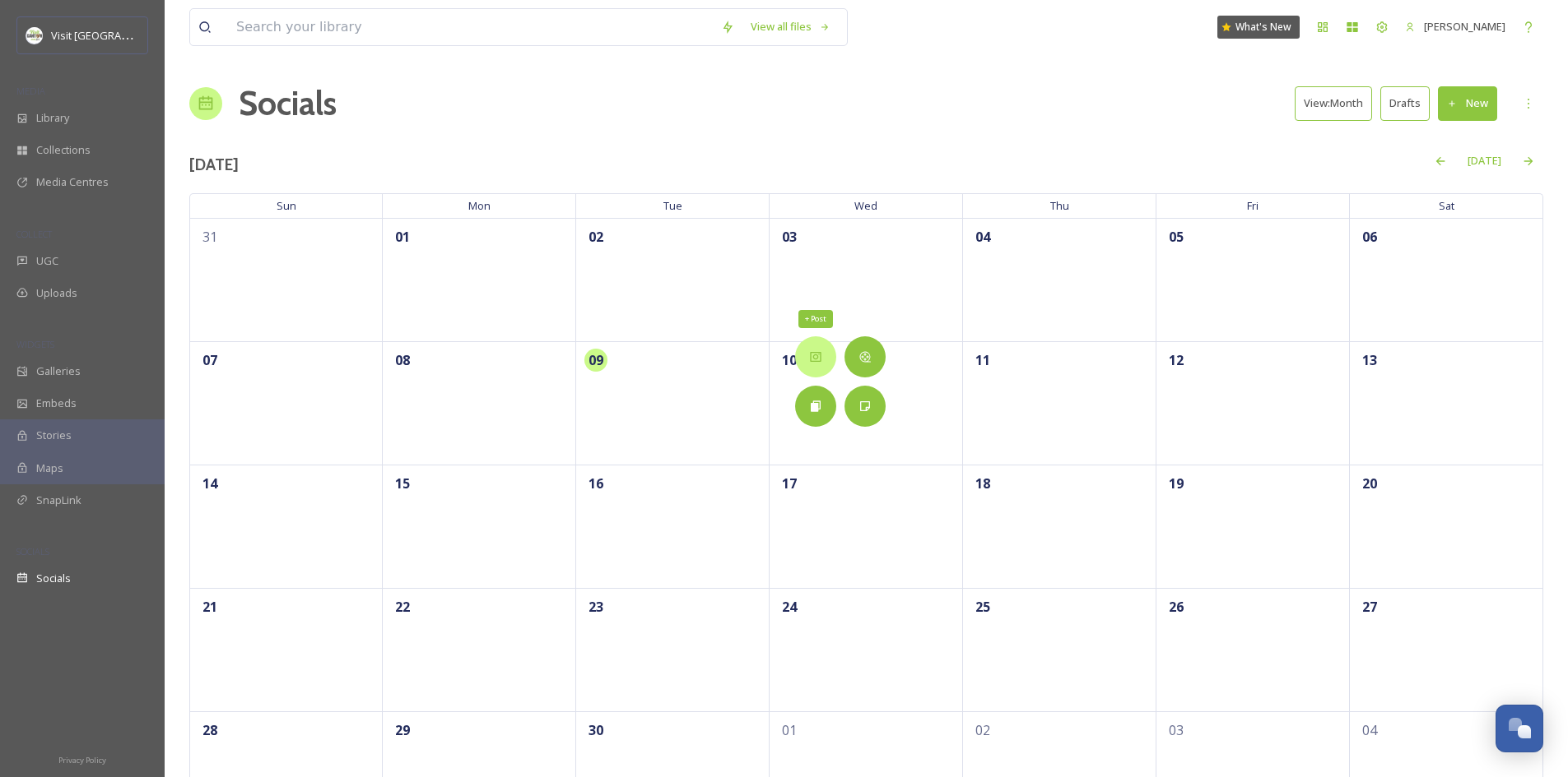
click at [827, 365] on div "+ Post" at bounding box center [815, 357] width 41 height 41
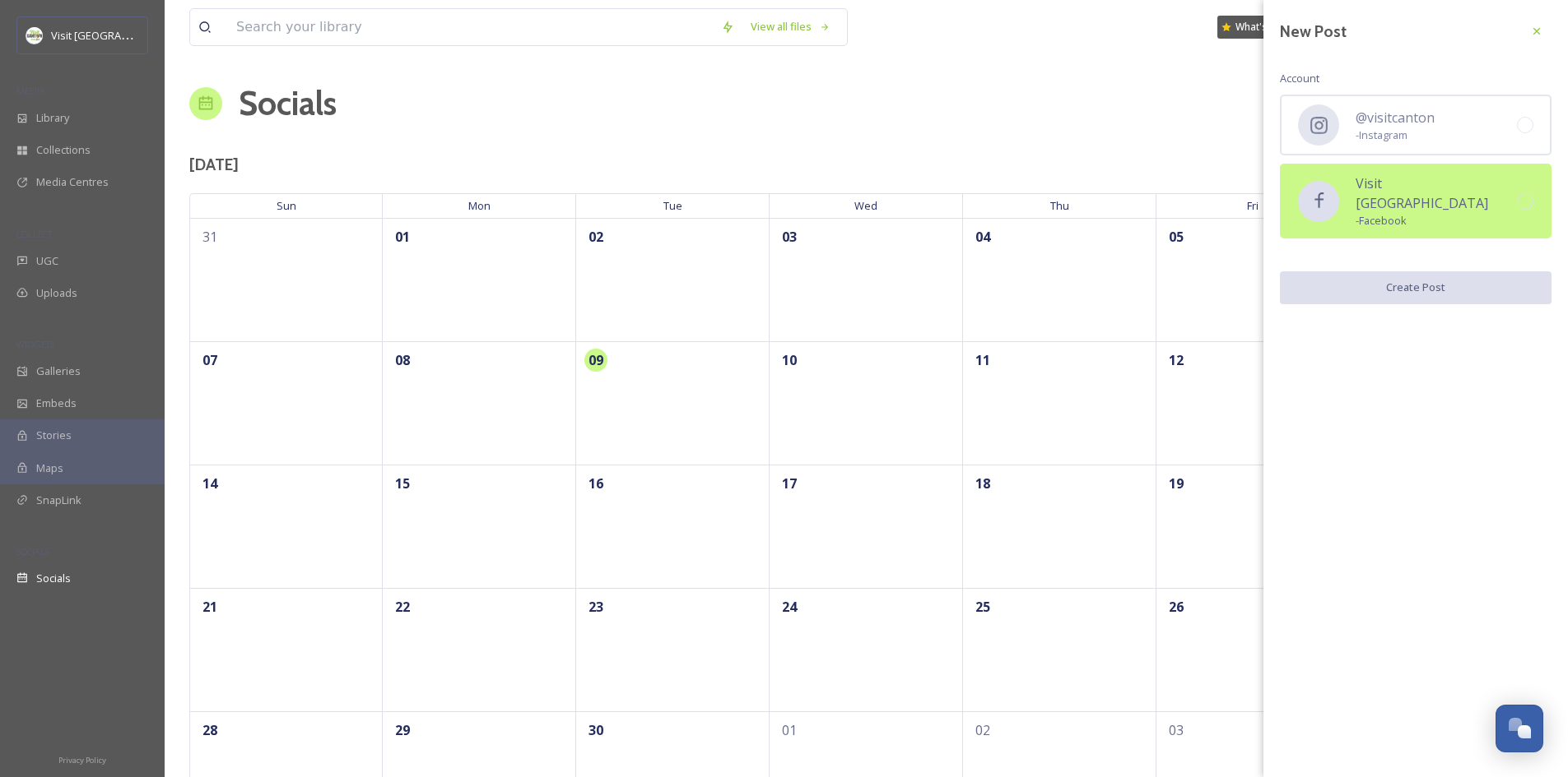
click at [1482, 200] on div "Visit [GEOGRAPHIC_DATA] - Facebook" at bounding box center [1415, 201] width 271 height 75
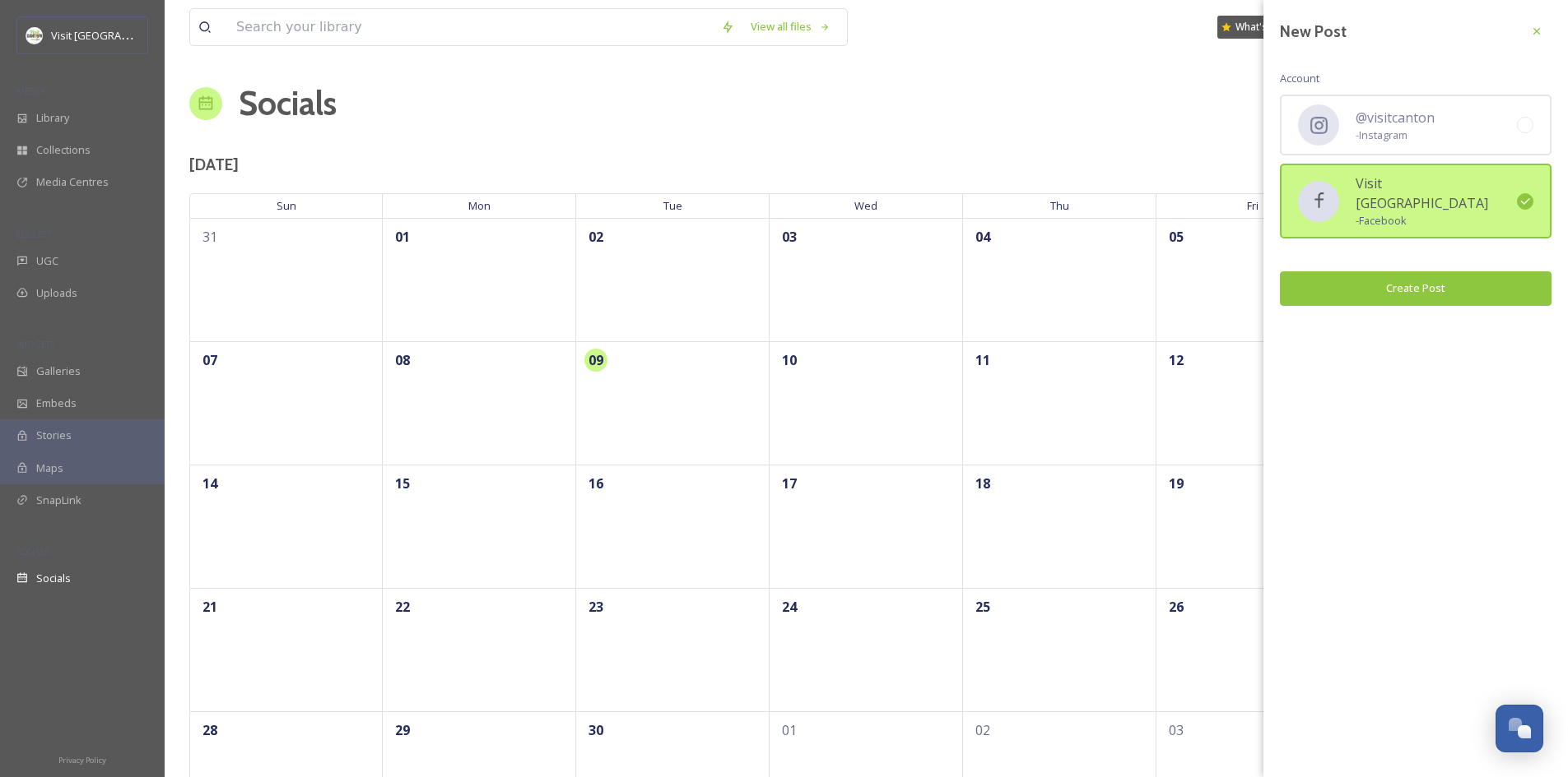
click at [1464, 280] on button "Create Post" at bounding box center [1415, 288] width 271 height 34
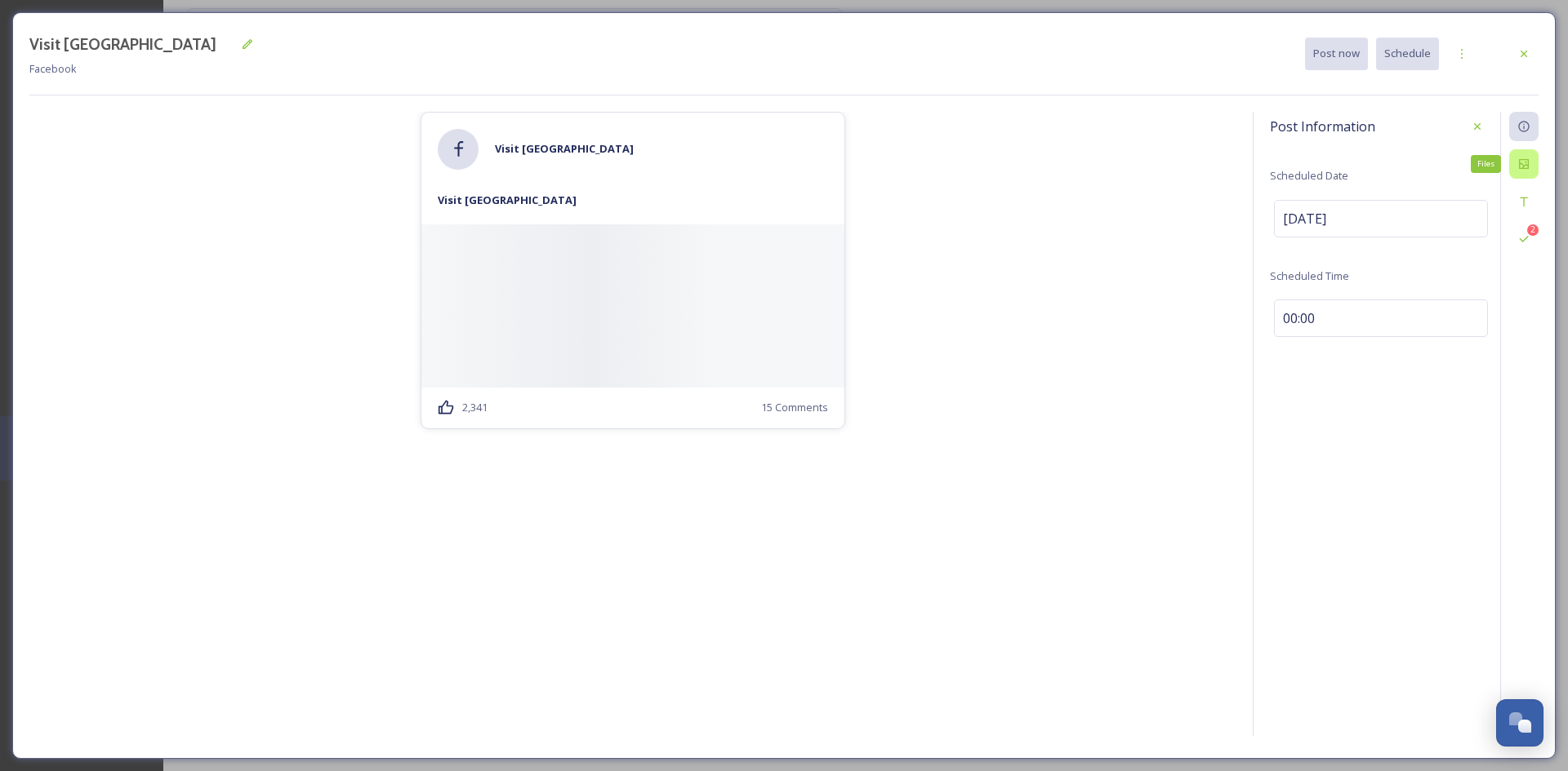
click at [1525, 161] on icon at bounding box center [1523, 164] width 10 height 10
click at [1311, 232] on icon at bounding box center [1314, 231] width 16 height 16
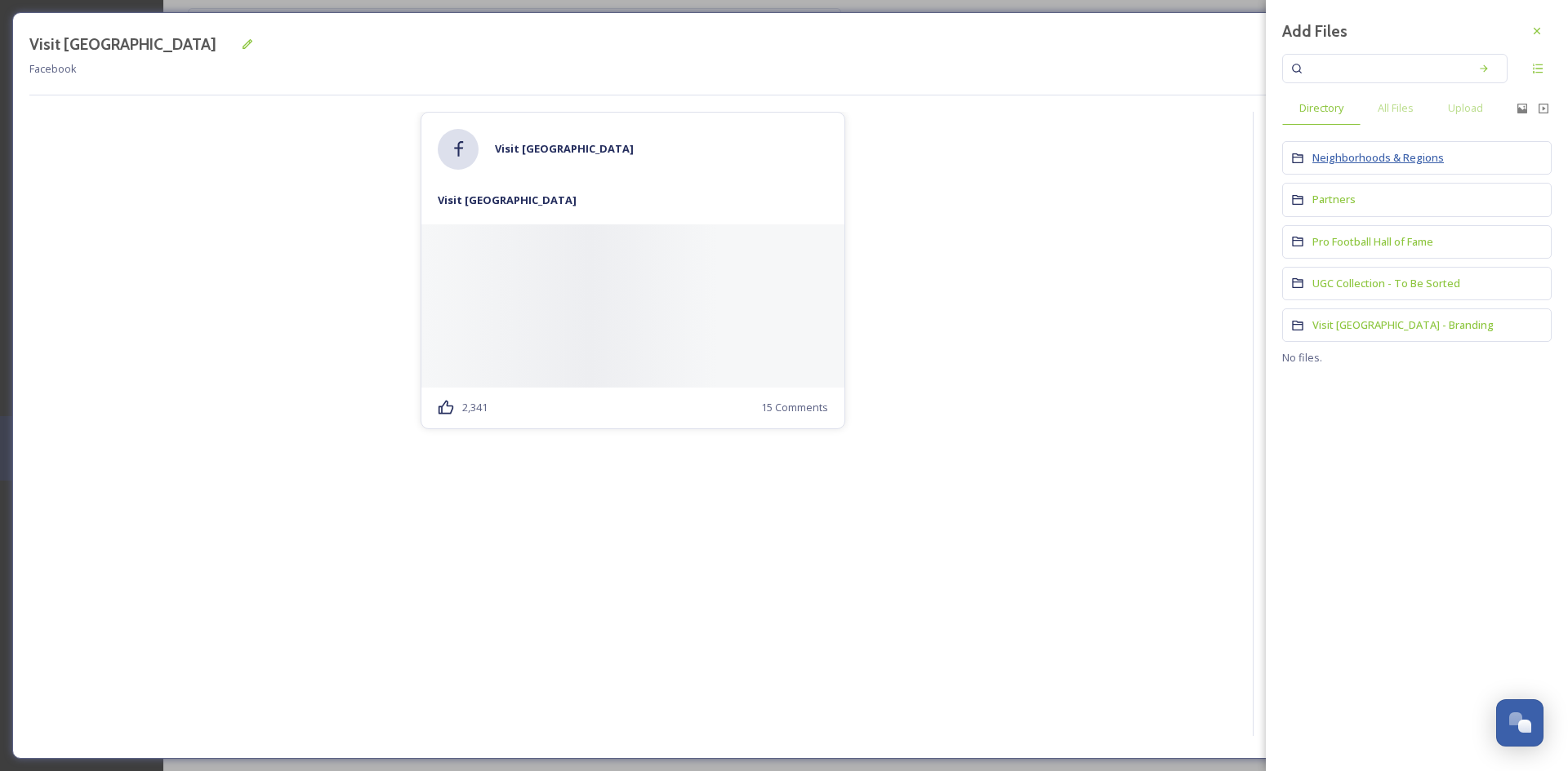
click at [1369, 163] on span "Neighborhoods & Regions" at bounding box center [1378, 156] width 132 height 14
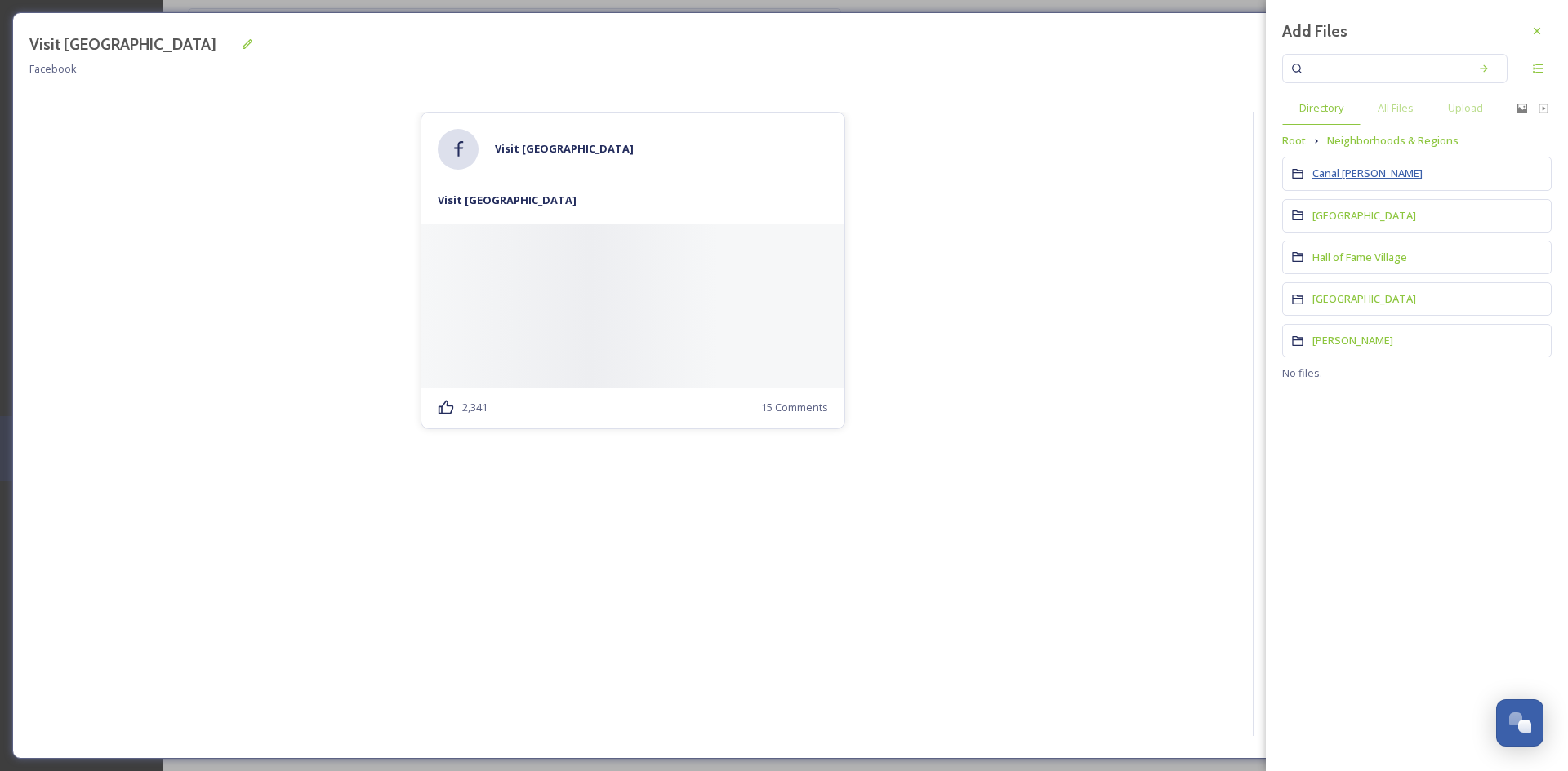
click at [1354, 171] on span "Canal [PERSON_NAME]" at bounding box center [1367, 173] width 110 height 14
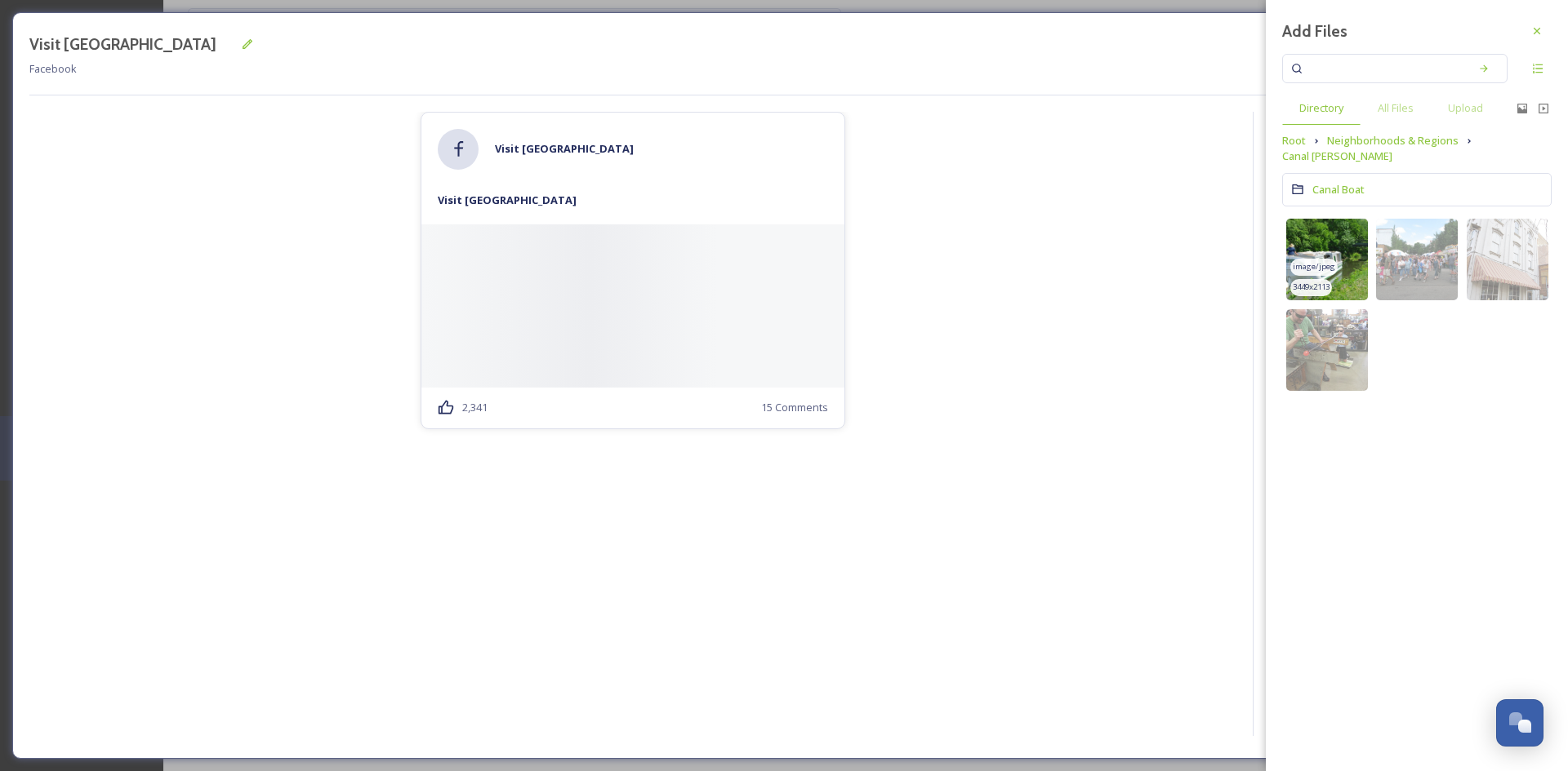
click at [1348, 231] on img at bounding box center [1327, 260] width 82 height 82
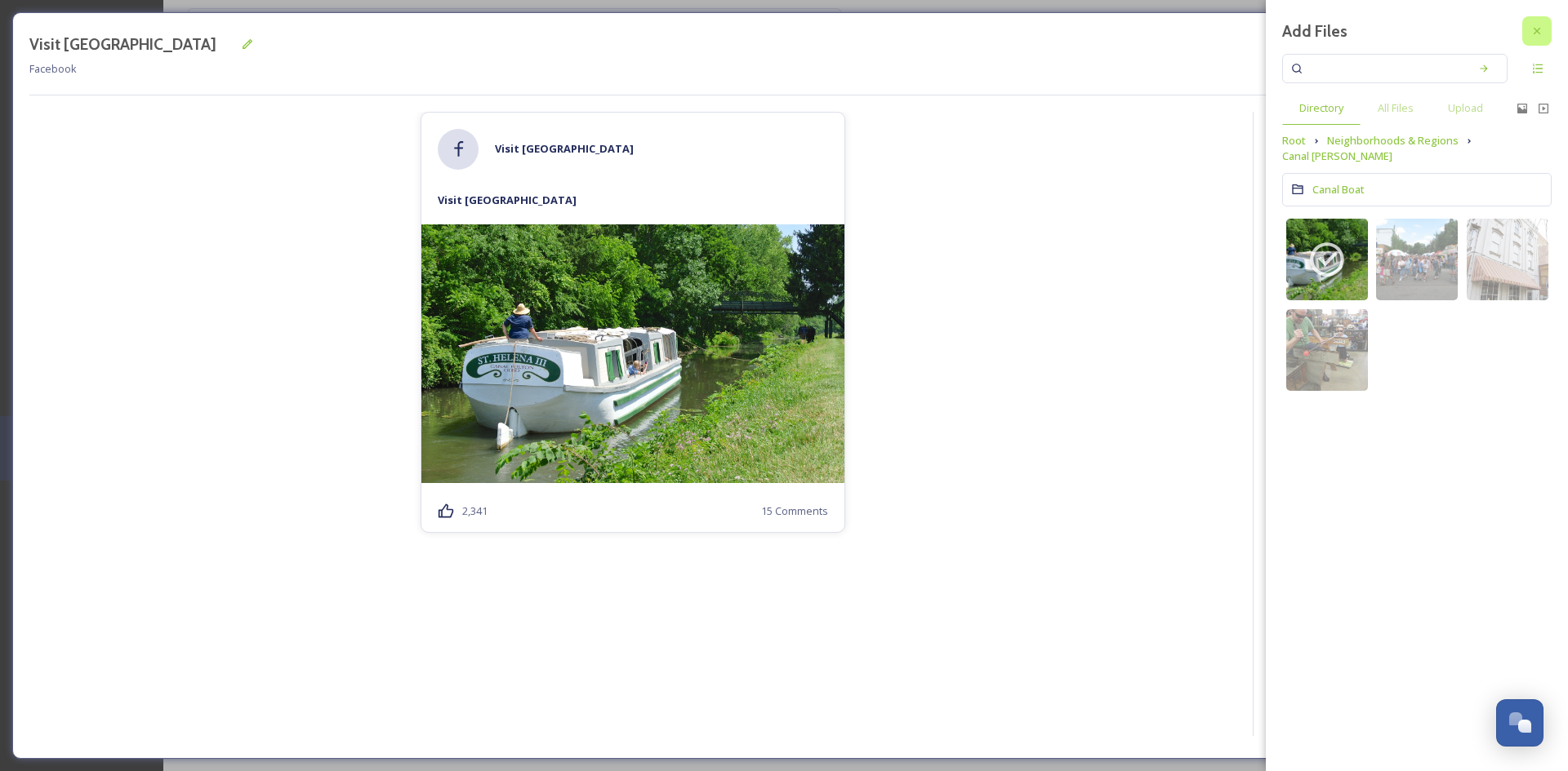
click at [1533, 28] on icon at bounding box center [1537, 31] width 13 height 13
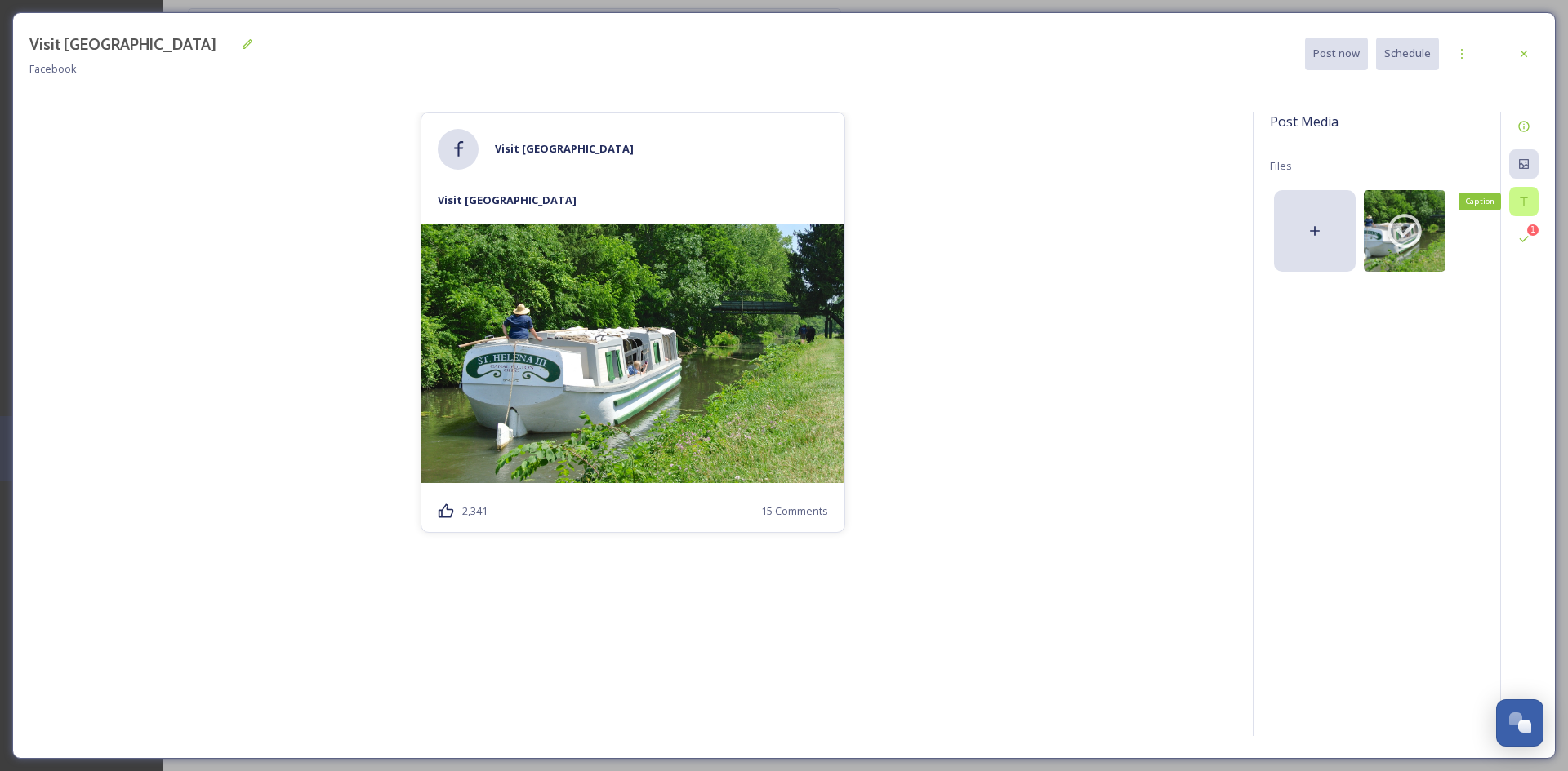
click at [1523, 200] on icon at bounding box center [1524, 201] width 13 height 13
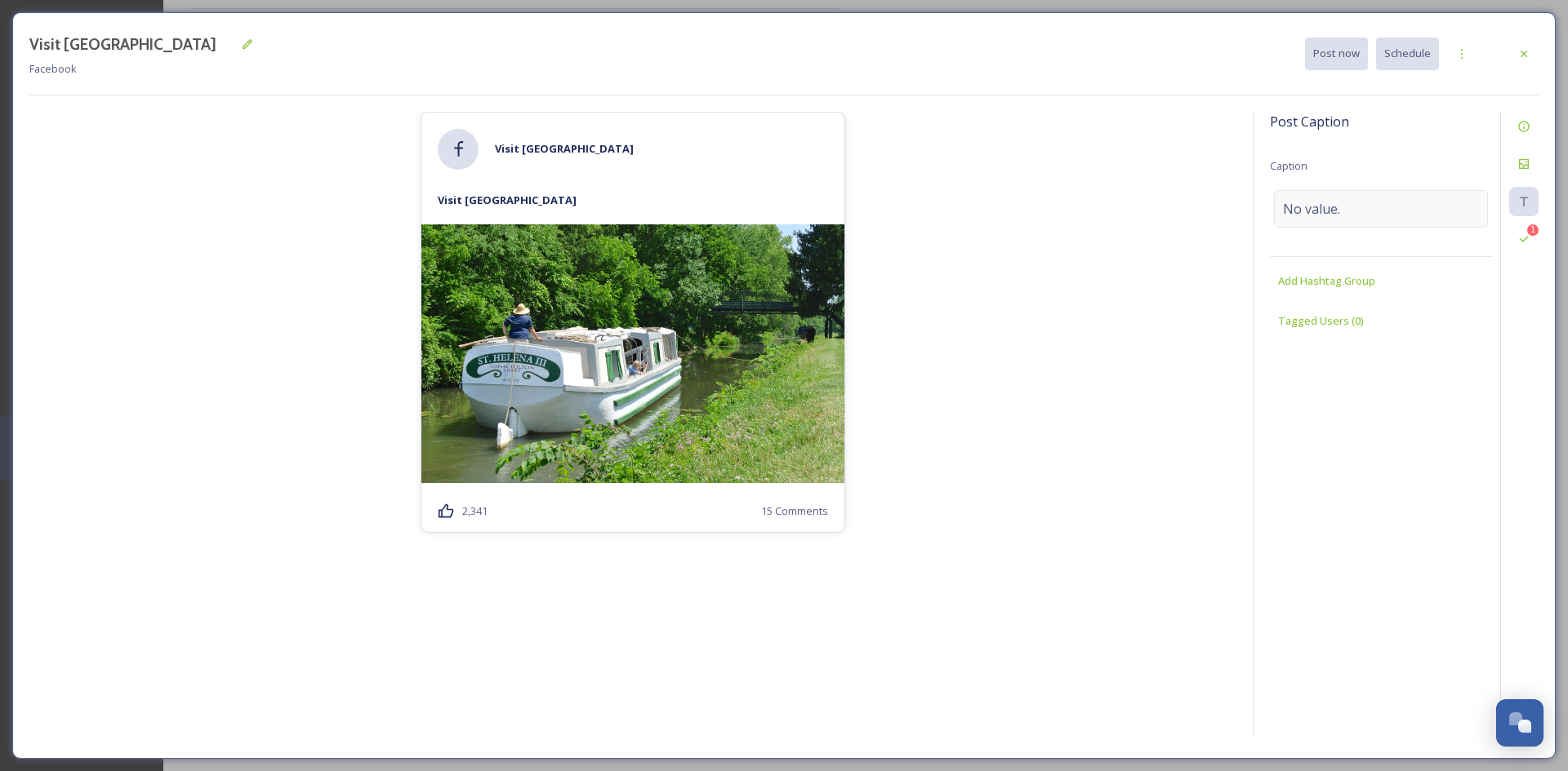
click at [1295, 206] on span "No value." at bounding box center [1311, 209] width 57 height 20
click at [1374, 233] on textarea at bounding box center [1380, 258] width 222 height 135
type textarea "Boats."
click at [1530, 240] on div "1 Validations" at bounding box center [1523, 239] width 30 height 30
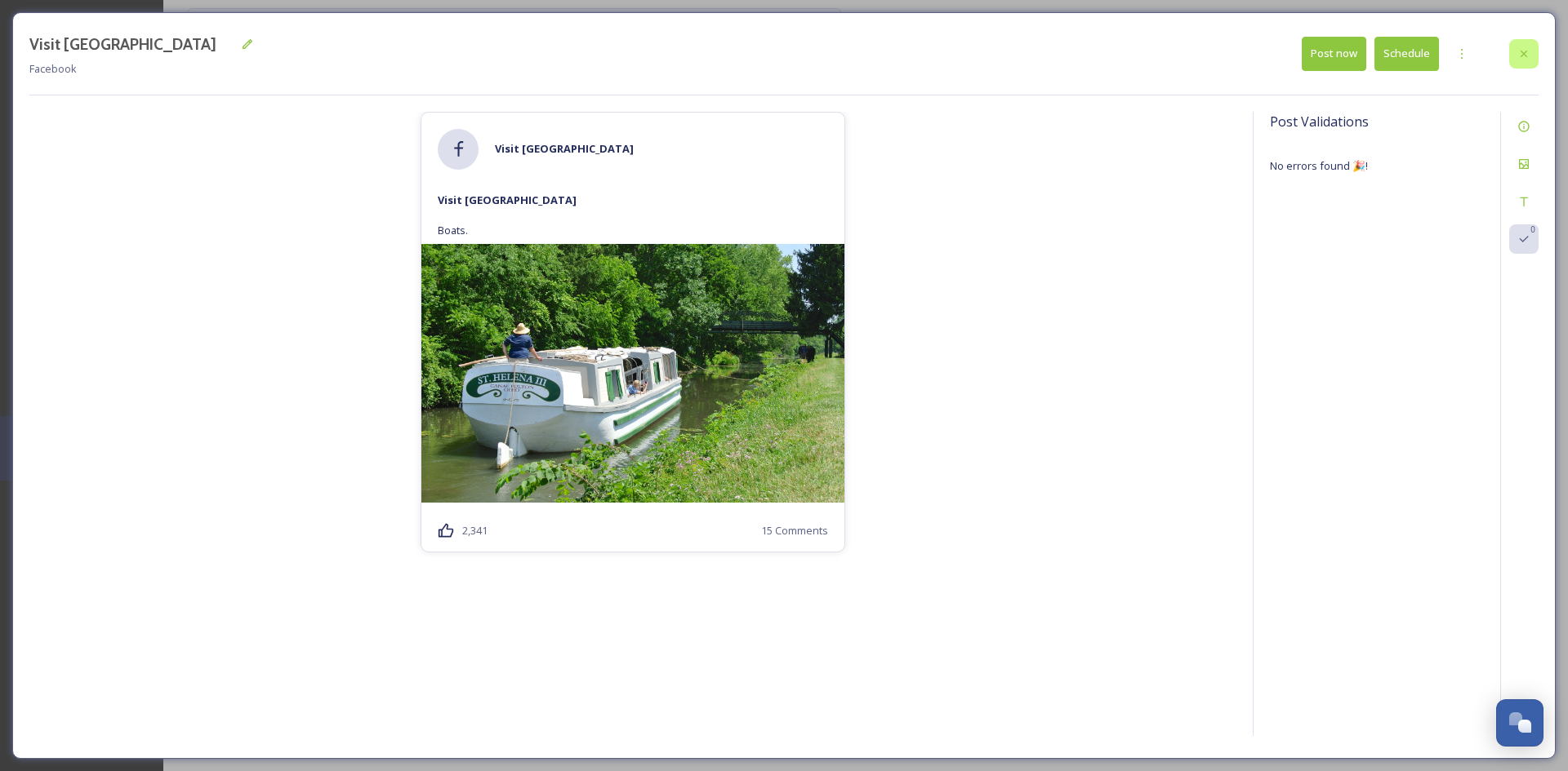
click at [1530, 52] on div at bounding box center [1523, 53] width 30 height 30
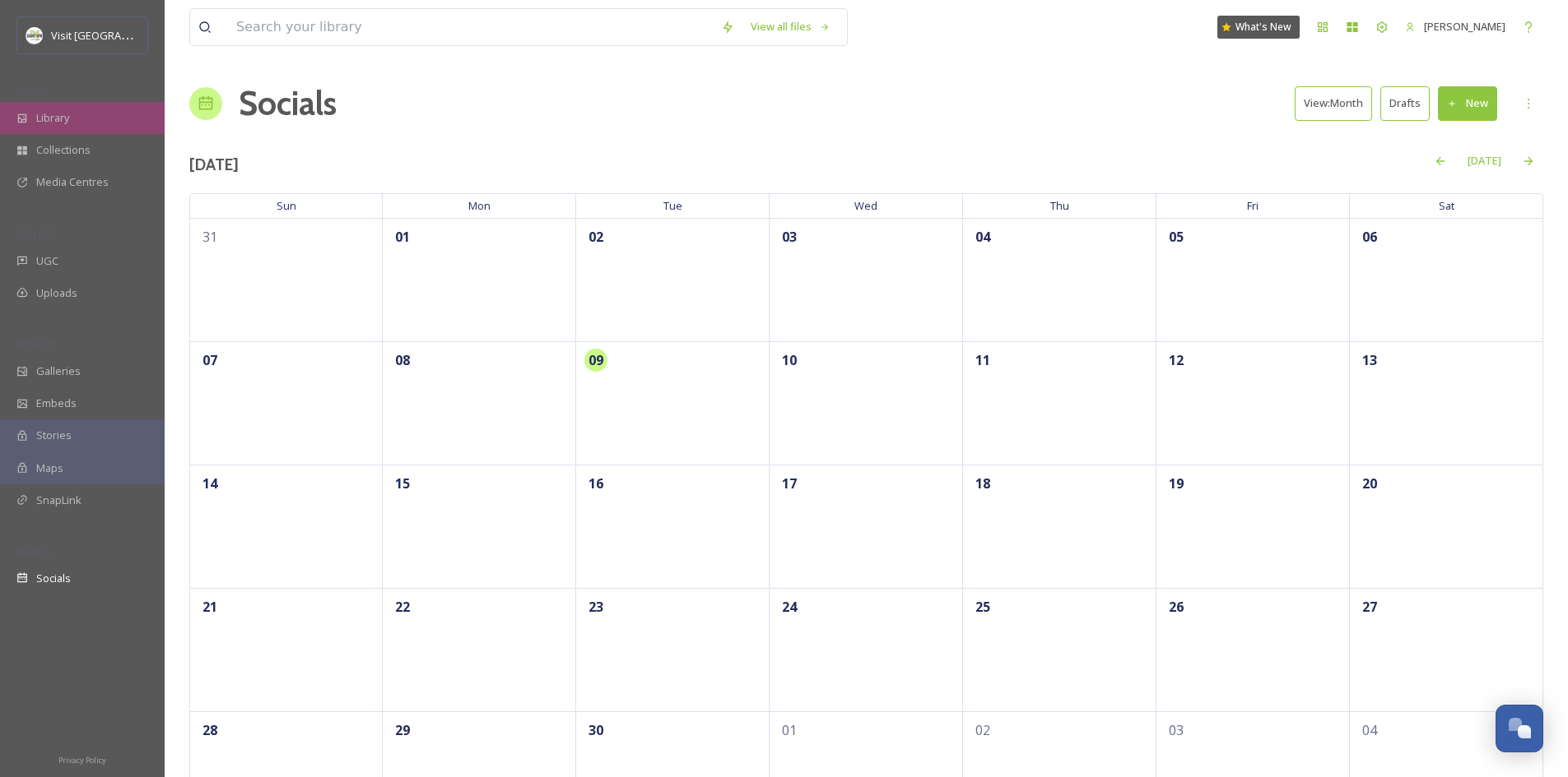
click at [42, 113] on span "Library" at bounding box center [53, 118] width 33 height 15
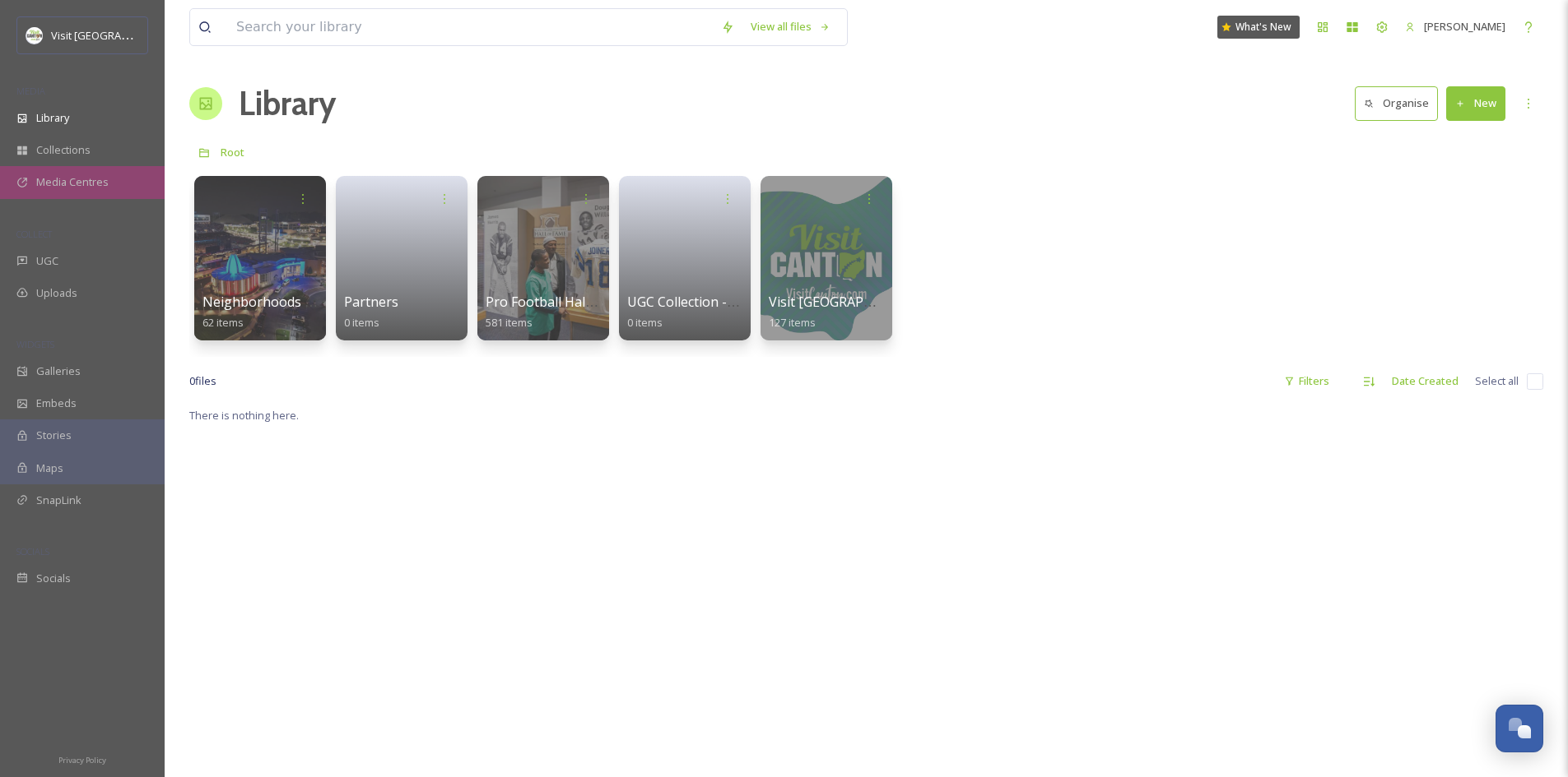
click at [71, 191] on div "Media Centres" at bounding box center [82, 182] width 164 height 32
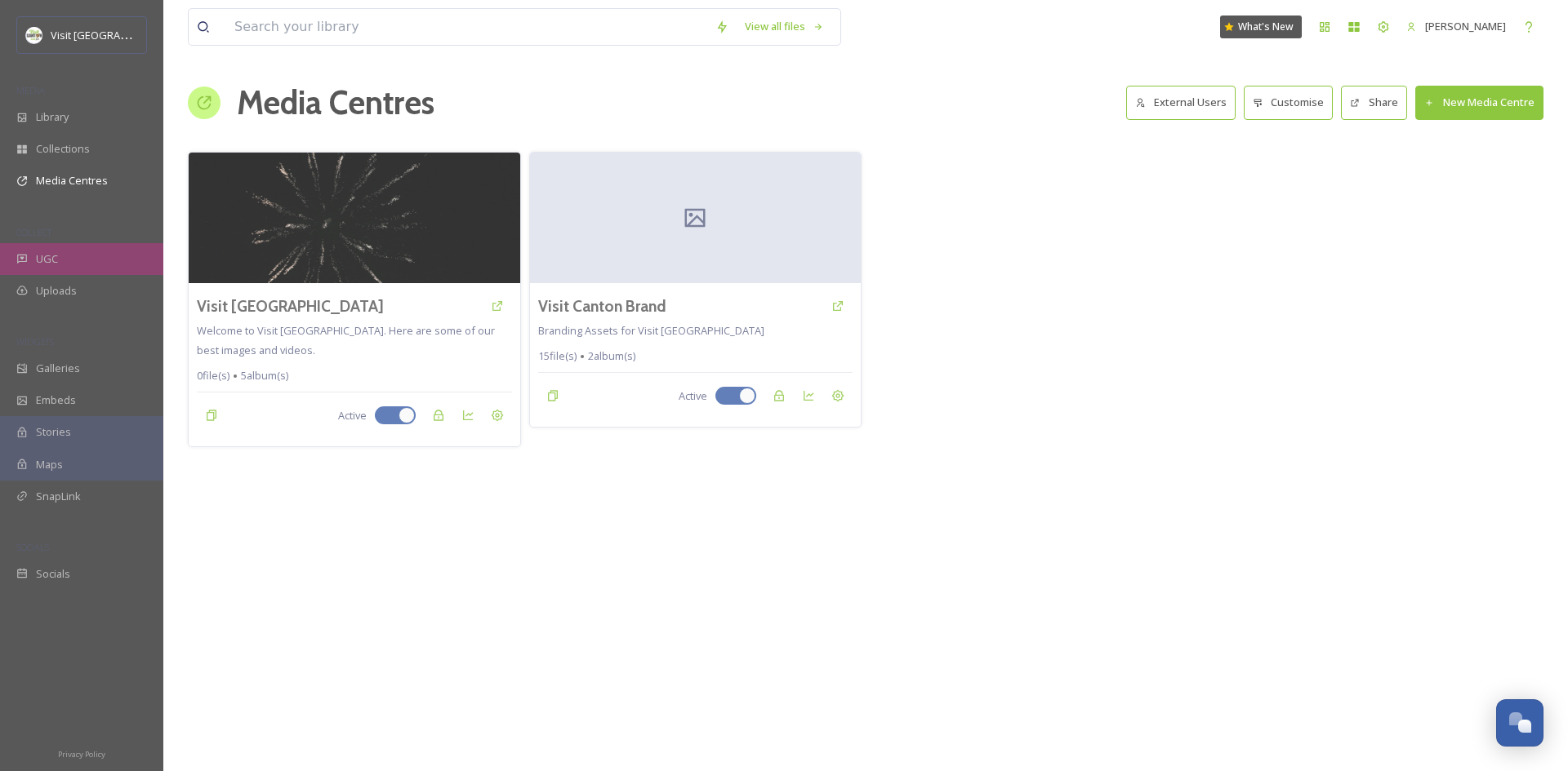
click at [63, 256] on div "UGC" at bounding box center [81, 259] width 163 height 31
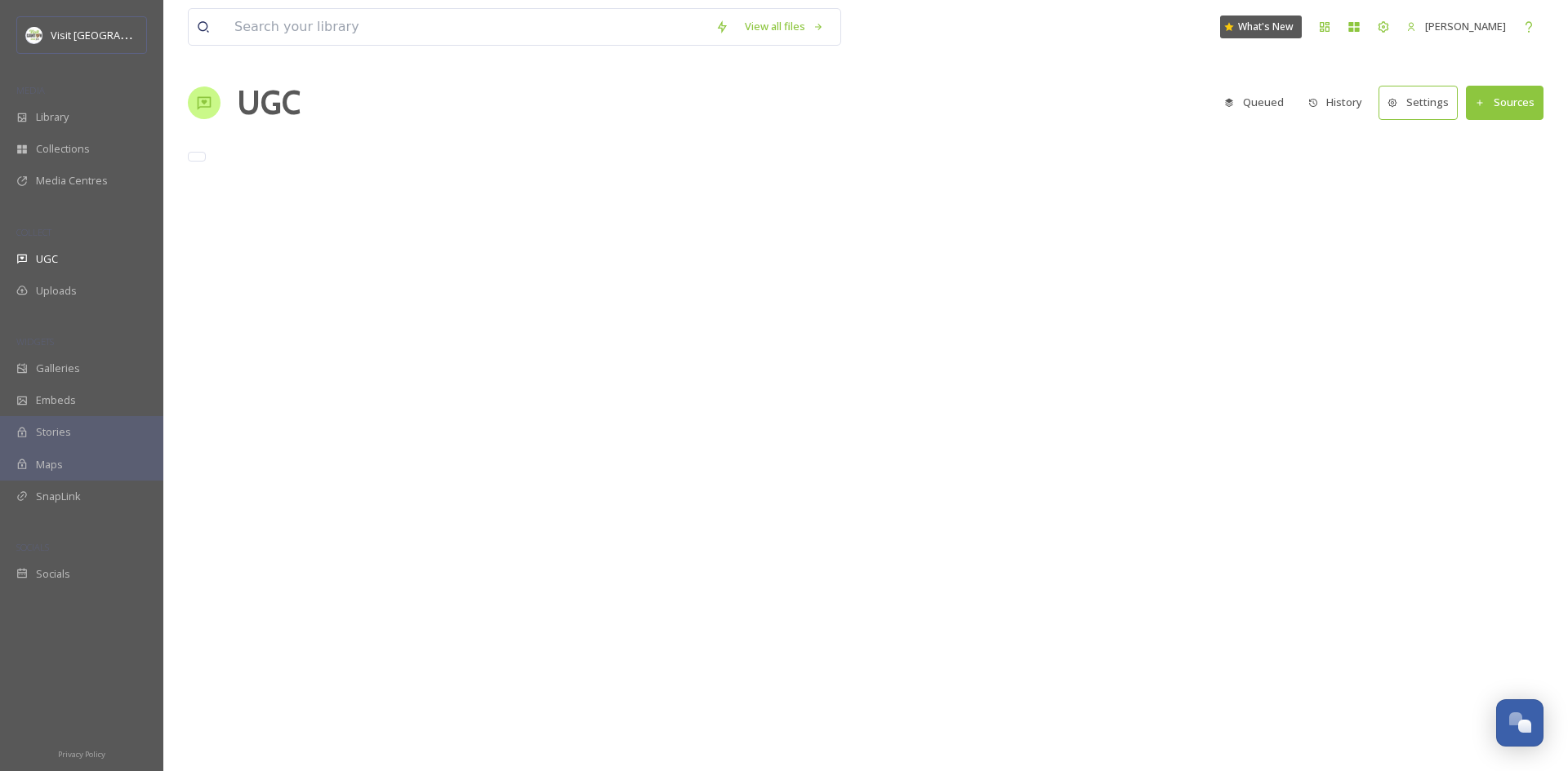
click at [64, 285] on span "Uploads" at bounding box center [56, 291] width 41 height 15
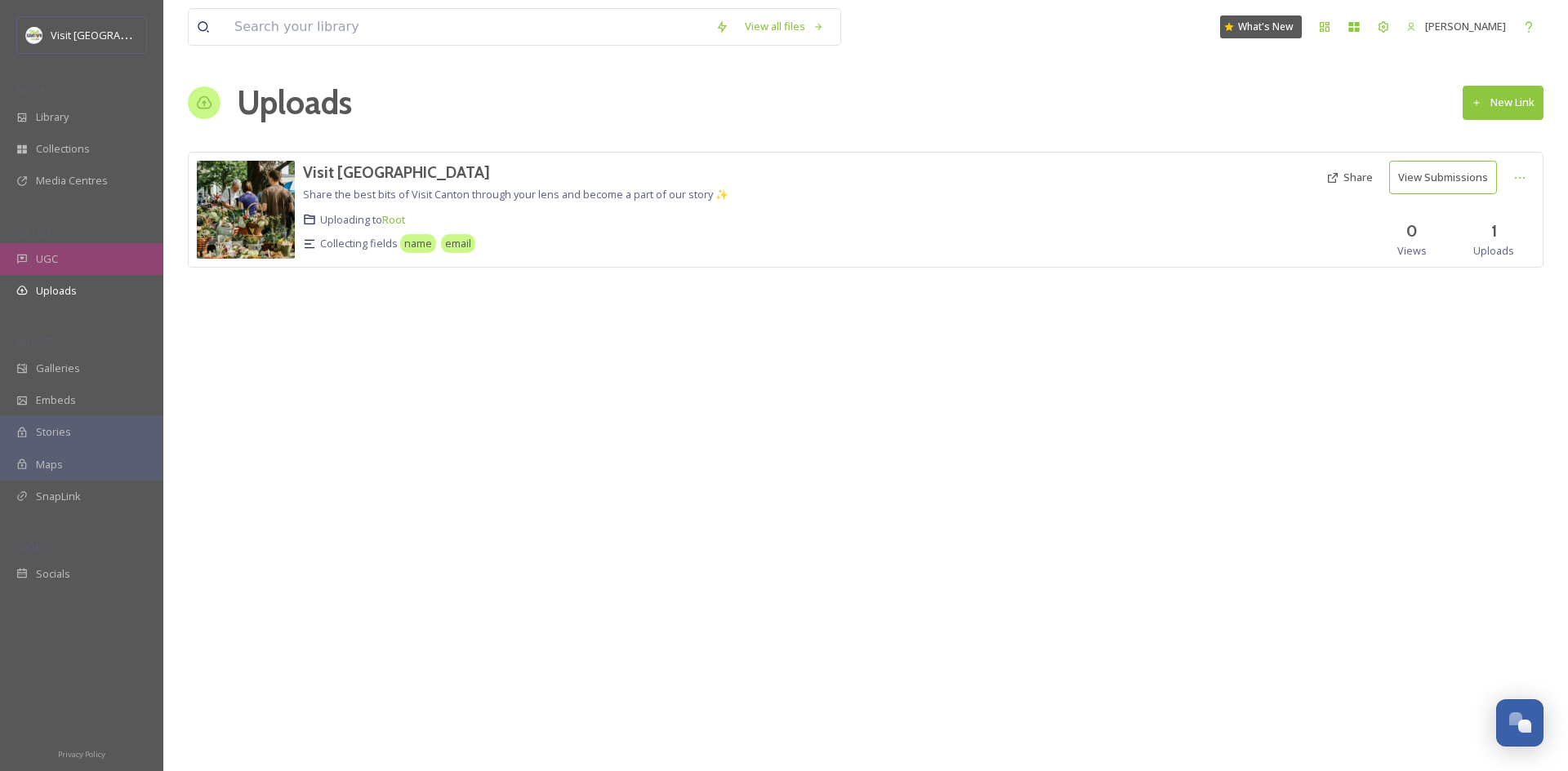
click at [64, 268] on div "UGC" at bounding box center [81, 259] width 163 height 31
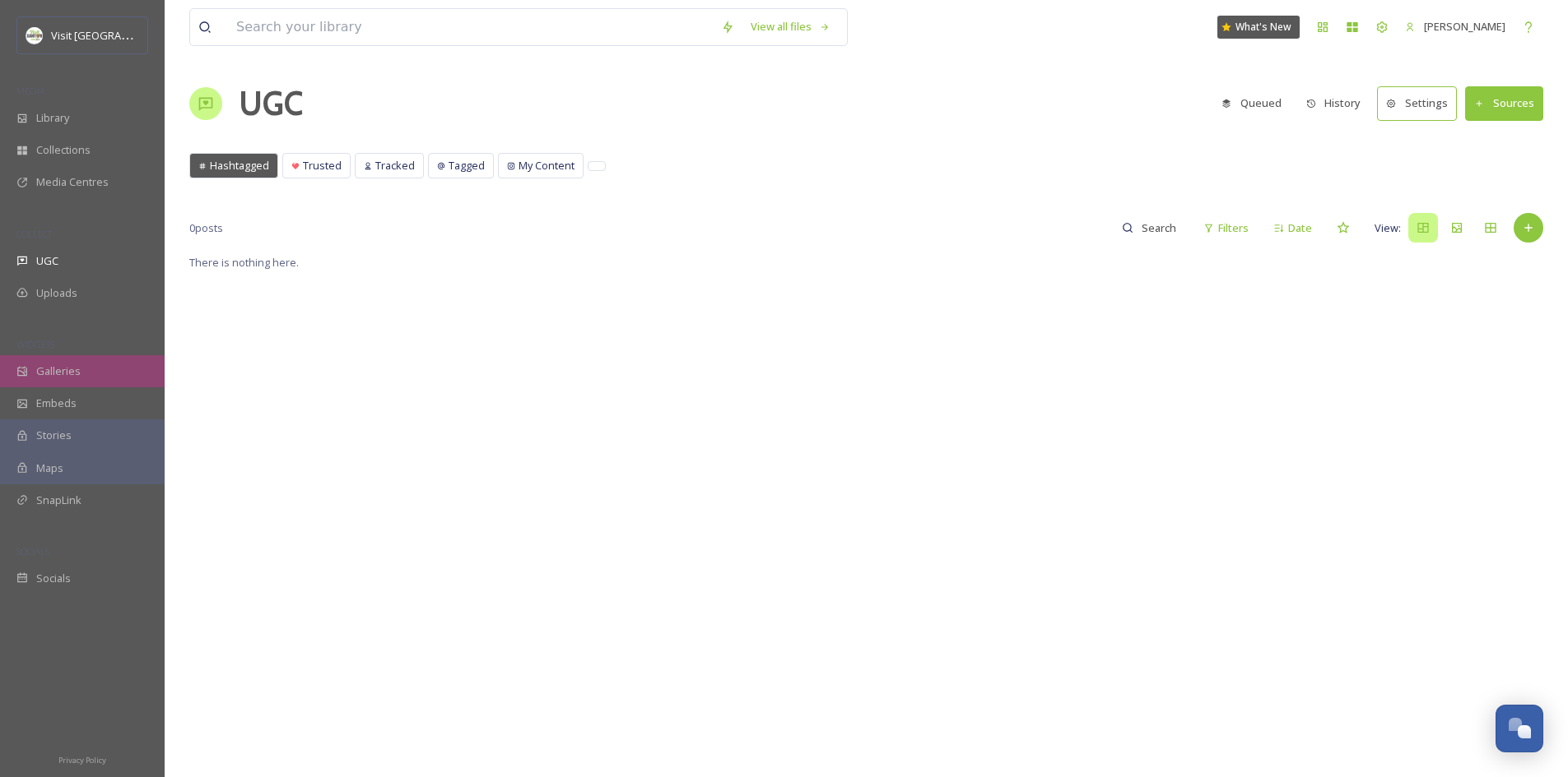
click at [109, 371] on div "Galleries" at bounding box center [82, 371] width 164 height 32
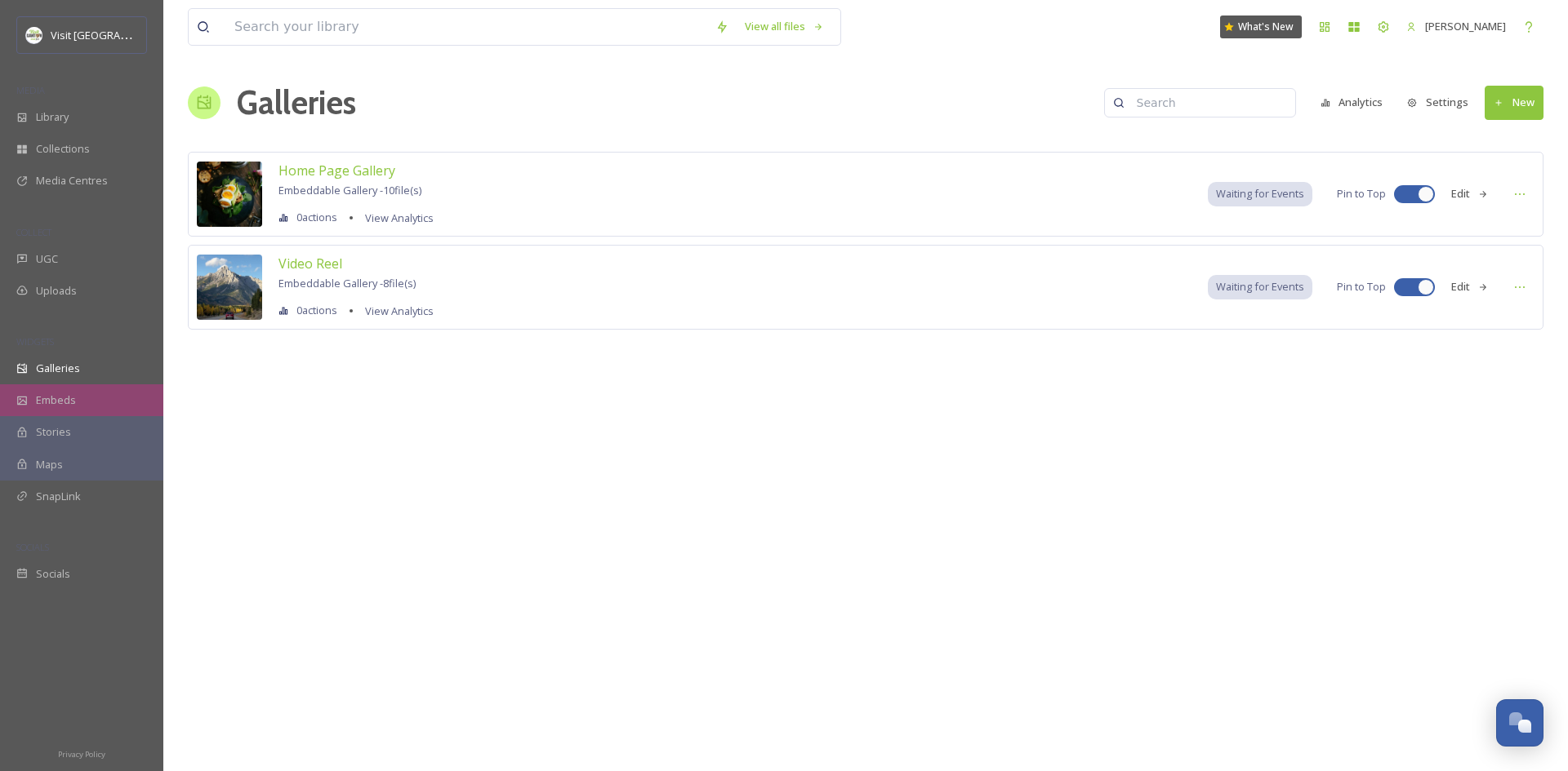
click at [104, 389] on div "Embeds" at bounding box center [81, 400] width 163 height 31
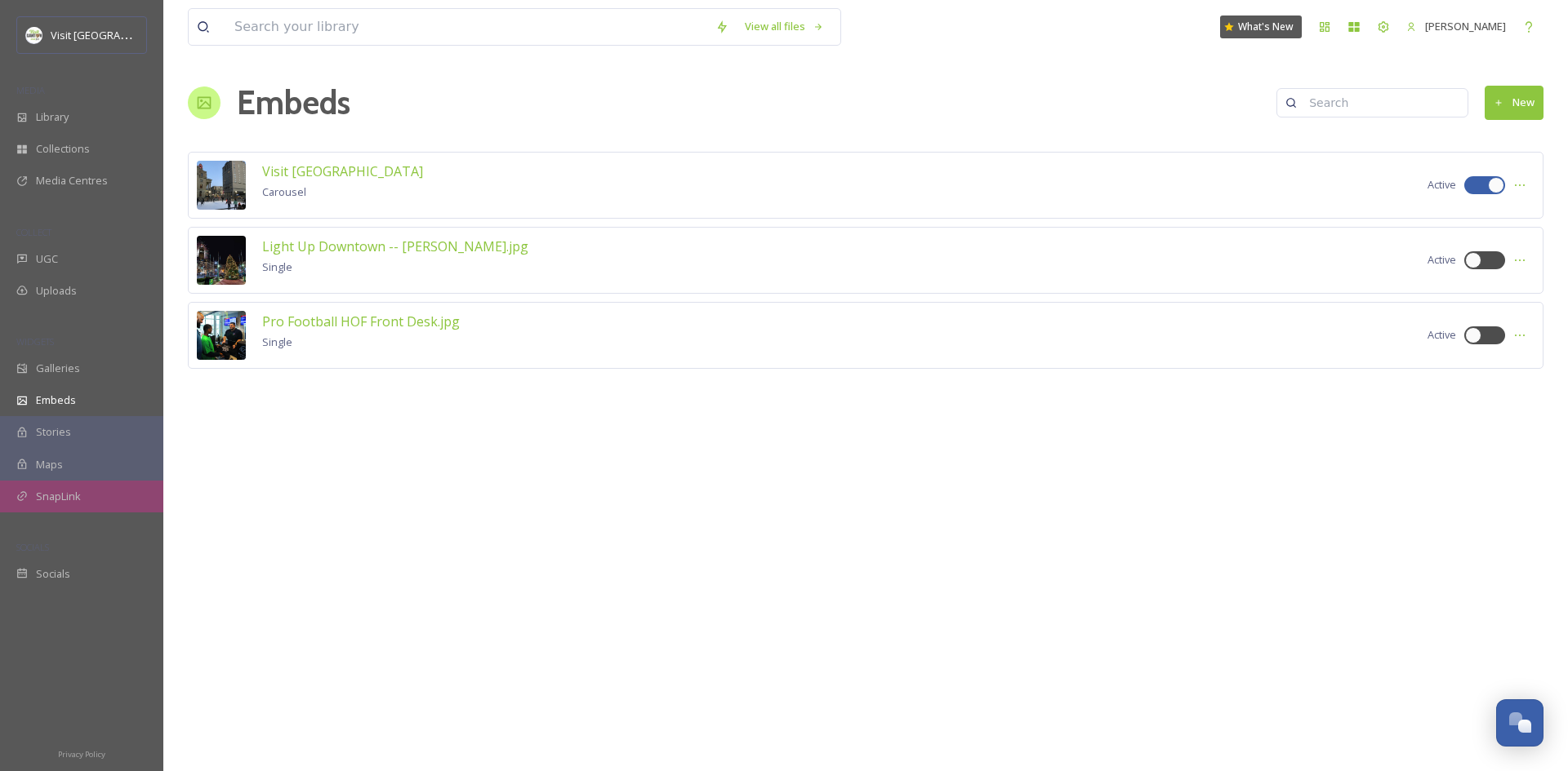
click at [105, 504] on div "SnapLink" at bounding box center [81, 496] width 163 height 31
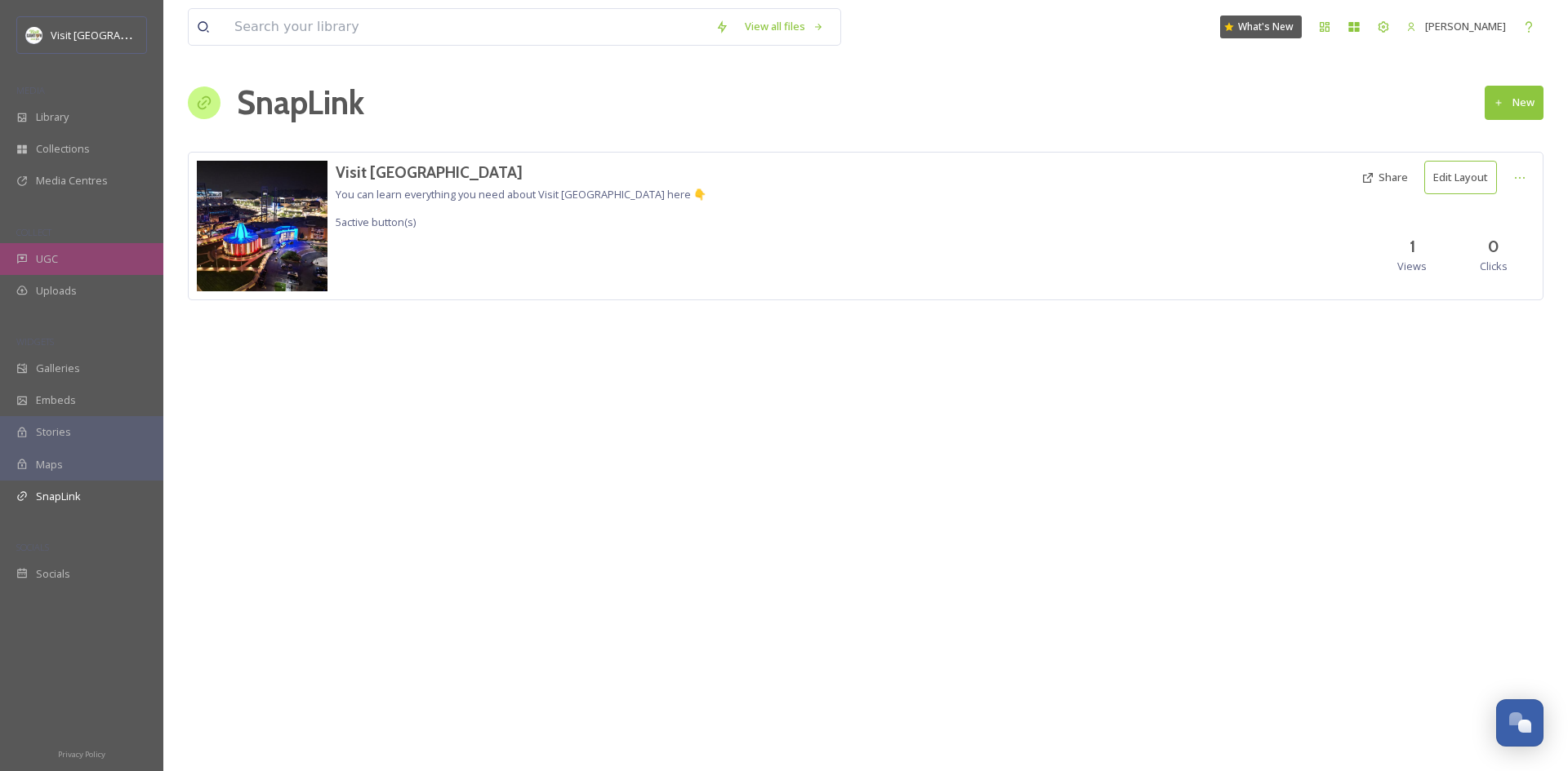
click at [82, 253] on div "UGC" at bounding box center [81, 259] width 163 height 31
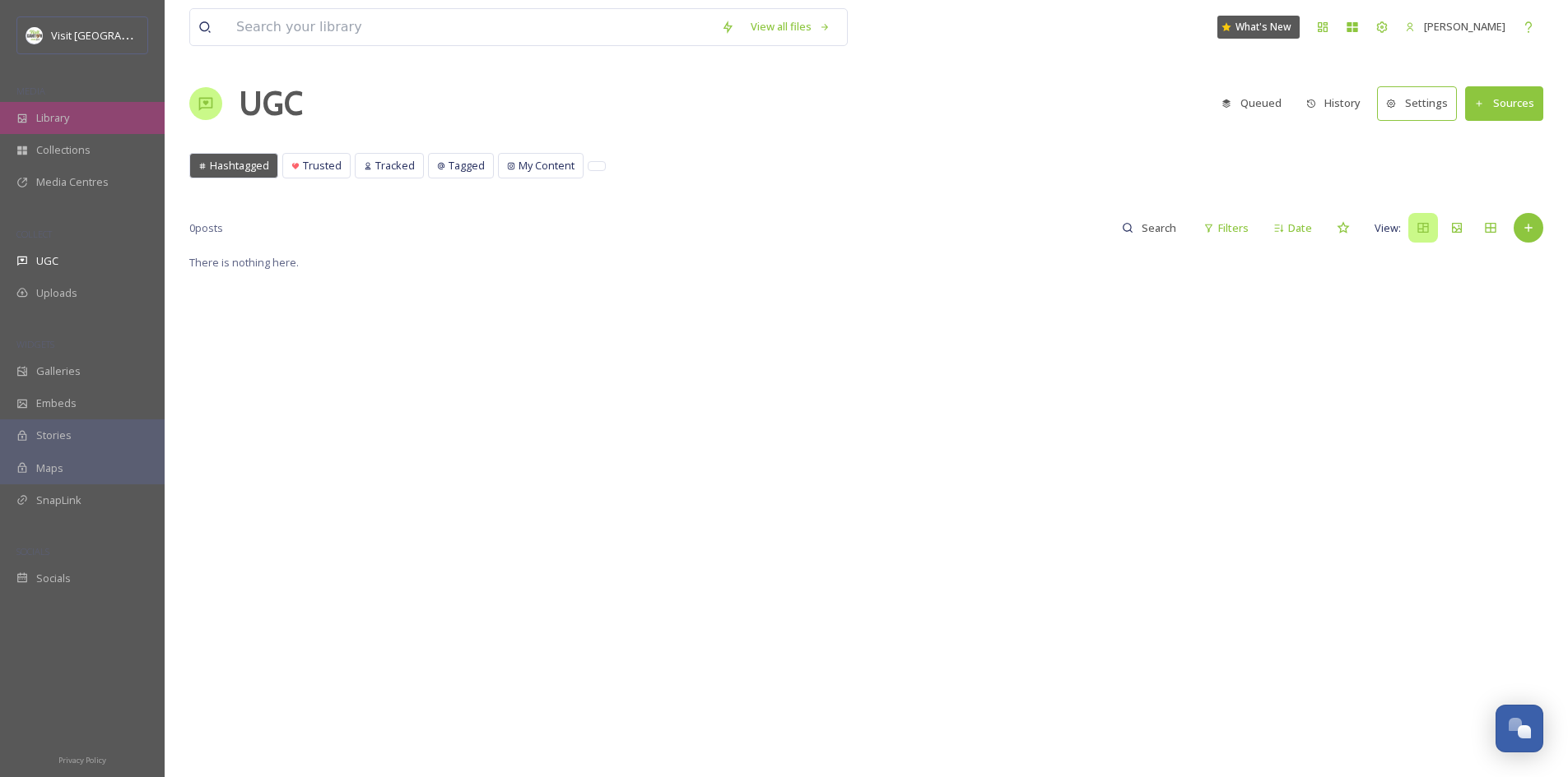
click at [80, 122] on div "Library" at bounding box center [82, 117] width 164 height 32
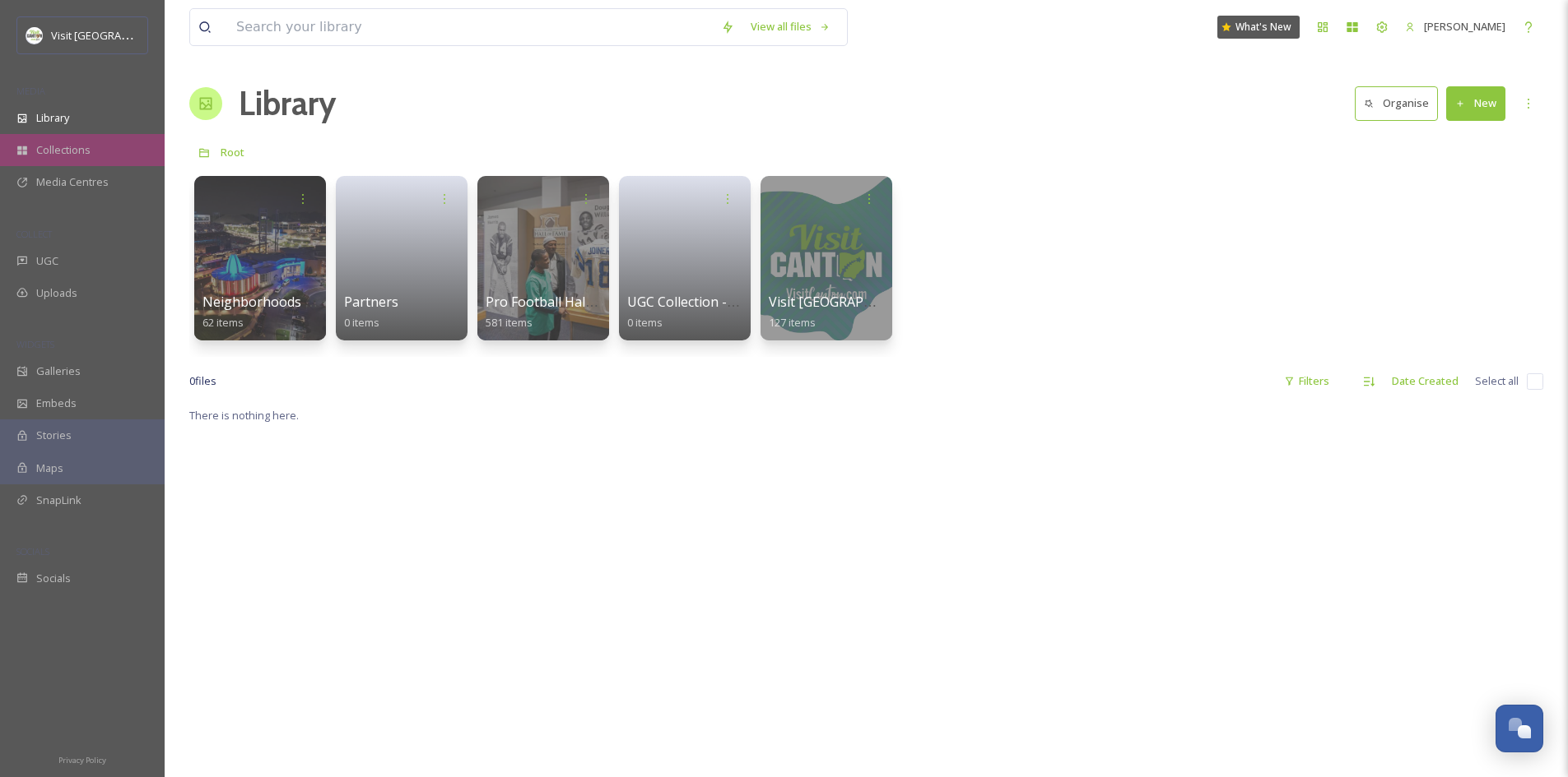
click at [98, 157] on div "Collections" at bounding box center [82, 149] width 164 height 32
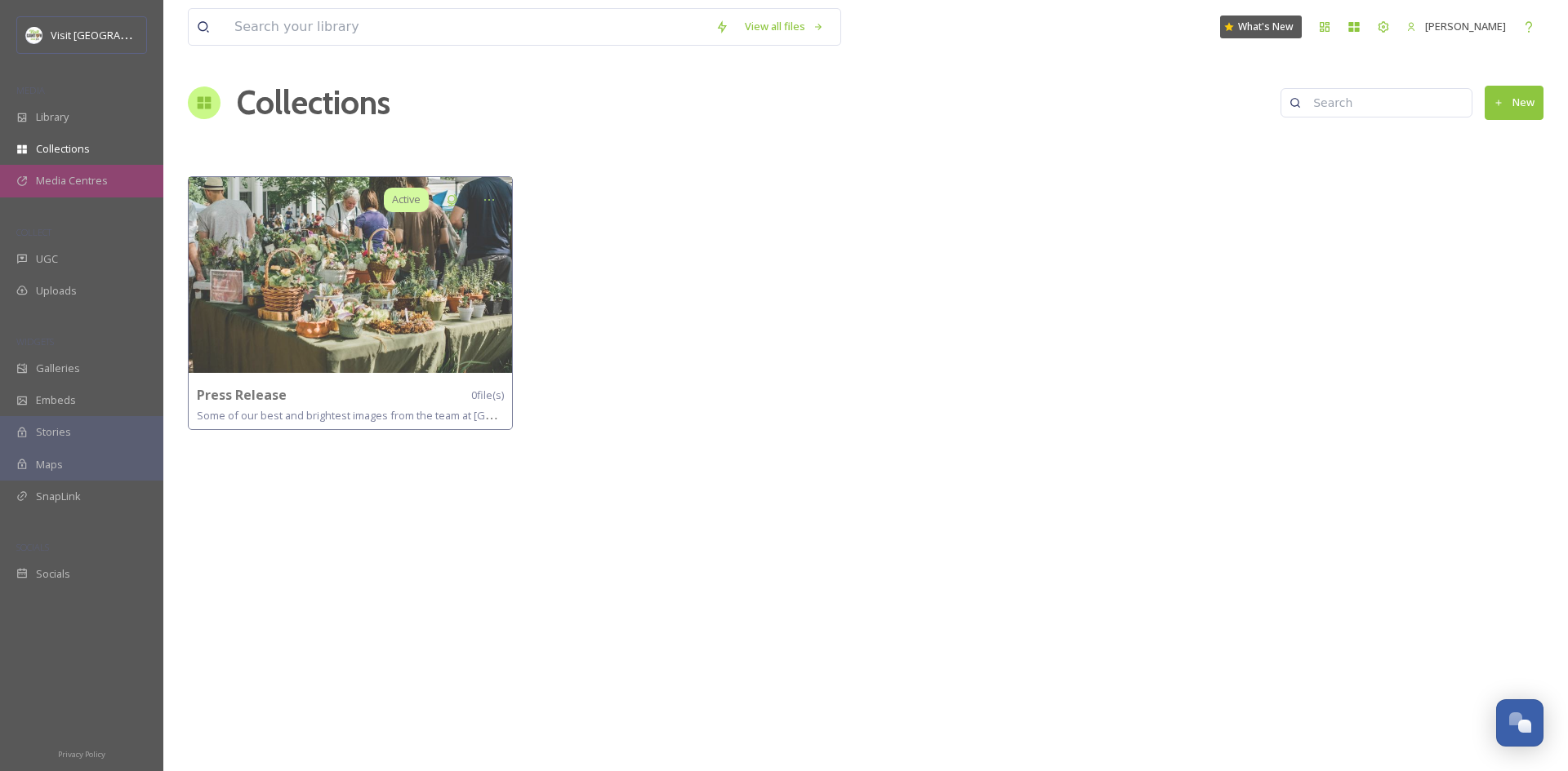
click at [92, 177] on span "Media Centres" at bounding box center [72, 180] width 72 height 15
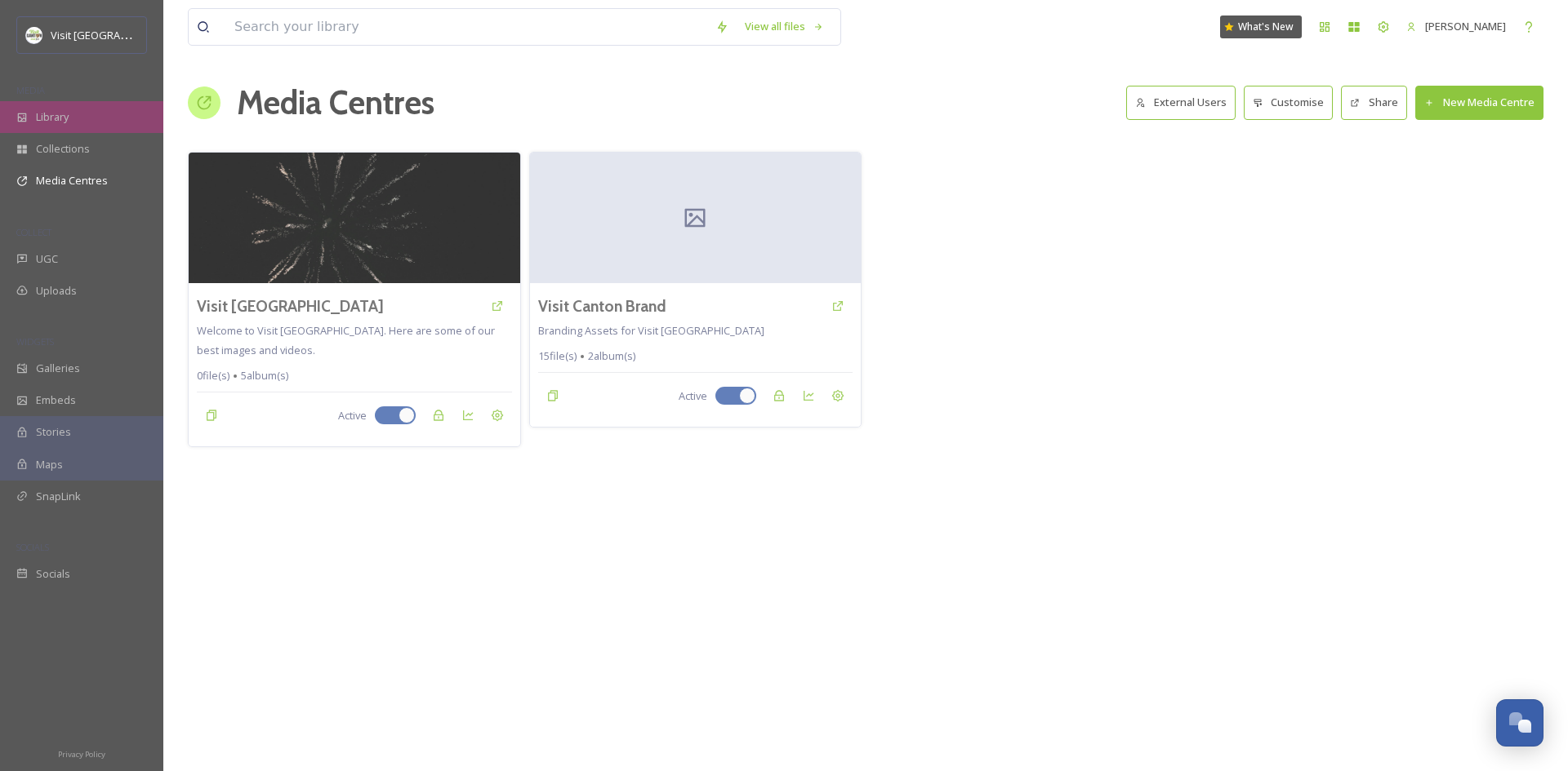
click at [80, 103] on div "Library" at bounding box center [81, 116] width 163 height 31
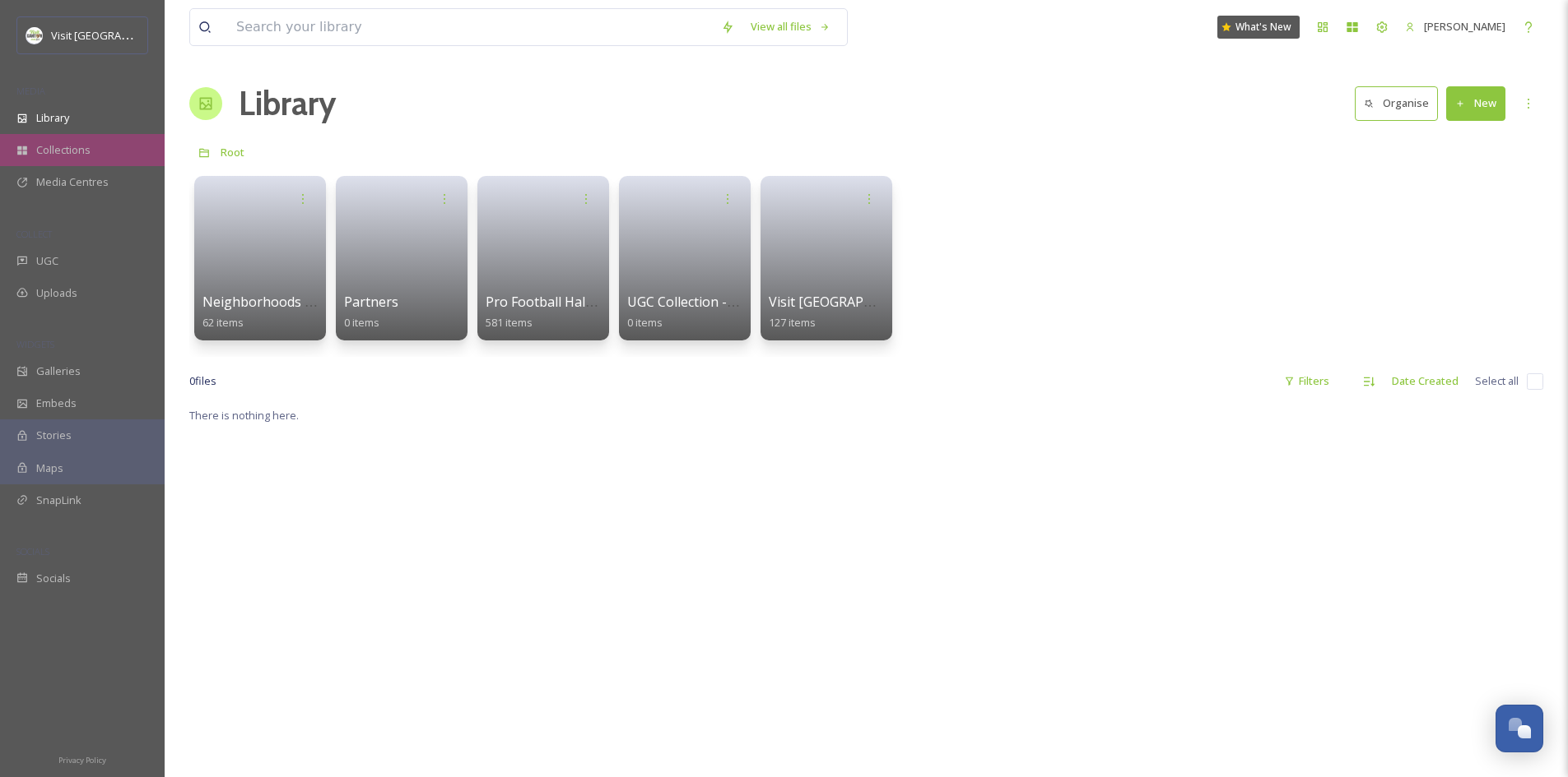
click at [77, 145] on span "Collections" at bounding box center [63, 150] width 54 height 15
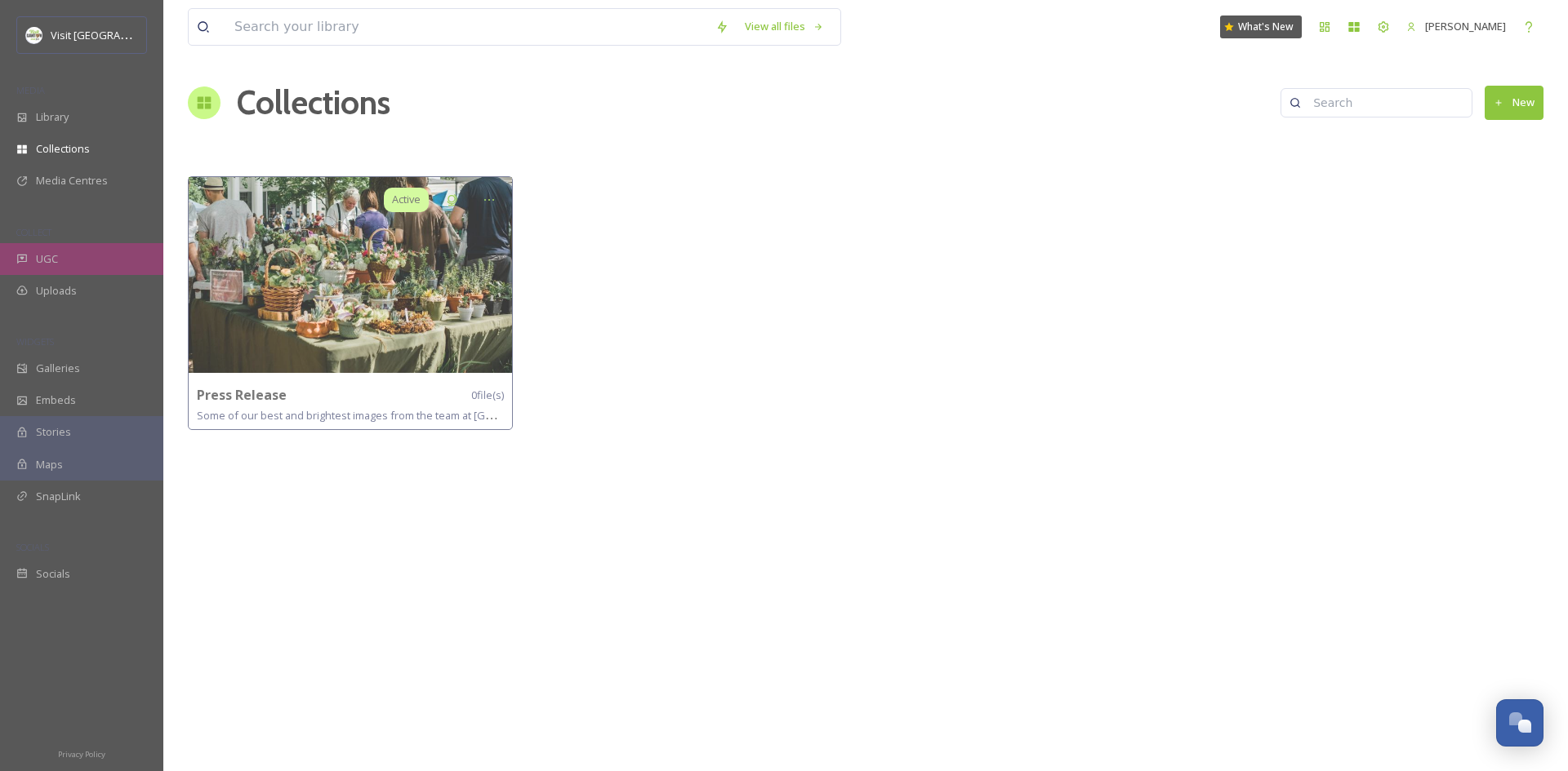
click at [54, 257] on span "UGC" at bounding box center [47, 260] width 22 height 15
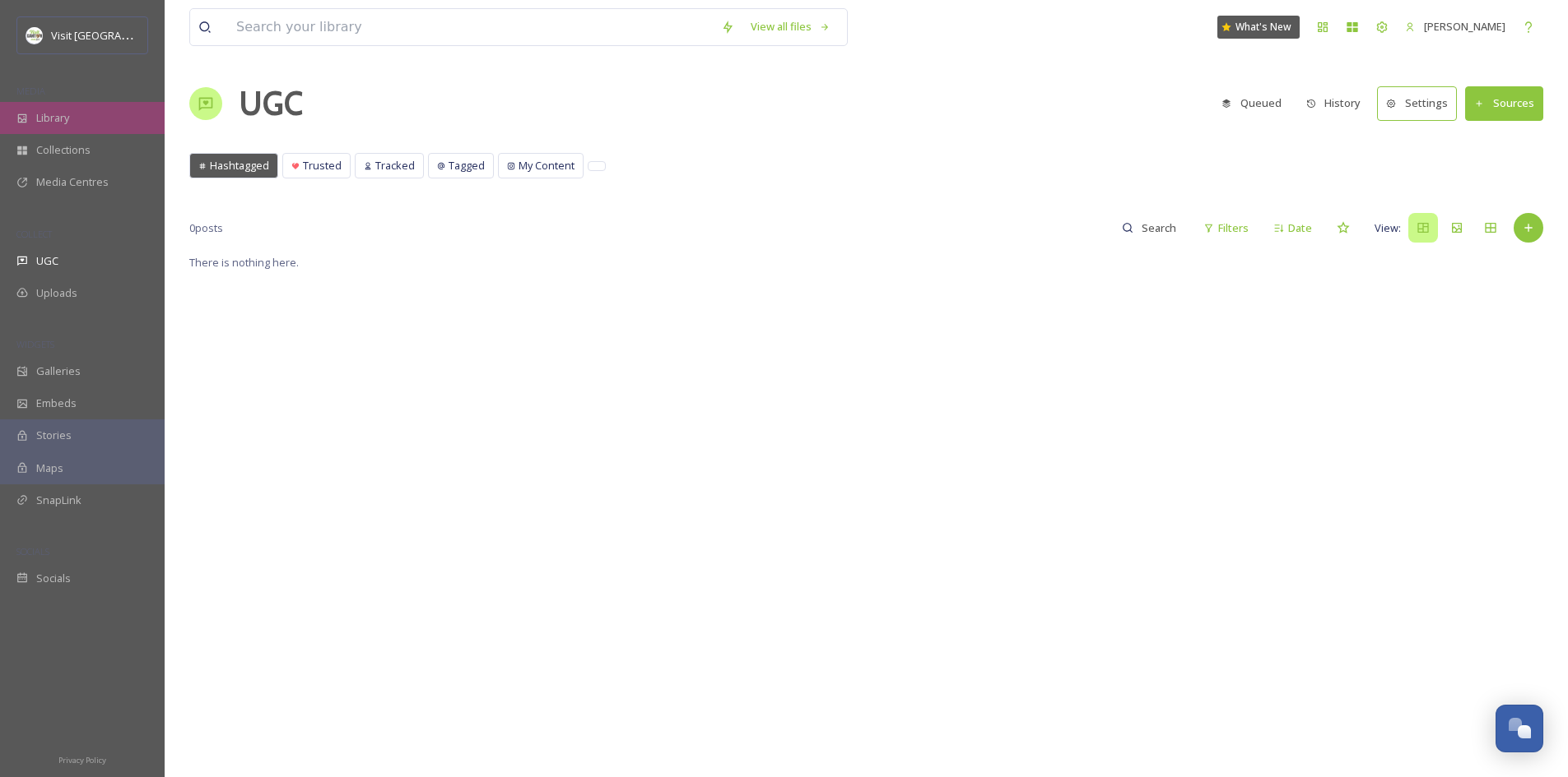
click at [53, 127] on div "Library" at bounding box center [82, 117] width 164 height 32
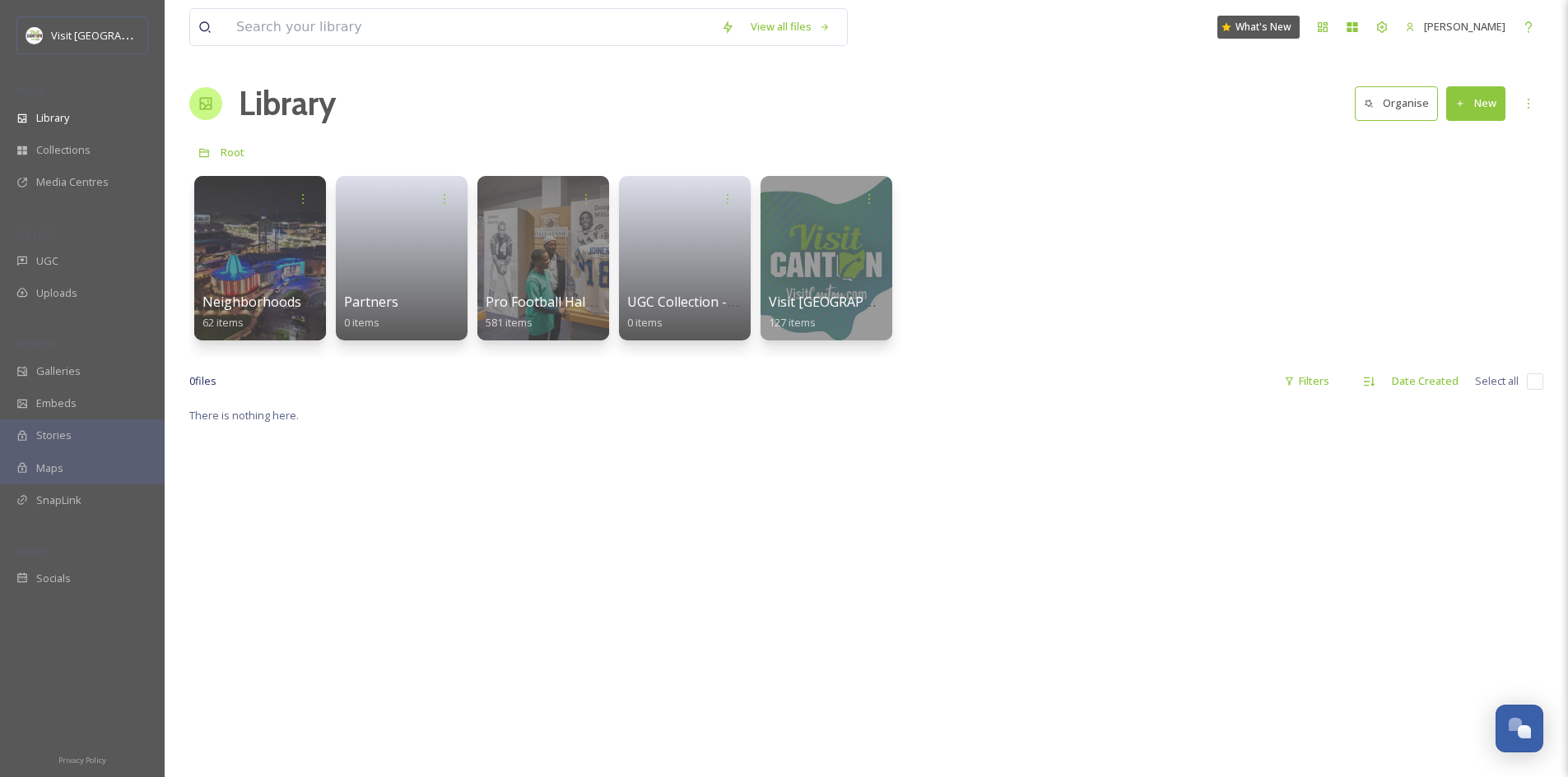
click at [837, 233] on div at bounding box center [825, 258] width 134 height 168
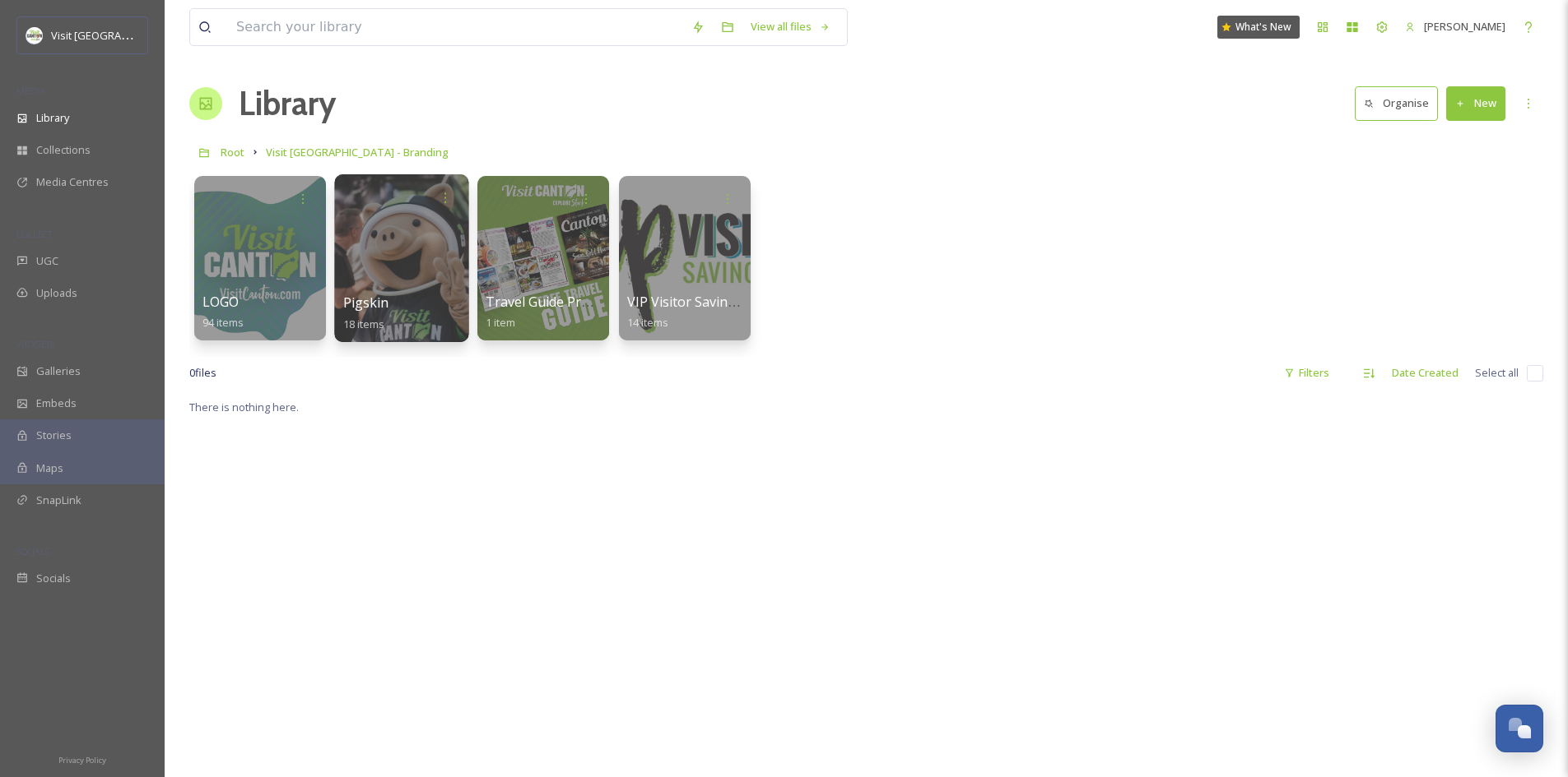
click at [389, 231] on div at bounding box center [400, 258] width 134 height 168
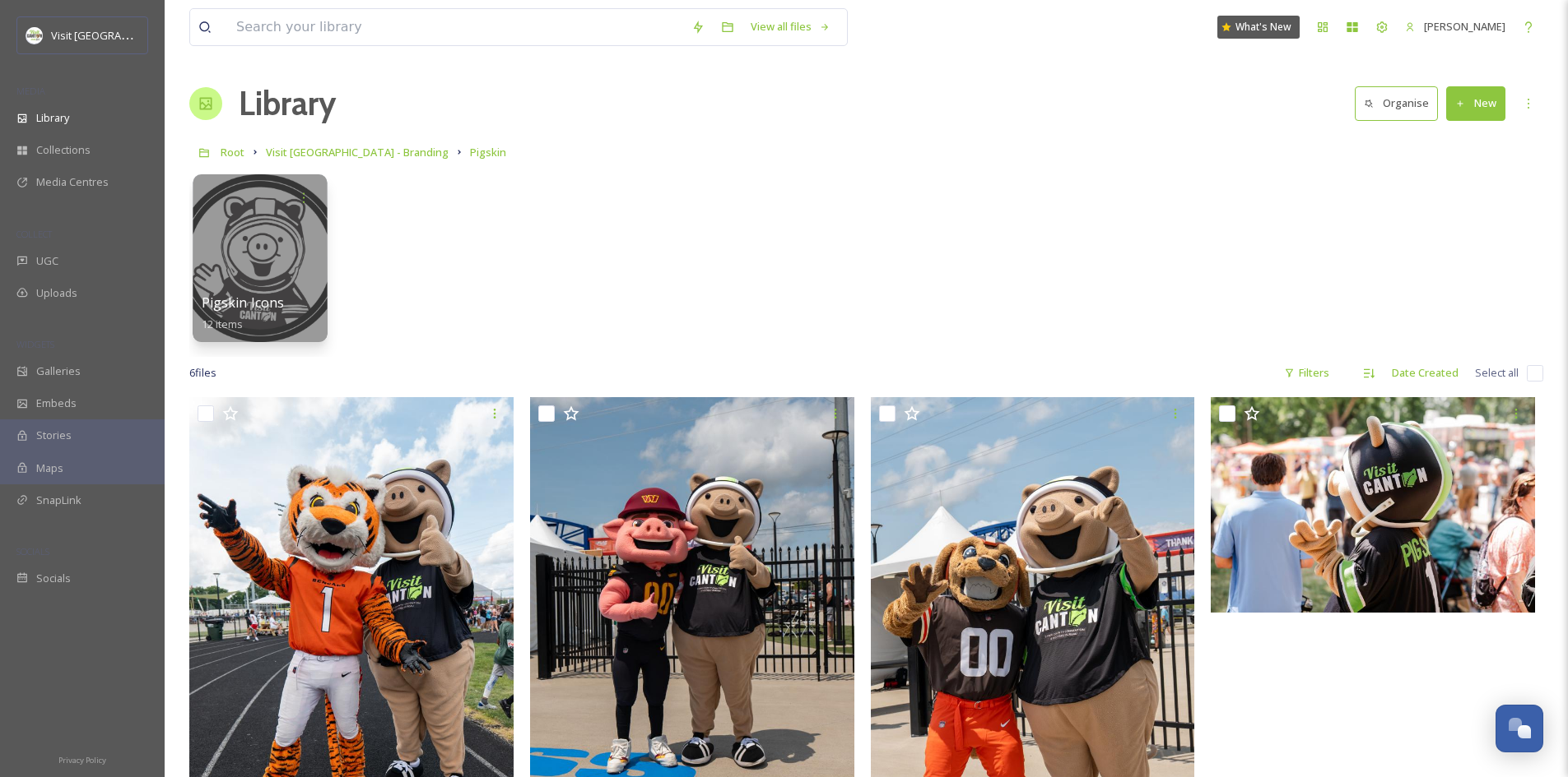
click at [266, 259] on div at bounding box center [259, 258] width 134 height 168
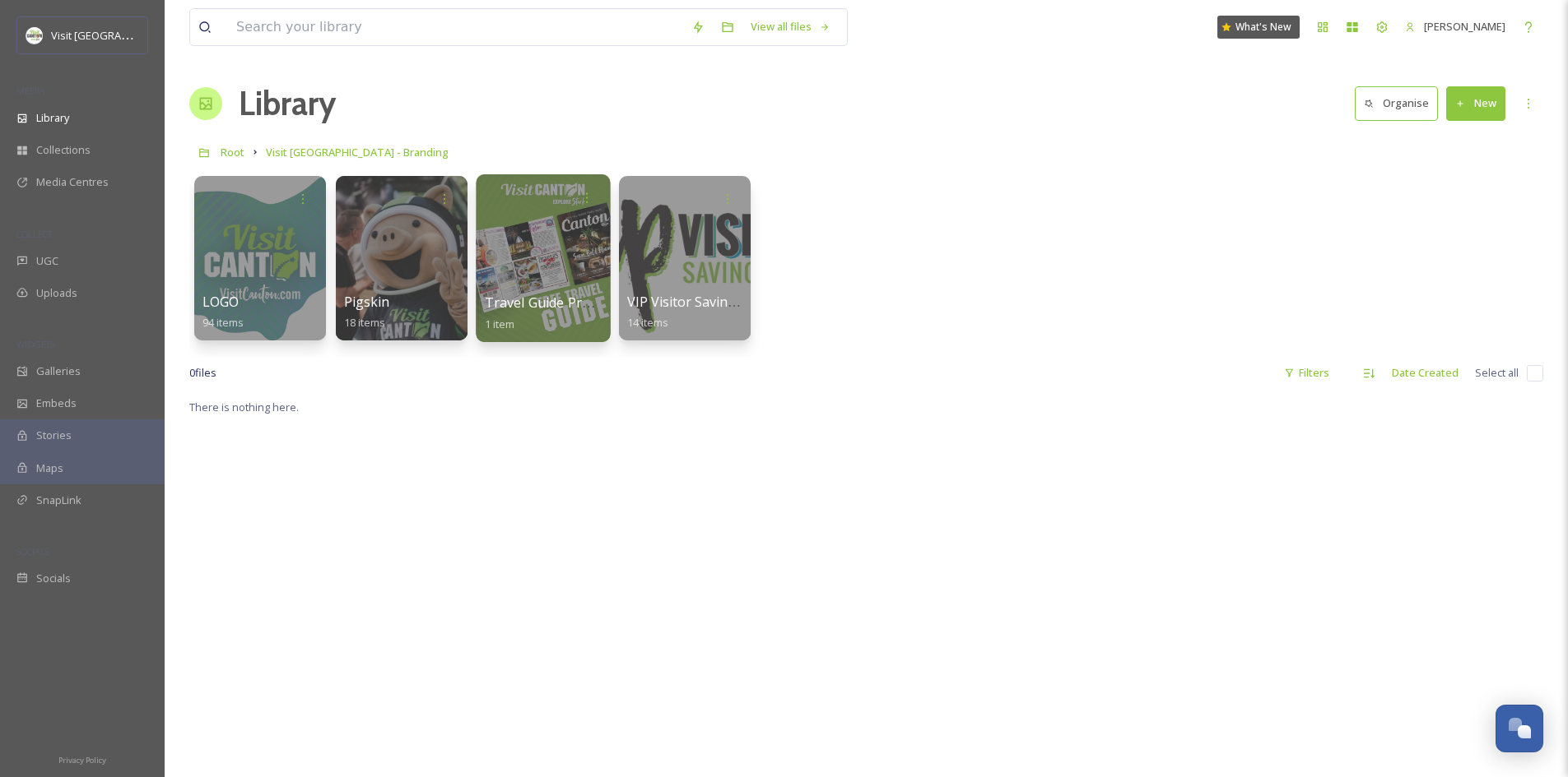
click at [538, 259] on div at bounding box center [542, 258] width 134 height 168
click at [652, 286] on div at bounding box center [684, 258] width 134 height 168
click at [264, 259] on div at bounding box center [259, 258] width 134 height 168
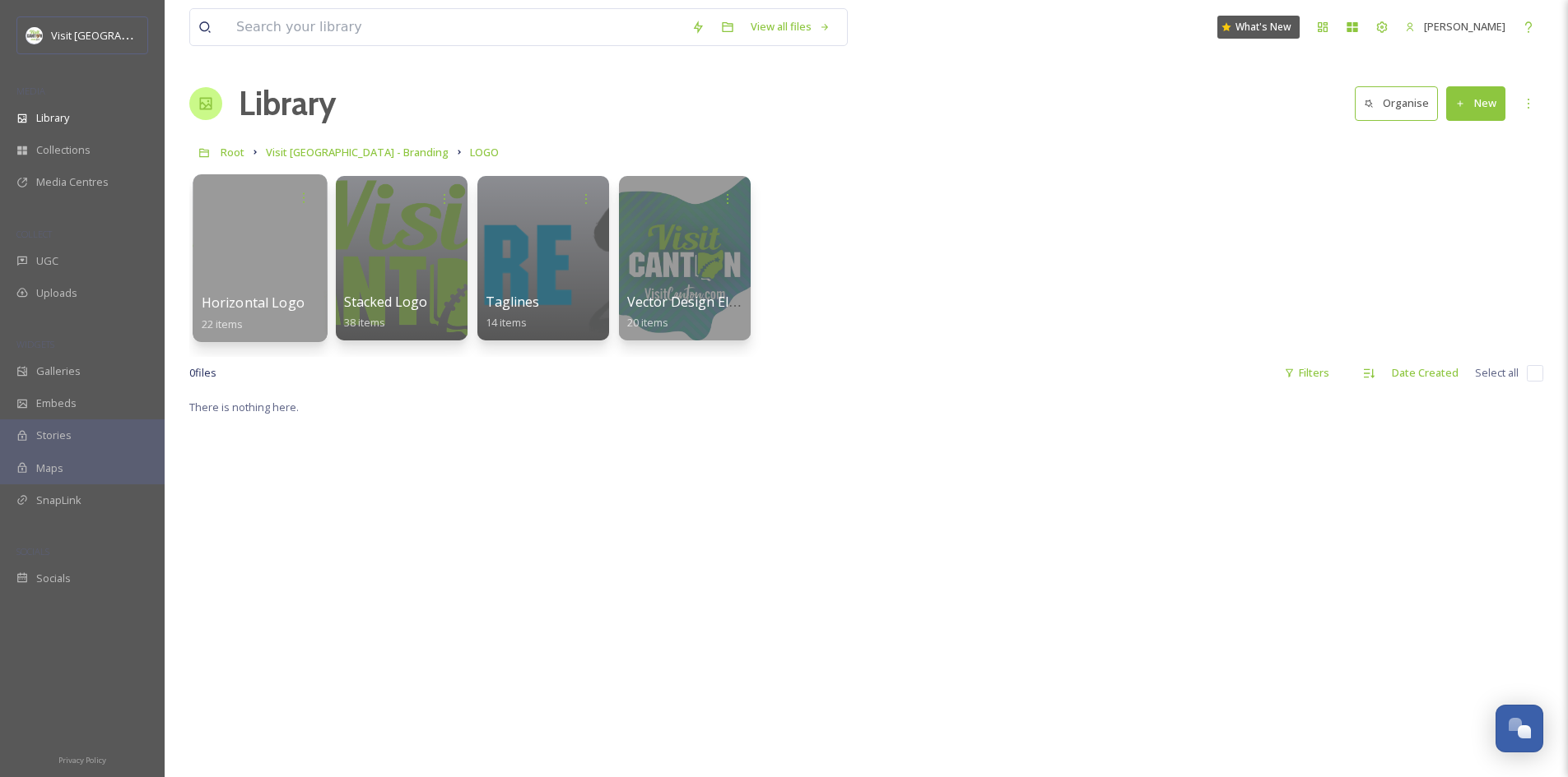
click at [280, 265] on div at bounding box center [259, 258] width 134 height 168
click at [372, 242] on div at bounding box center [400, 258] width 134 height 168
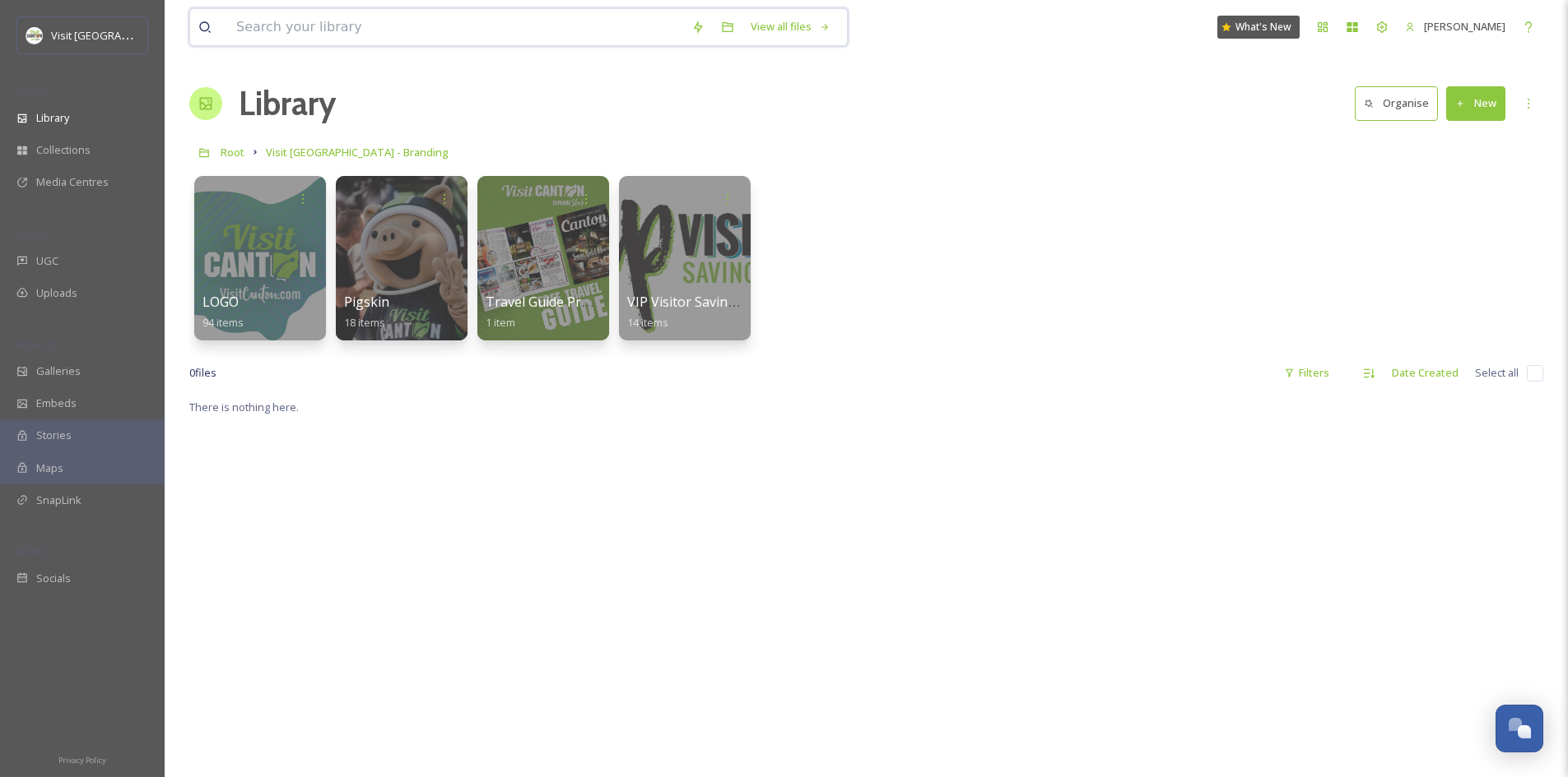
click at [294, 25] on input at bounding box center [455, 27] width 455 height 37
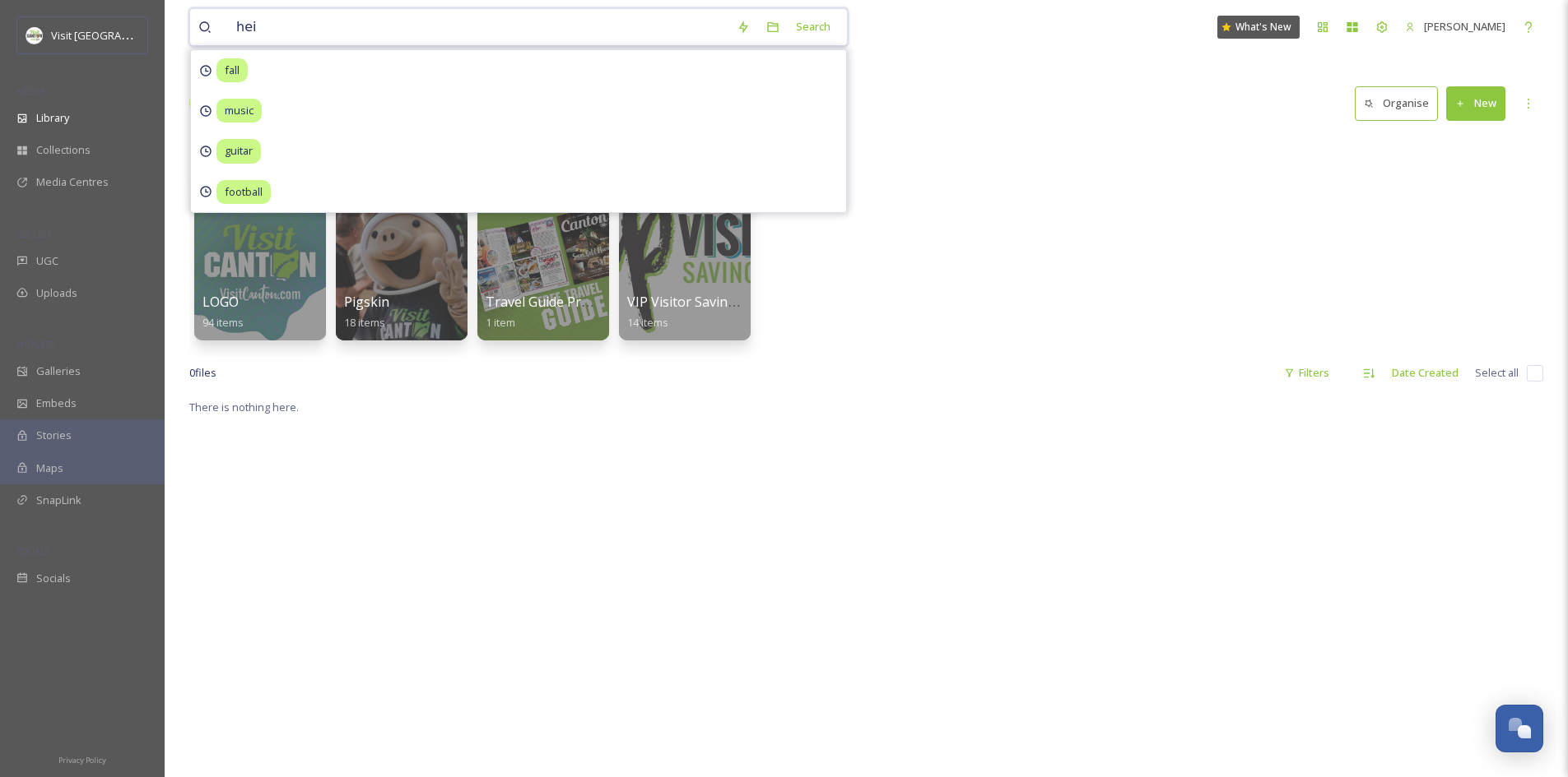
type input "heic"
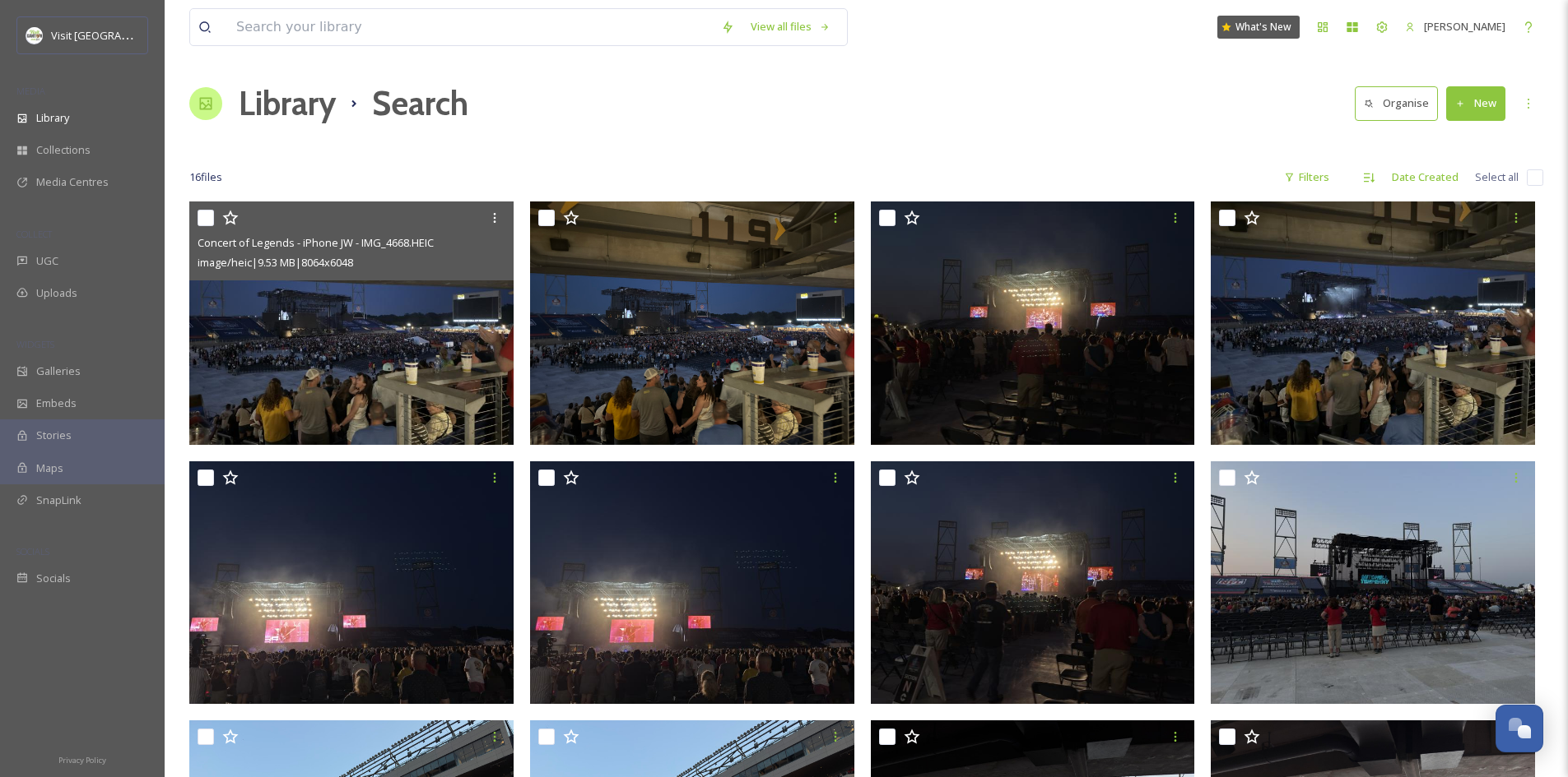
click at [443, 359] on img at bounding box center [351, 323] width 324 height 243
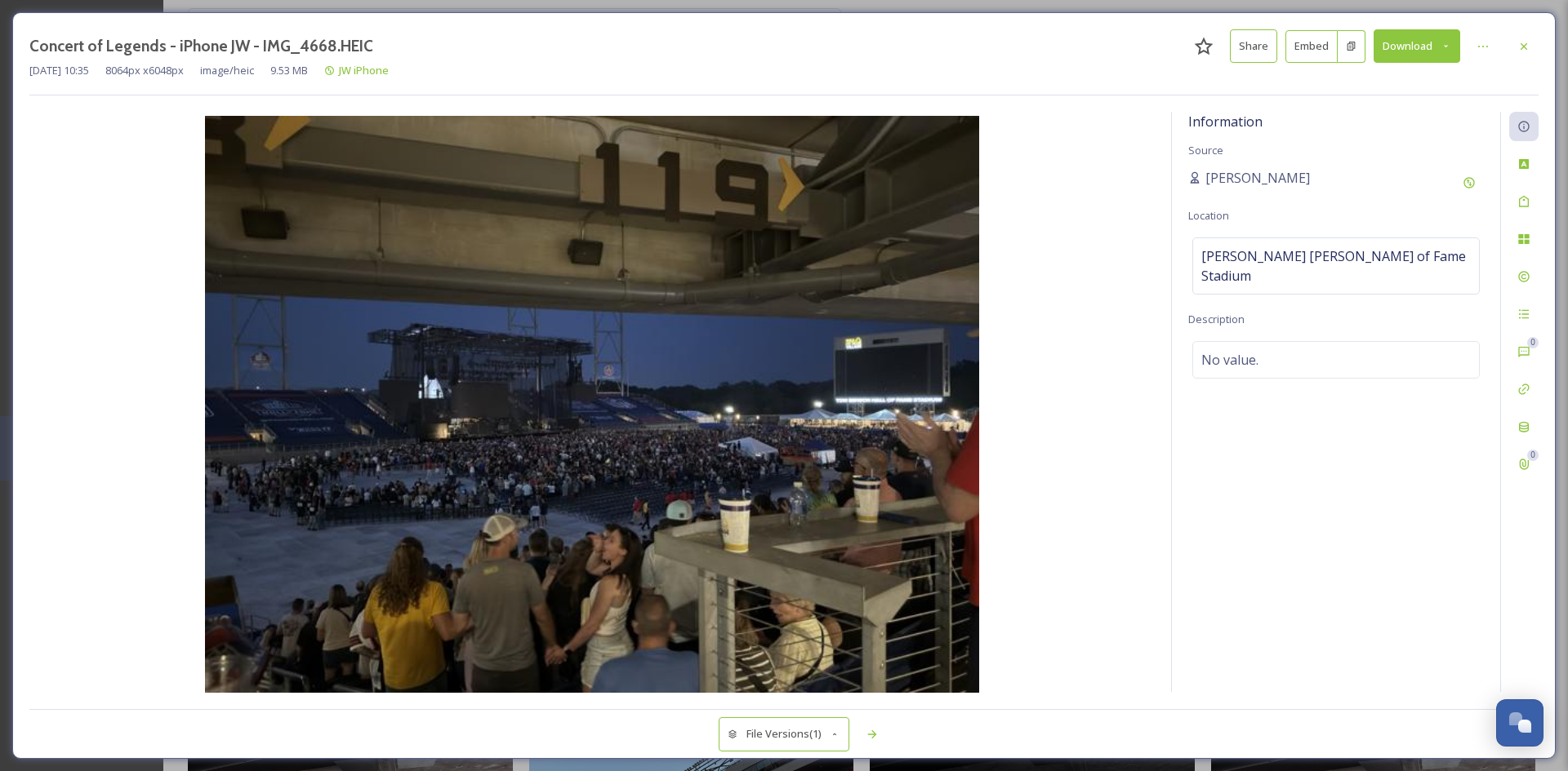
click at [1268, 50] on button "Share" at bounding box center [1253, 46] width 48 height 33
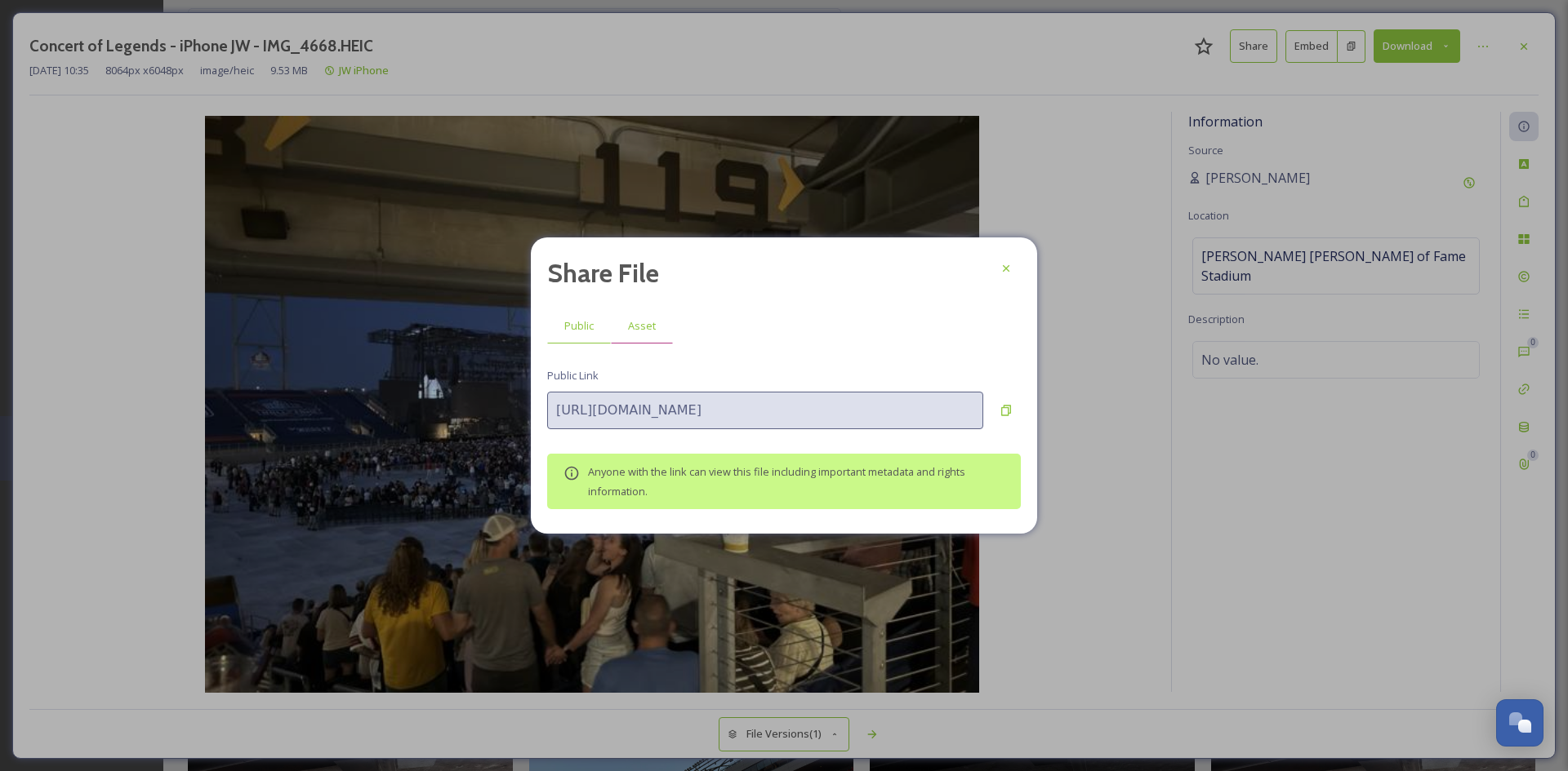
click at [630, 322] on span "Asset" at bounding box center [641, 326] width 28 height 15
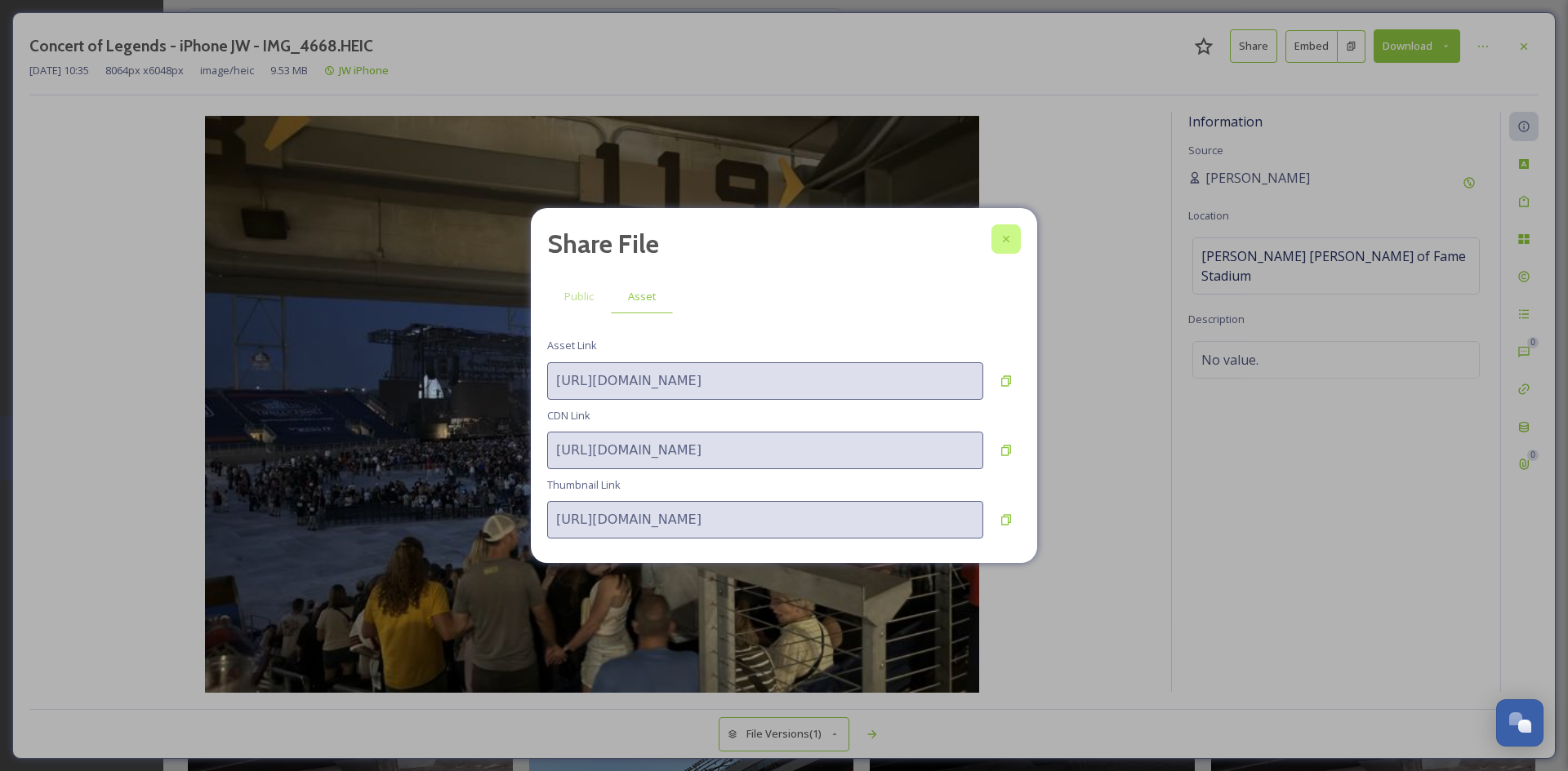
click at [1012, 236] on icon at bounding box center [1006, 240] width 13 height 13
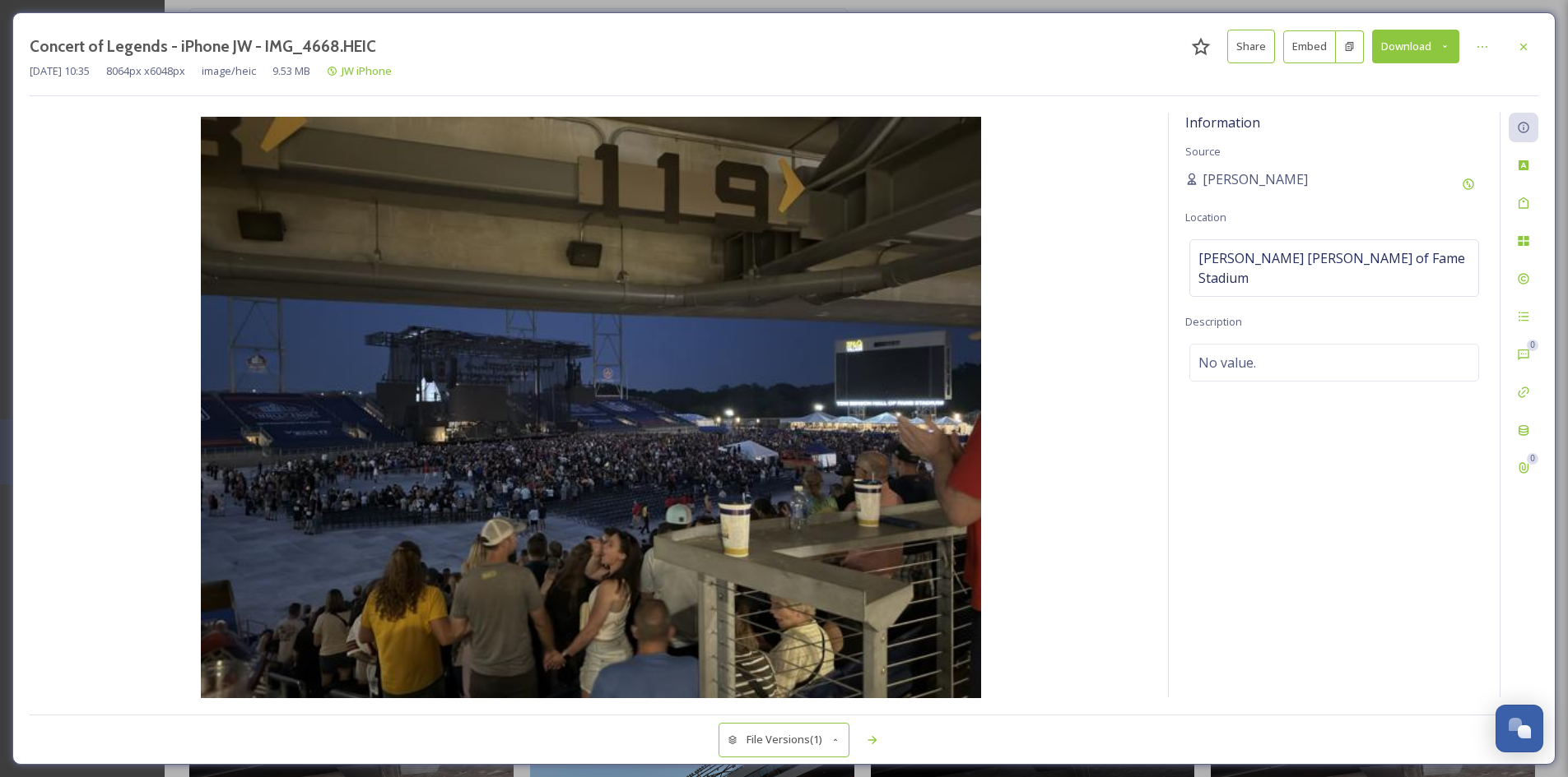
click at [1538, 54] on div "Concert of Legends - iPhone JW - IMG_4668.HEIC Share Embed Download [DATE] 10:3…" at bounding box center [784, 388] width 1543 height 753
click at [1533, 52] on div at bounding box center [1523, 46] width 30 height 30
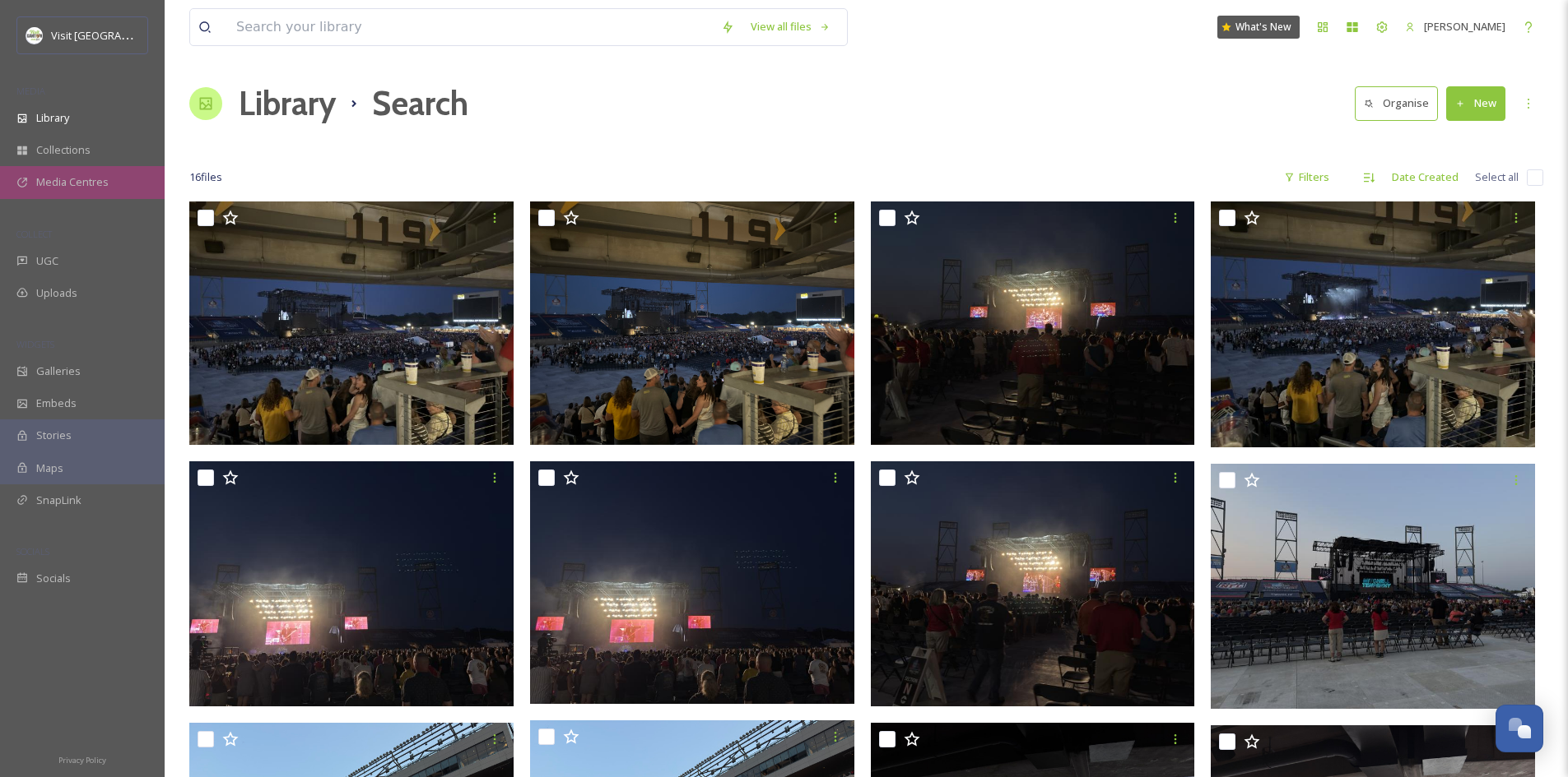
click at [90, 188] on span "Media Centres" at bounding box center [72, 182] width 72 height 15
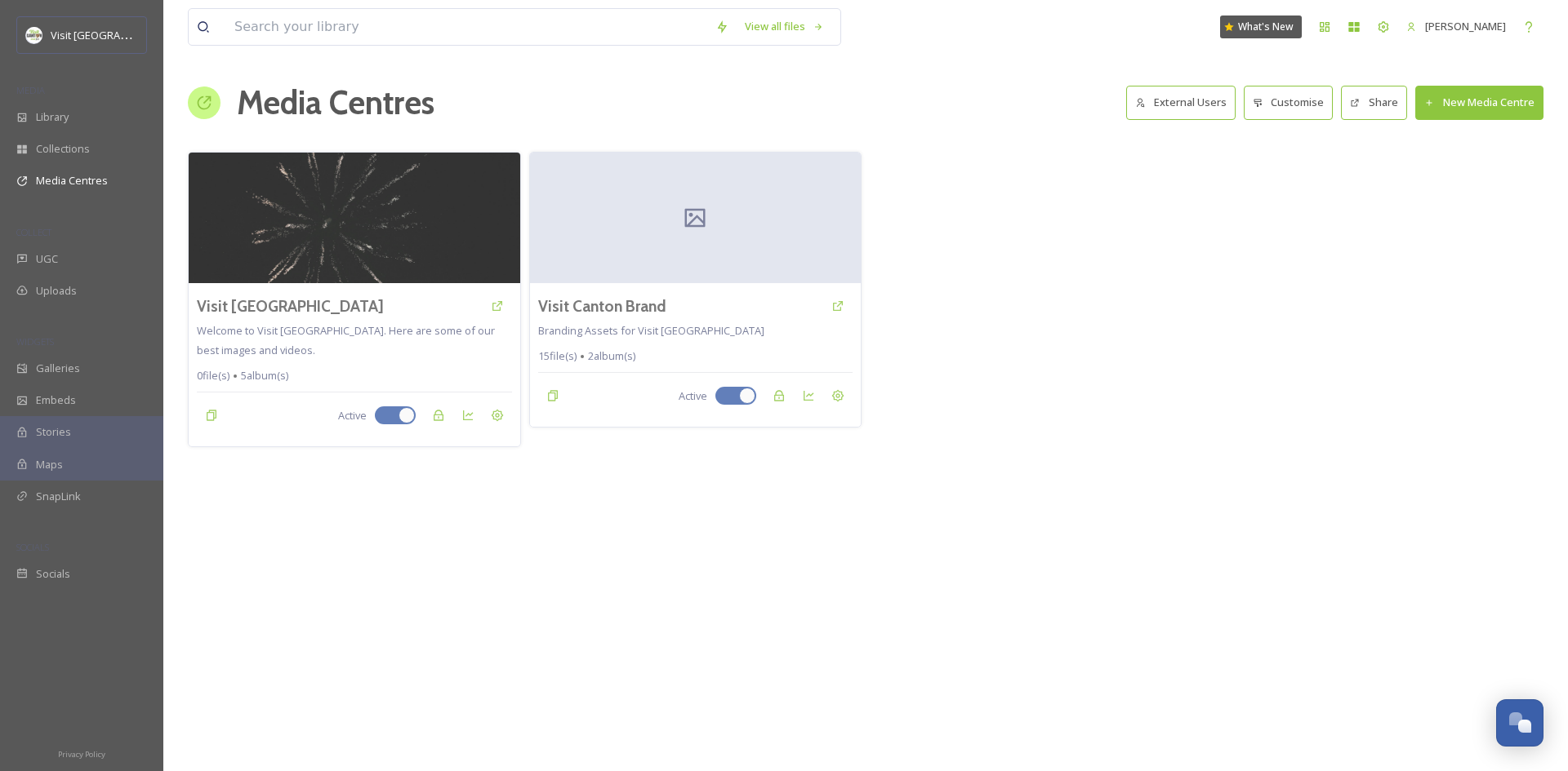
click at [558, 81] on div "Media Centres External Users Customise Share New Media Centre" at bounding box center [866, 102] width 1355 height 49
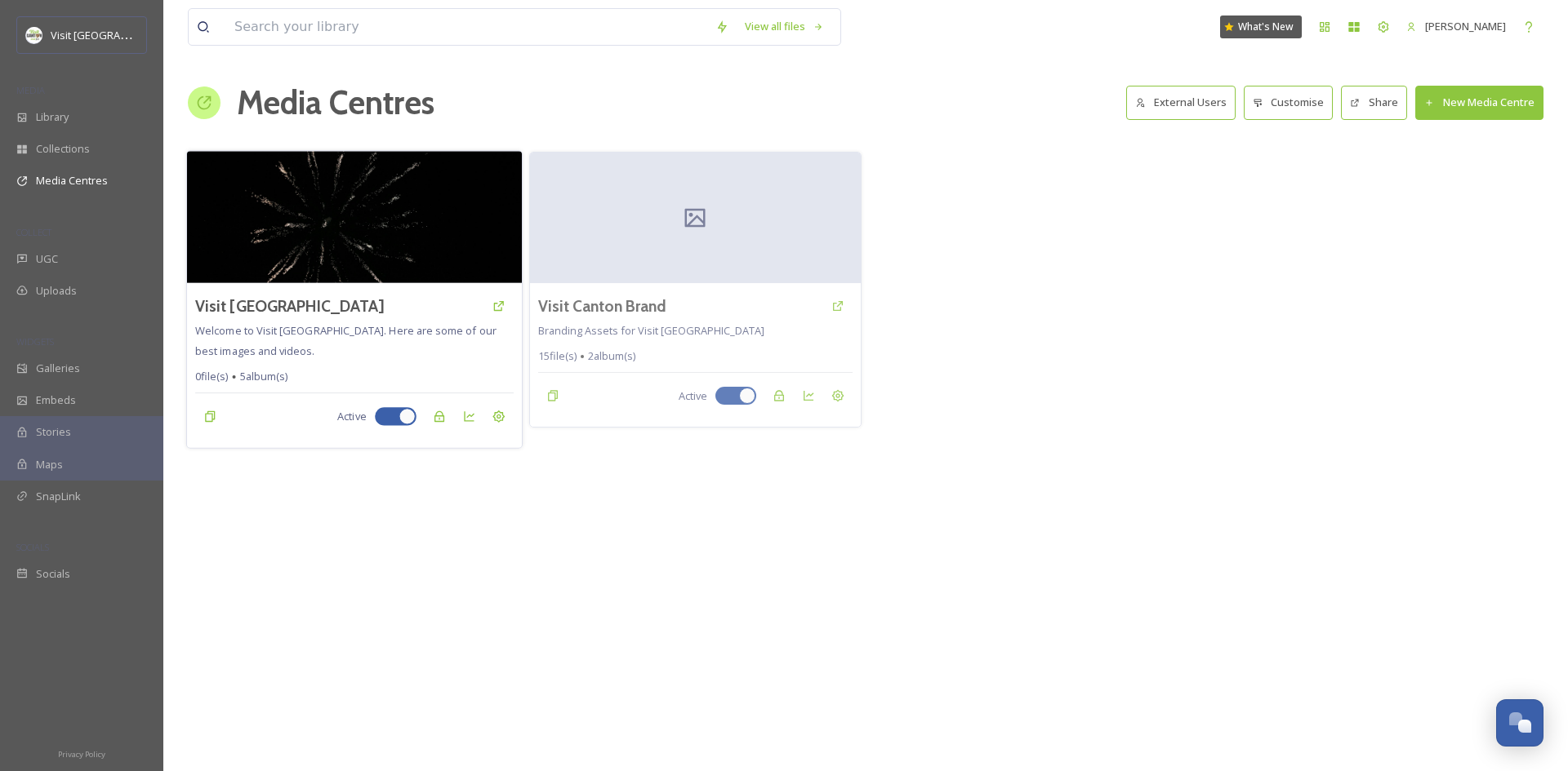
click at [311, 337] on span "Welcome to Visit [GEOGRAPHIC_DATA]. Here are some of our best images and videos." at bounding box center [345, 341] width 302 height 34
click at [247, 297] on h3 "Visit [GEOGRAPHIC_DATA]" at bounding box center [289, 306] width 189 height 24
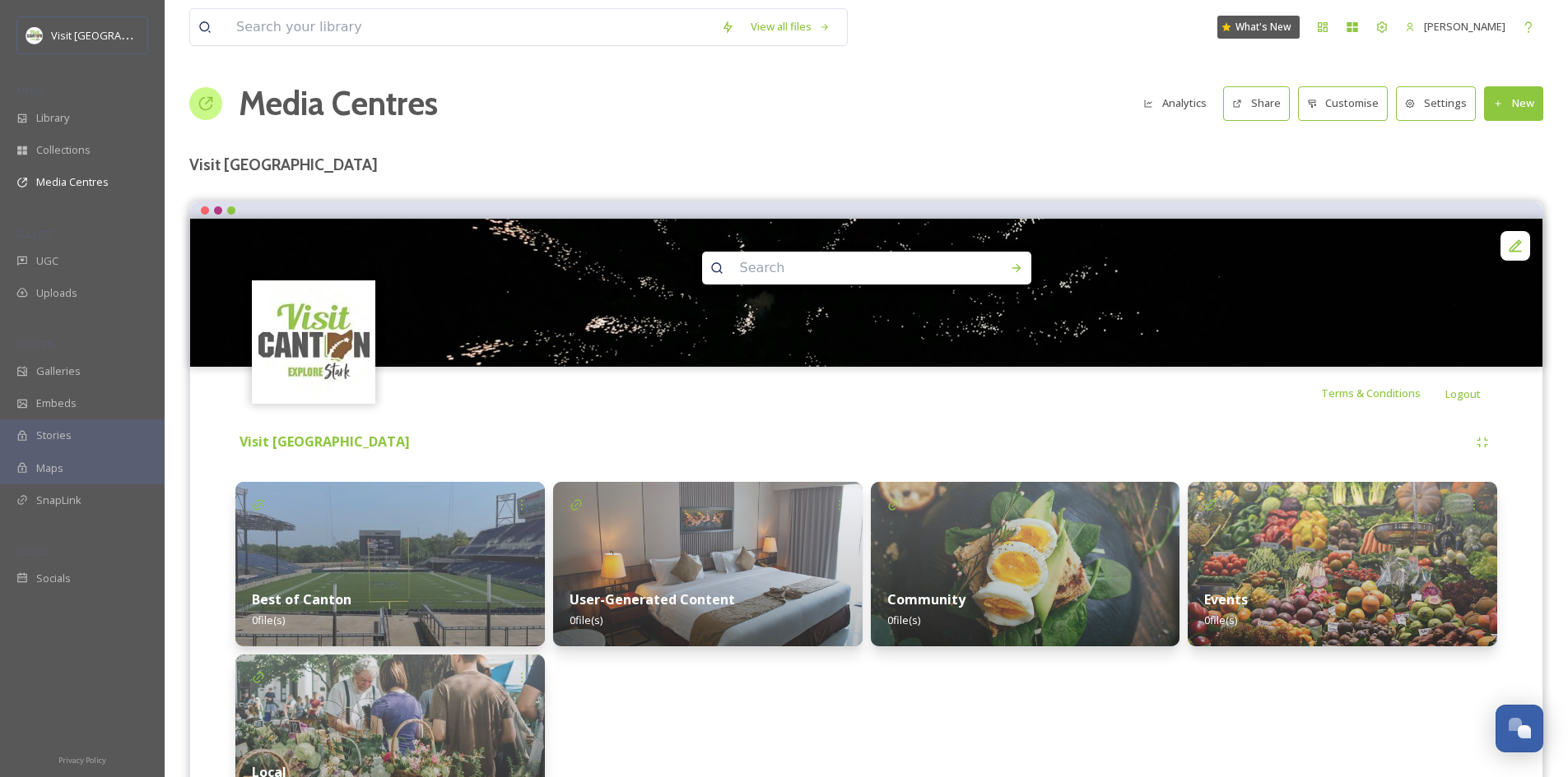
scroll to position [109, 0]
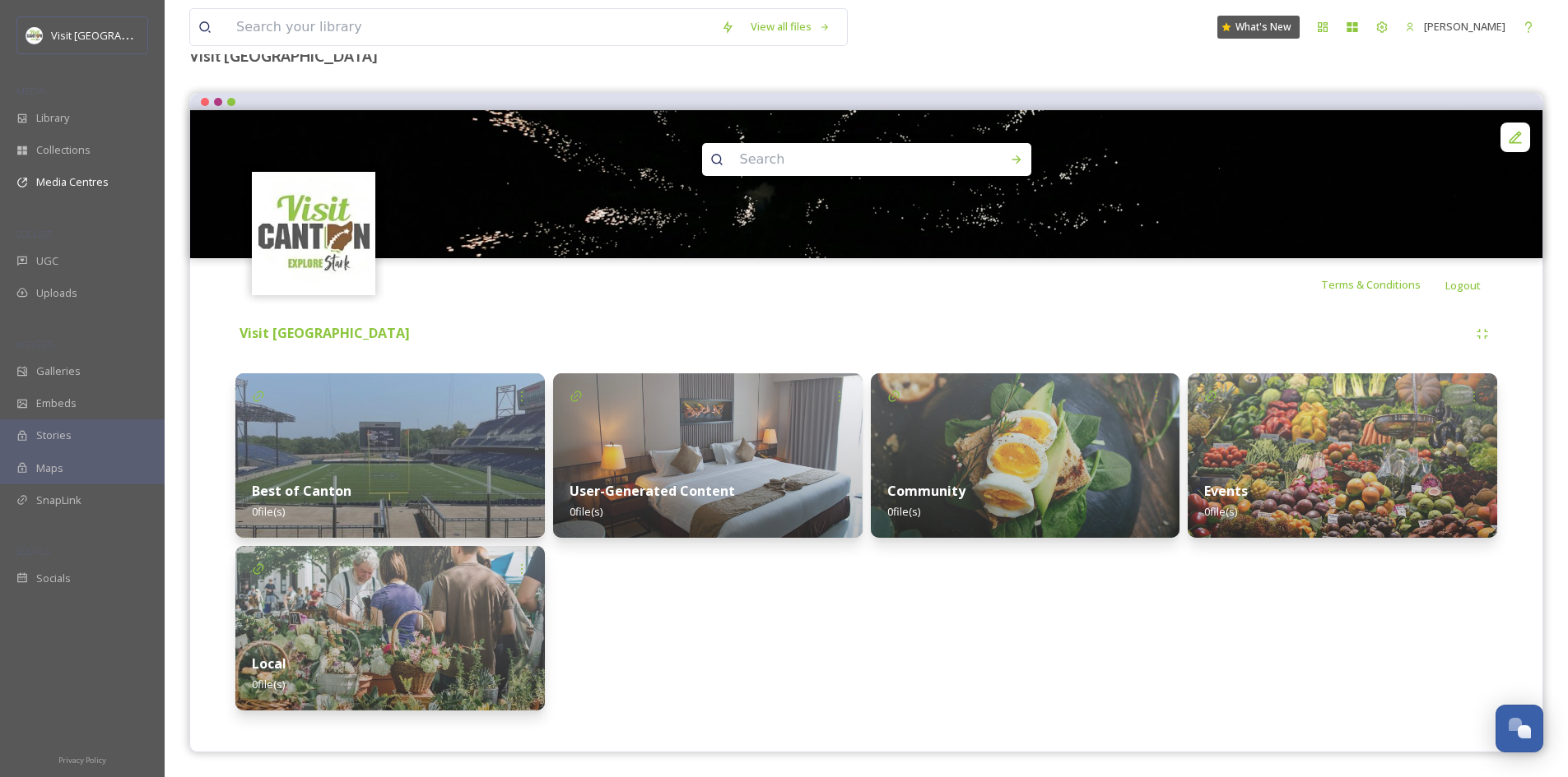
click at [768, 433] on img at bounding box center [708, 455] width 310 height 164
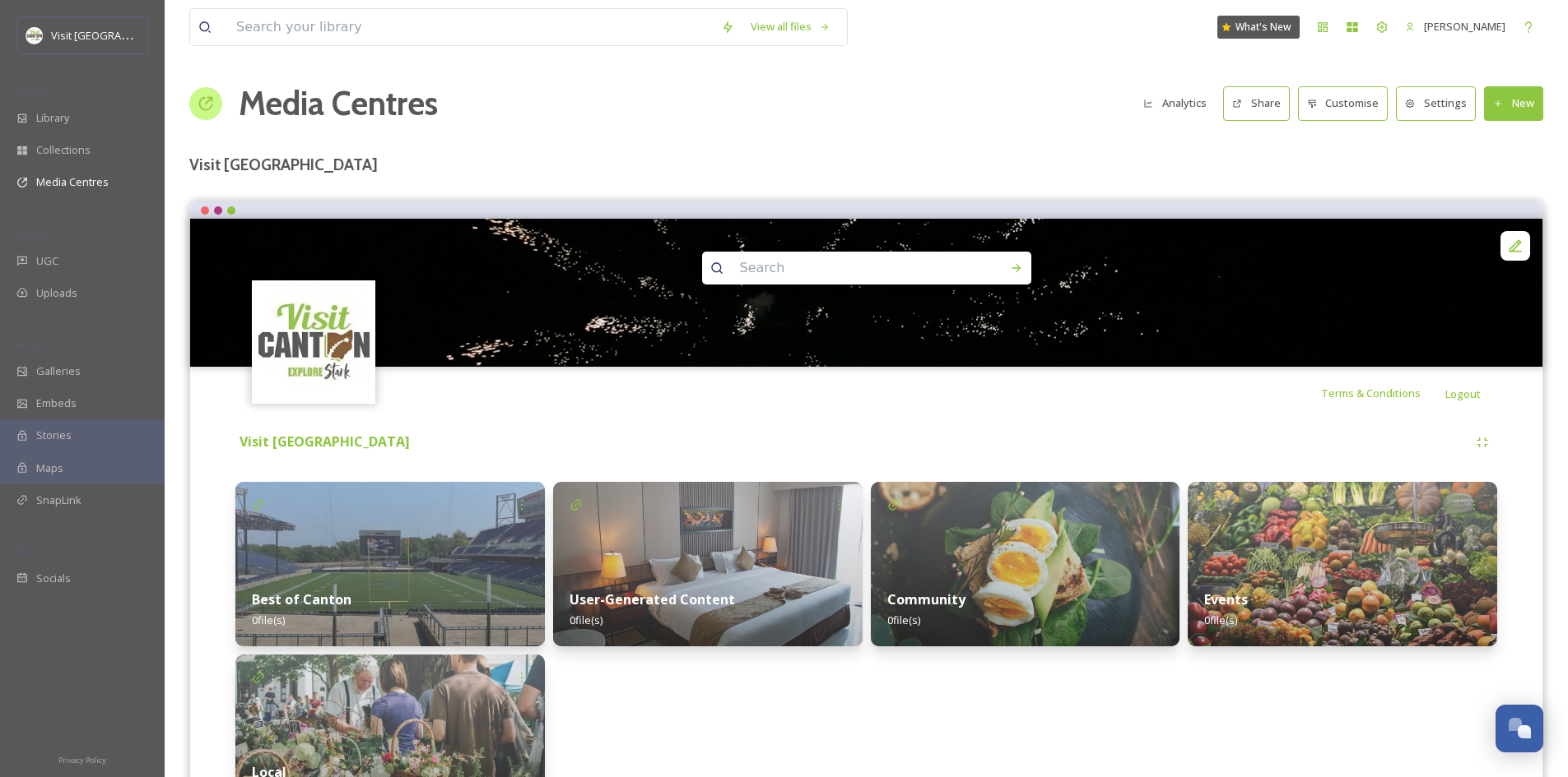
scroll to position [109, 0]
